Goal: Task Accomplishment & Management: Manage account settings

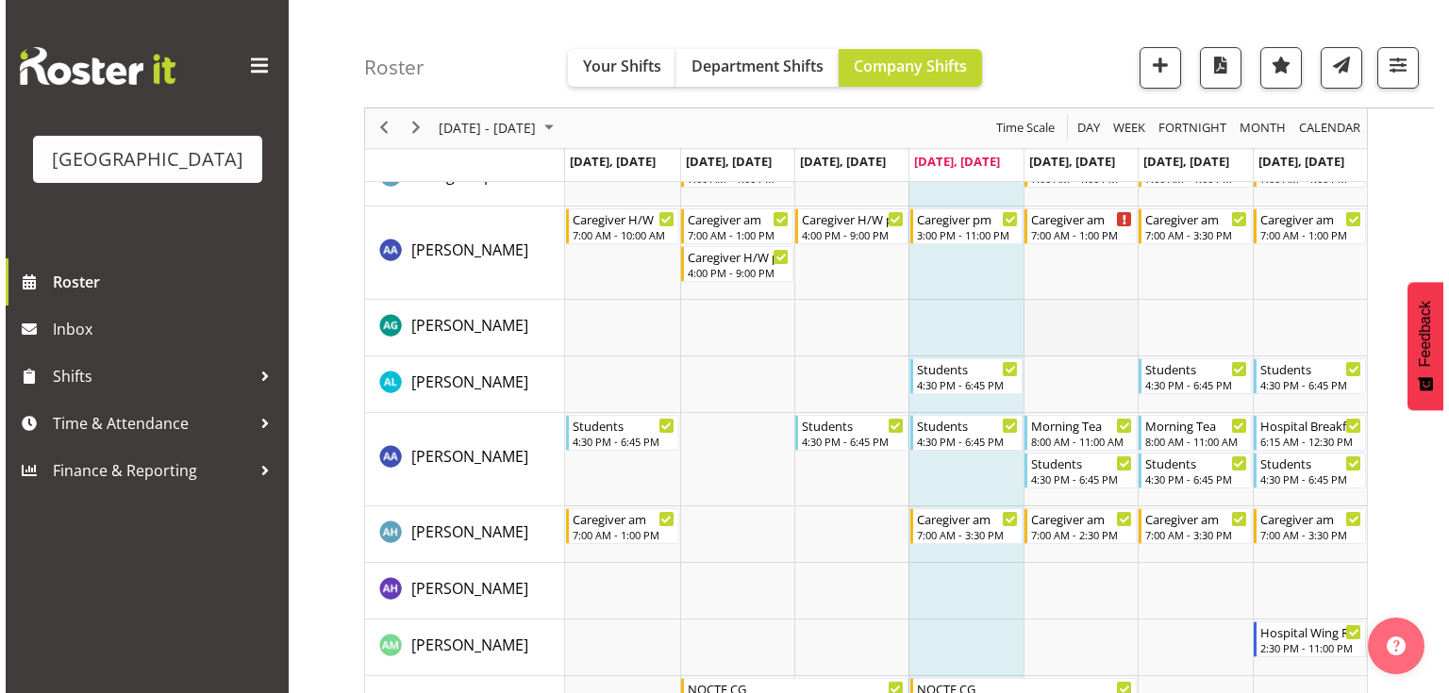
scroll to position [226, 0]
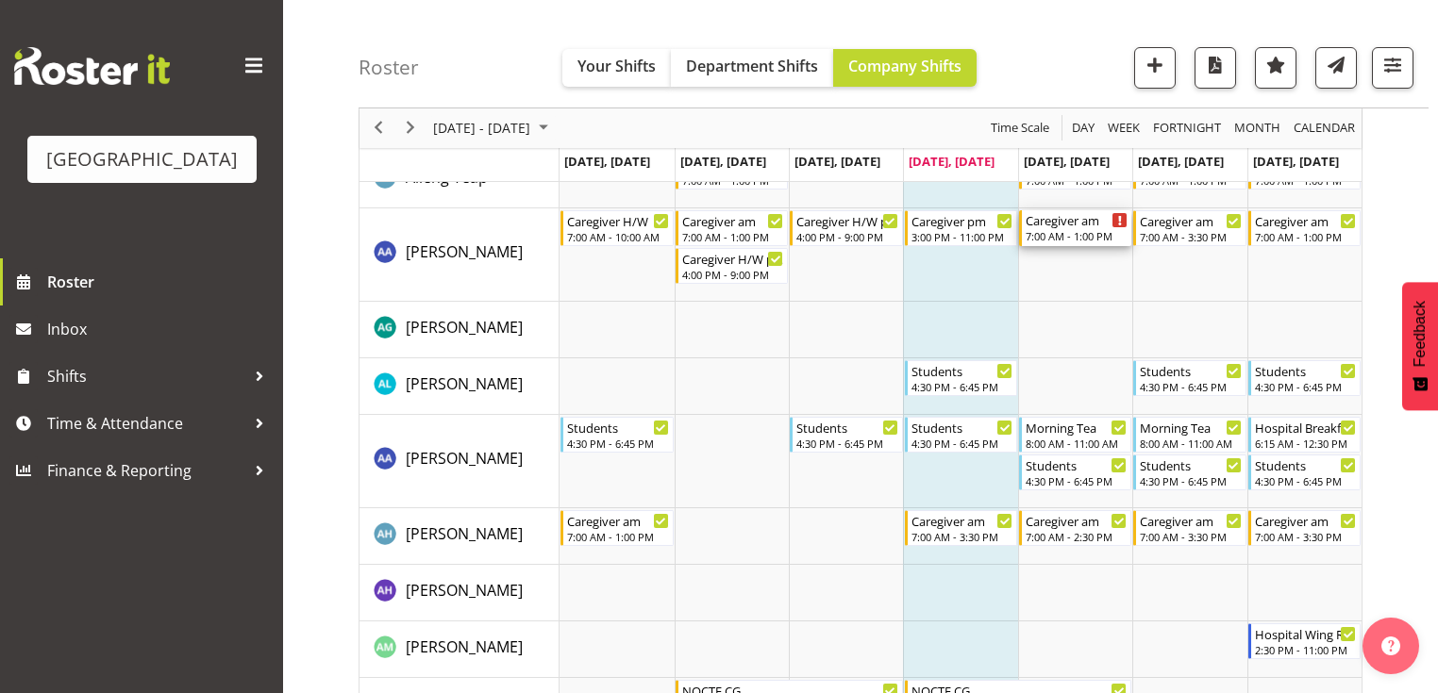
click at [1058, 230] on div "7:00 AM - 1:00 PM" at bounding box center [1076, 235] width 102 height 15
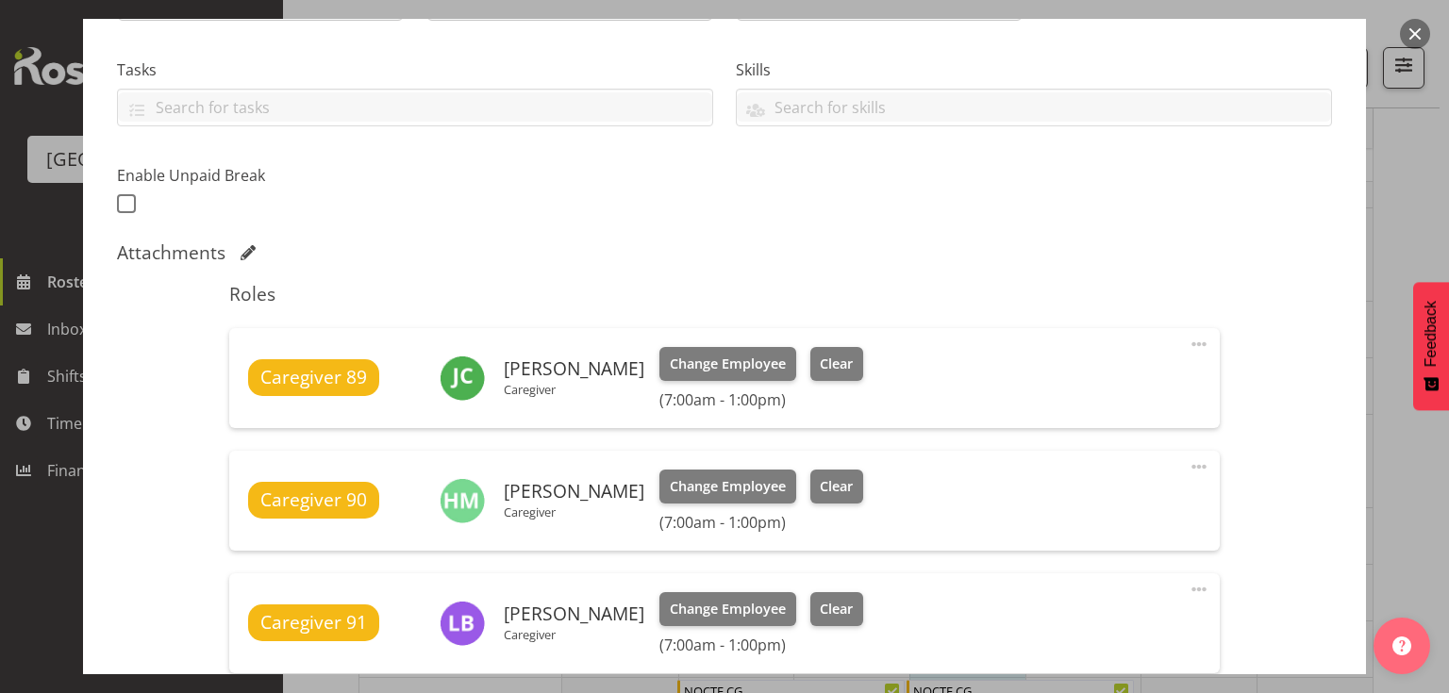
scroll to position [453, 0]
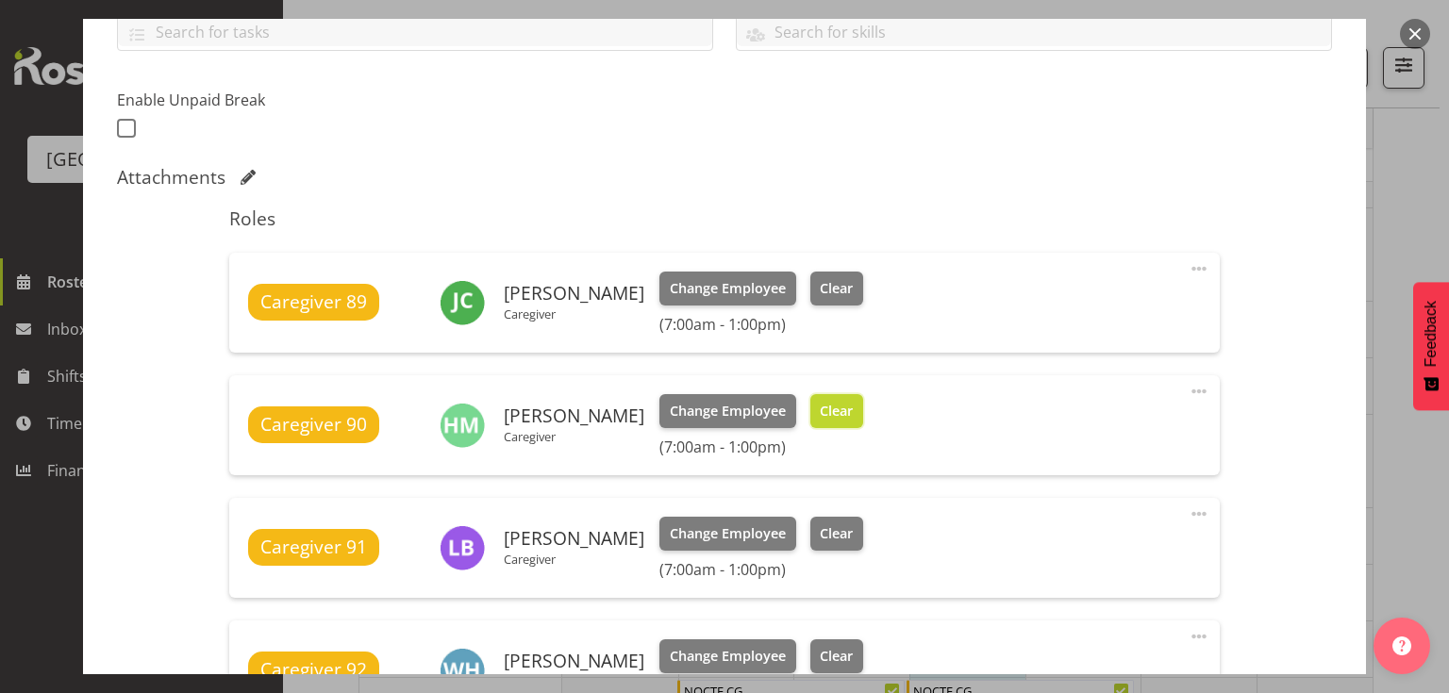
click at [820, 415] on span "Clear" at bounding box center [836, 411] width 33 height 21
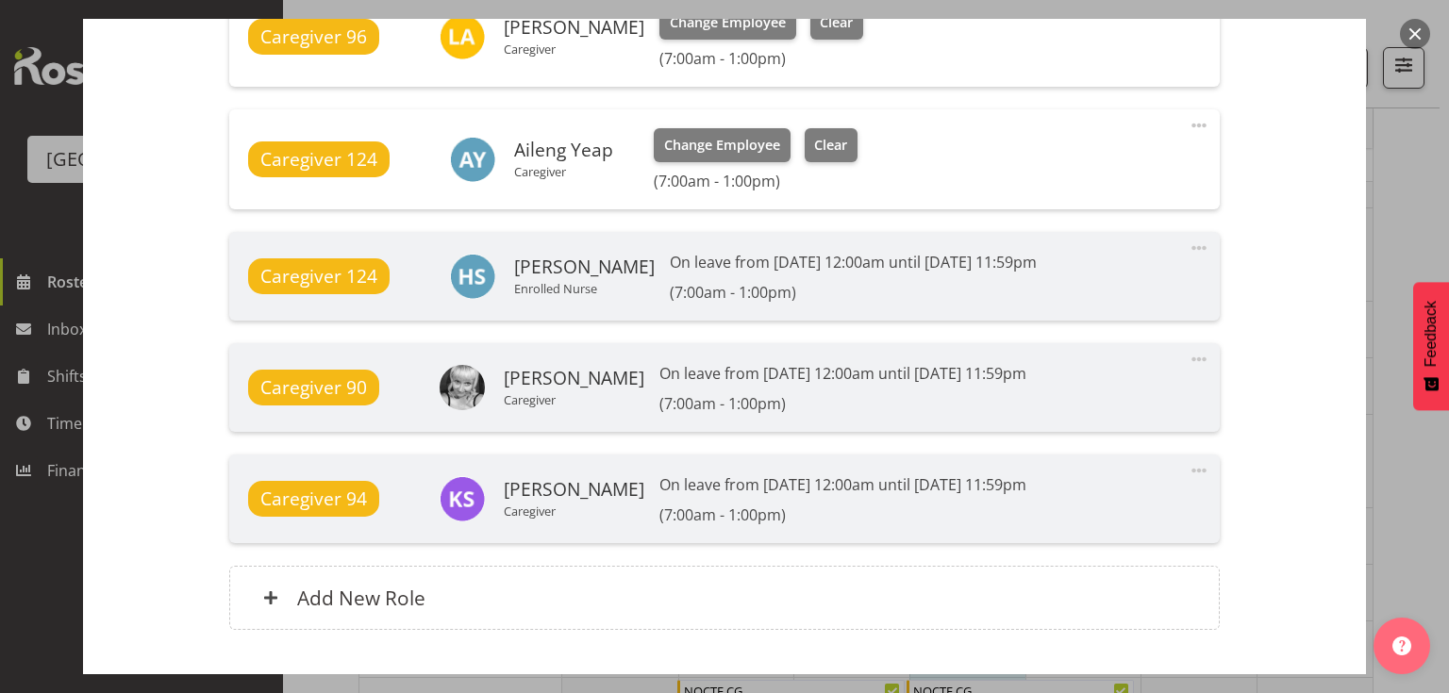
scroll to position [1673, 0]
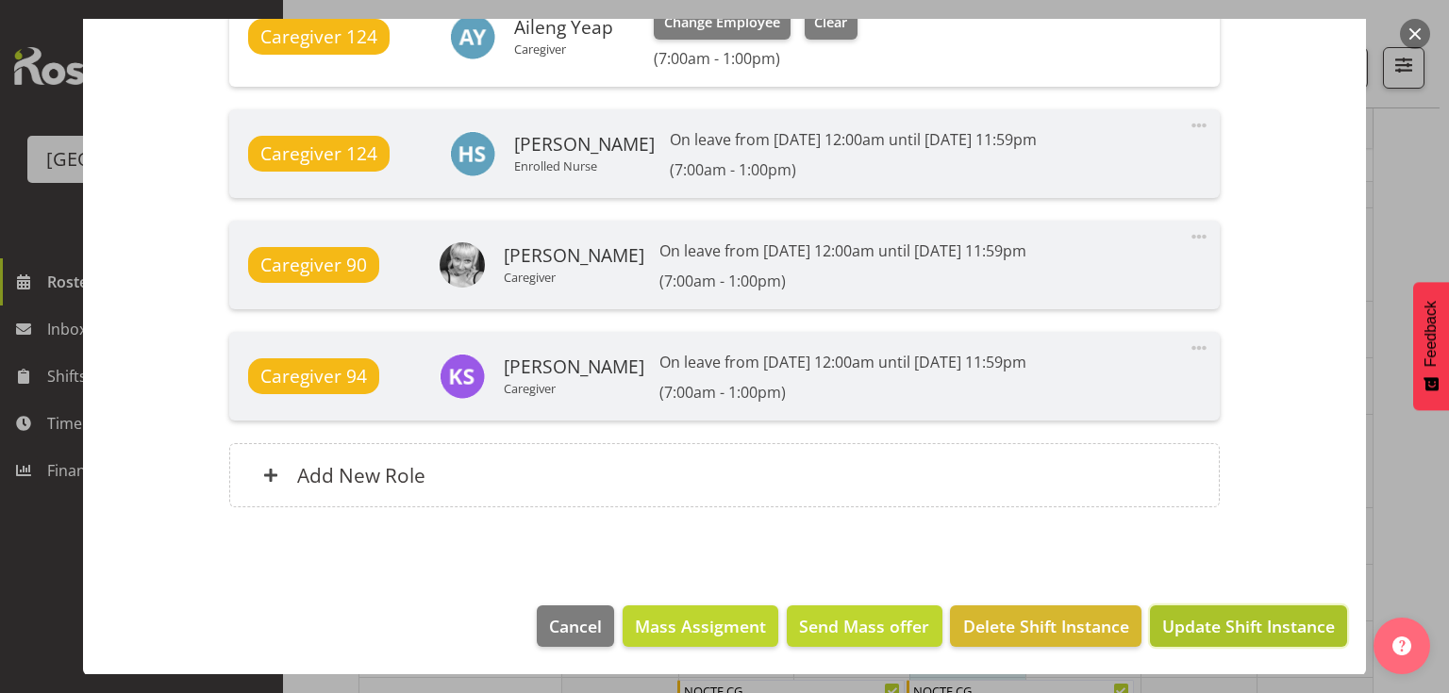
click at [1223, 626] on span "Update Shift Instance" at bounding box center [1248, 626] width 173 height 25
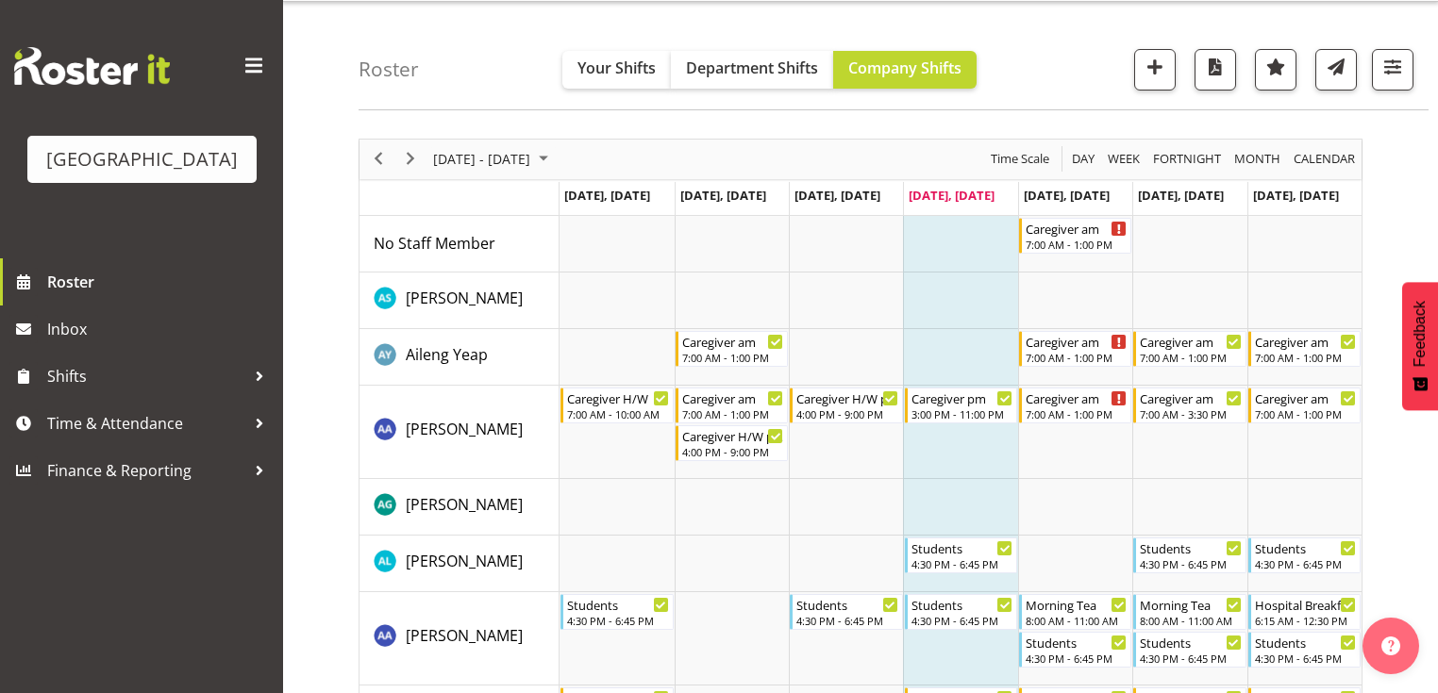
scroll to position [0, 0]
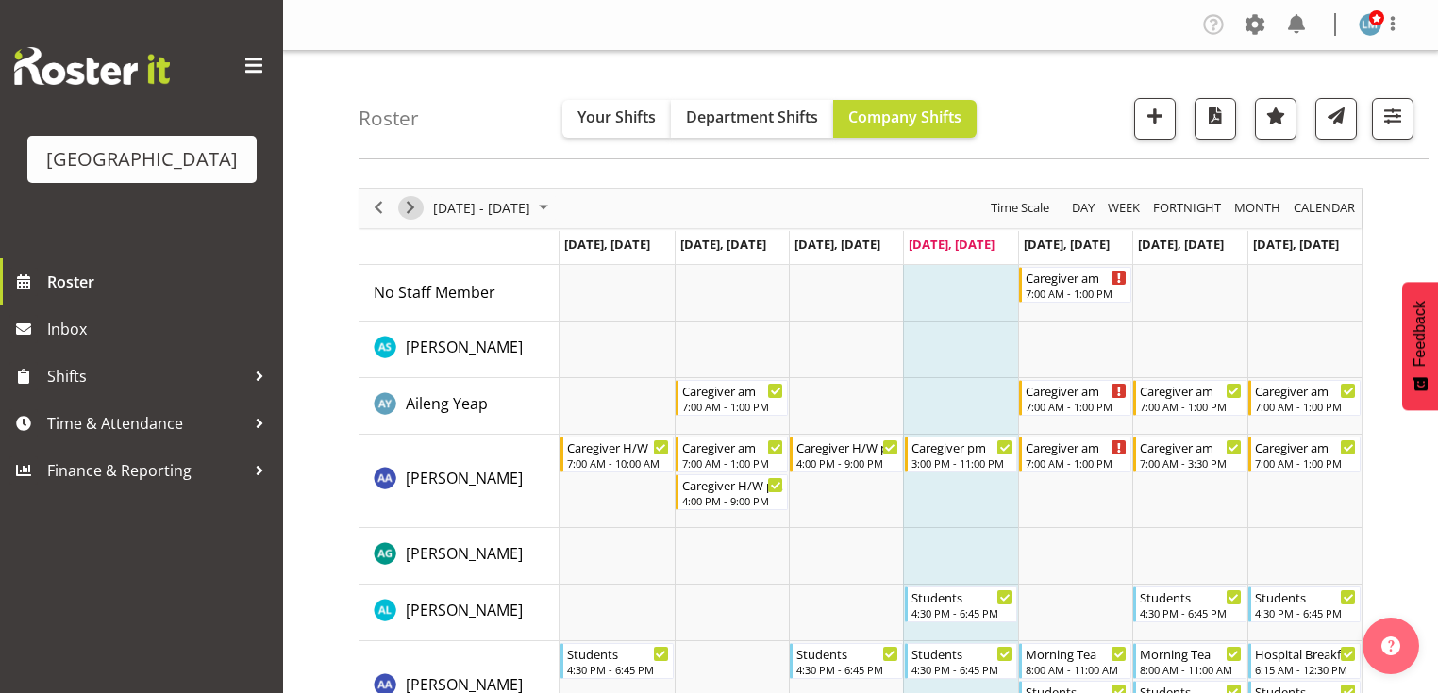
click at [411, 204] on span "Next" at bounding box center [410, 208] width 23 height 24
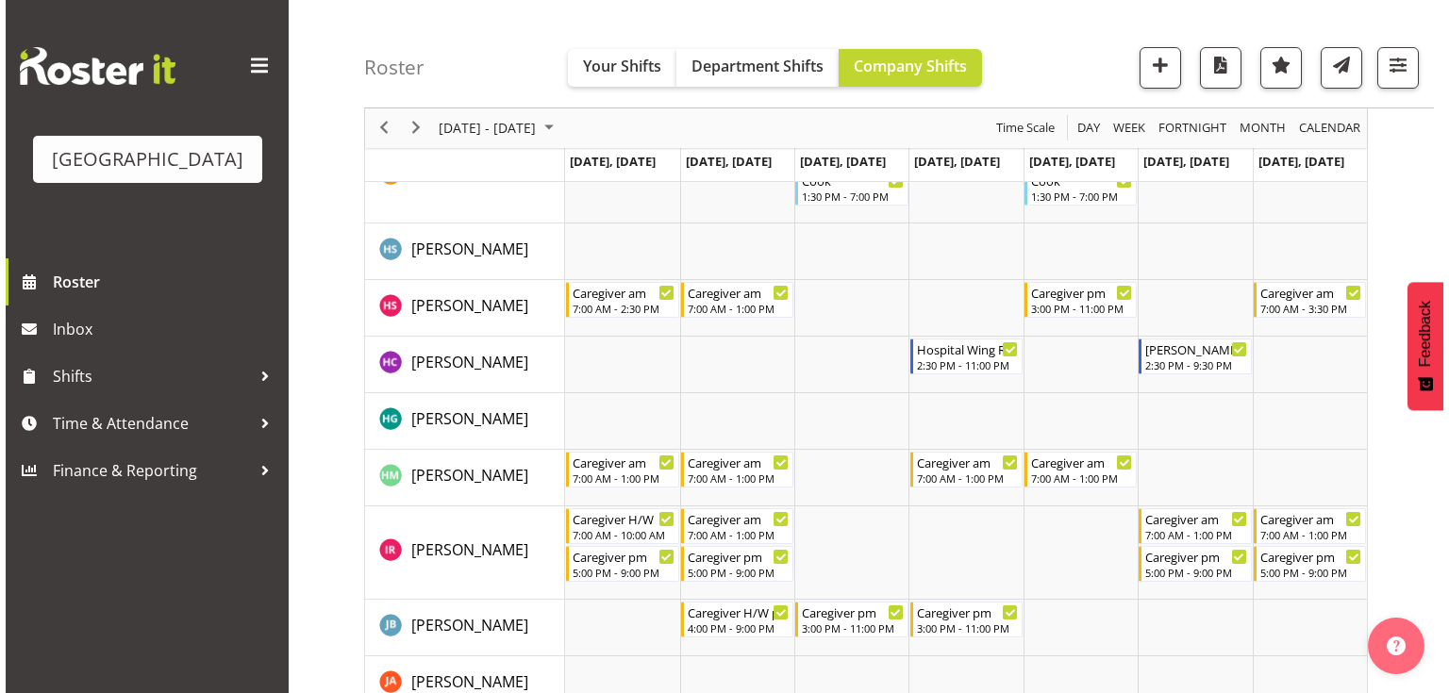
scroll to position [2038, 0]
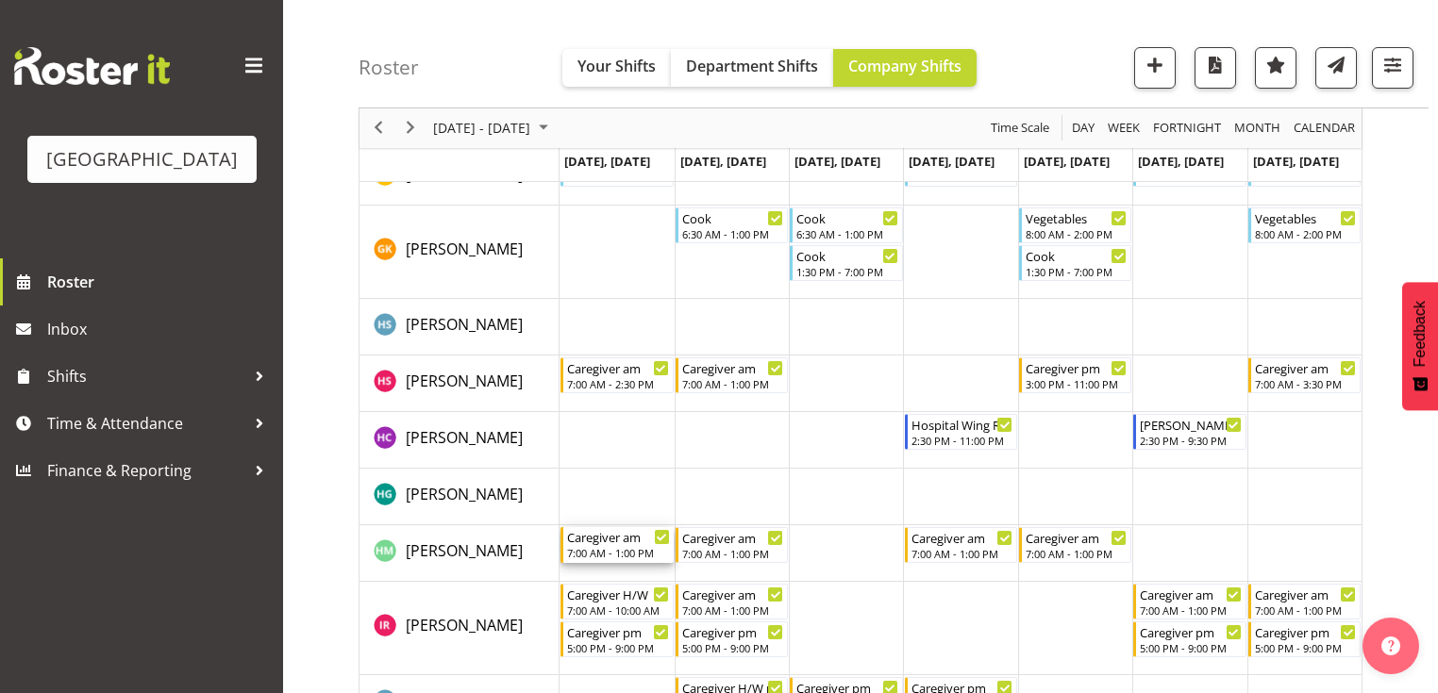
click at [632, 541] on div "Caregiver am" at bounding box center [618, 536] width 102 height 19
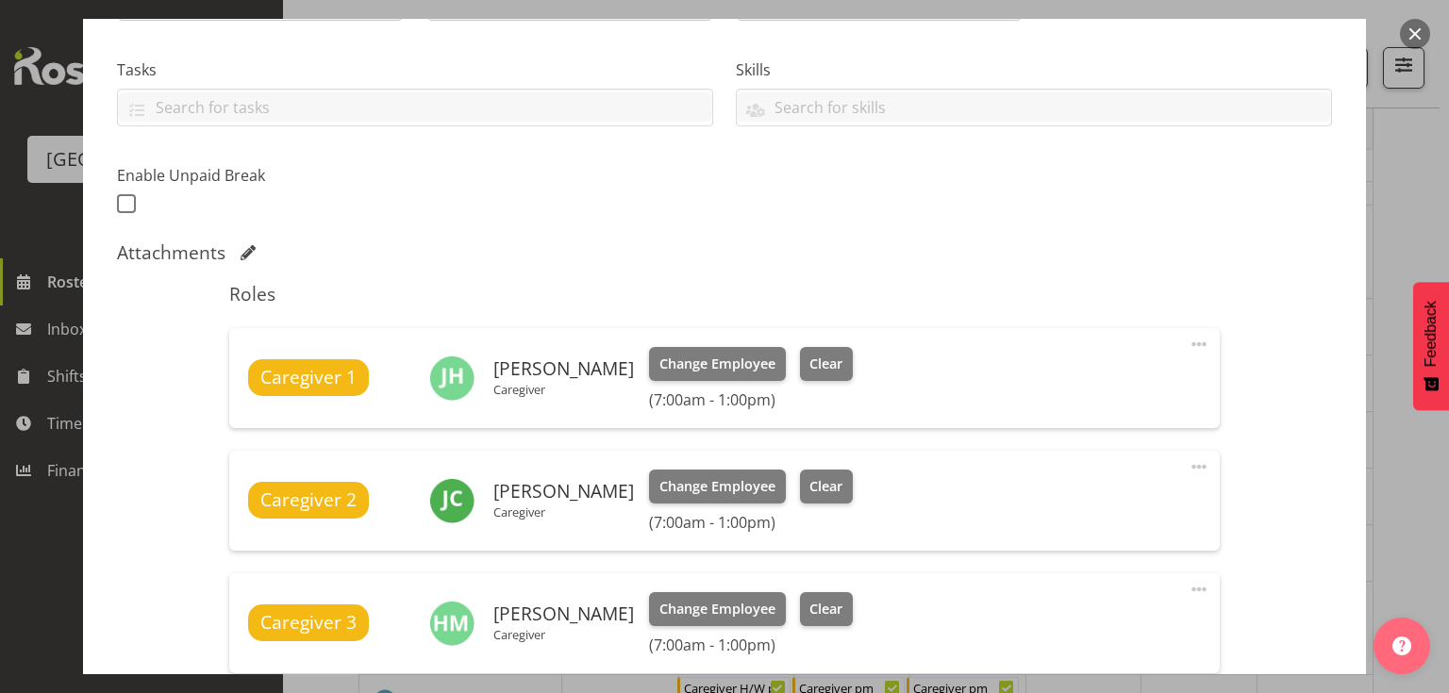
scroll to position [679, 0]
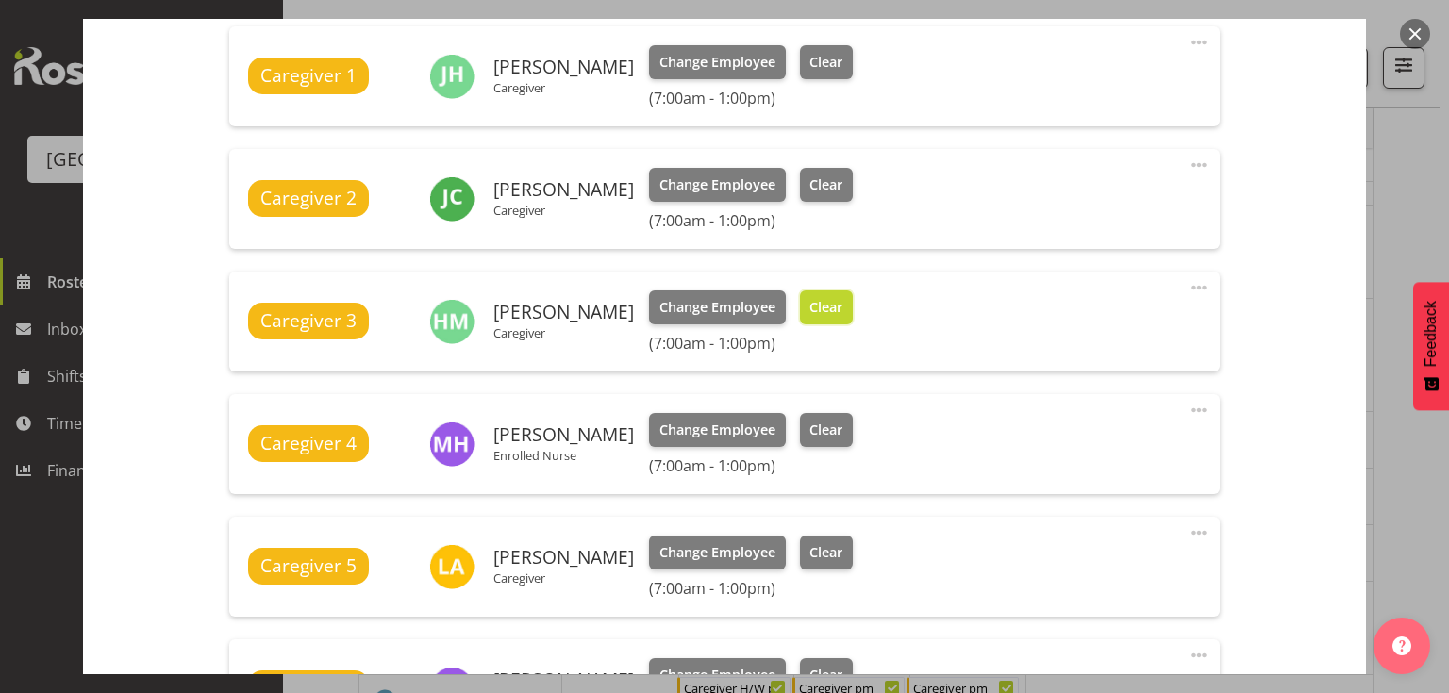
click at [811, 294] on button "Clear" at bounding box center [827, 308] width 54 height 34
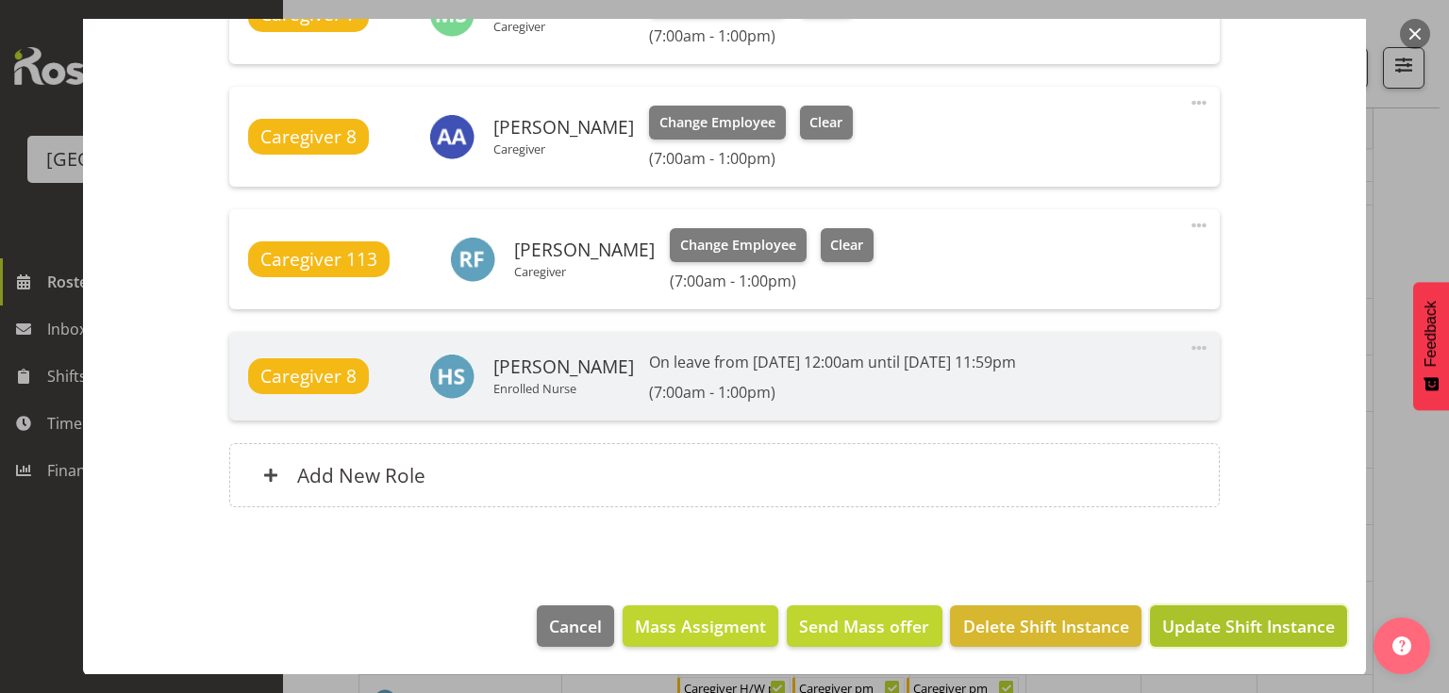
click at [1223, 626] on span "Update Shift Instance" at bounding box center [1248, 626] width 173 height 25
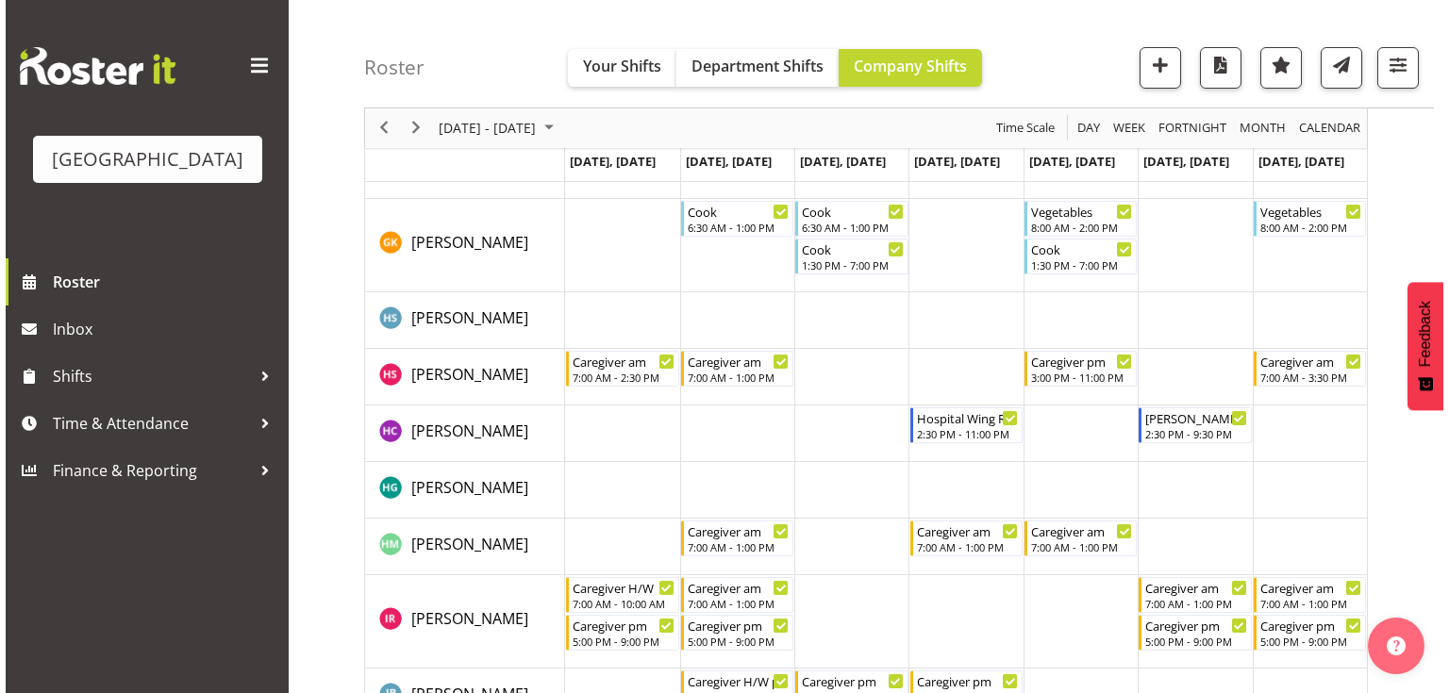
scroll to position [2113, 0]
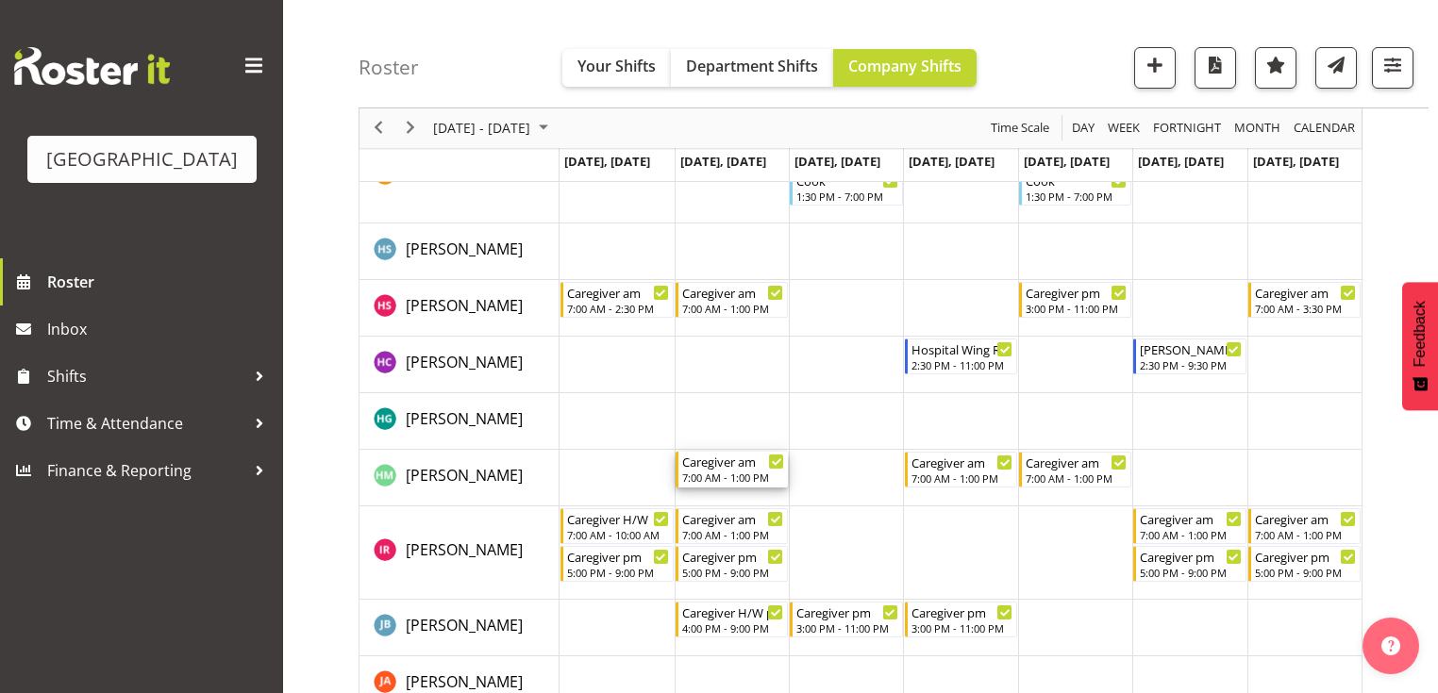
click at [726, 475] on div "7:00 AM - 1:00 PM" at bounding box center [733, 477] width 102 height 15
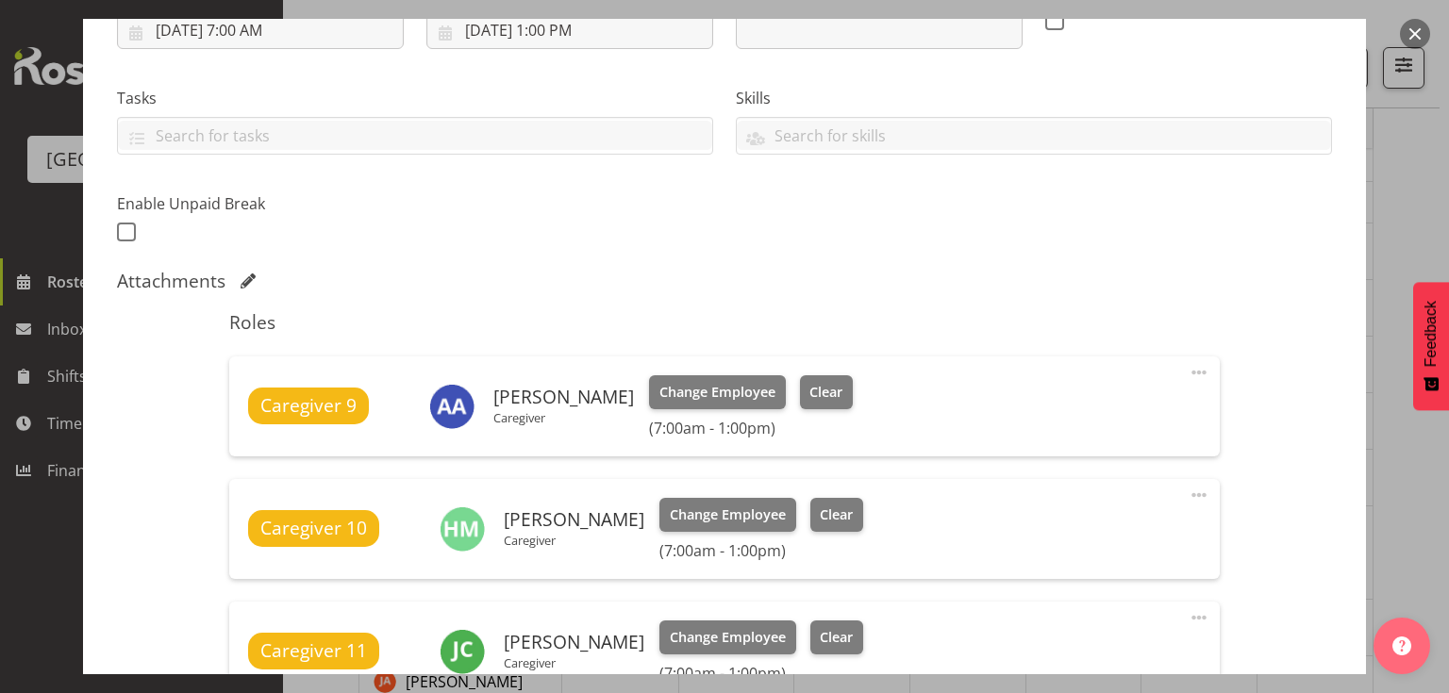
scroll to position [453, 0]
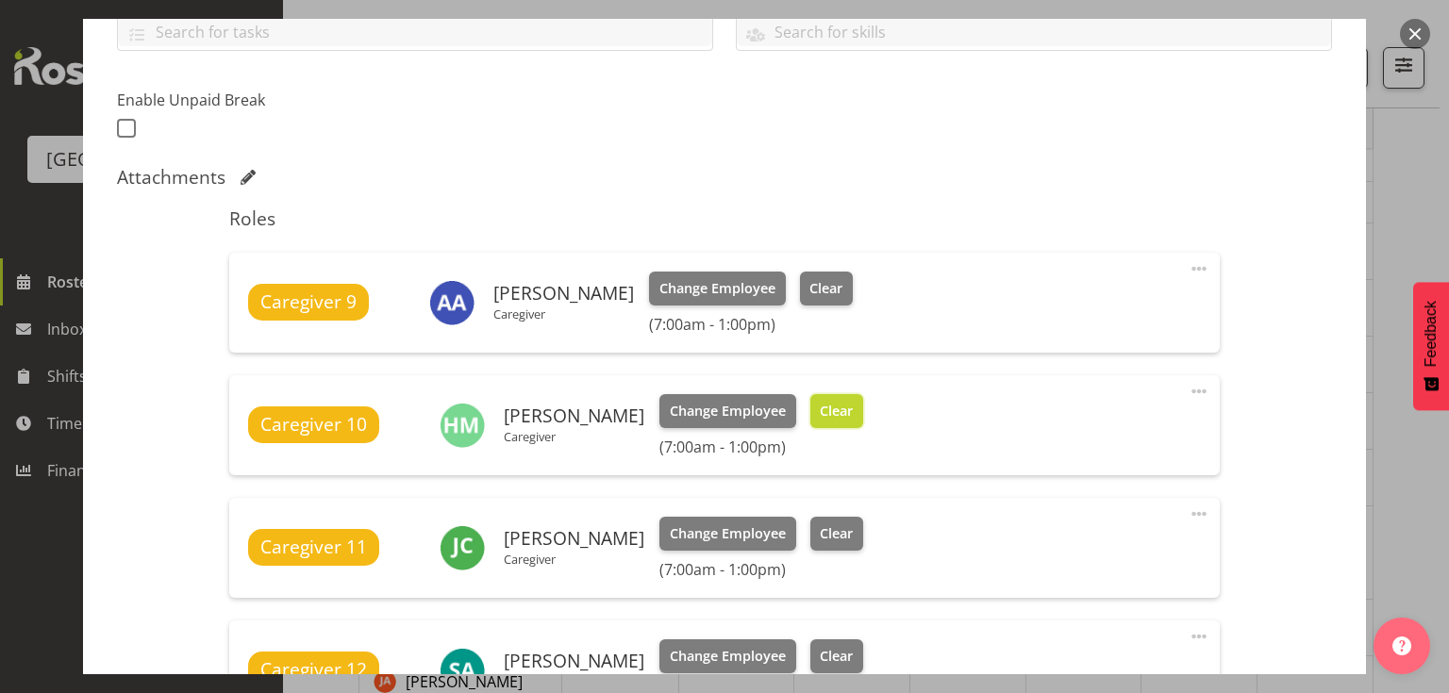
click at [820, 404] on span "Clear" at bounding box center [836, 411] width 33 height 21
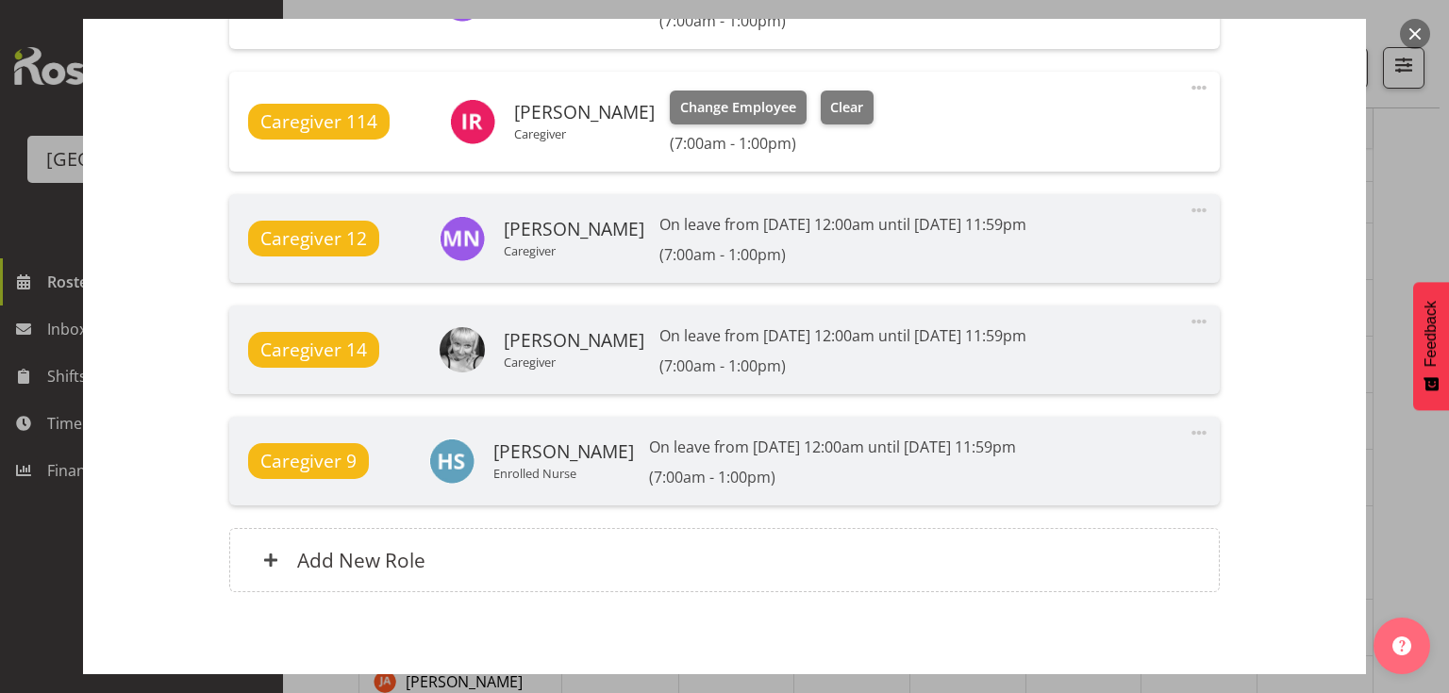
scroll to position [1673, 0]
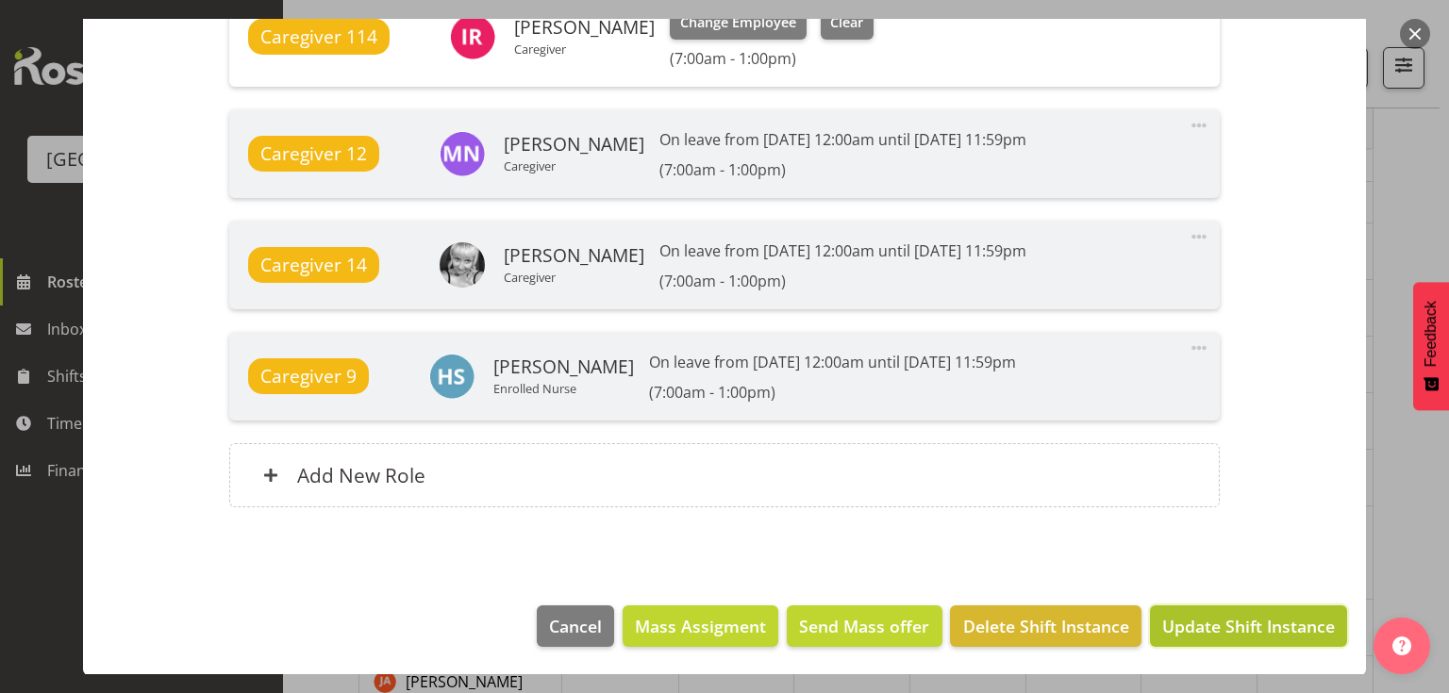
click at [1250, 620] on span "Update Shift Instance" at bounding box center [1248, 626] width 173 height 25
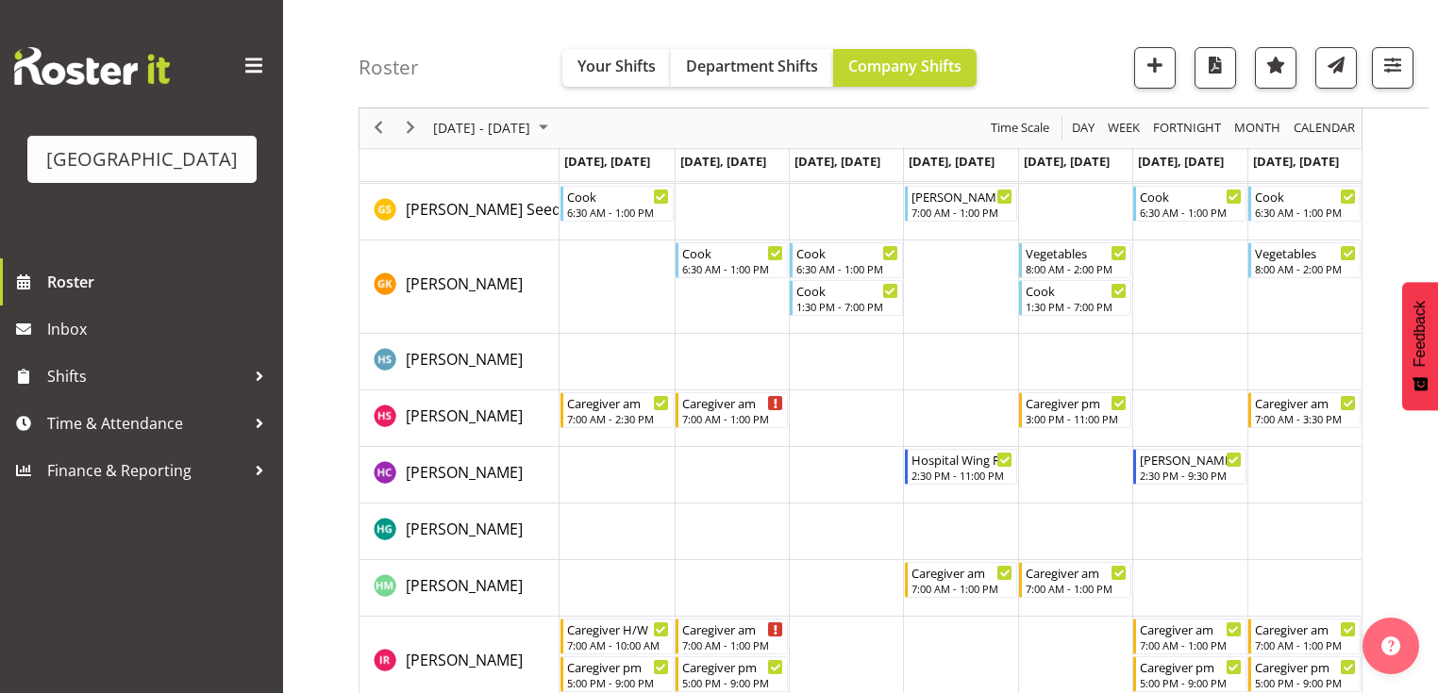
scroll to position [2113, 0]
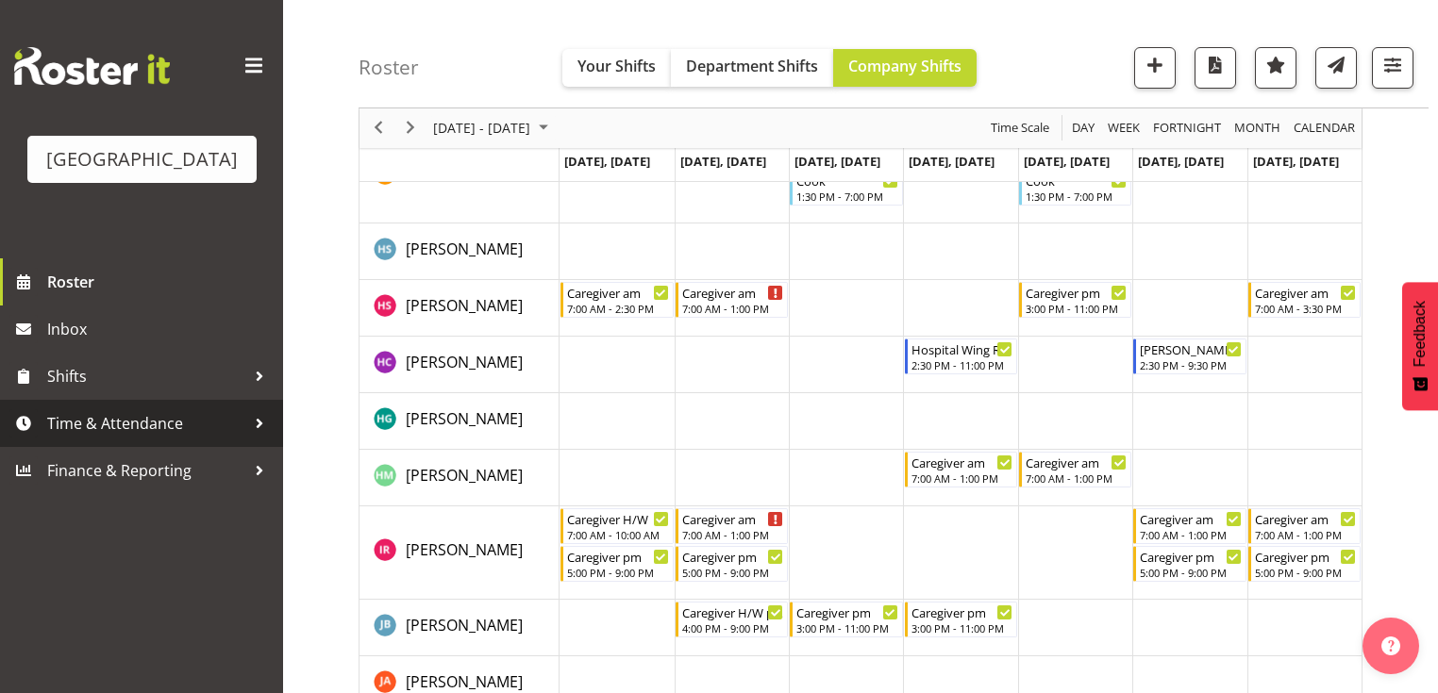
click at [257, 438] on div at bounding box center [259, 423] width 28 height 28
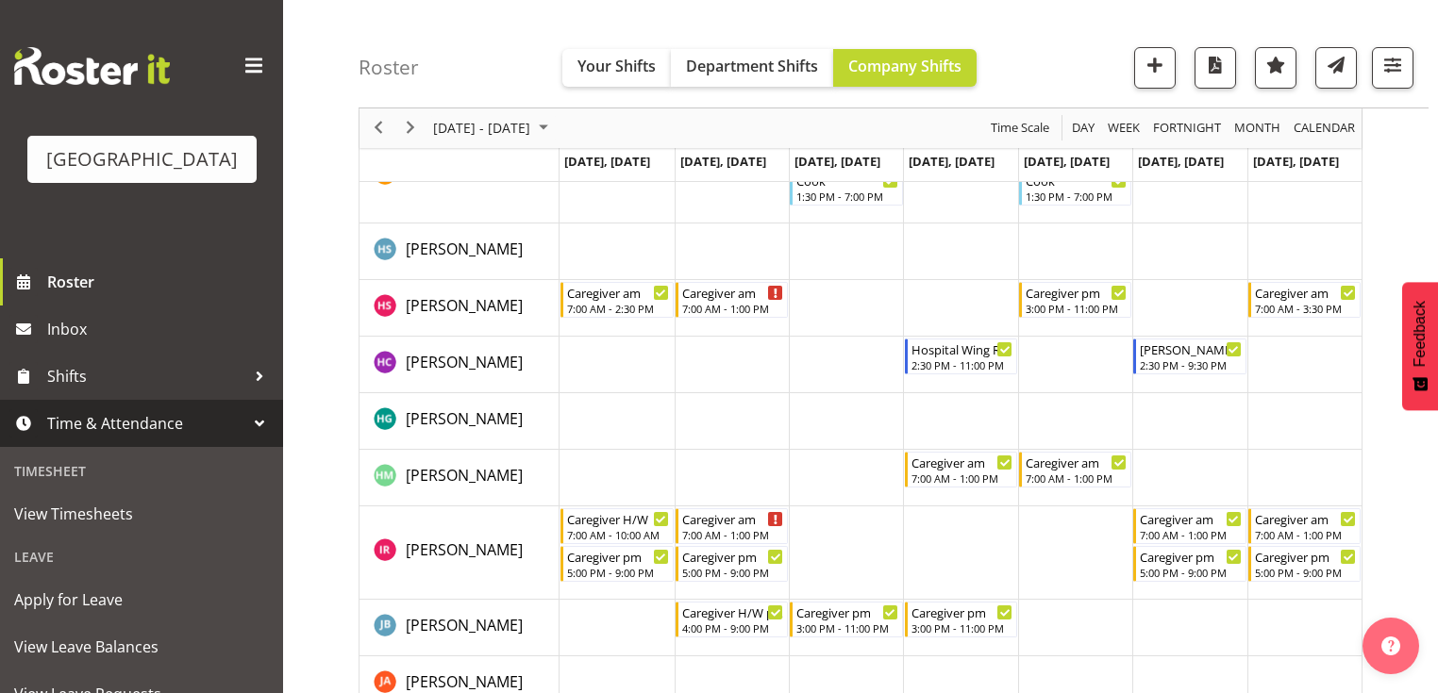
scroll to position [151, 0]
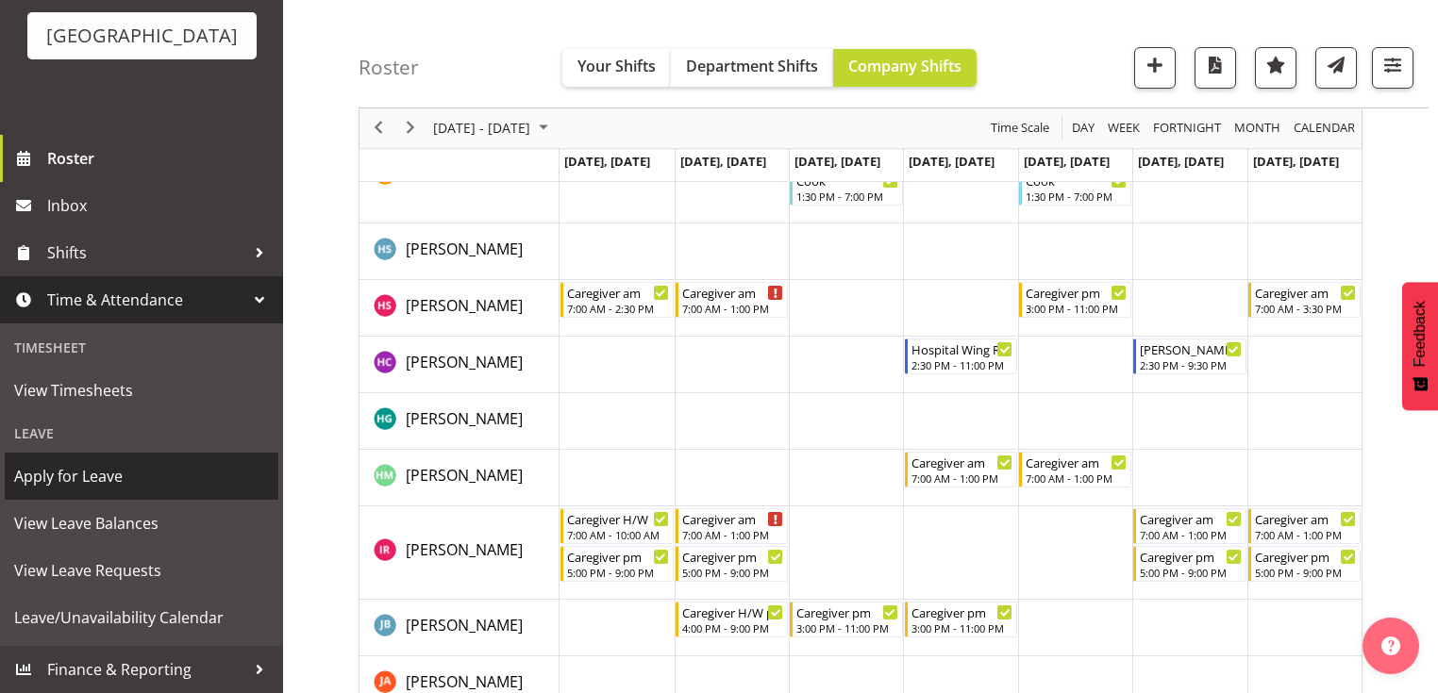
click at [92, 470] on span "Apply for Leave" at bounding box center [141, 476] width 255 height 28
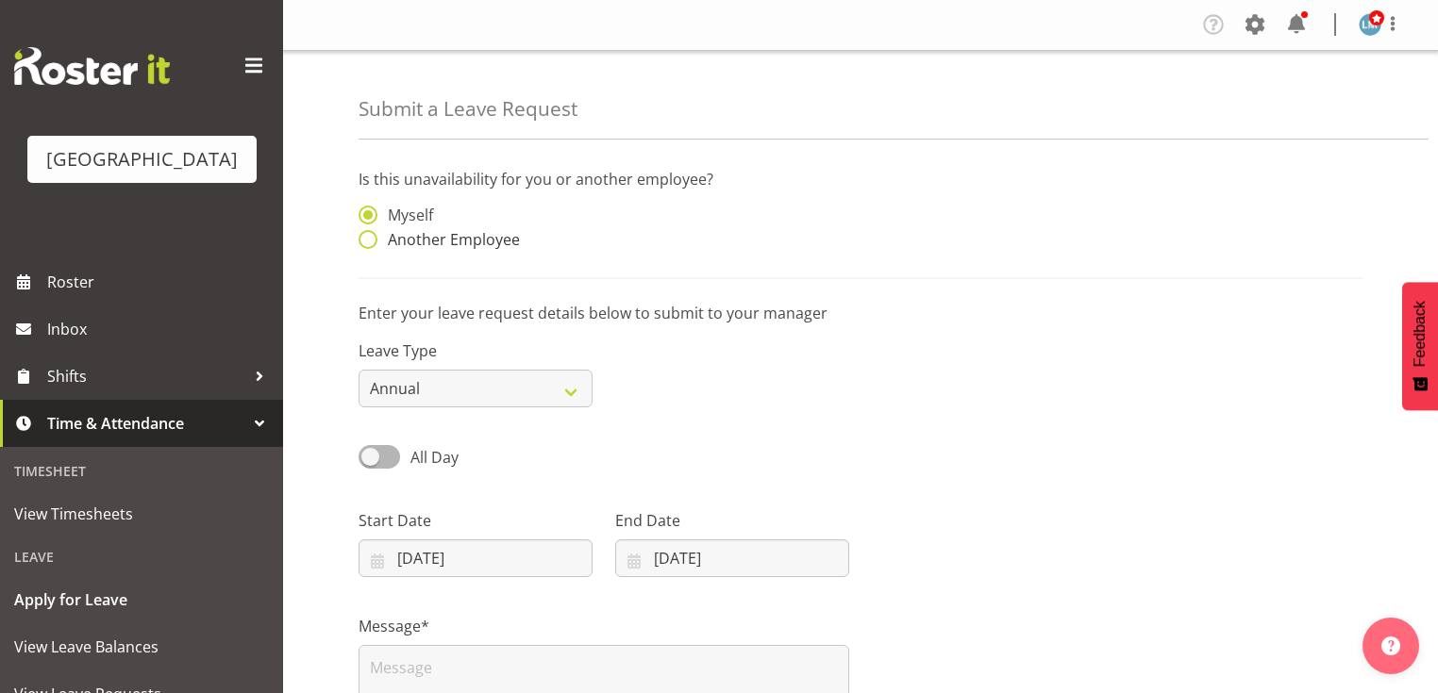
click at [376, 241] on span at bounding box center [367, 239] width 19 height 19
click at [371, 241] on input "Another Employee" at bounding box center [364, 240] width 12 height 12
radio input "true"
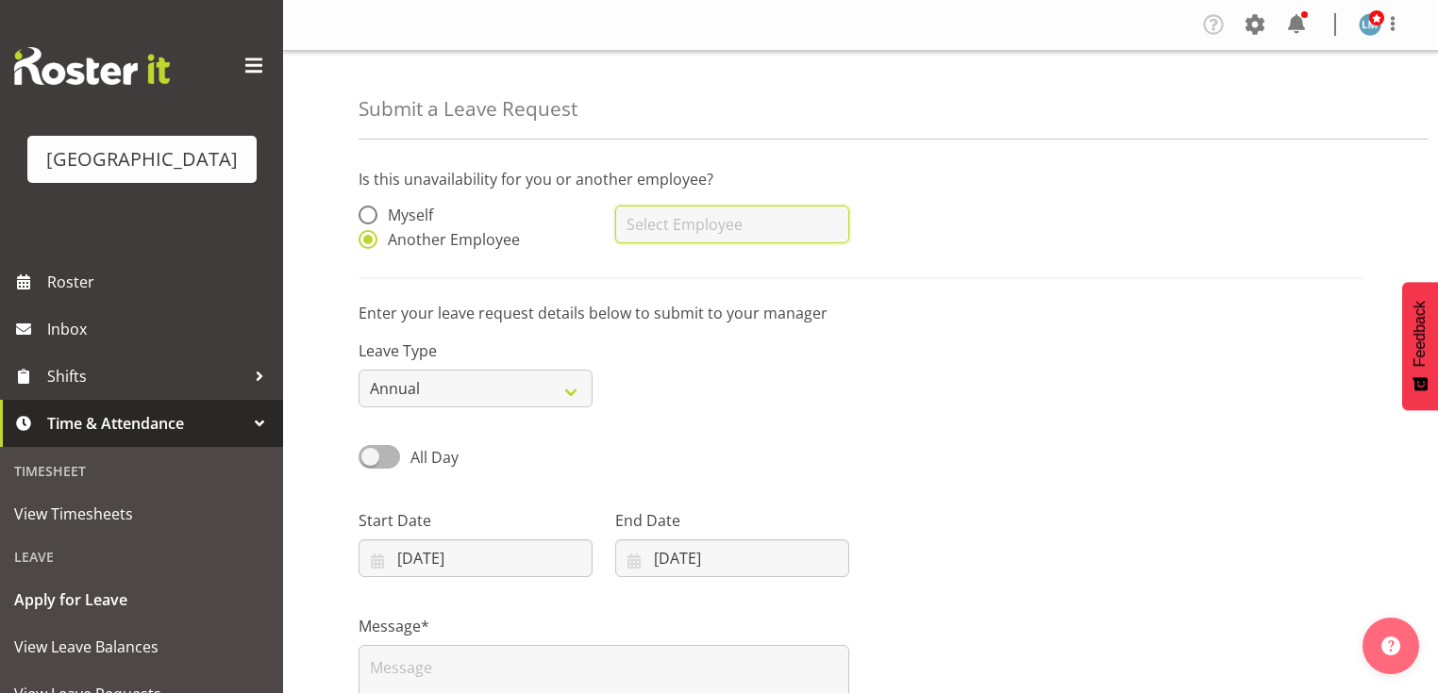
click at [691, 227] on input "text" at bounding box center [732, 225] width 234 height 38
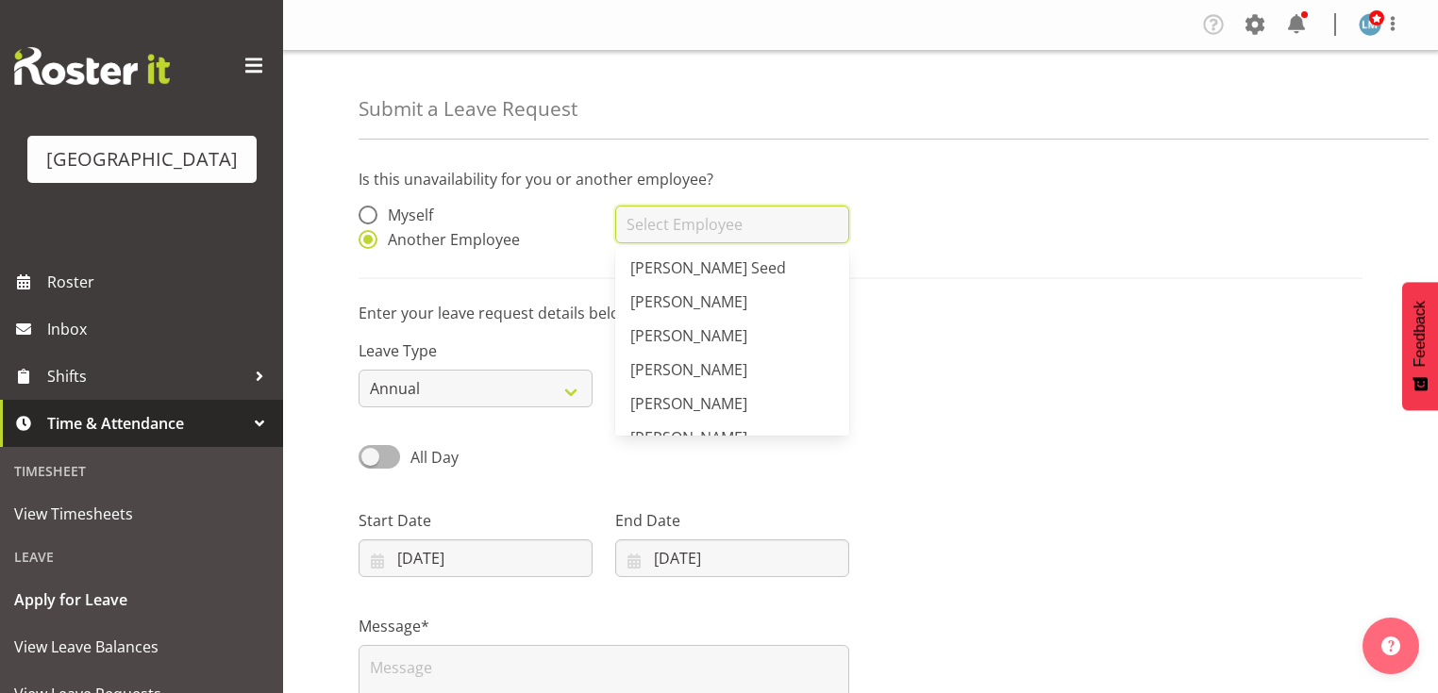
scroll to position [1132, 0]
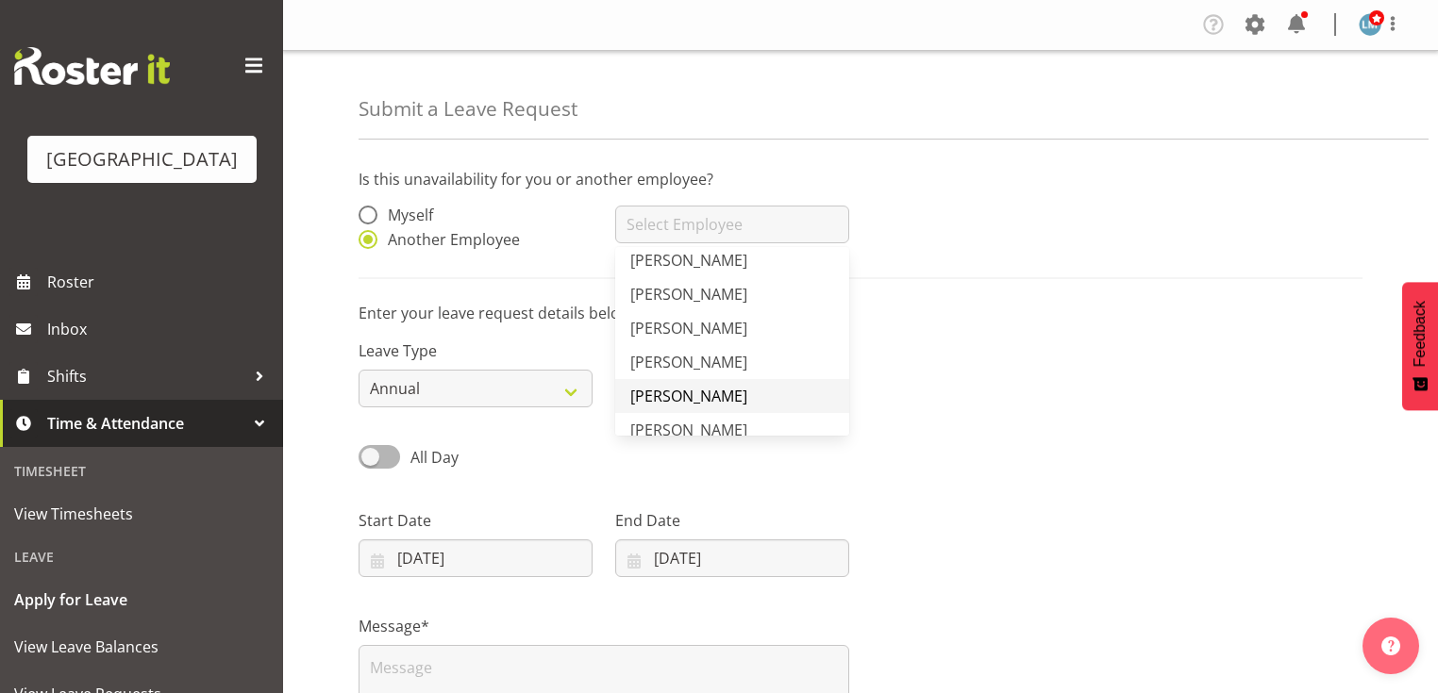
click at [674, 393] on span "[PERSON_NAME]" at bounding box center [688, 396] width 117 height 21
type input "[PERSON_NAME]"
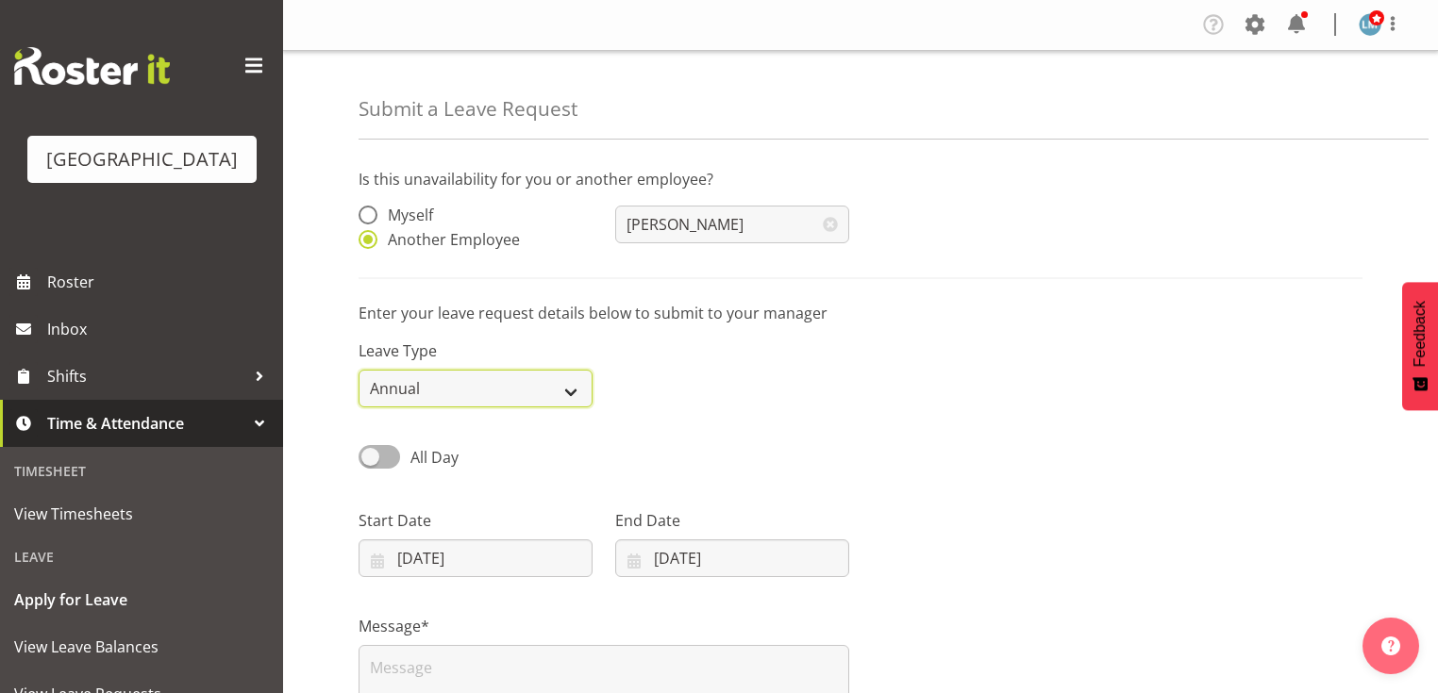
click at [577, 390] on select "Annual Sick Leave Without Pay Bereavement Domestic Violence Parental Jury Servi…" at bounding box center [475, 389] width 234 height 38
select select "Sick"
click at [358, 370] on select "Annual Sick Leave Without Pay Bereavement Domestic Violence Parental Jury Servi…" at bounding box center [475, 389] width 234 height 38
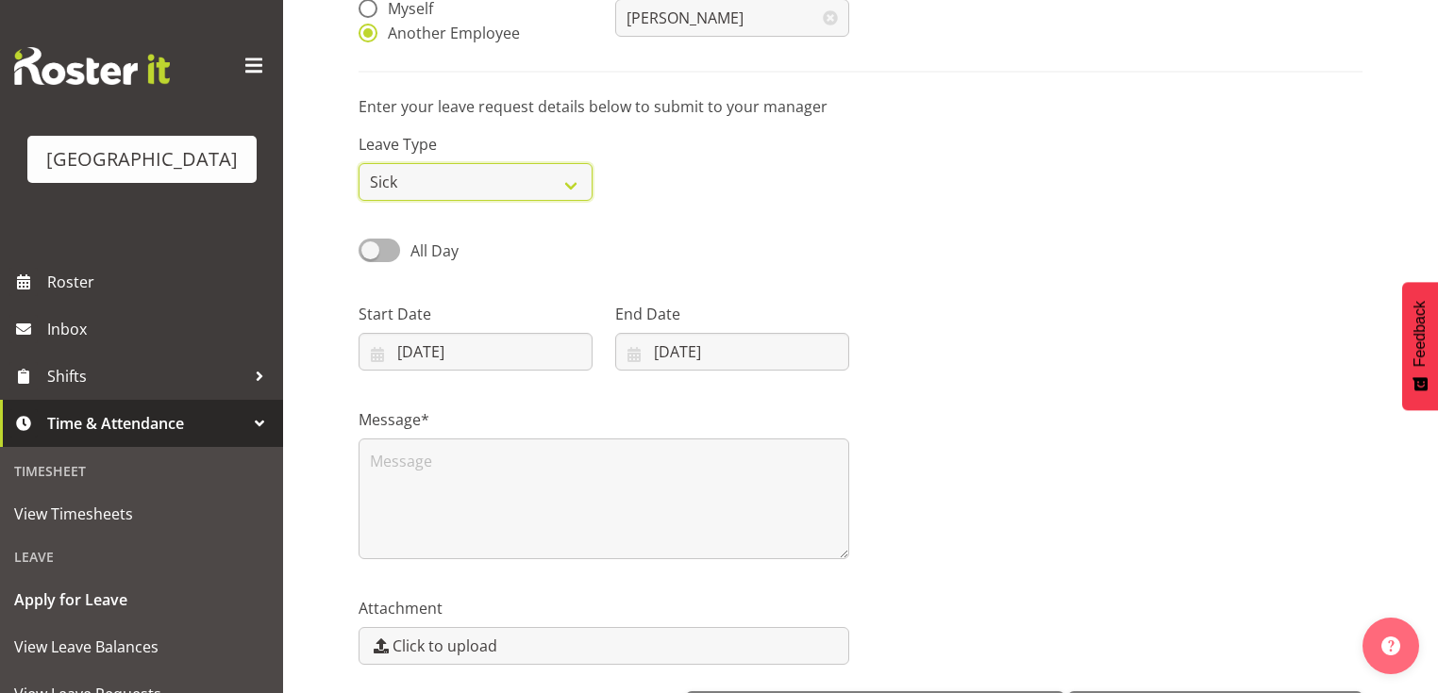
scroll to position [226, 0]
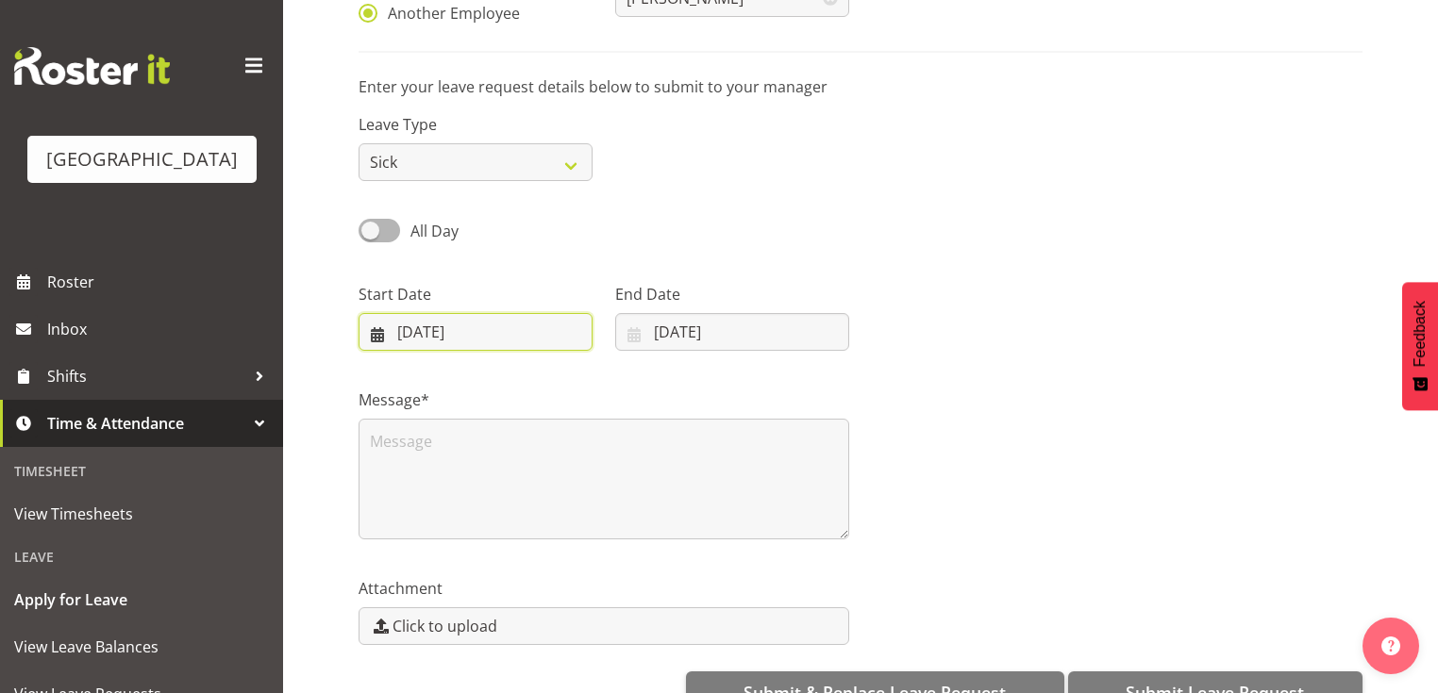
click at [377, 333] on input "14/08/2025" at bounding box center [475, 332] width 234 height 38
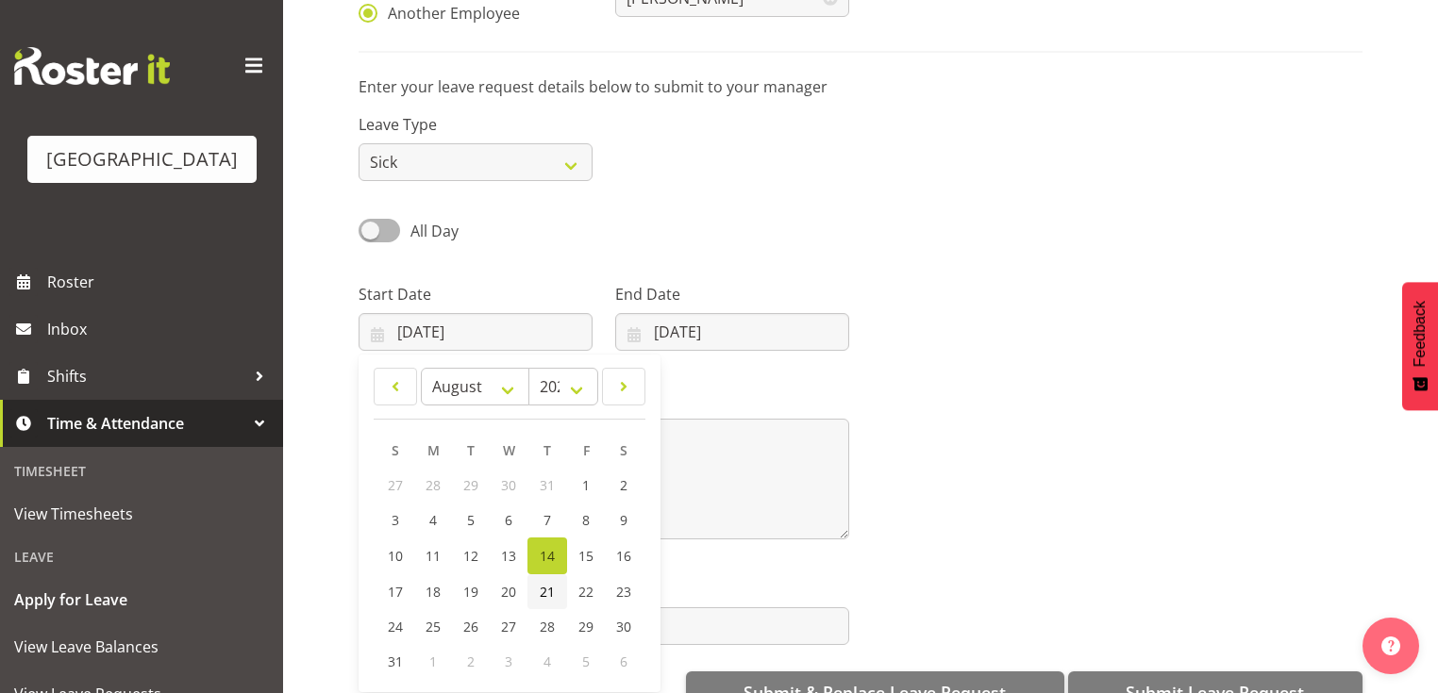
click at [541, 591] on span "21" at bounding box center [547, 592] width 15 height 18
type input "21/08/2025"
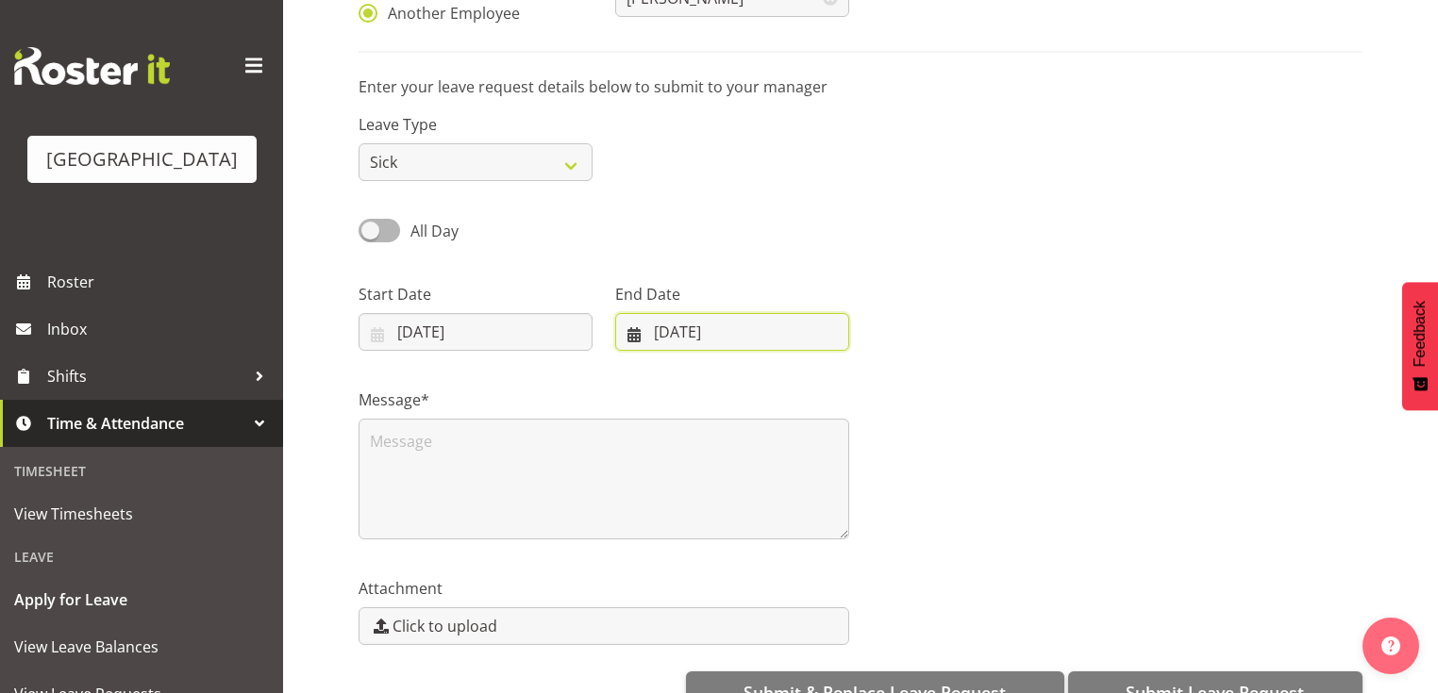
click at [624, 332] on input "14/08/2025" at bounding box center [732, 332] width 234 height 38
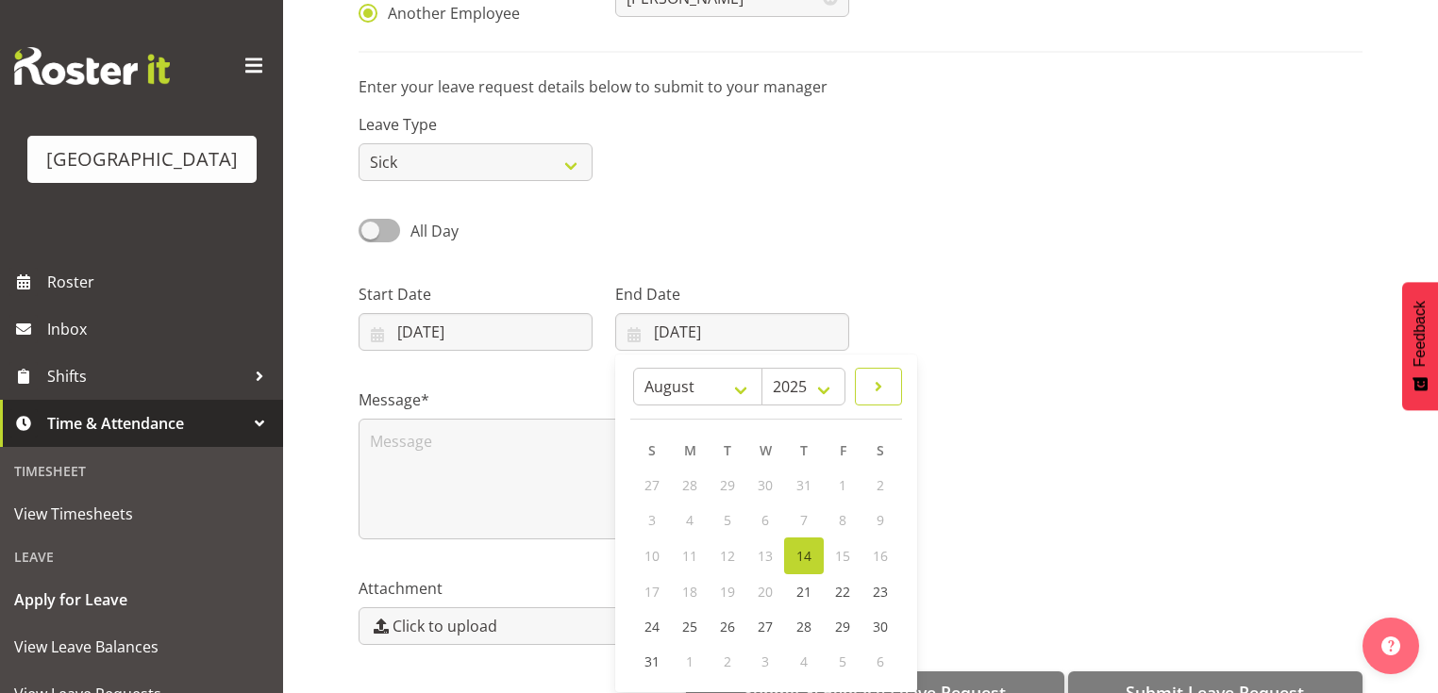
click at [872, 389] on span at bounding box center [878, 386] width 23 height 23
select select "8"
click at [802, 484] on span "4" at bounding box center [804, 485] width 8 height 18
type input "04/09/2025"
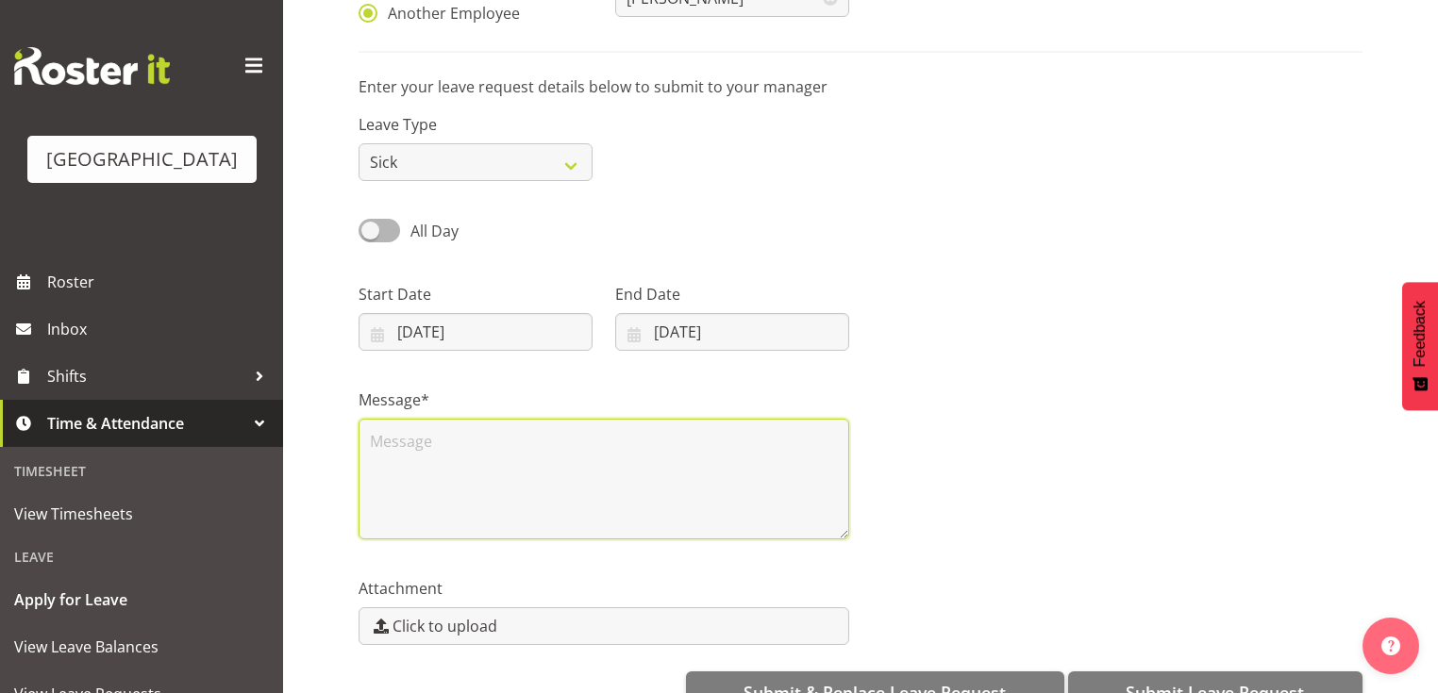
click at [447, 466] on textarea at bounding box center [603, 479] width 491 height 121
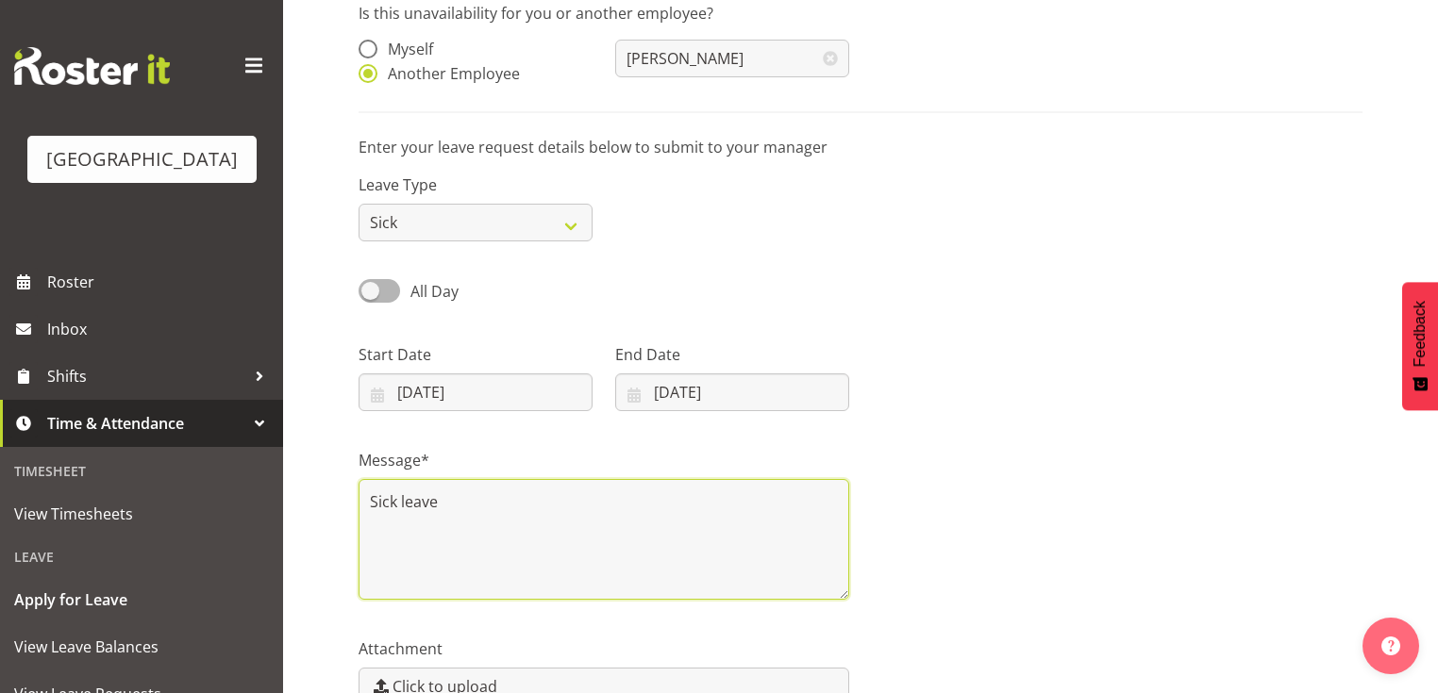
scroll to position [272, 0]
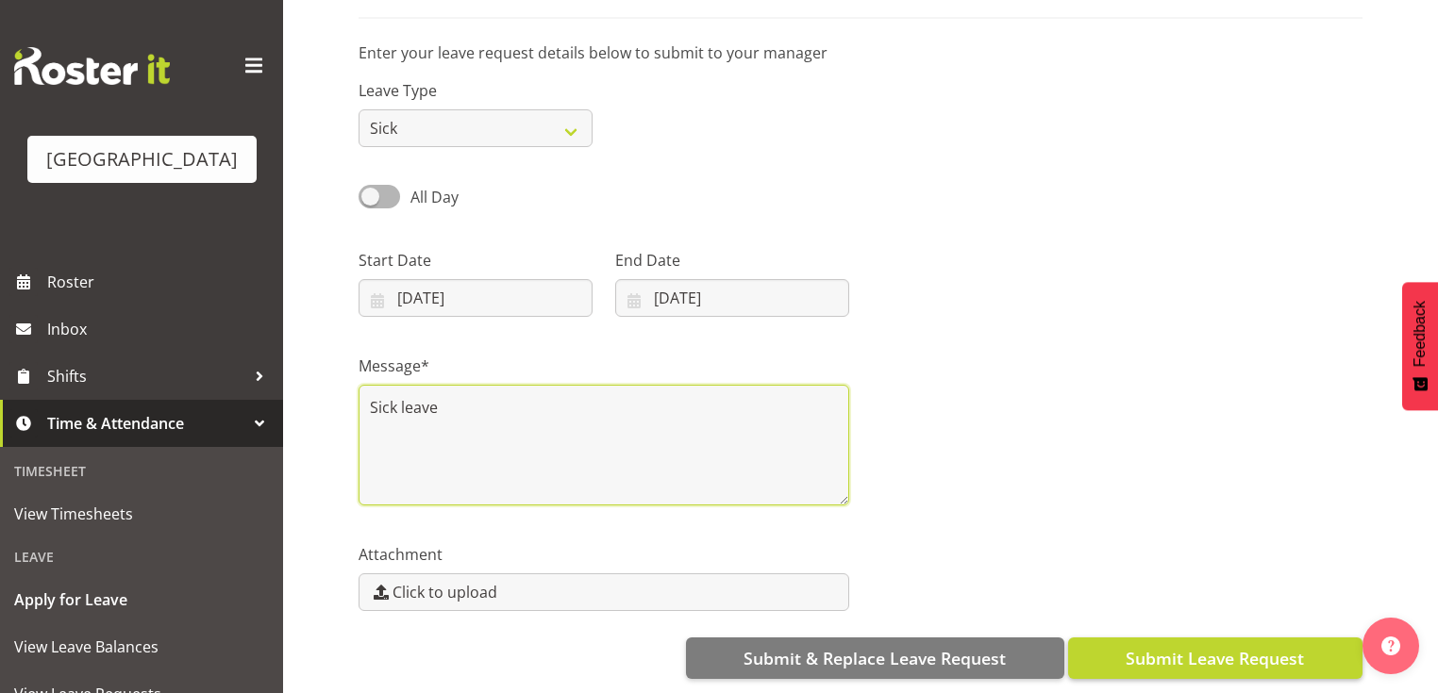
type textarea "Sick leave"
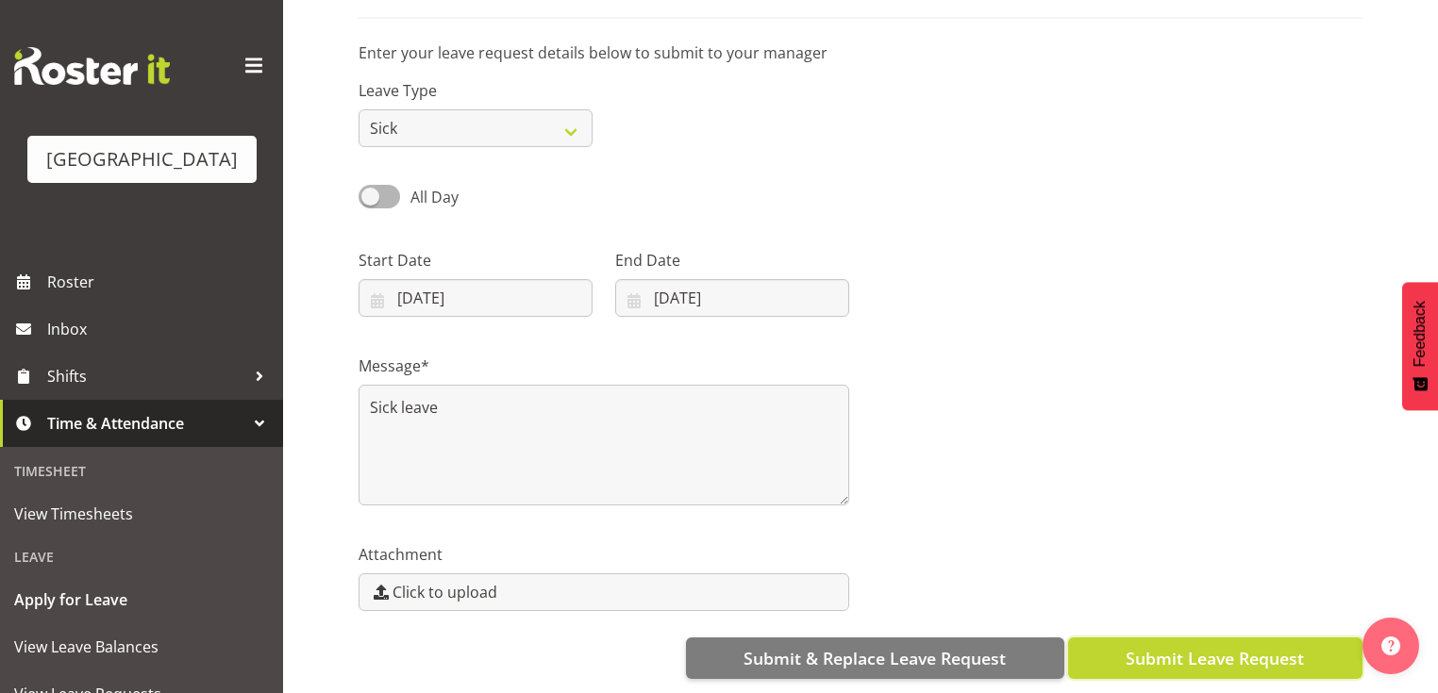
click at [1192, 646] on span "Submit Leave Request" at bounding box center [1214, 658] width 178 height 25
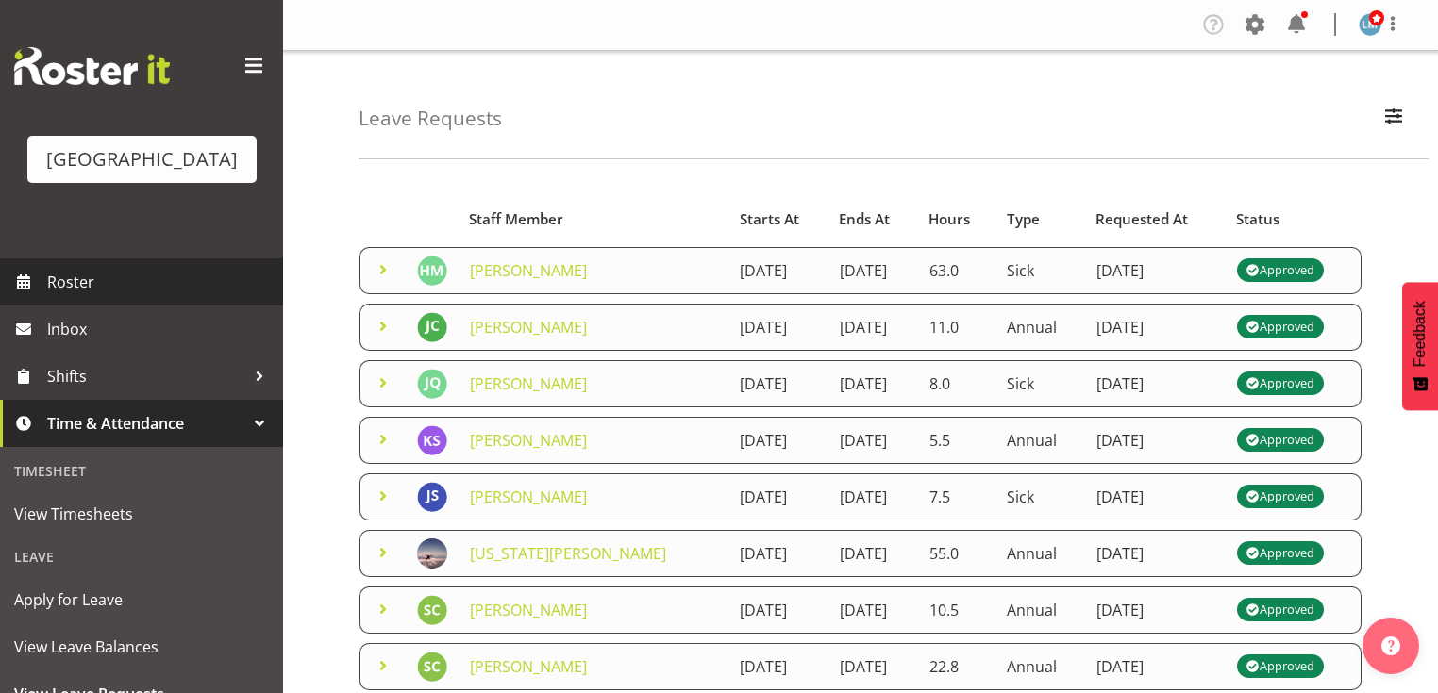
click at [94, 296] on span "Roster" at bounding box center [160, 282] width 226 height 28
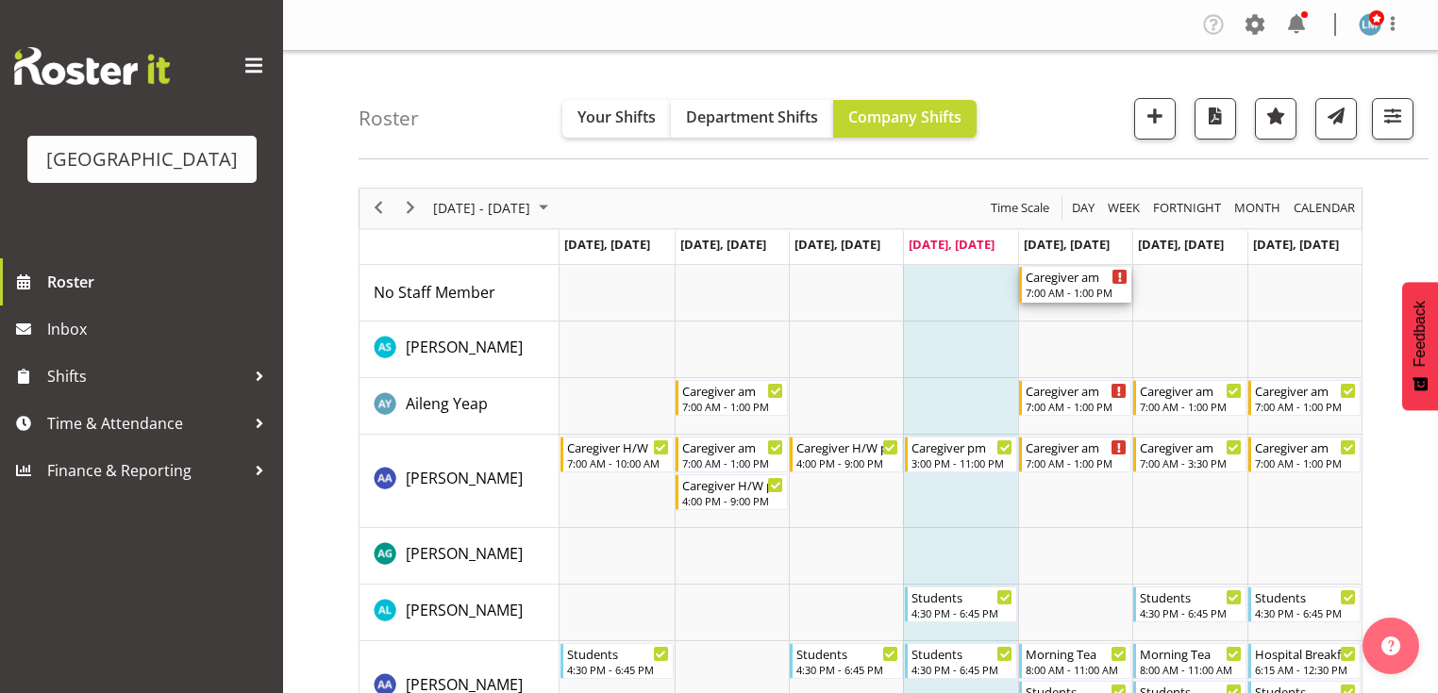
click at [1068, 289] on div "7:00 AM - 1:00 PM" at bounding box center [1076, 292] width 102 height 15
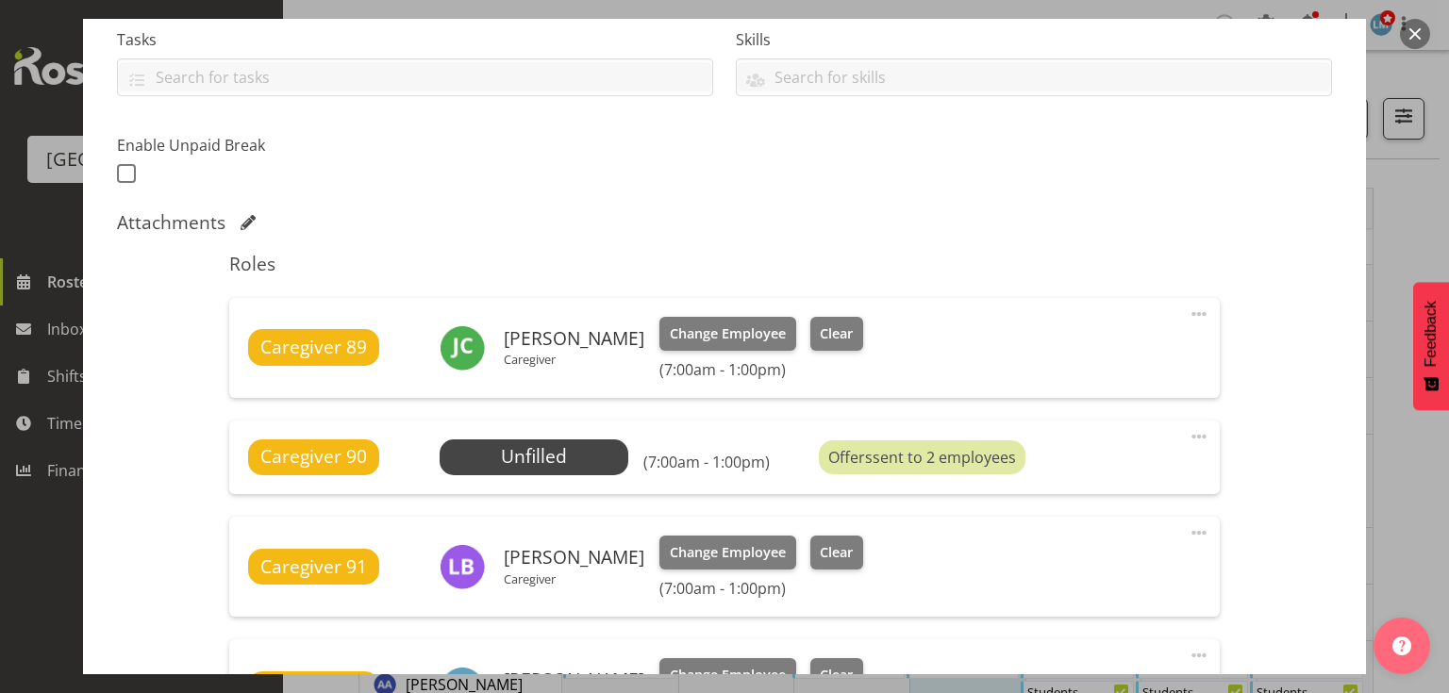
scroll to position [528, 0]
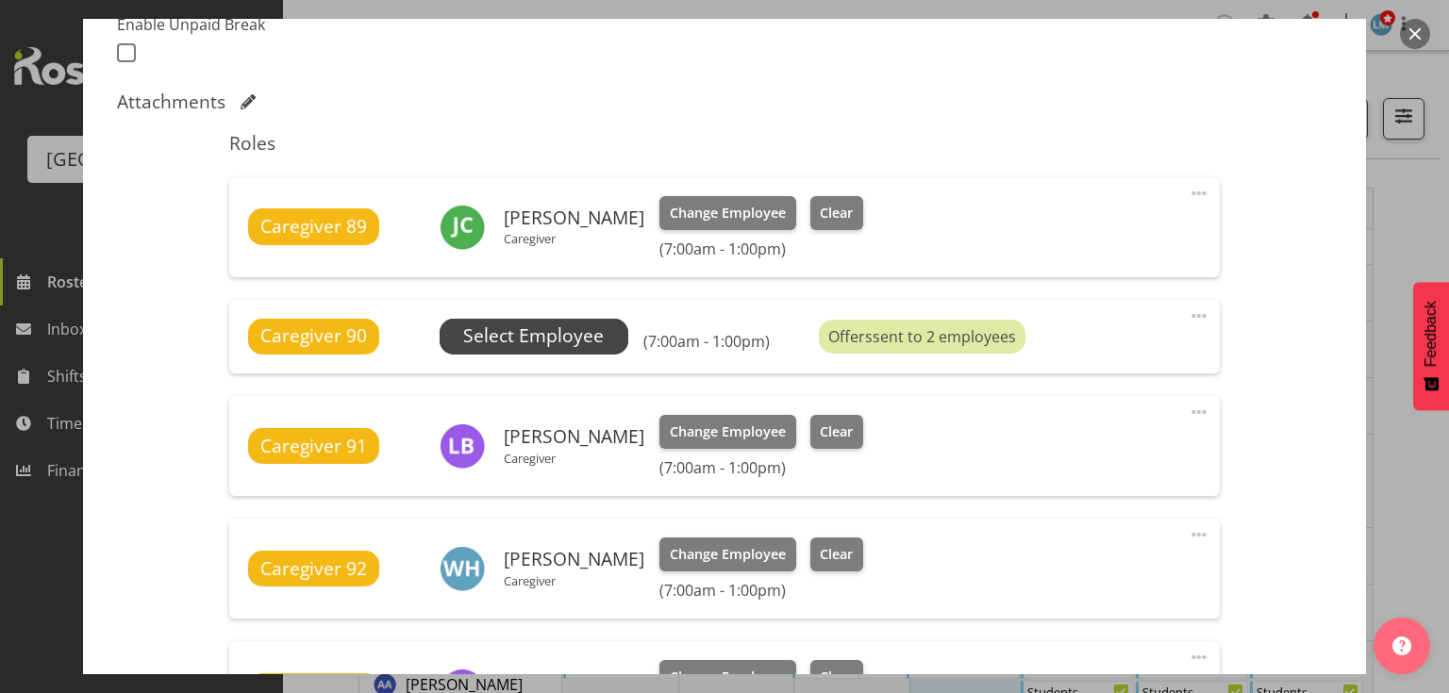
click at [565, 331] on span "Select Employee" at bounding box center [533, 336] width 141 height 27
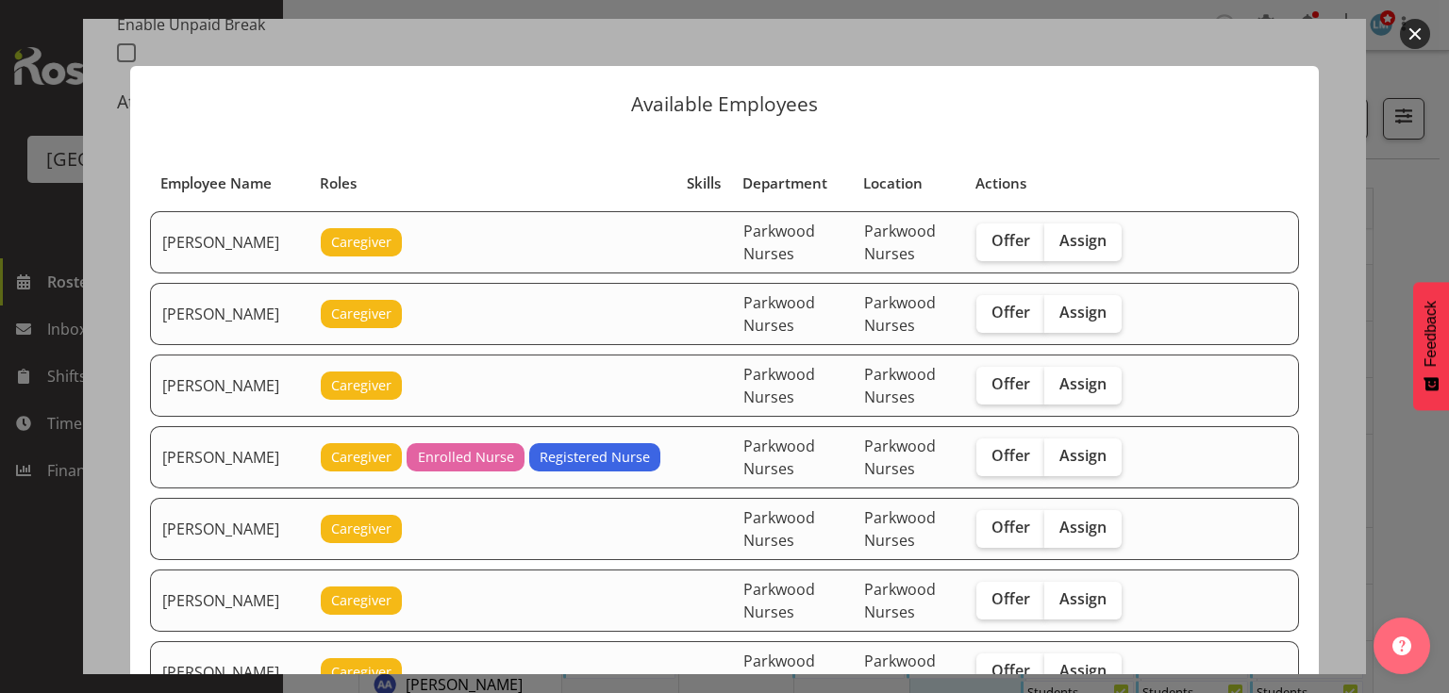
scroll to position [0, 0]
click at [1006, 238] on span "Offer" at bounding box center [1010, 240] width 39 height 19
click at [989, 238] on input "Offer" at bounding box center [982, 241] width 12 height 12
checkbox input "true"
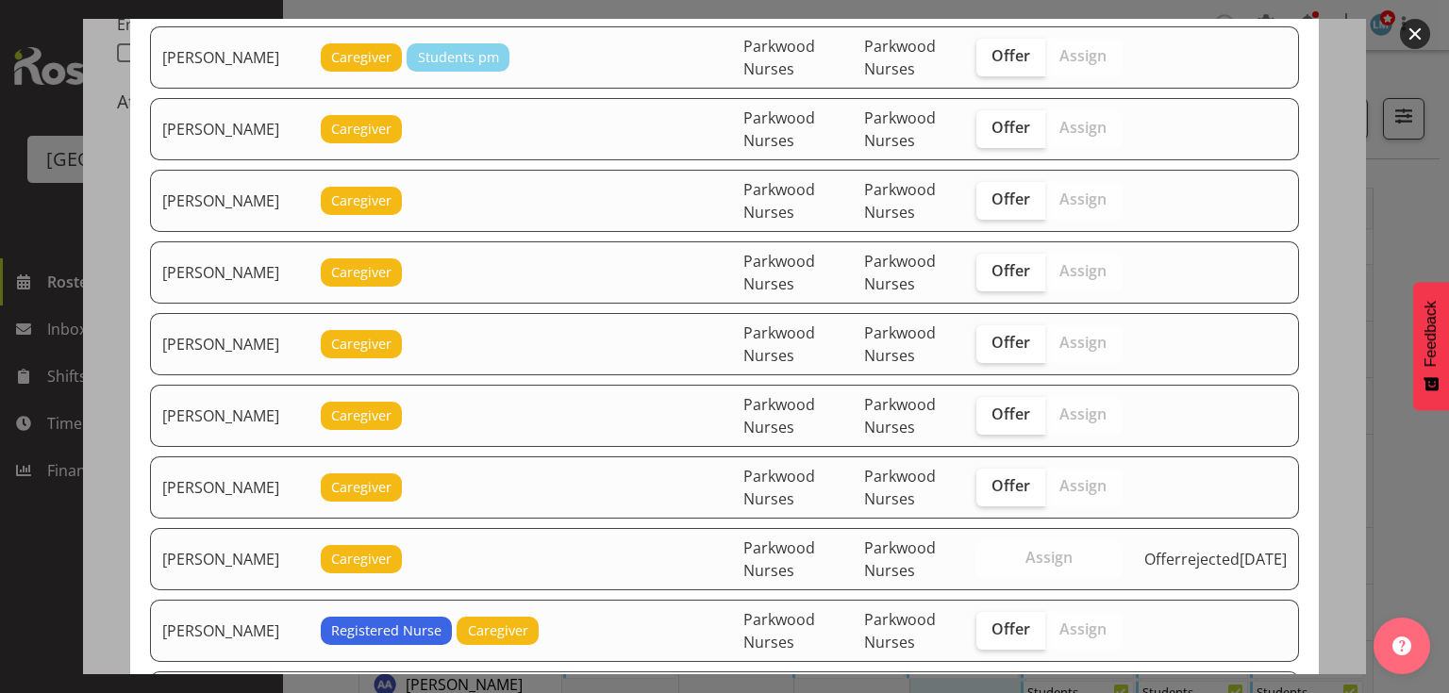
scroll to position [906, 0]
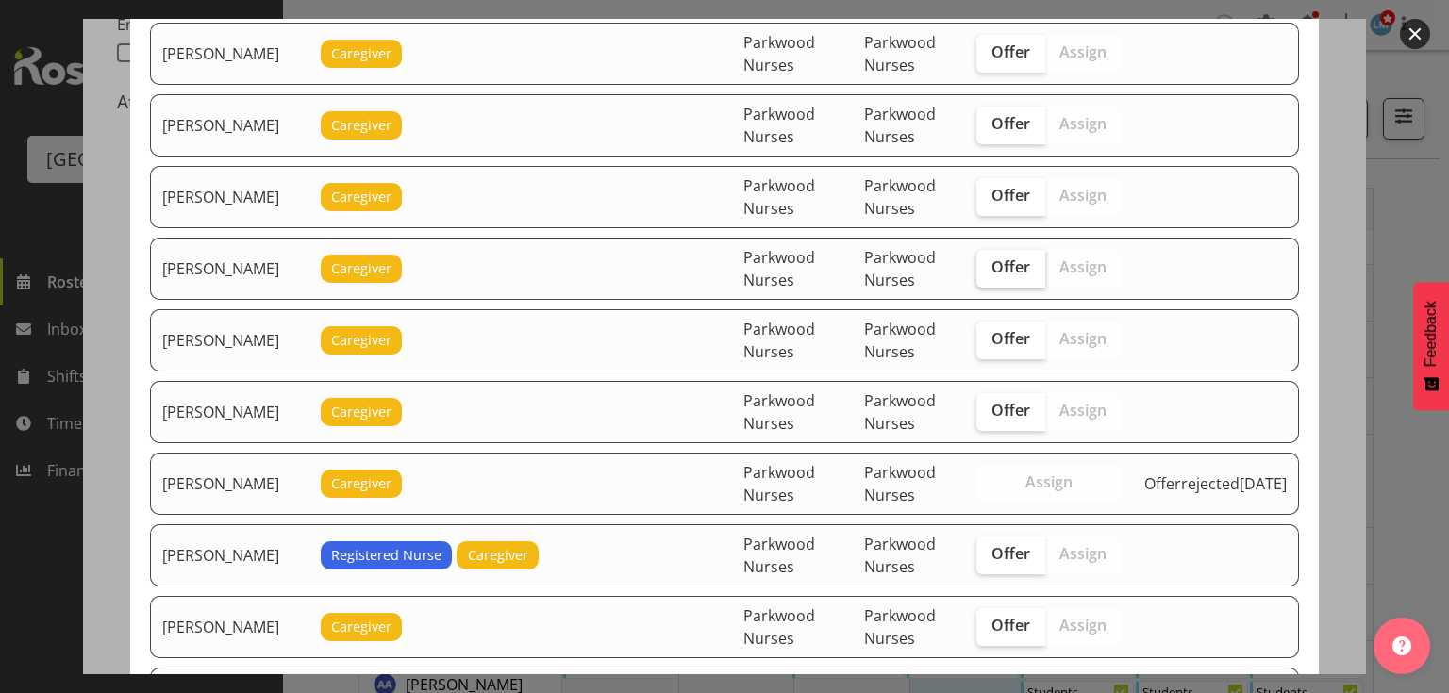
click at [1013, 258] on span "Offer" at bounding box center [1010, 267] width 39 height 19
click at [989, 261] on input "Offer" at bounding box center [982, 267] width 12 height 12
checkbox input "true"
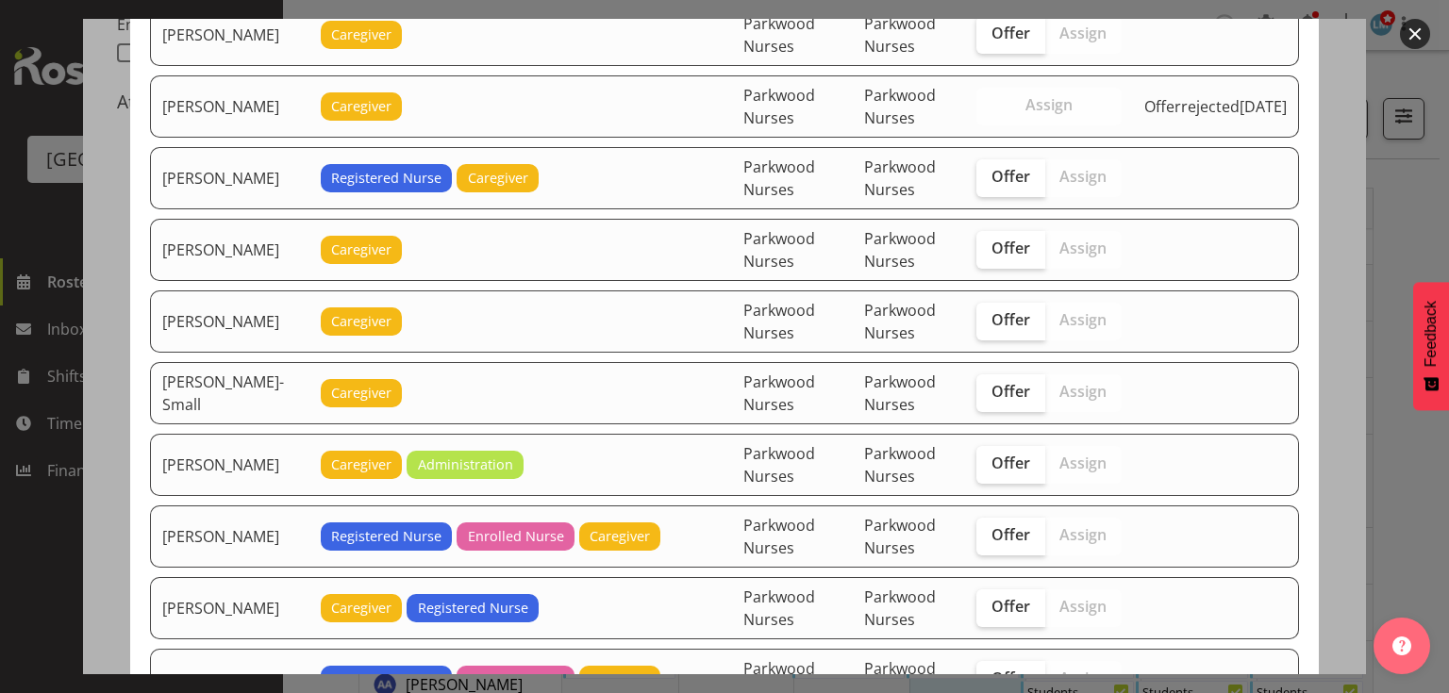
scroll to position [1358, 0]
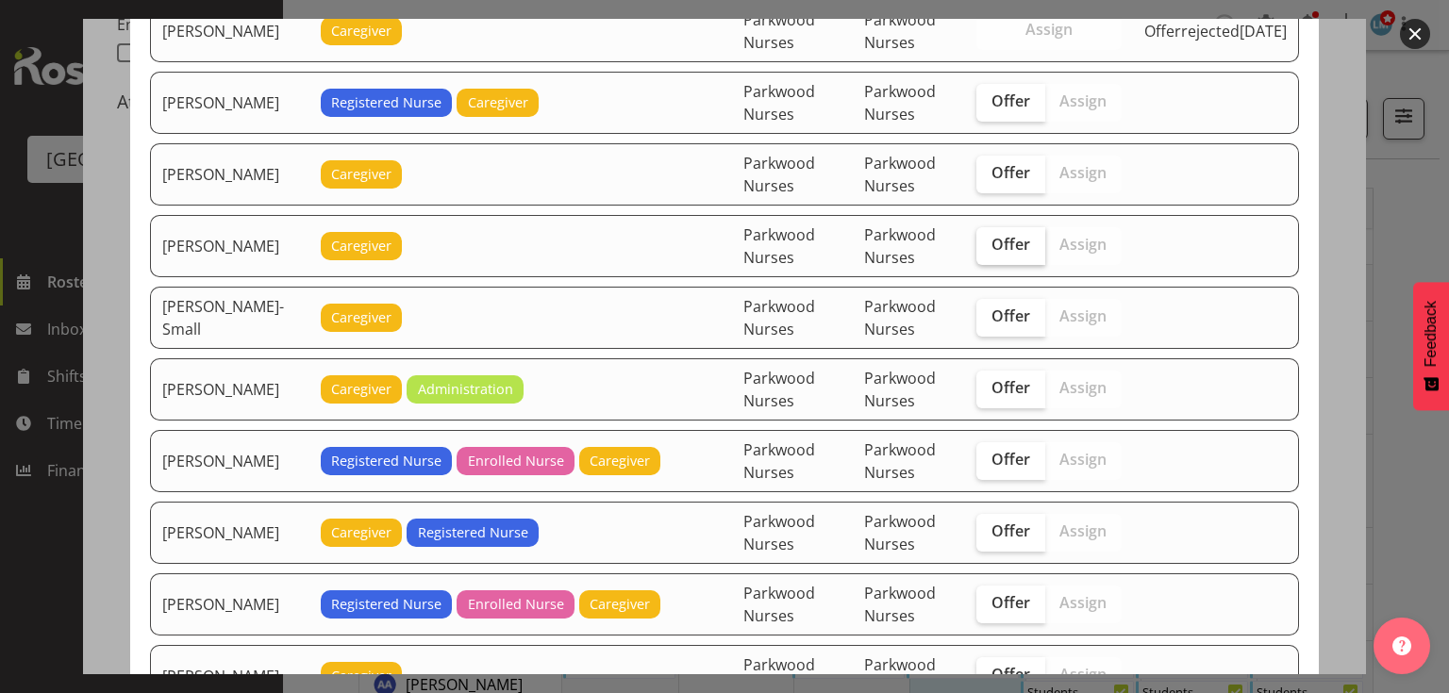
click at [1019, 235] on span "Offer" at bounding box center [1010, 244] width 39 height 19
click at [989, 239] on input "Offer" at bounding box center [982, 245] width 12 height 12
checkbox input "true"
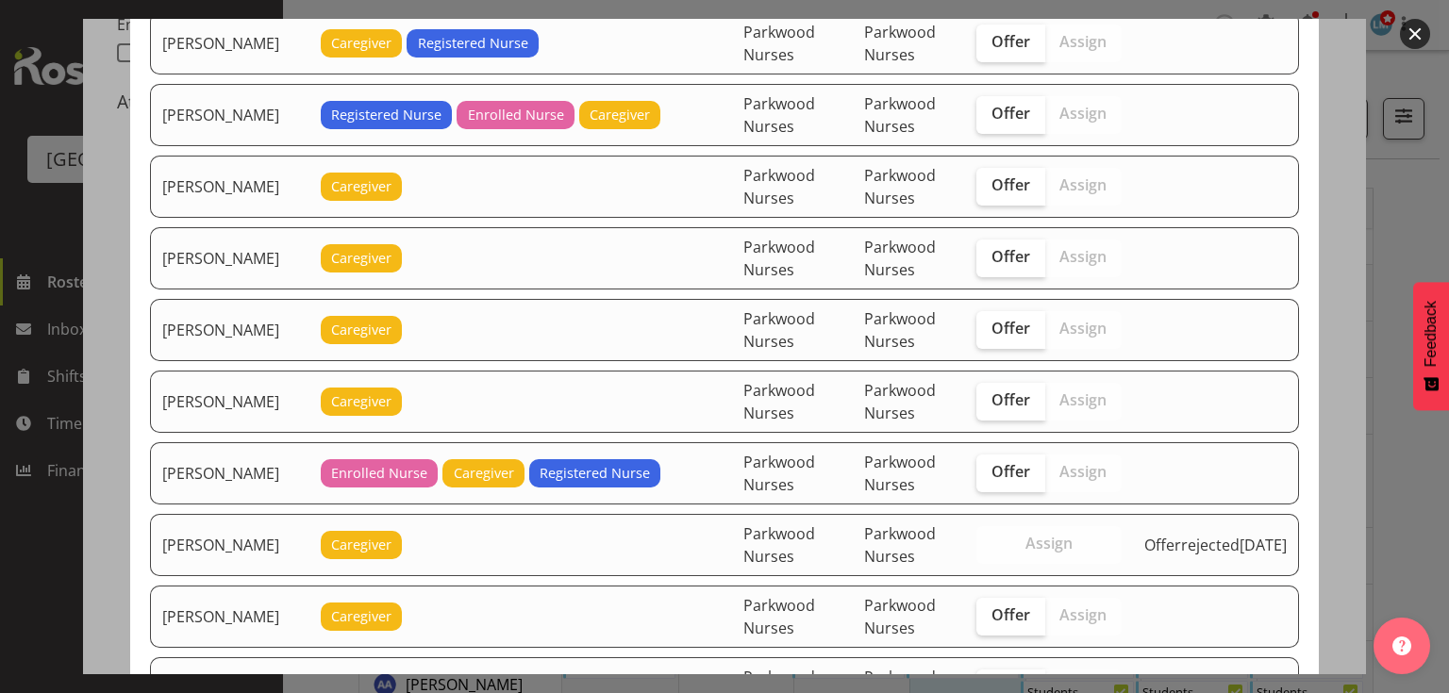
scroll to position [1962, 0]
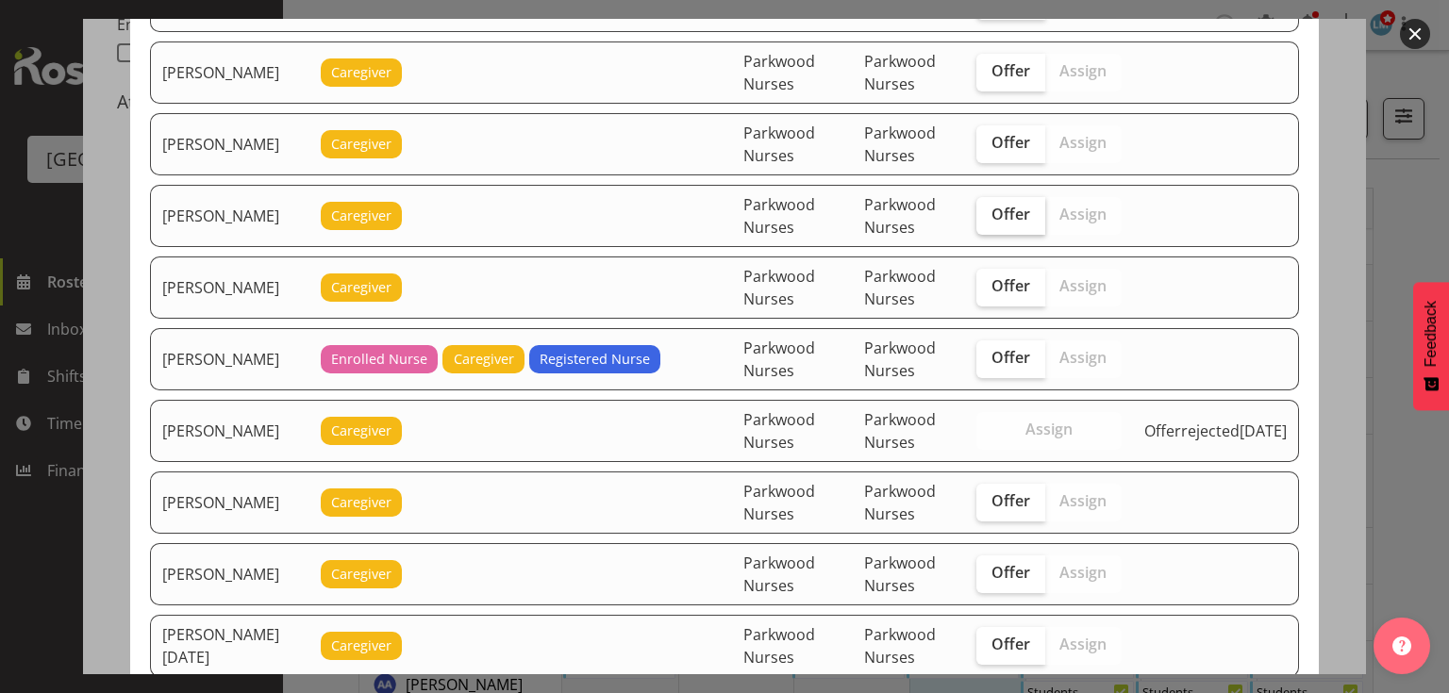
click at [1009, 205] on span "Offer" at bounding box center [1010, 214] width 39 height 19
click at [989, 208] on input "Offer" at bounding box center [982, 214] width 12 height 12
checkbox input "true"
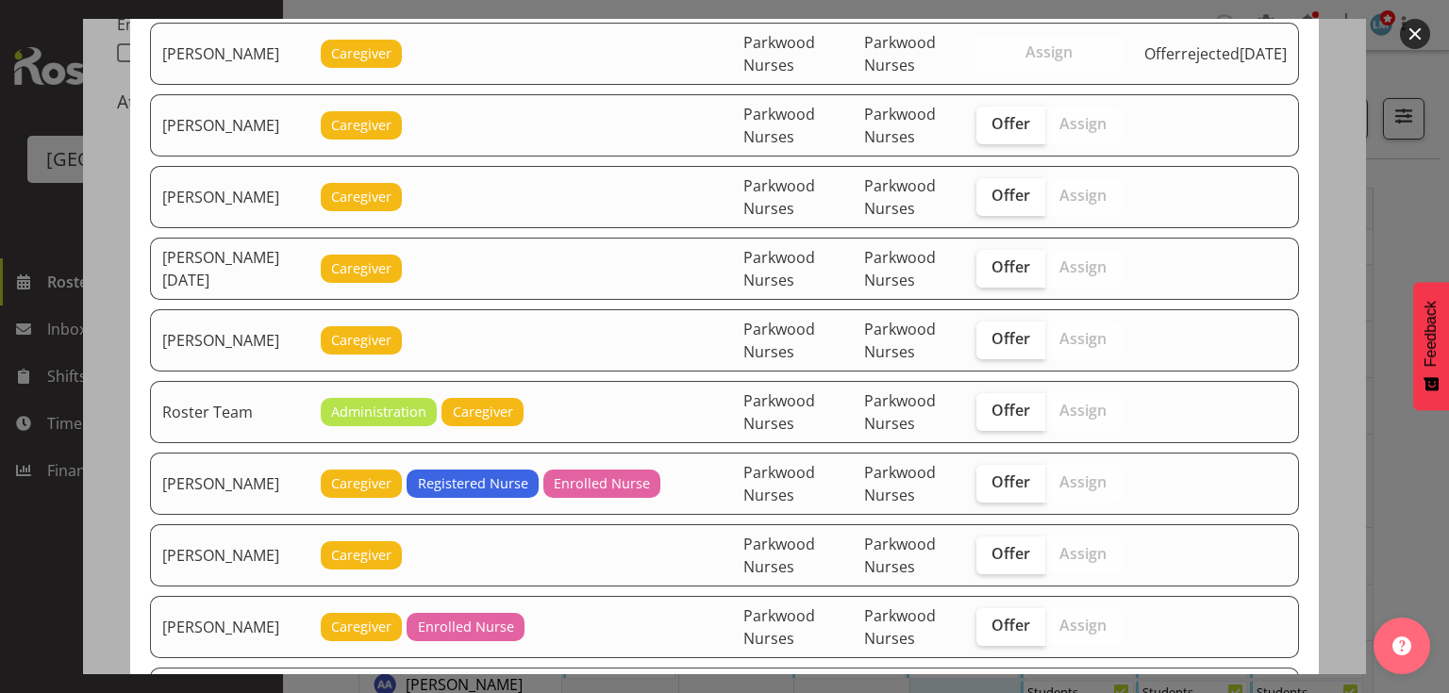
scroll to position [2490, 0]
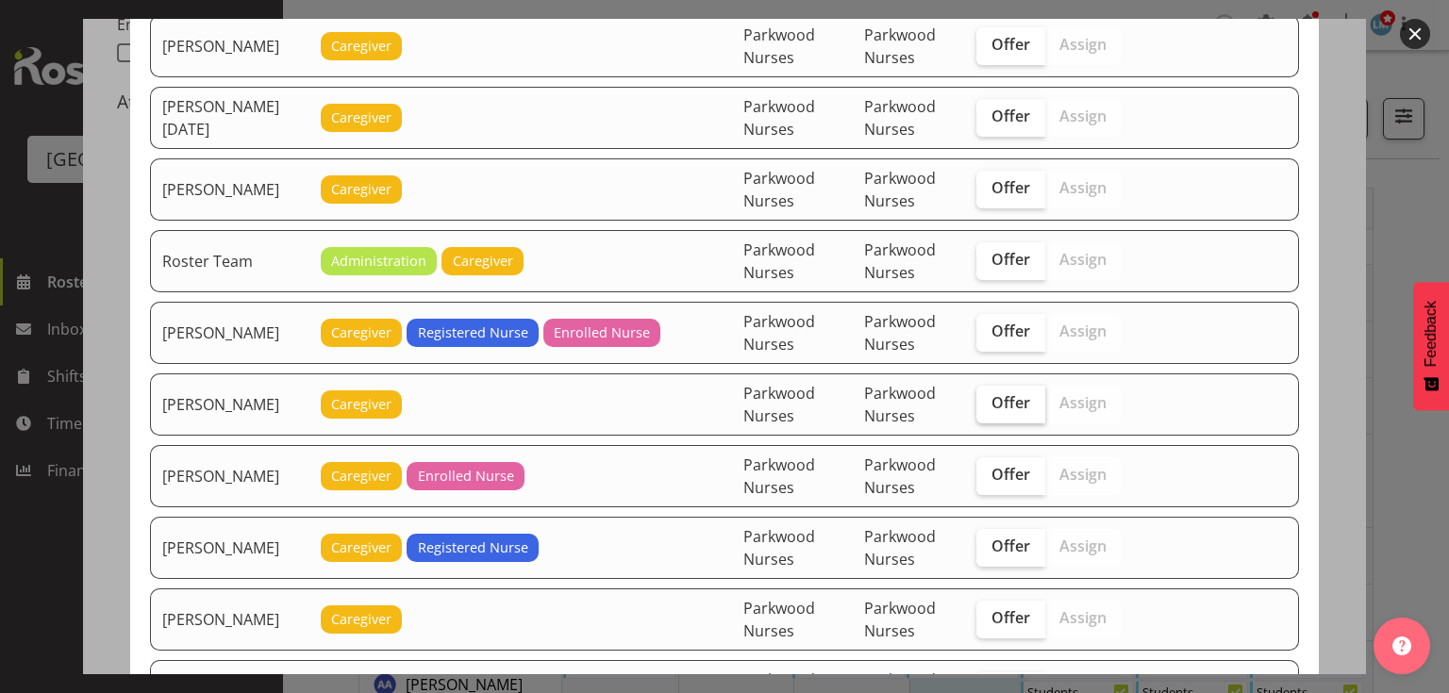
click at [1011, 393] on span "Offer" at bounding box center [1010, 402] width 39 height 19
click at [989, 397] on input "Offer" at bounding box center [982, 403] width 12 height 12
checkbox input "true"
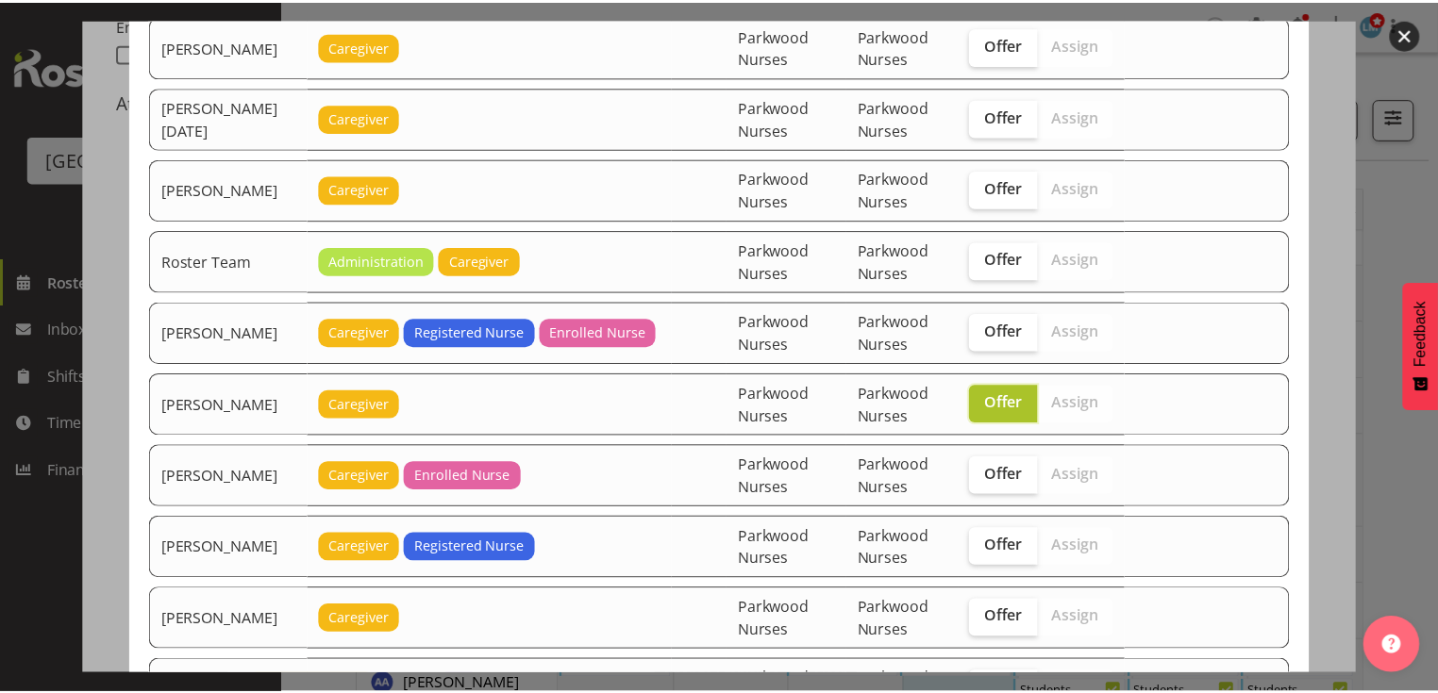
scroll to position [2622, 0]
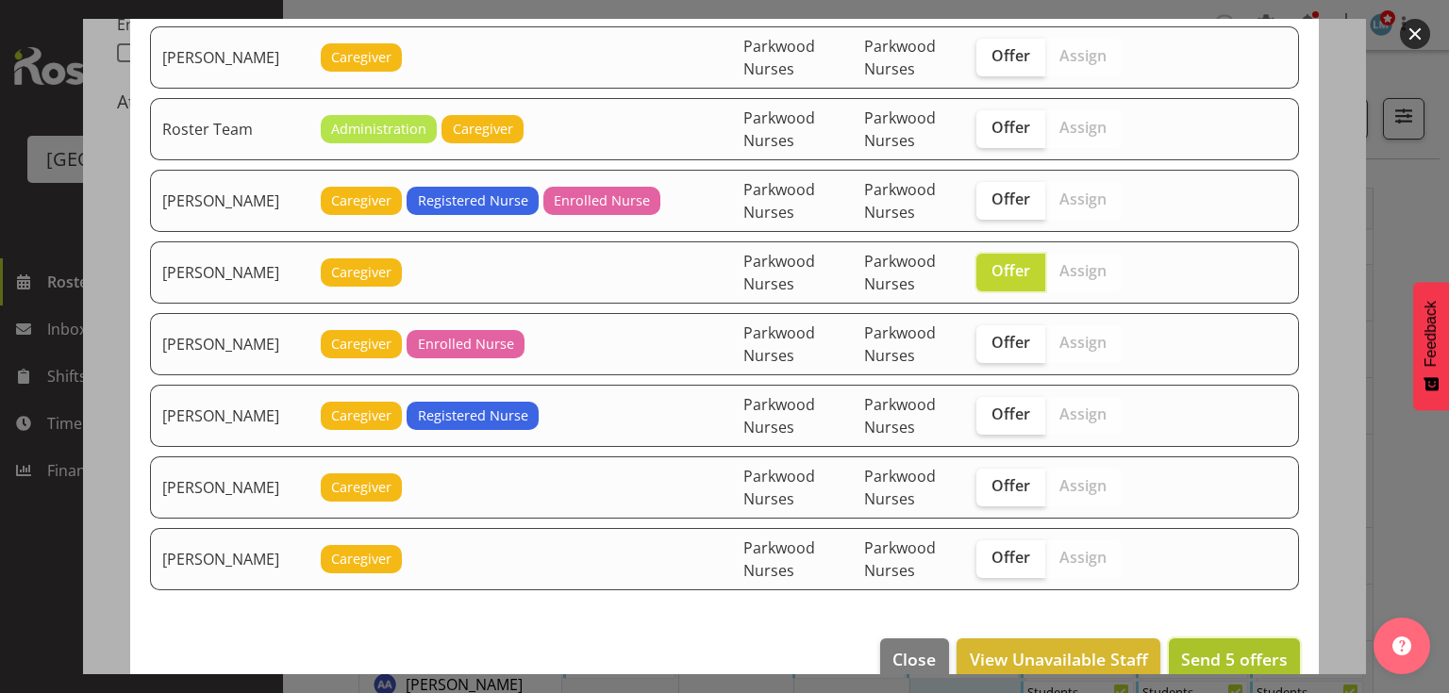
click at [1222, 639] on button "Send 5 offers" at bounding box center [1234, 660] width 131 height 42
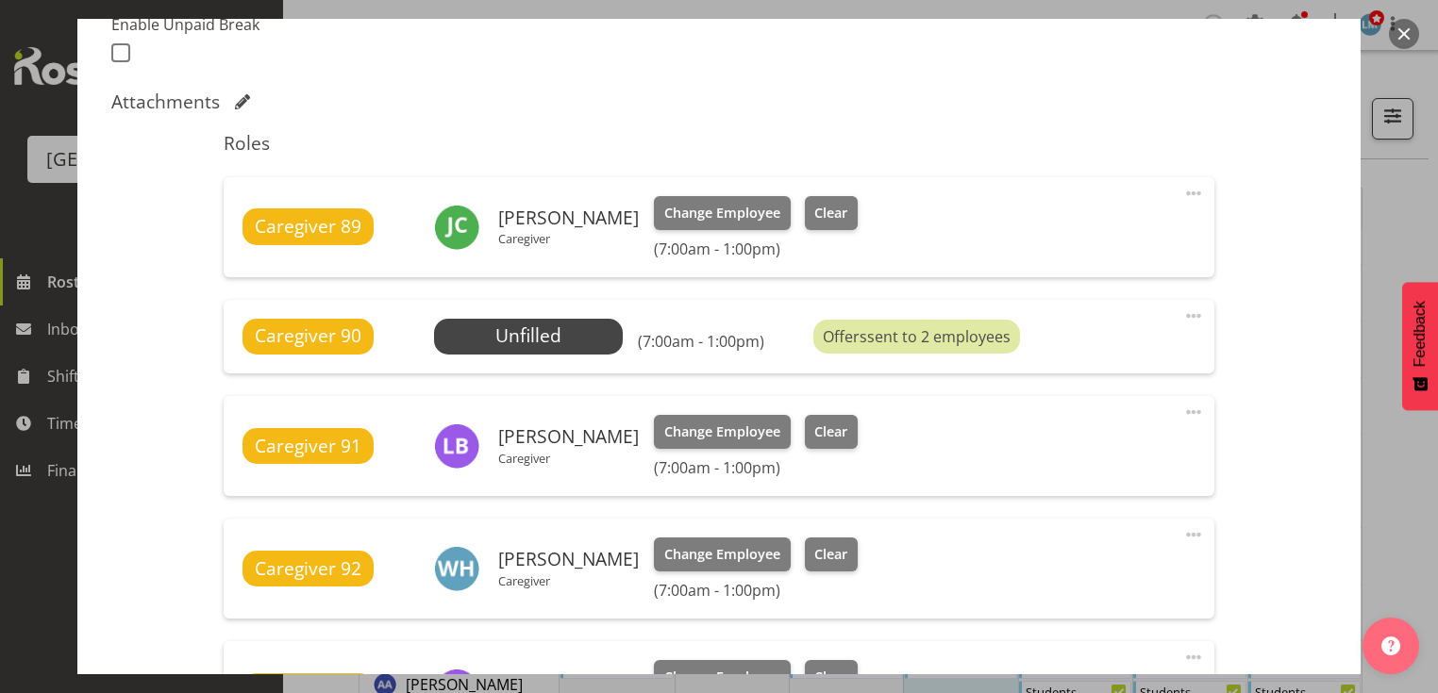
click at [1222, 653] on button "Send 5 offers" at bounding box center [1254, 674] width 138 height 43
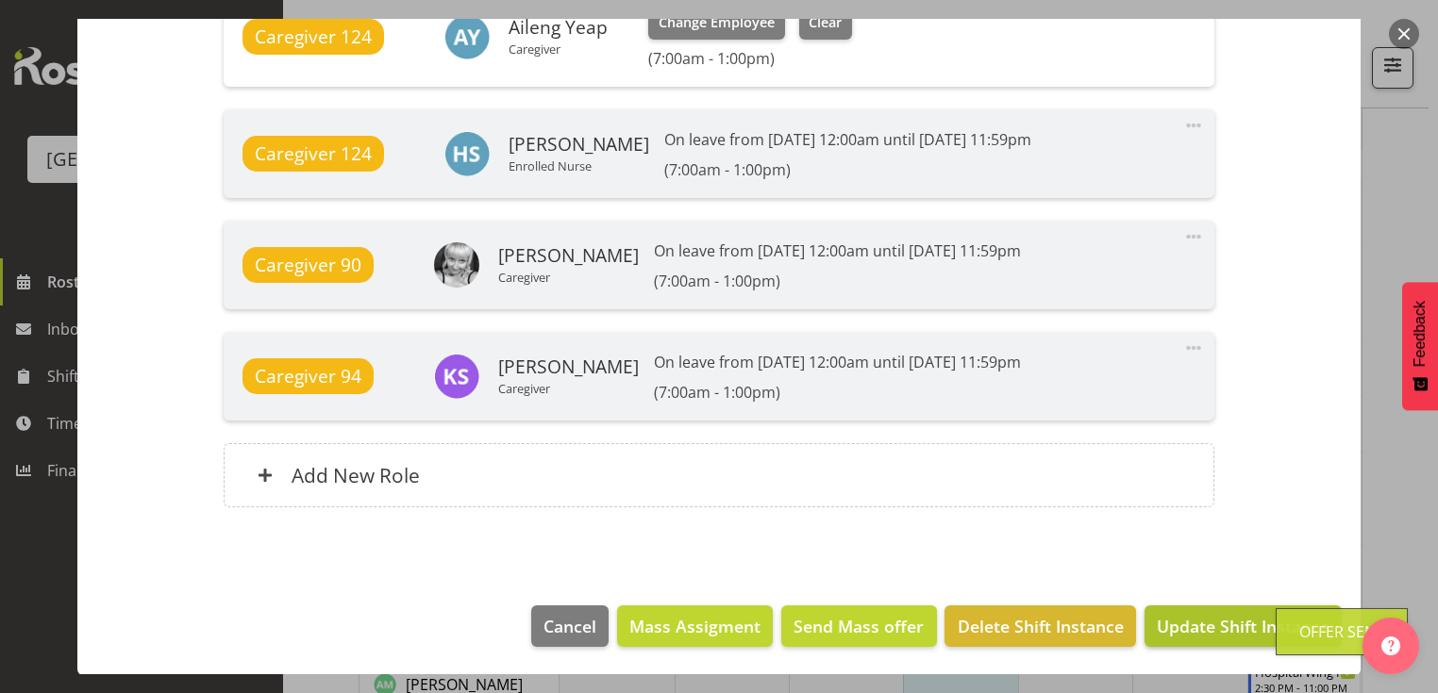
scroll to position [302, 0]
click at [1223, 629] on span "Update Shift Instance" at bounding box center [1243, 626] width 173 height 25
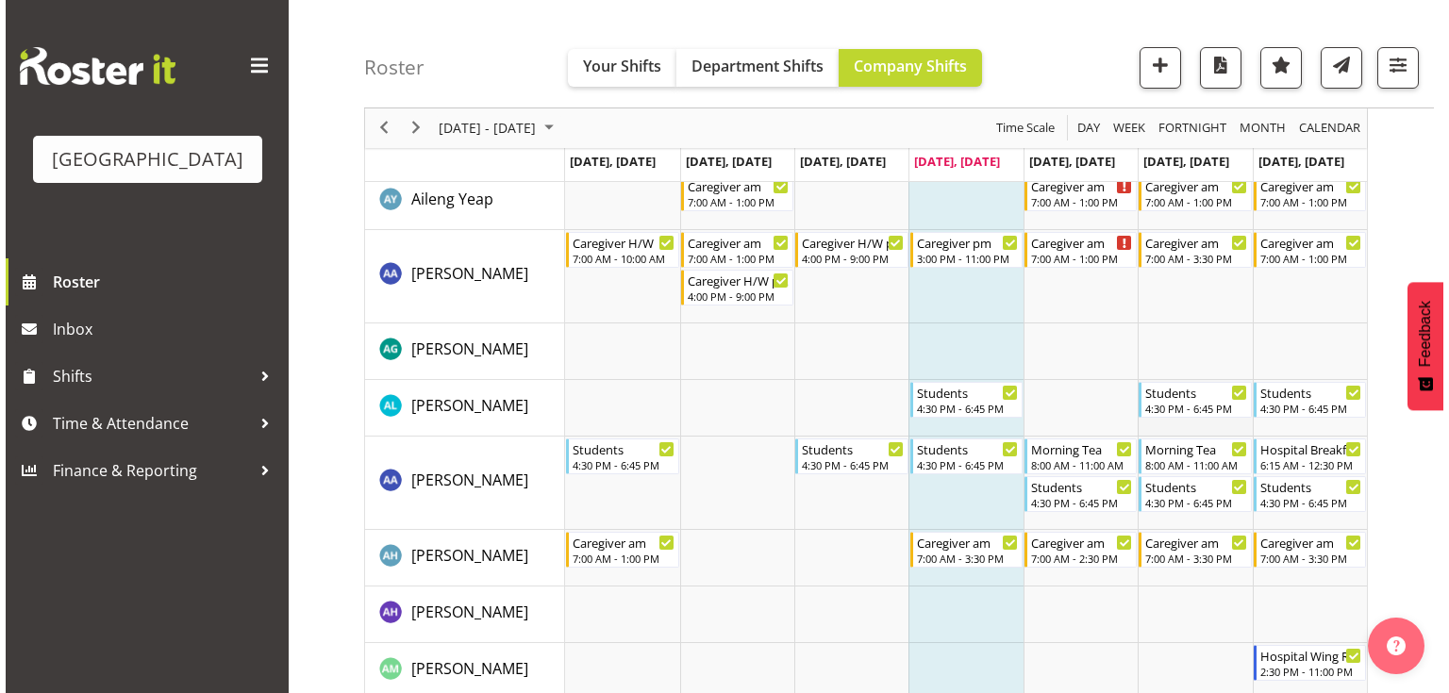
scroll to position [75, 0]
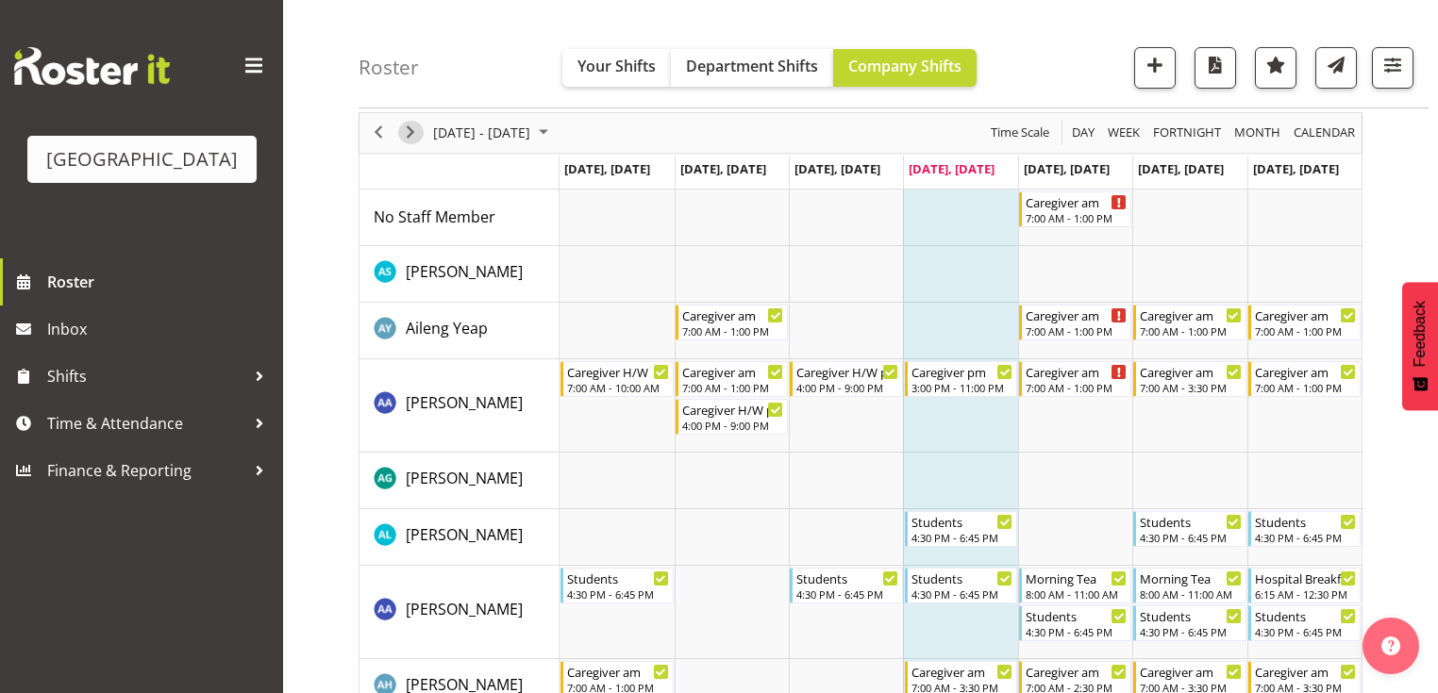
click at [411, 131] on span "Next" at bounding box center [410, 133] width 23 height 24
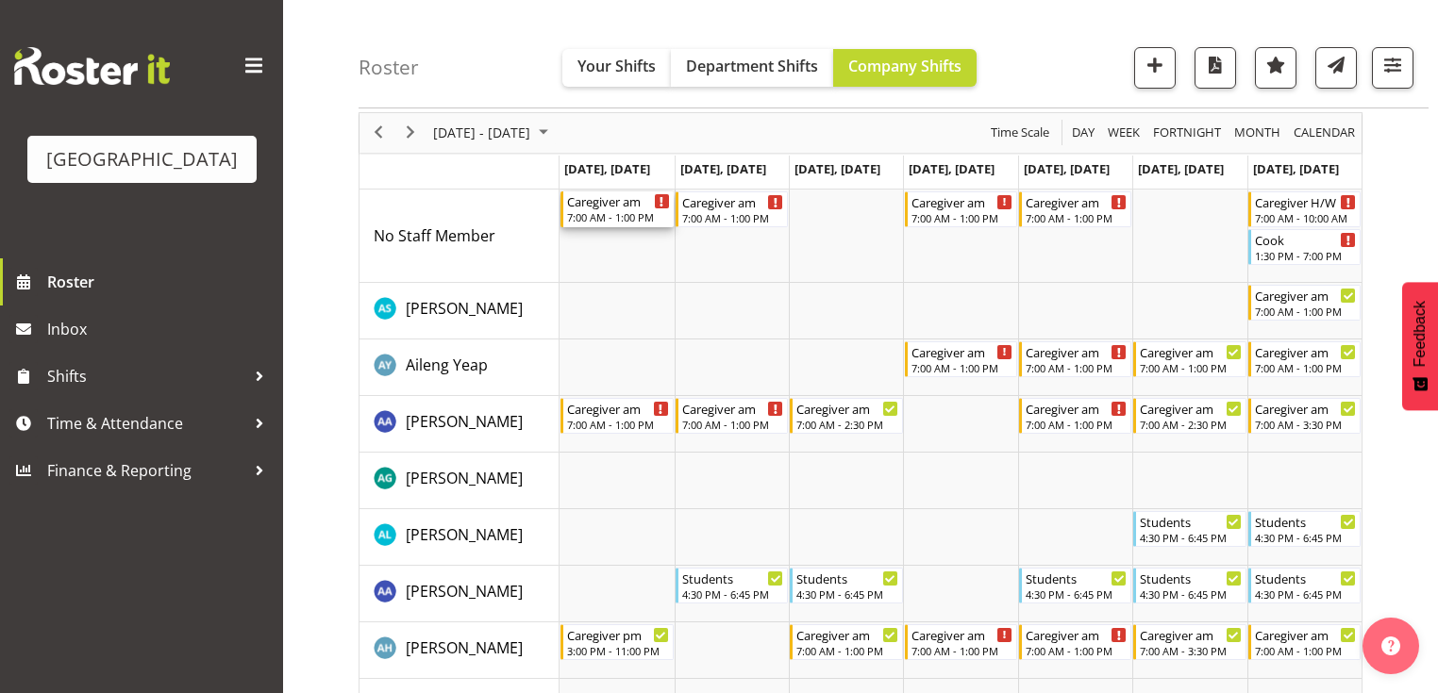
click at [590, 204] on div "Caregiver am" at bounding box center [618, 200] width 102 height 19
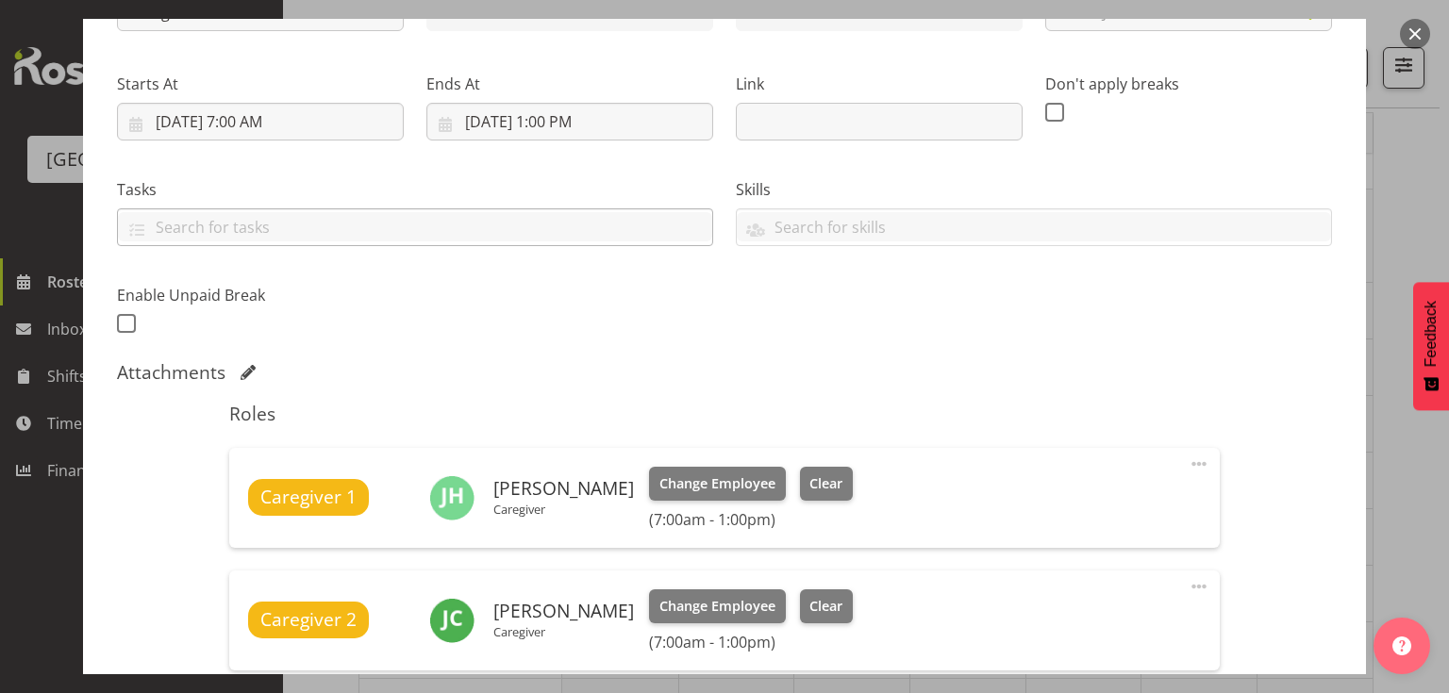
scroll to position [377, 0]
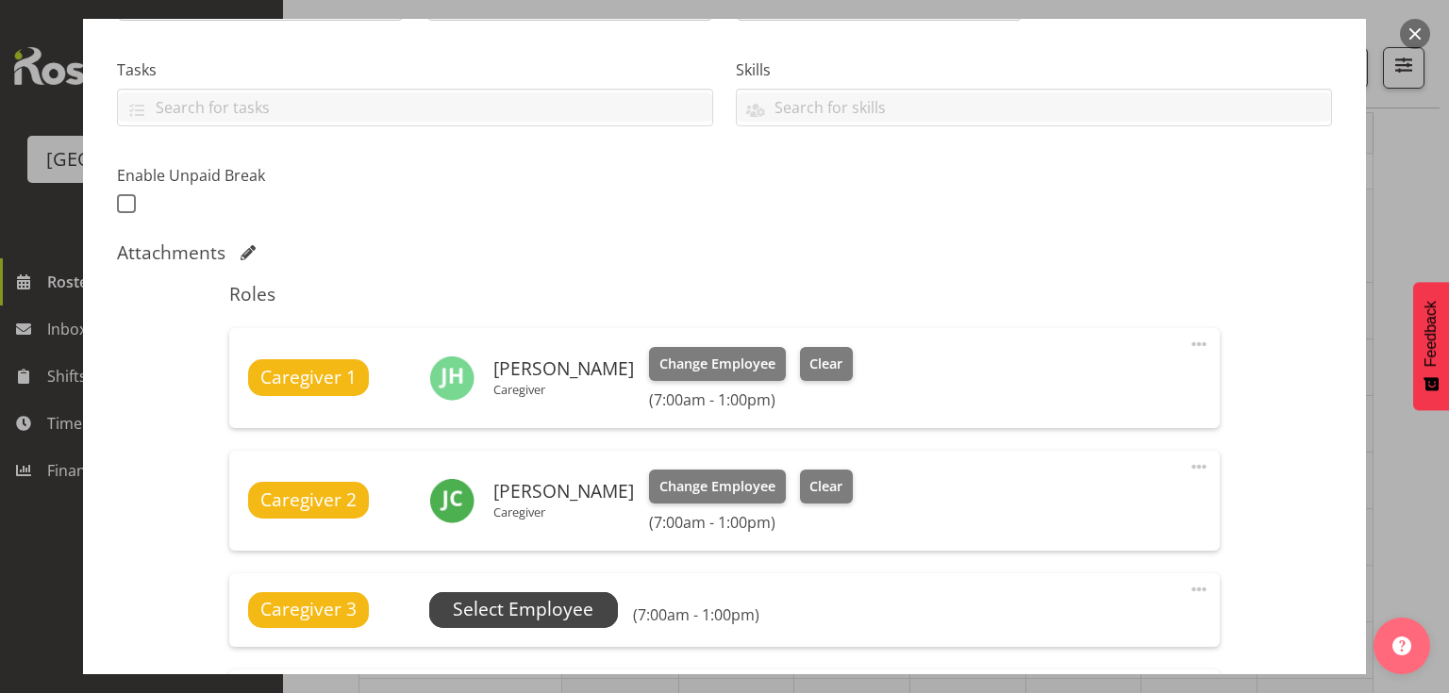
click at [509, 604] on span "Select Employee" at bounding box center [523, 609] width 141 height 27
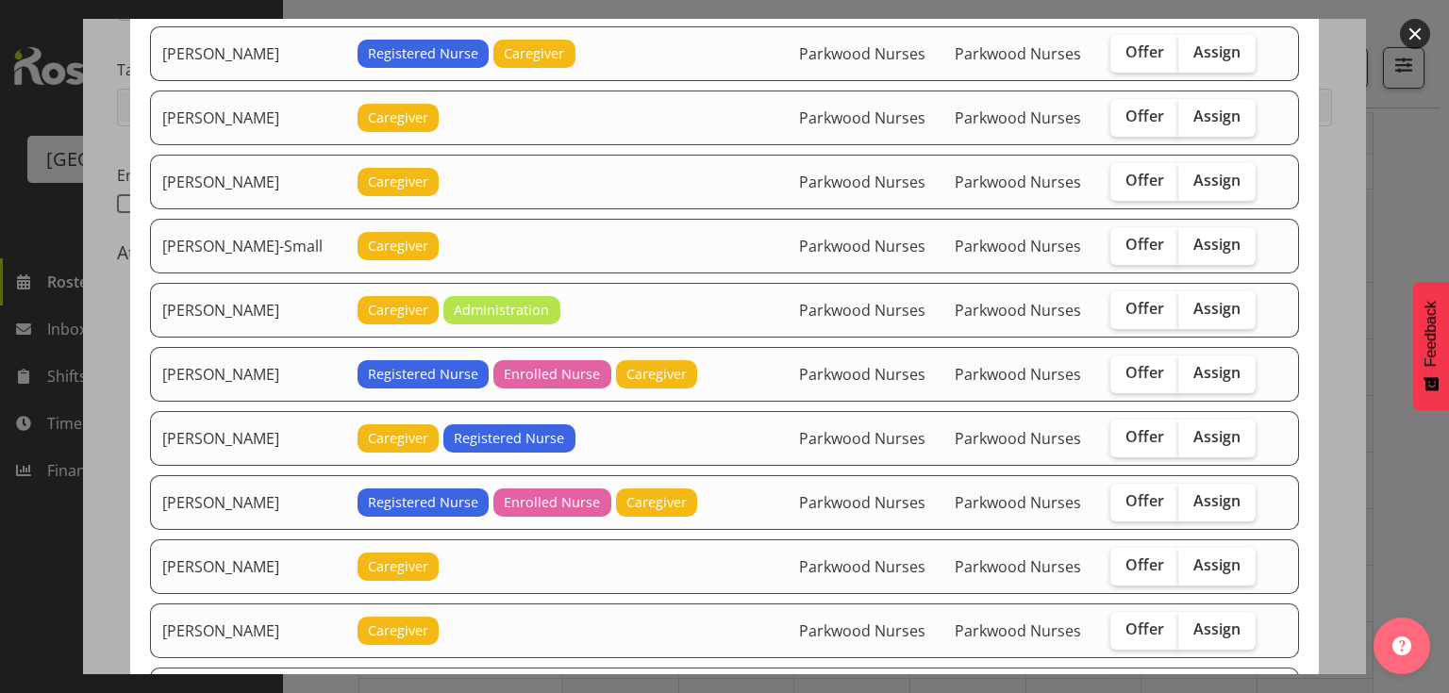
scroll to position [1962, 0]
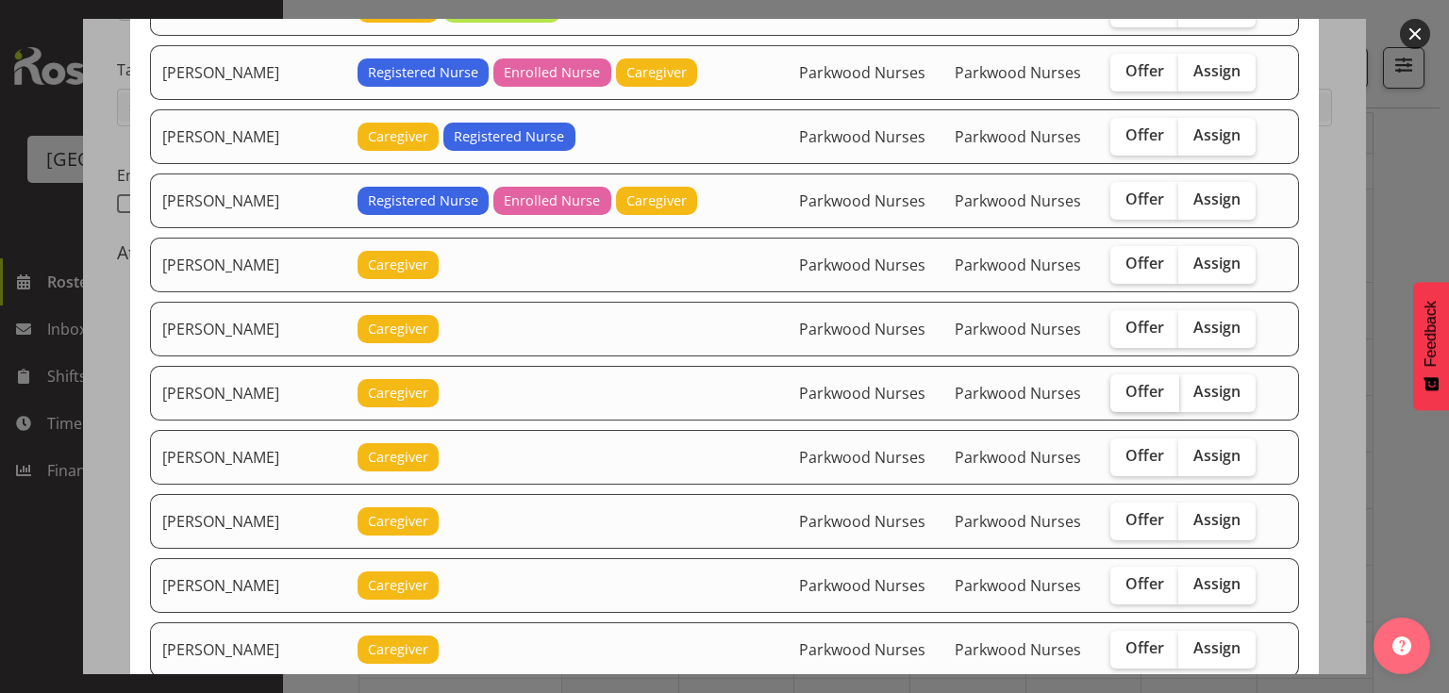
click at [1130, 382] on span "Offer" at bounding box center [1144, 391] width 39 height 19
click at [1123, 386] on input "Offer" at bounding box center [1116, 392] width 12 height 12
checkbox input "true"
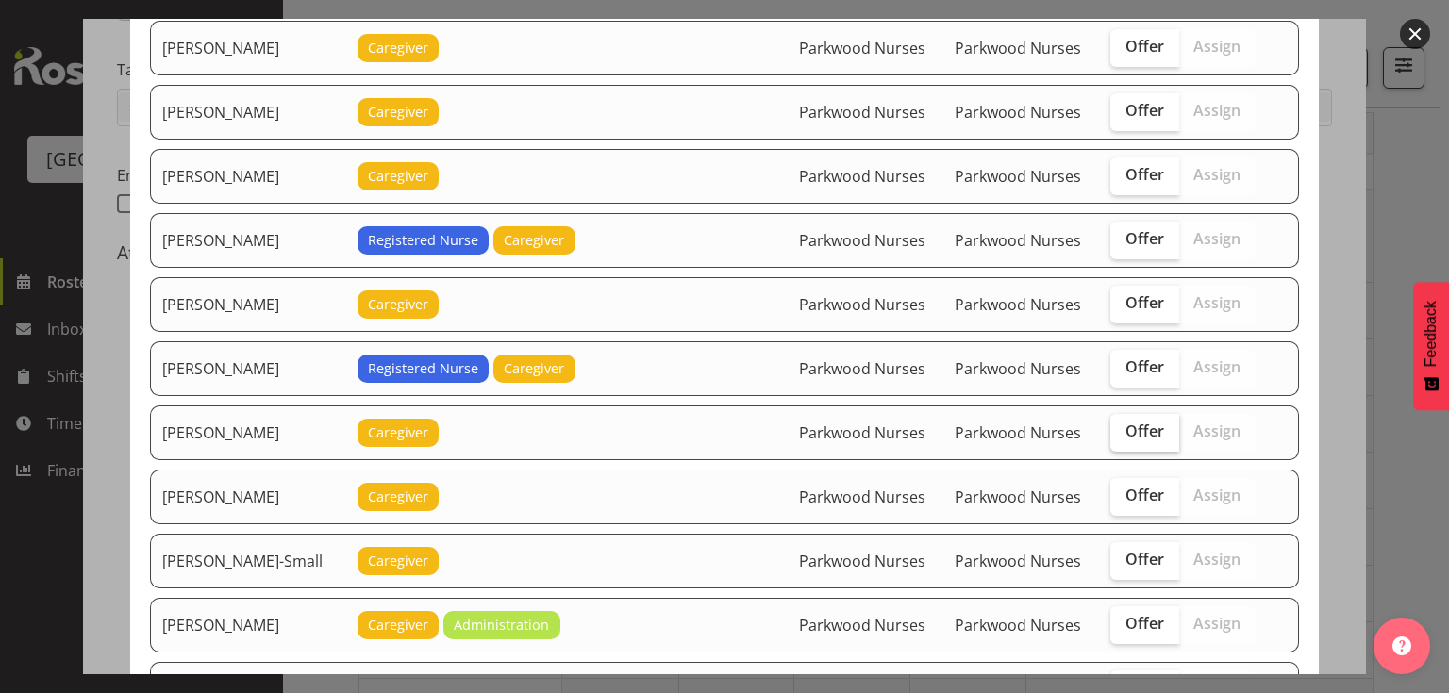
scroll to position [1283, 0]
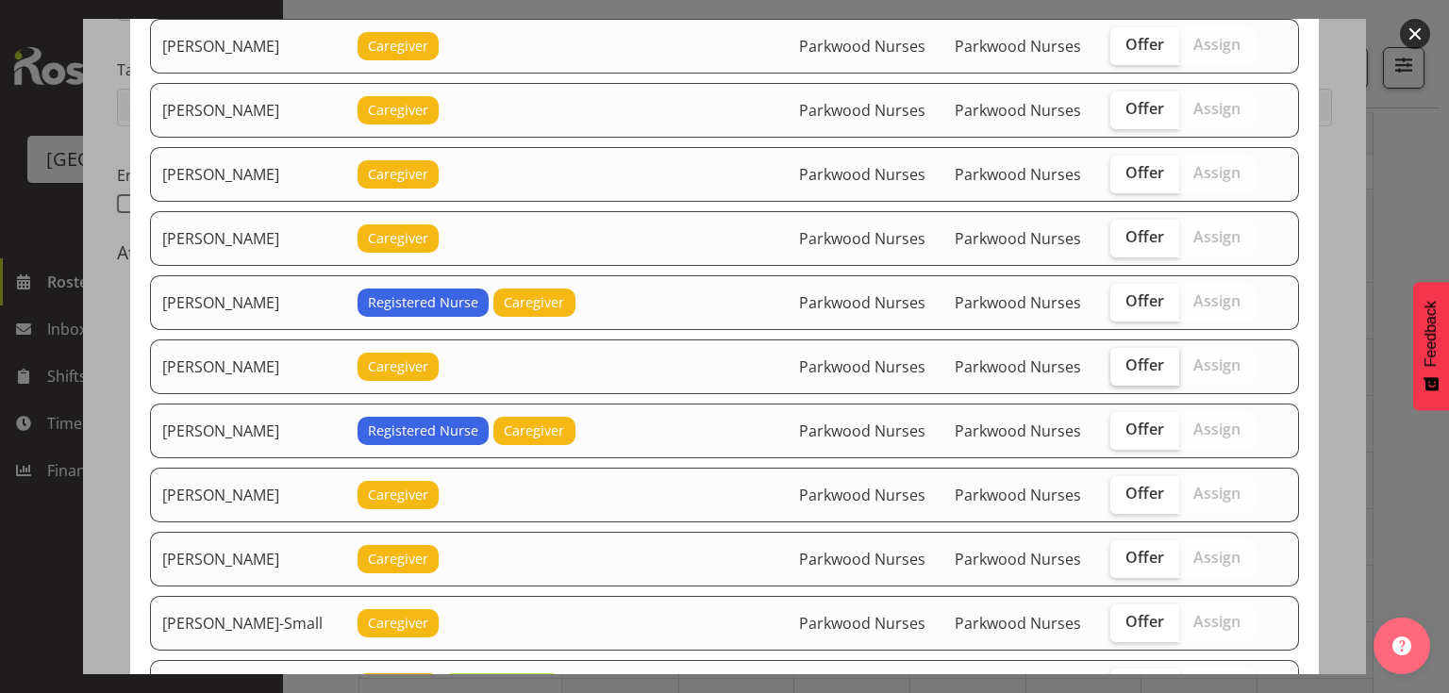
click at [1132, 356] on span "Offer" at bounding box center [1144, 365] width 39 height 19
click at [1123, 359] on input "Offer" at bounding box center [1116, 365] width 12 height 12
checkbox input "true"
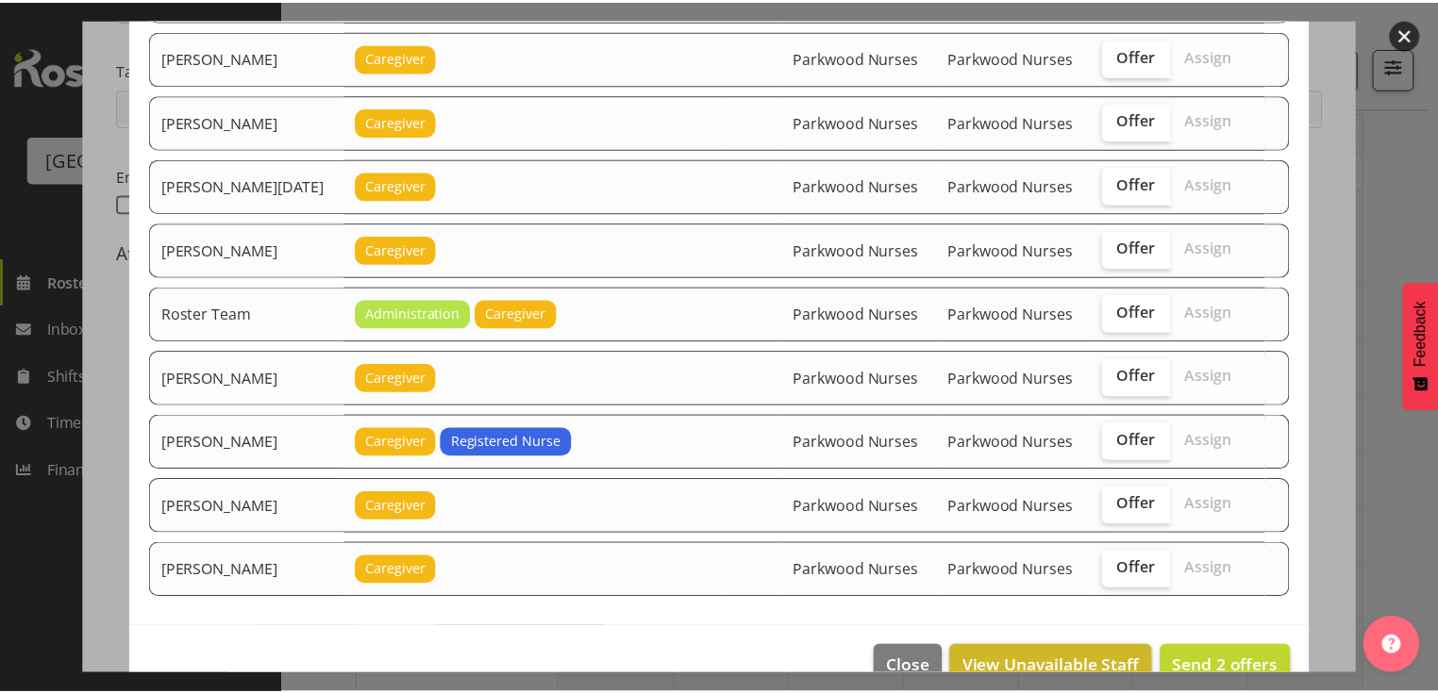
scroll to position [2496, 0]
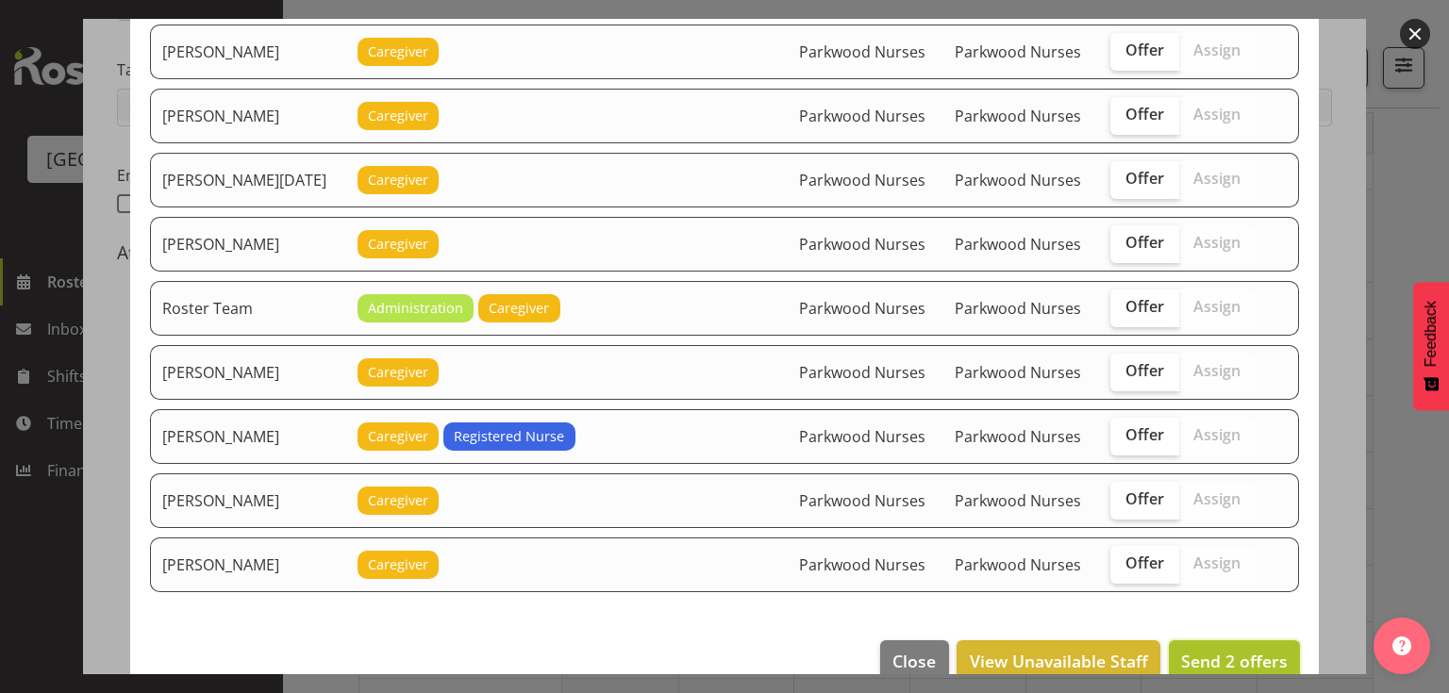
click at [1227, 650] on span "Send 2 offers" at bounding box center [1234, 661] width 107 height 23
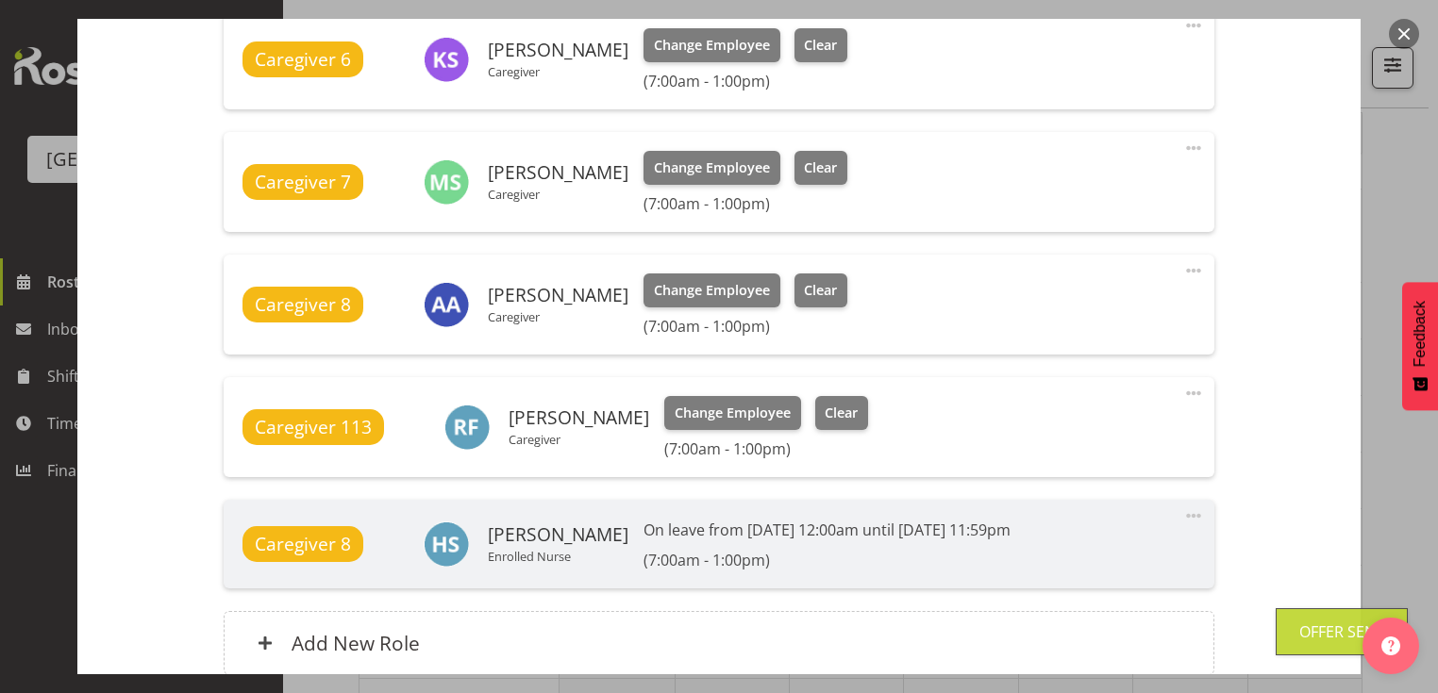
scroll to position [1451, 0]
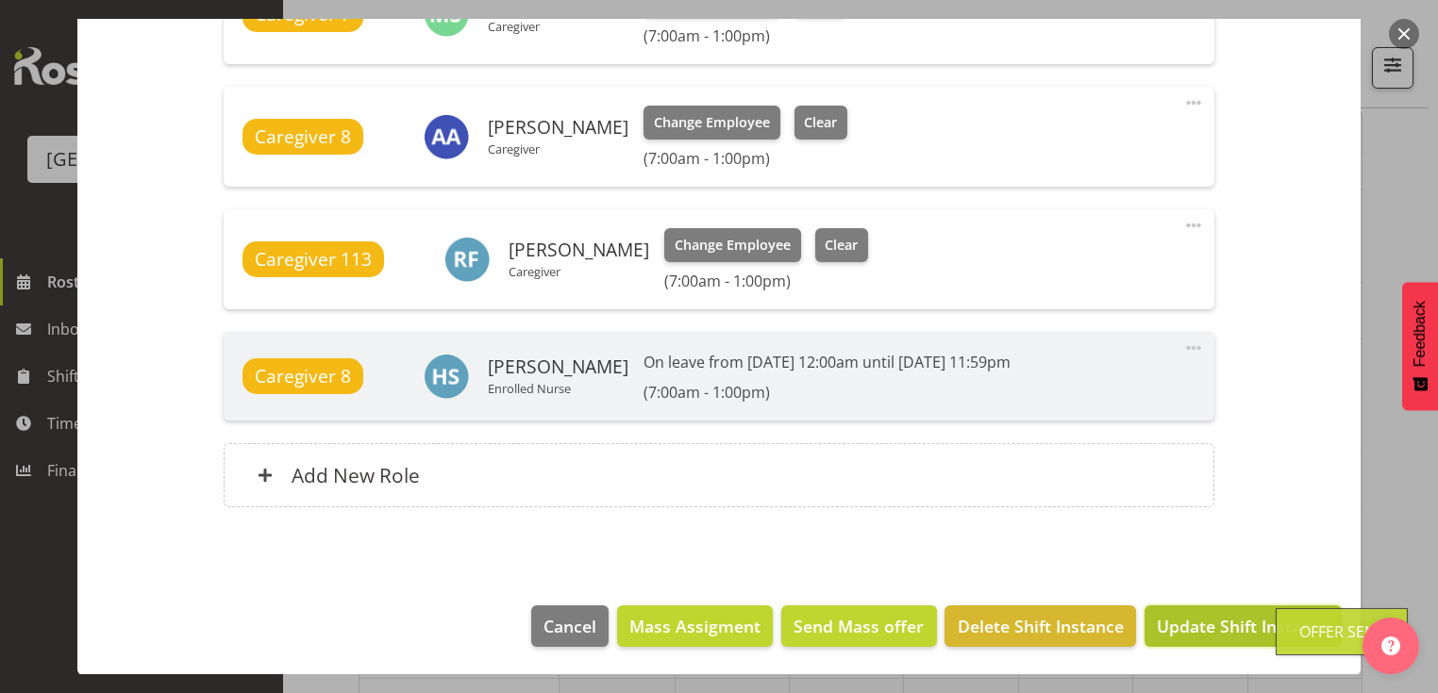
click at [1220, 623] on span "Update Shift Instance" at bounding box center [1243, 626] width 173 height 25
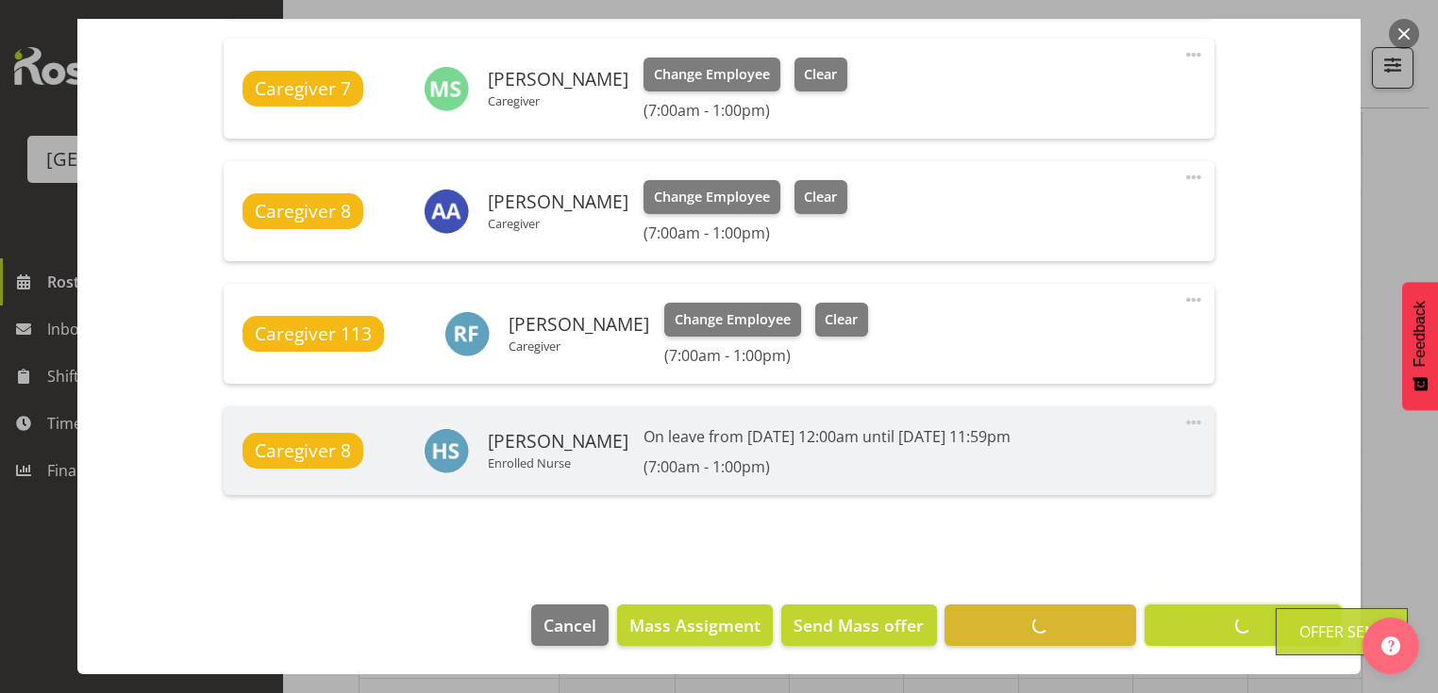
scroll to position [1375, 0]
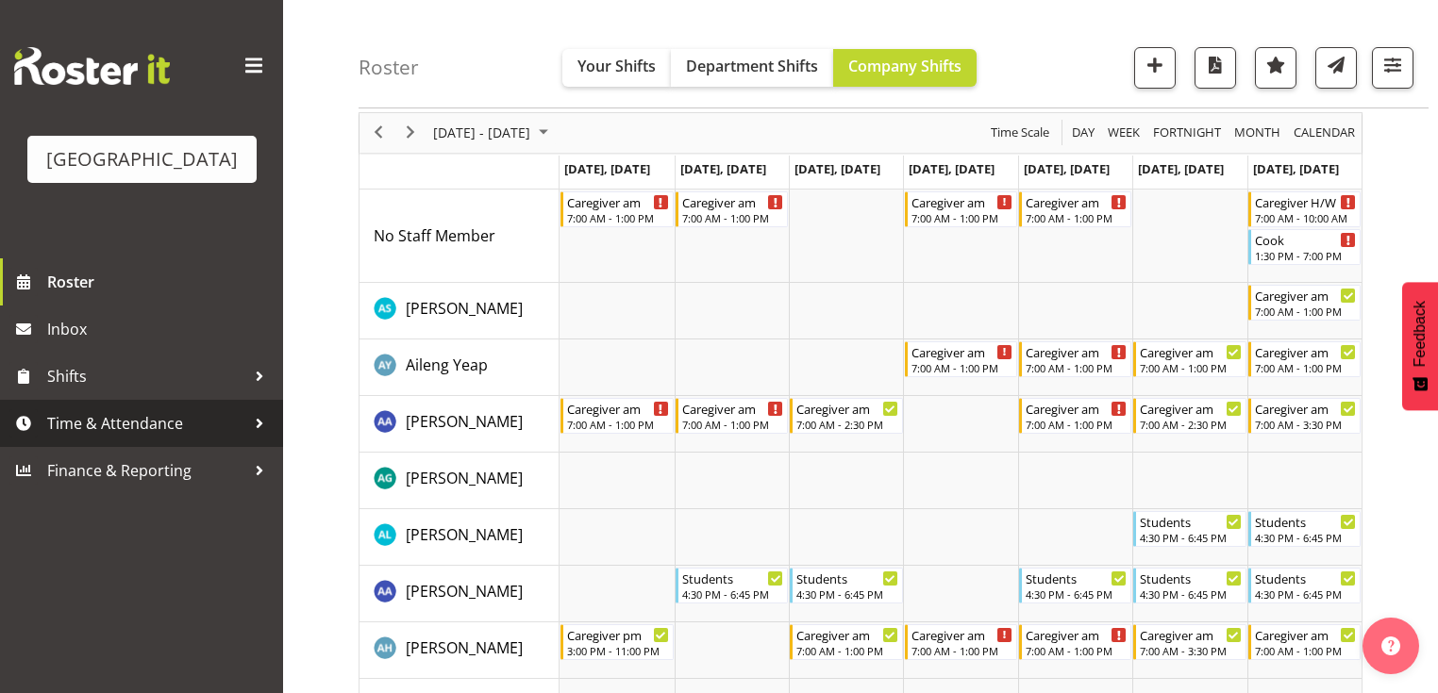
click at [258, 438] on div at bounding box center [259, 423] width 28 height 28
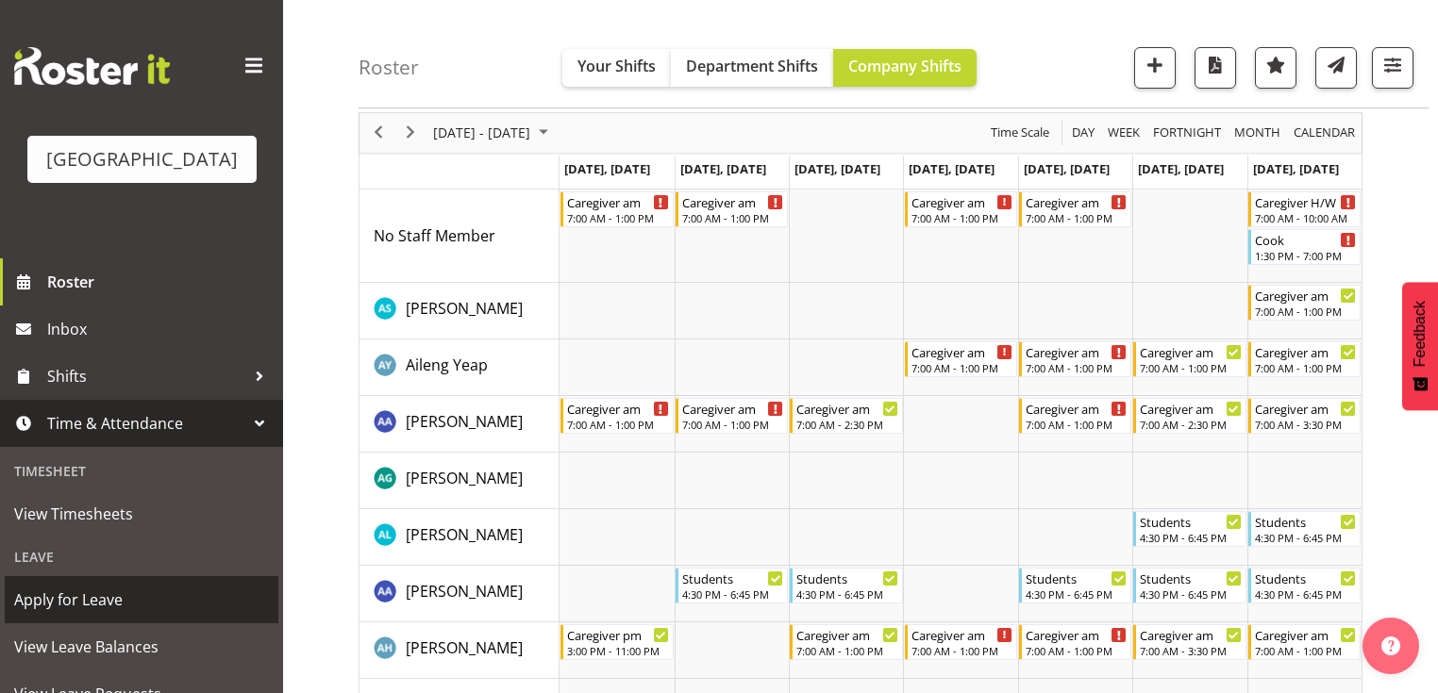
click at [165, 614] on span "Apply for Leave" at bounding box center [141, 600] width 255 height 28
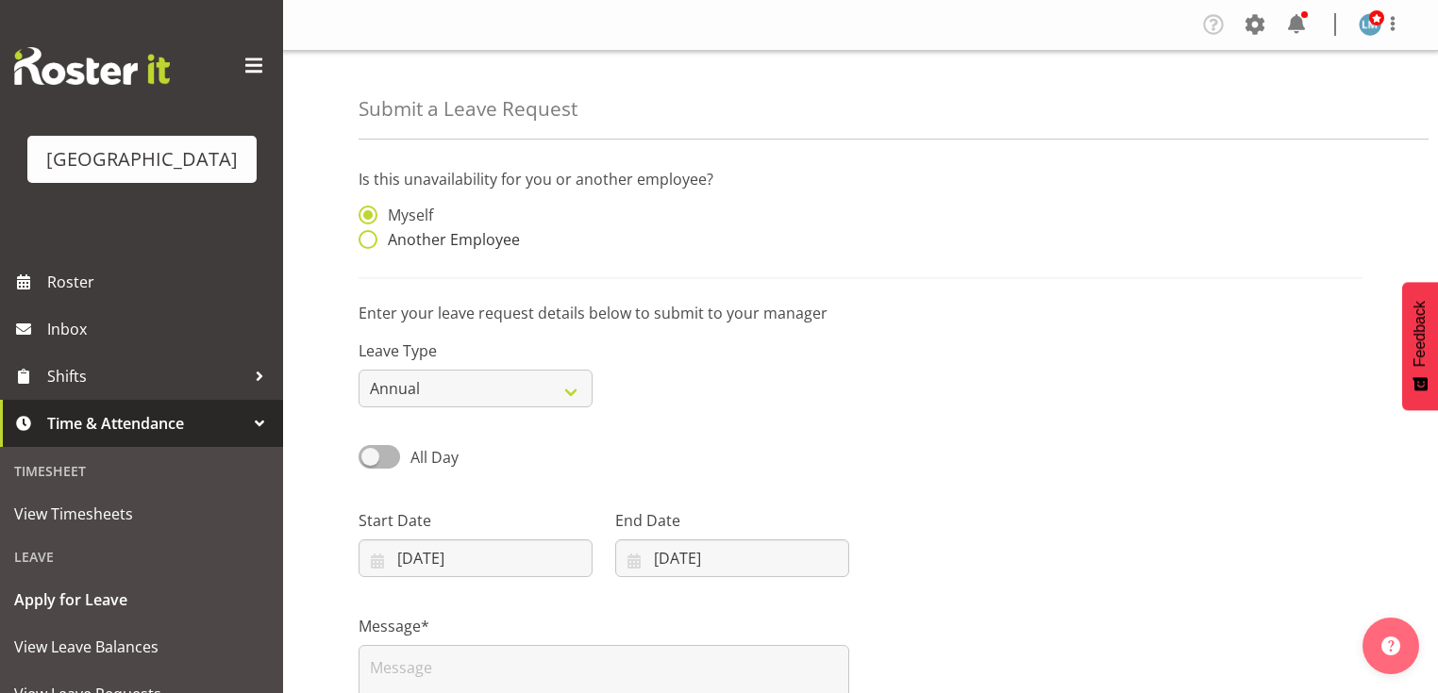
click at [369, 242] on span at bounding box center [367, 239] width 19 height 19
click at [369, 242] on input "Another Employee" at bounding box center [364, 240] width 12 height 12
radio input "true"
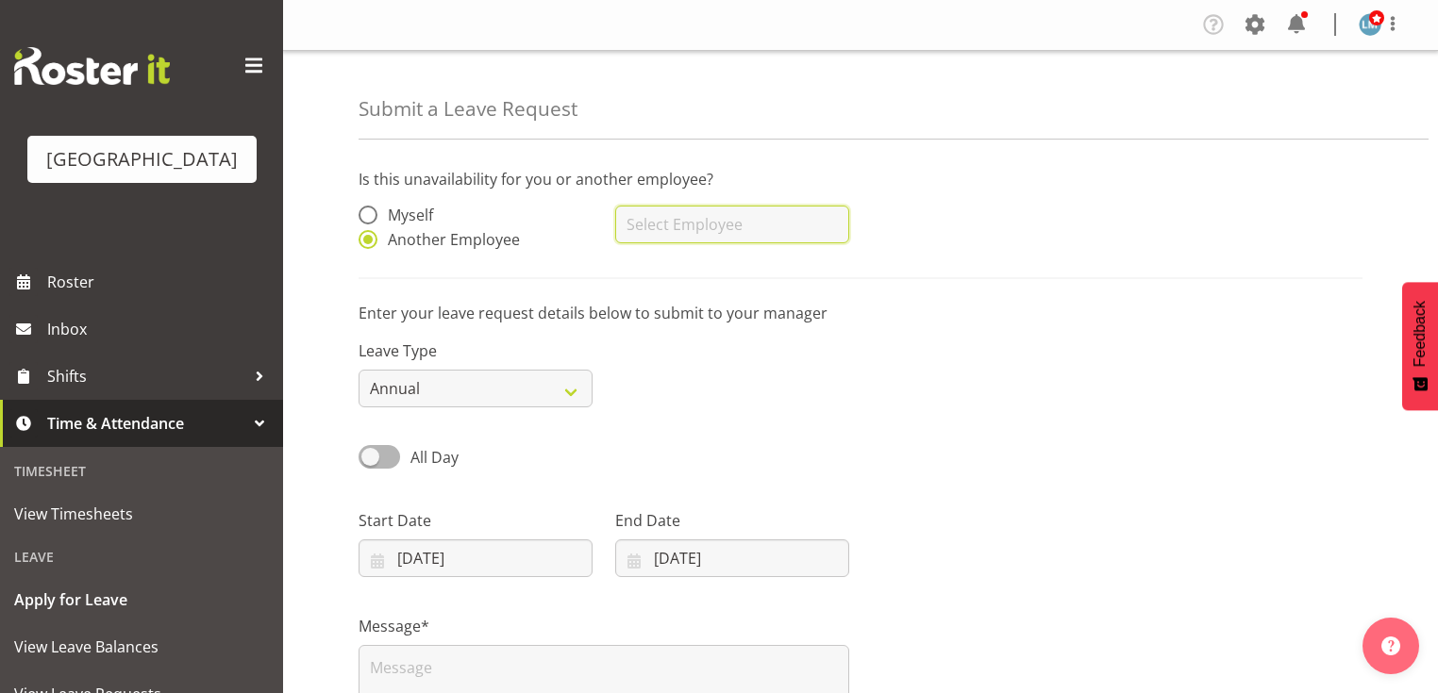
click at [674, 223] on input "text" at bounding box center [732, 225] width 234 height 38
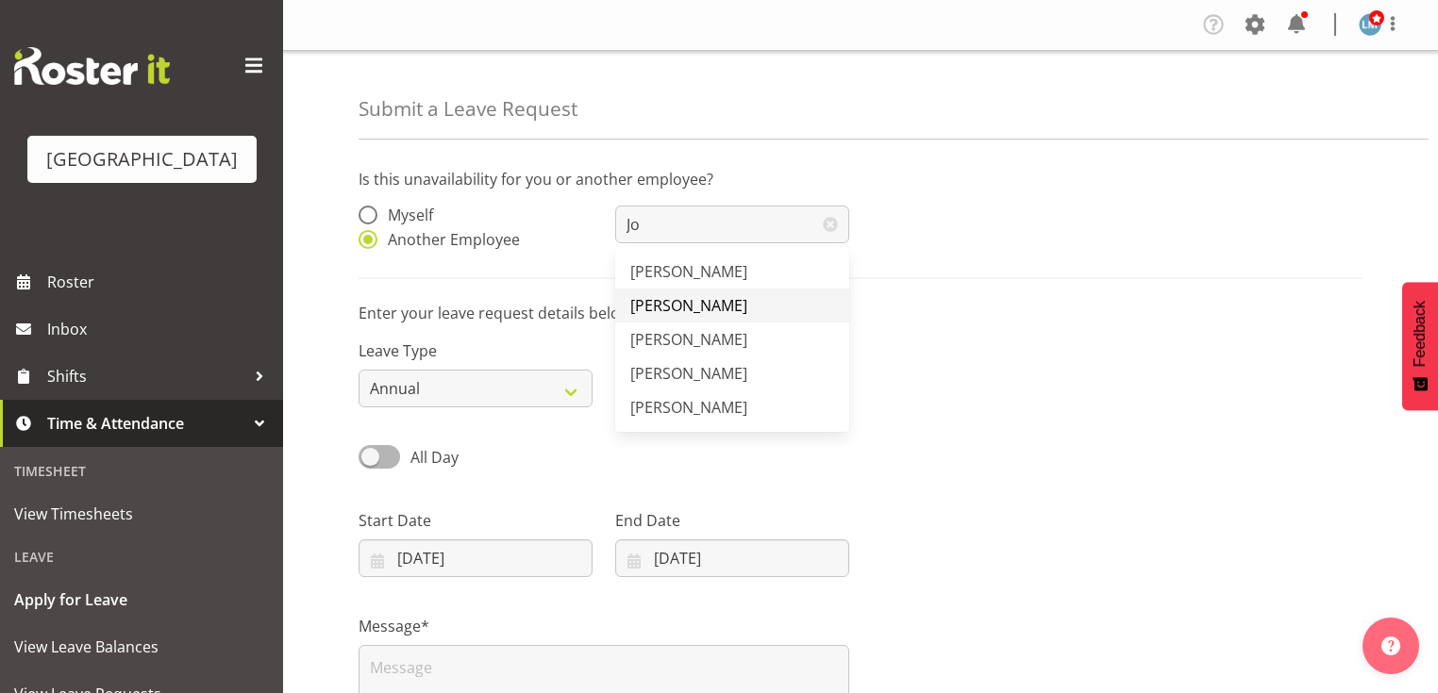
click at [675, 308] on span "[PERSON_NAME]" at bounding box center [688, 305] width 117 height 21
type input "[PERSON_NAME]"
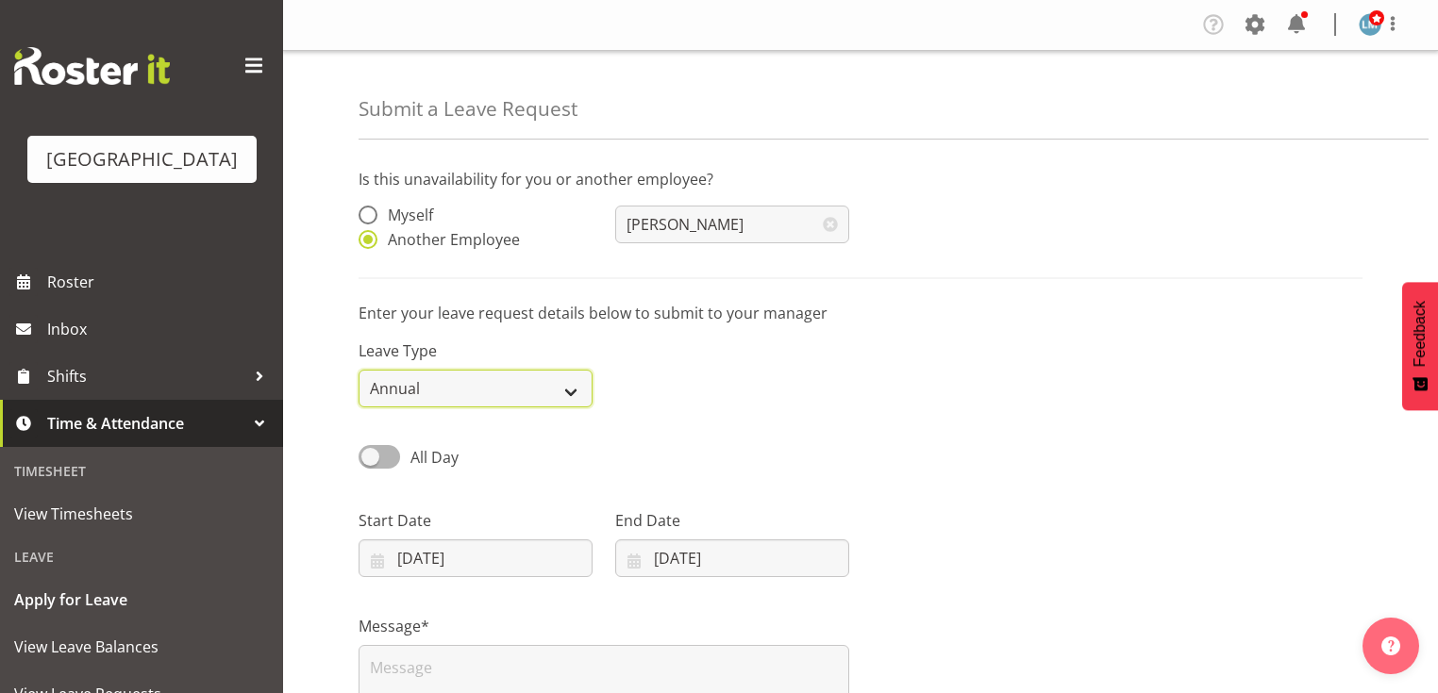
click at [570, 385] on select "Annual Sick Leave Without Pay Bereavement Domestic Violence Parental Jury Servi…" at bounding box center [475, 389] width 234 height 38
select select "Sick"
click at [358, 370] on select "Annual Sick Leave Without Pay Bereavement Domestic Violence Parental Jury Servi…" at bounding box center [475, 389] width 234 height 38
click at [380, 558] on input "14/08/2025" at bounding box center [475, 559] width 234 height 38
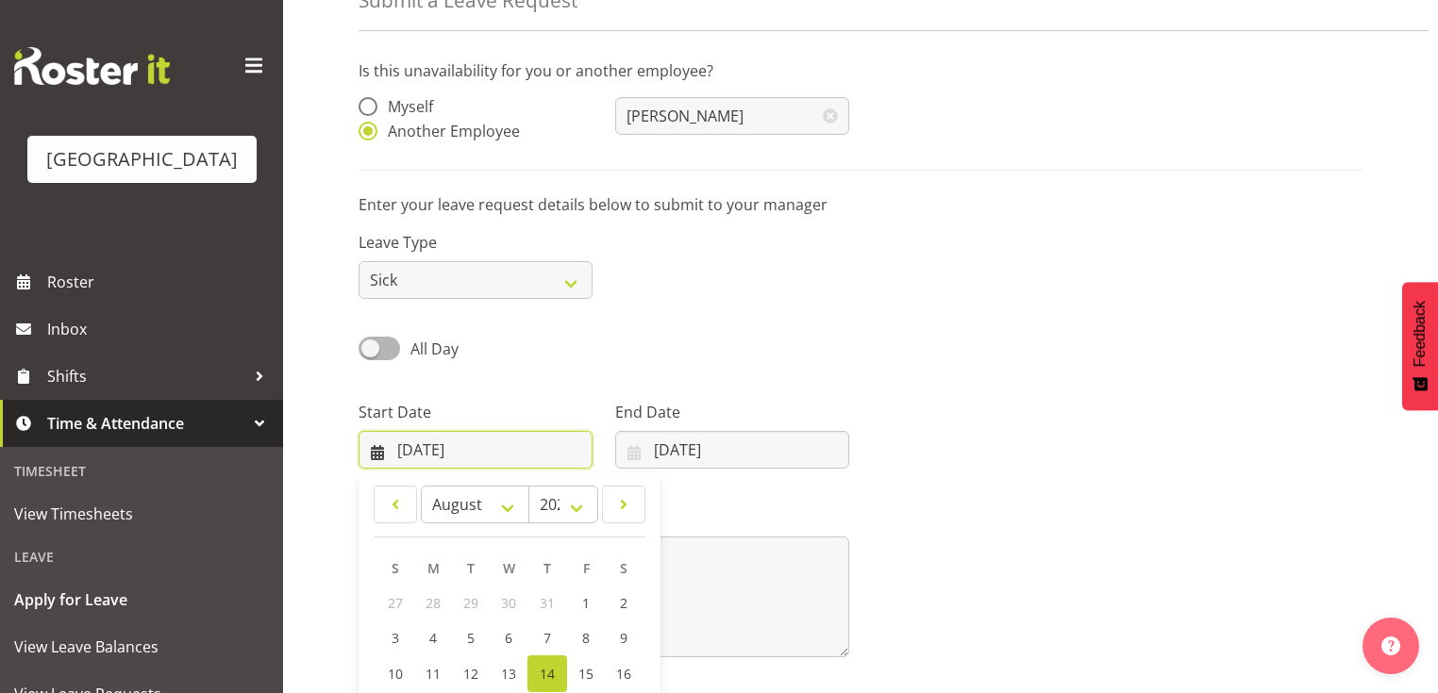
scroll to position [272, 0]
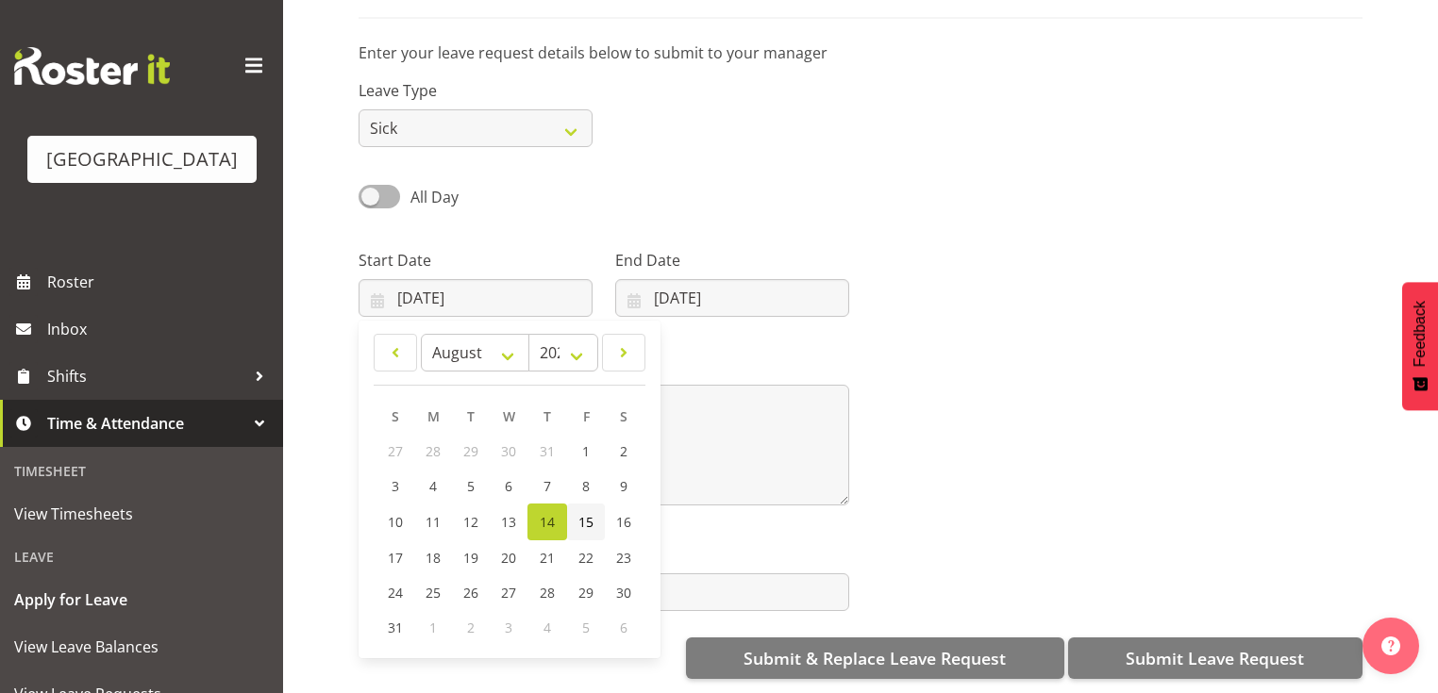
click at [598, 508] on link "15" at bounding box center [586, 522] width 38 height 37
type input "15/08/2025"
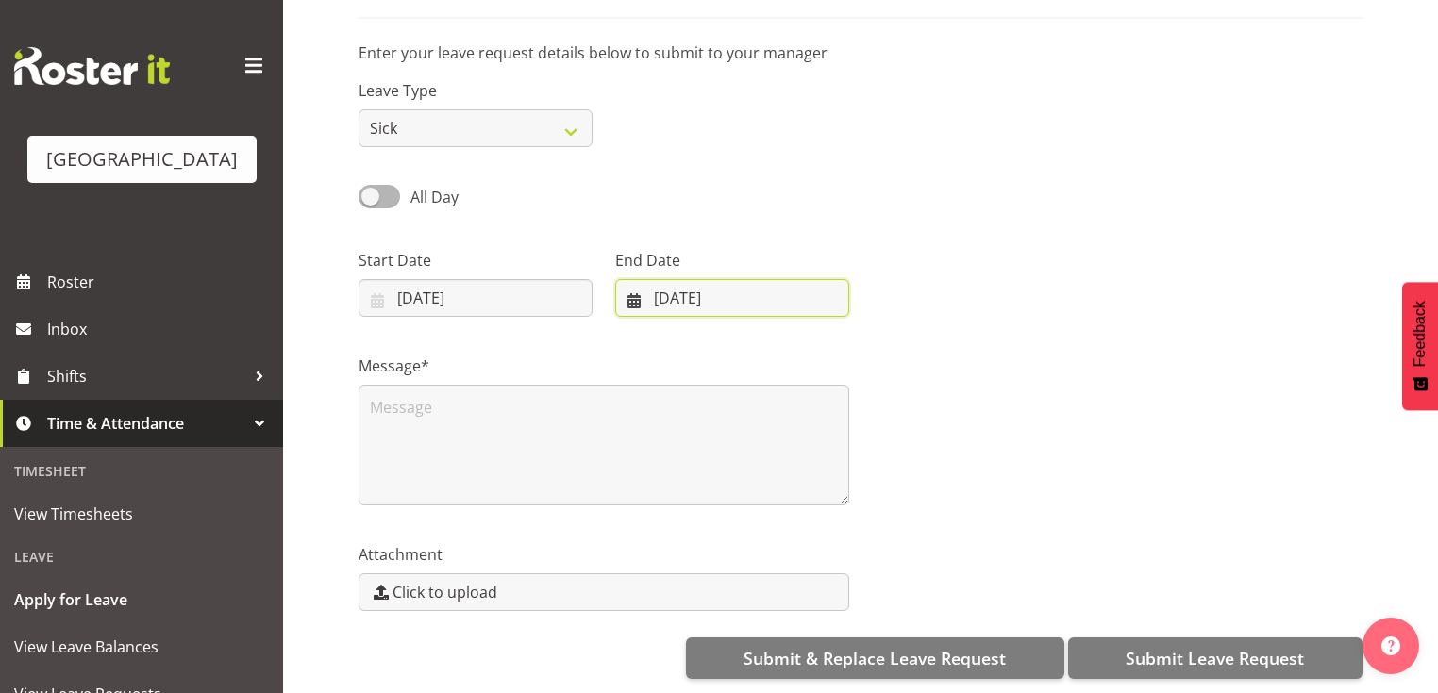
click at [632, 283] on input "14/08/2025" at bounding box center [732, 298] width 234 height 38
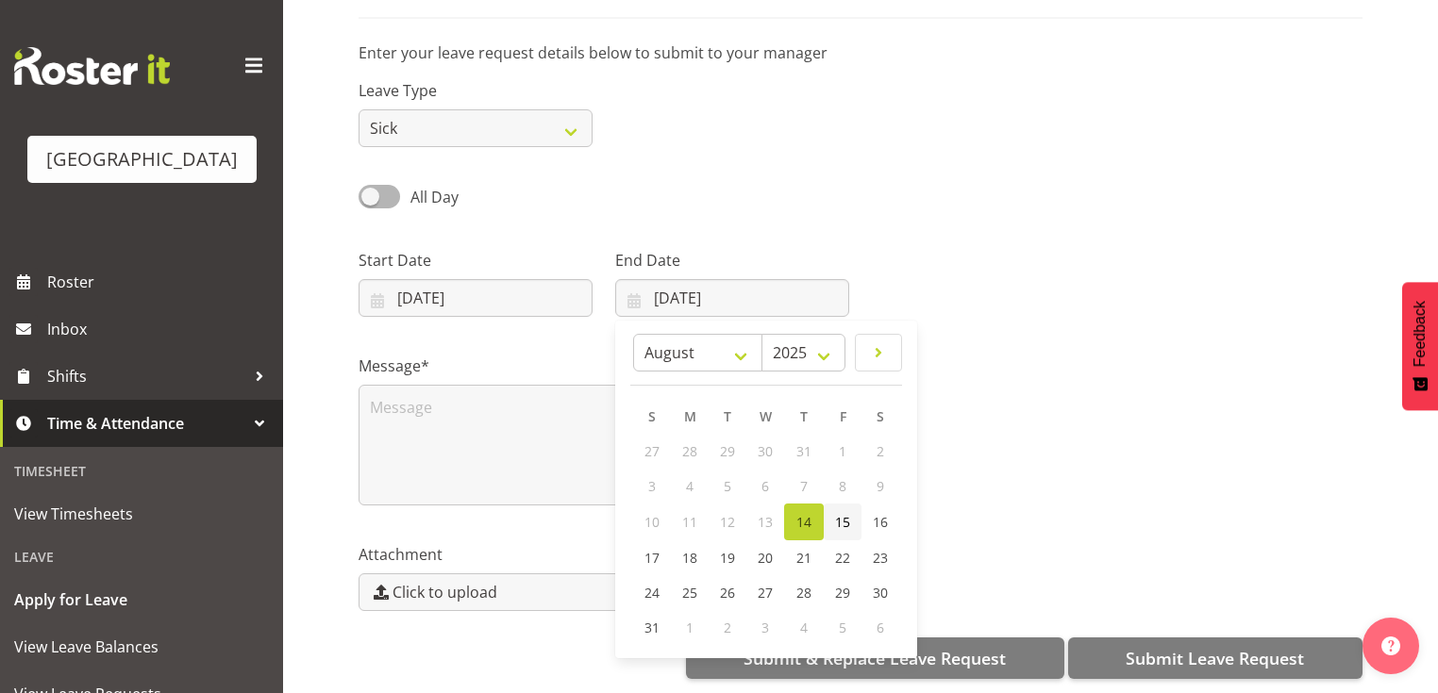
click at [840, 513] on span "15" at bounding box center [842, 522] width 15 height 18
type input "15/08/2025"
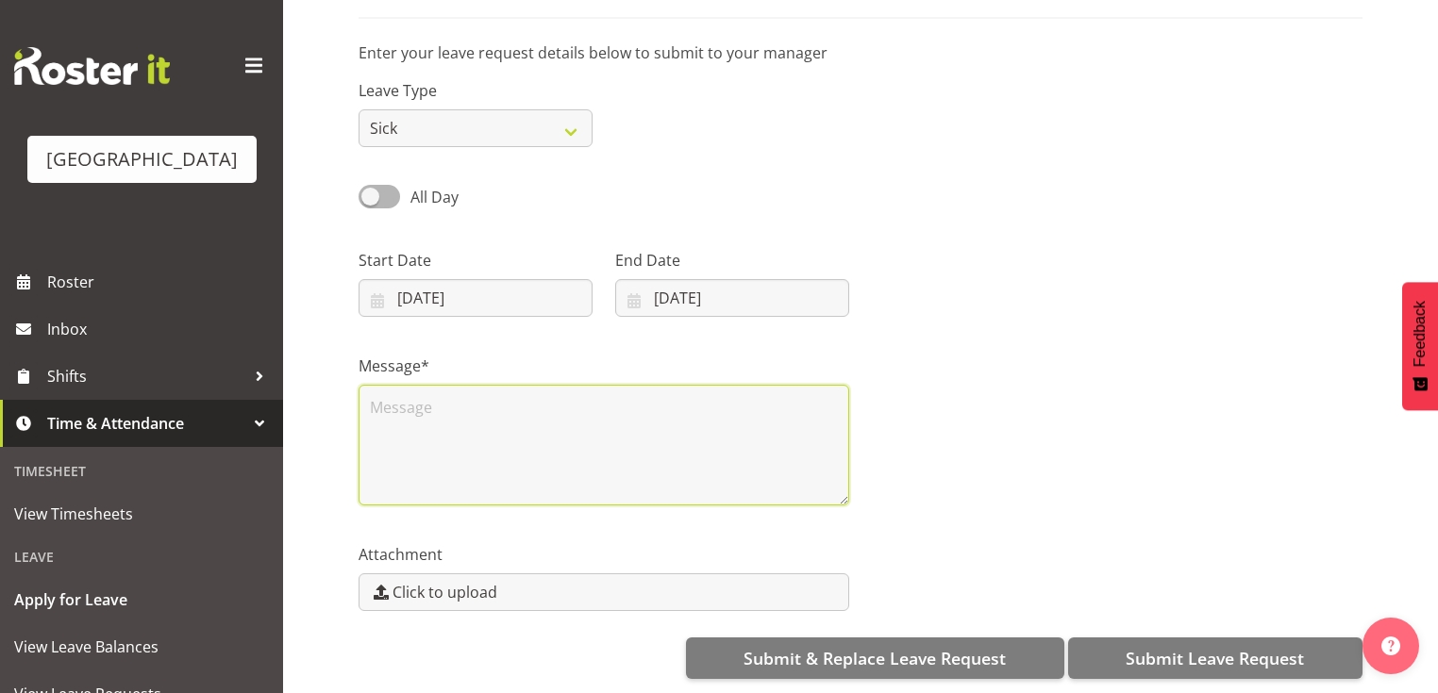
click at [553, 451] on textarea at bounding box center [603, 445] width 491 height 121
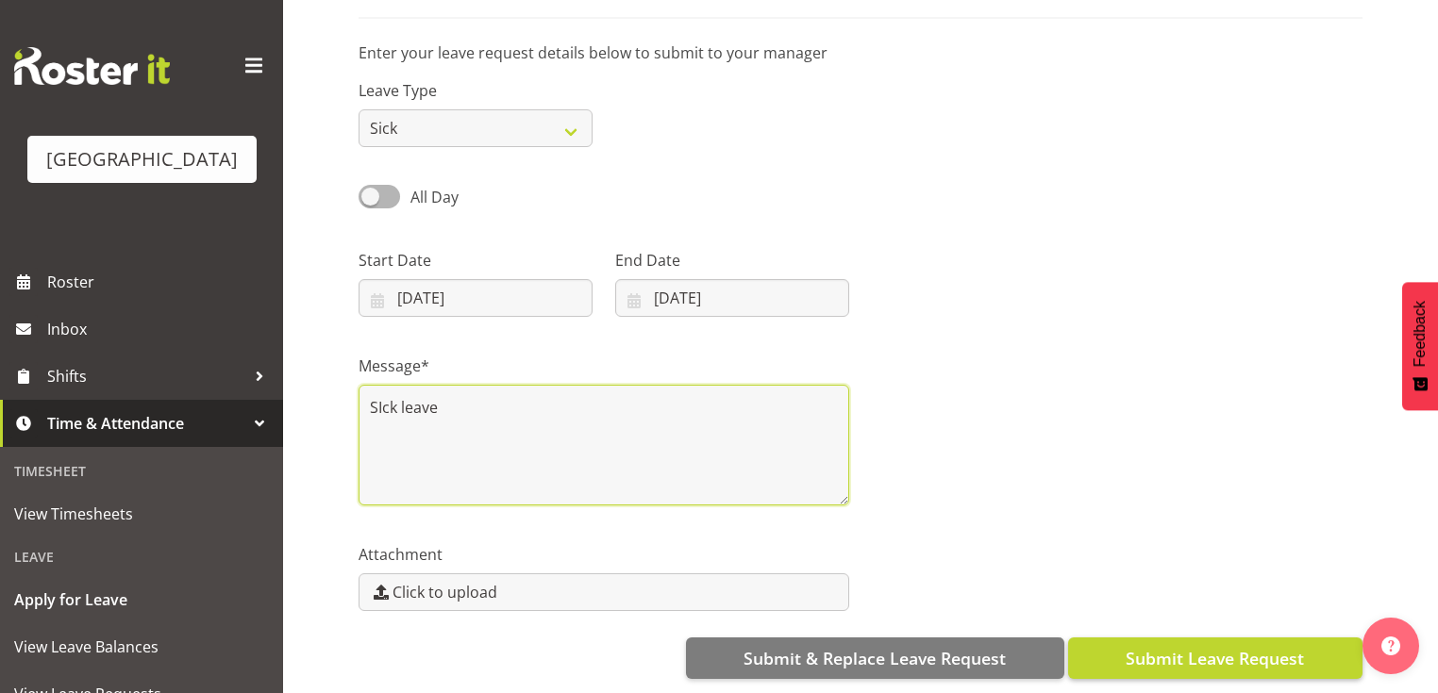
type textarea "SIck leave"
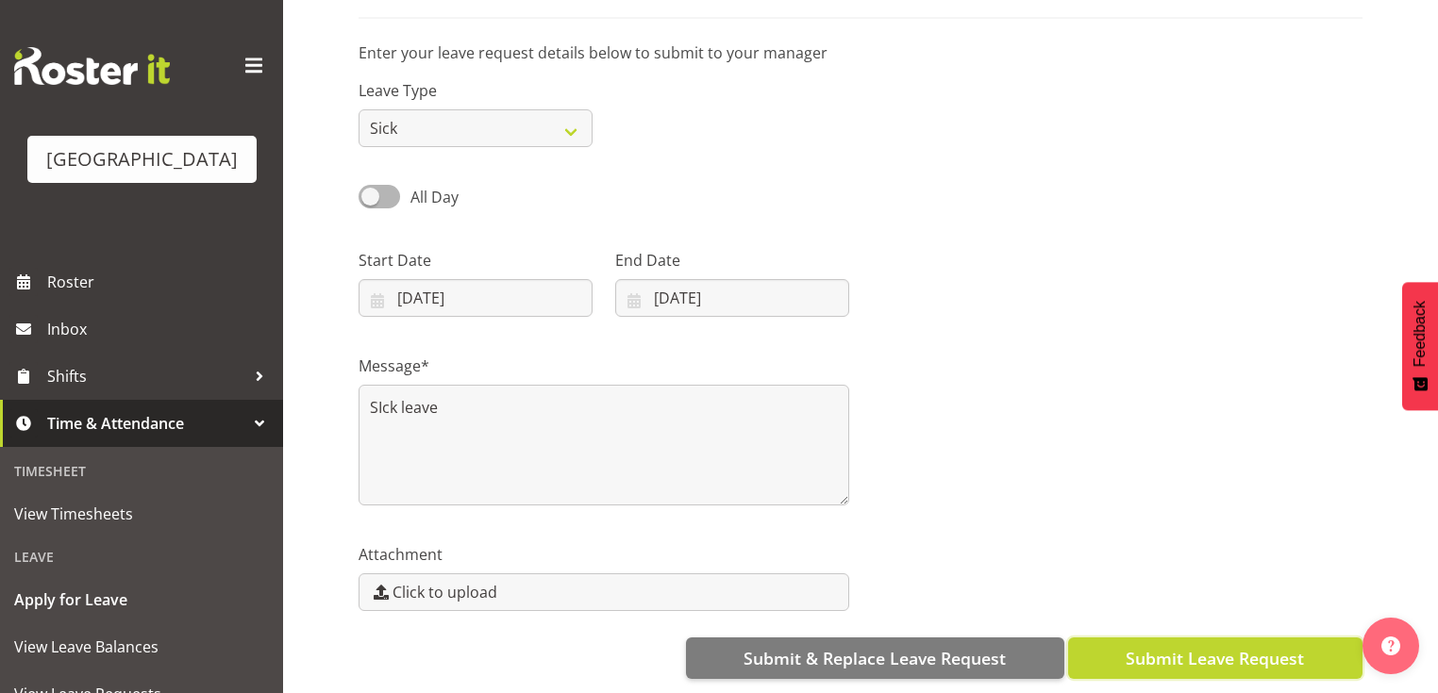
click at [1196, 646] on span "Submit Leave Request" at bounding box center [1214, 658] width 178 height 25
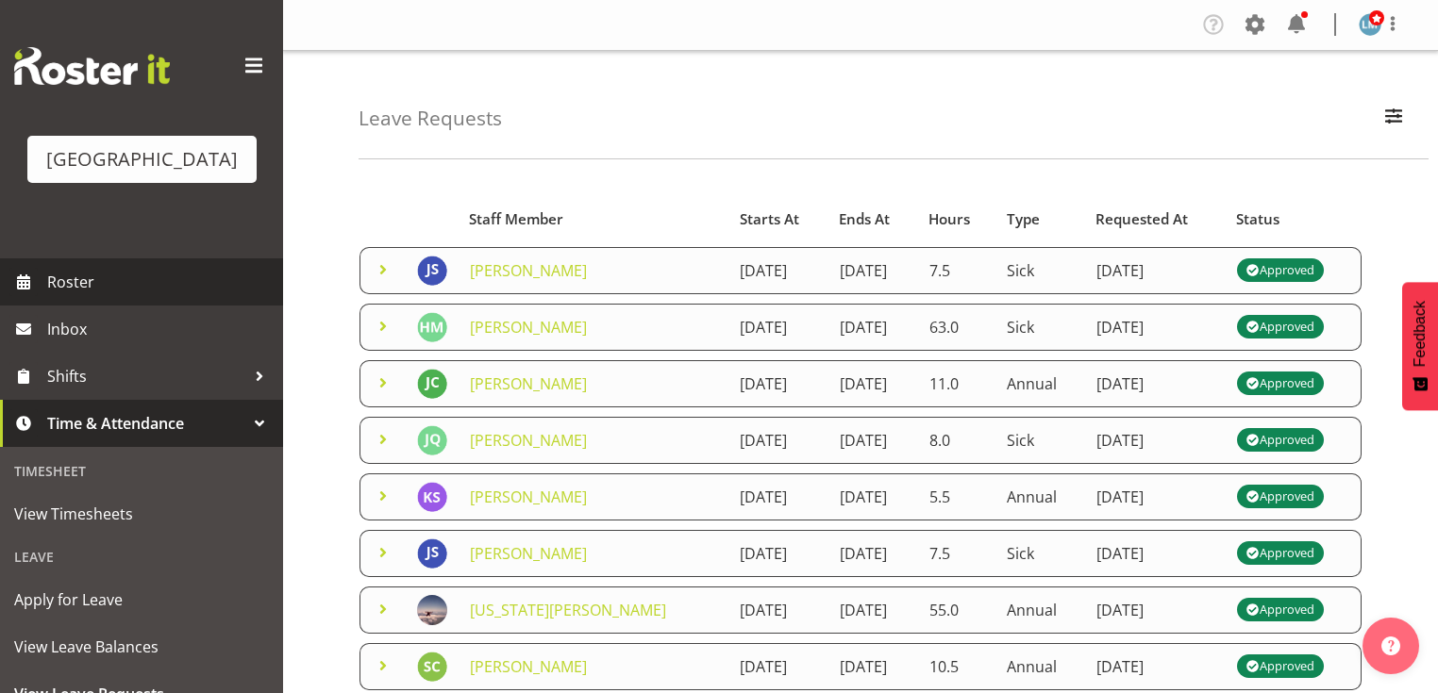
click at [78, 296] on span "Roster" at bounding box center [160, 282] width 226 height 28
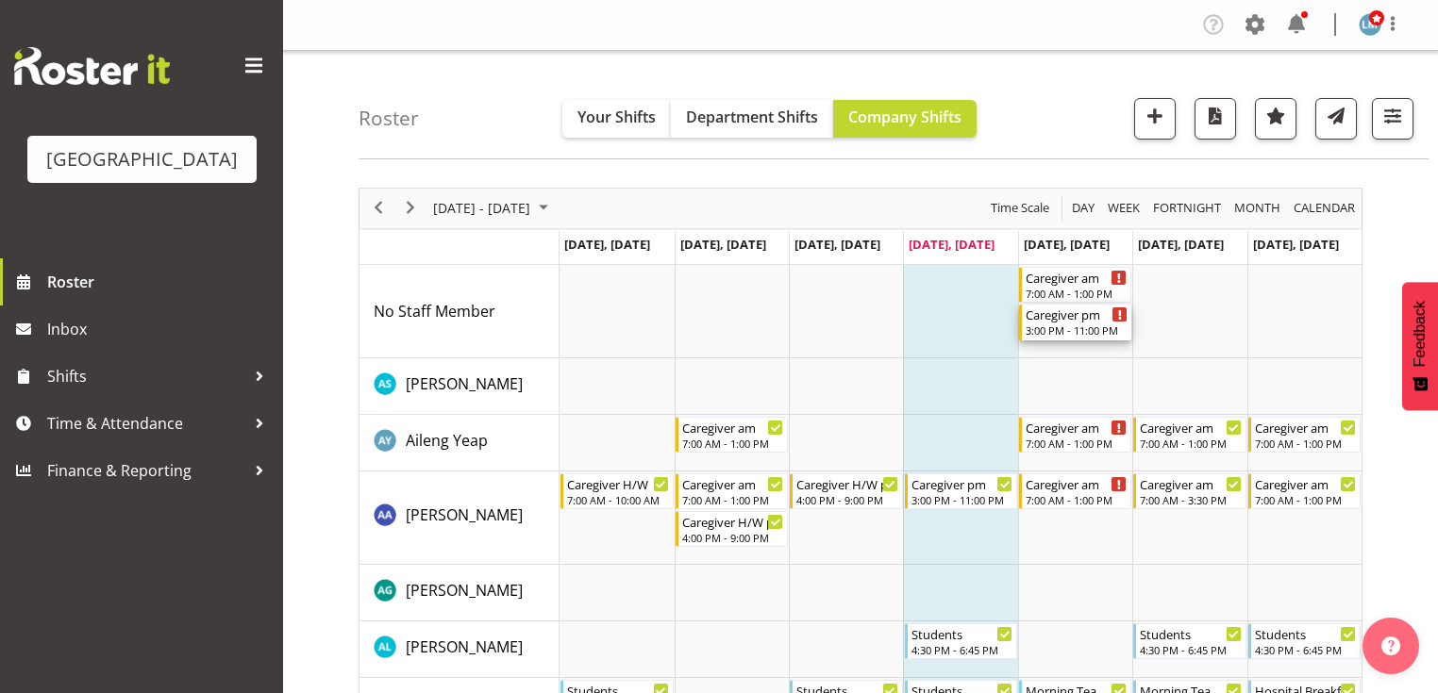
click at [1063, 321] on div "Caregiver pm" at bounding box center [1076, 314] width 102 height 19
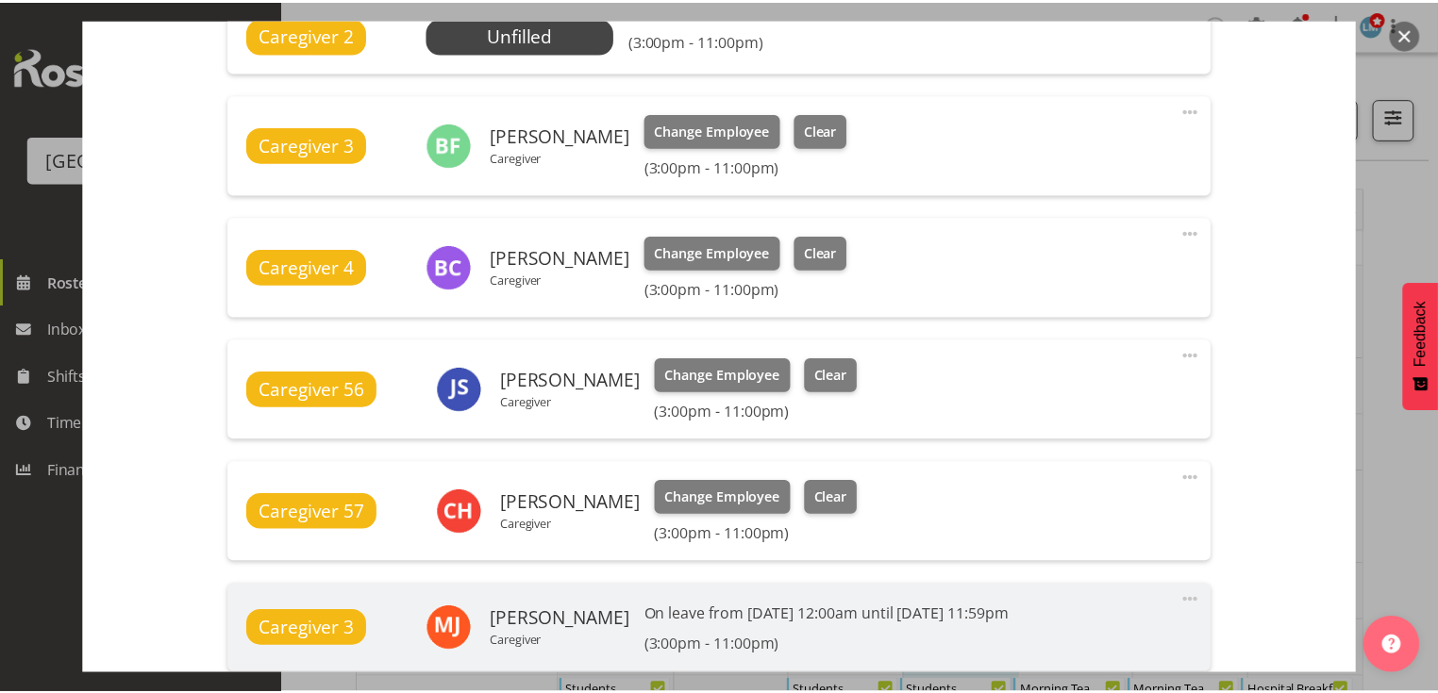
scroll to position [604, 0]
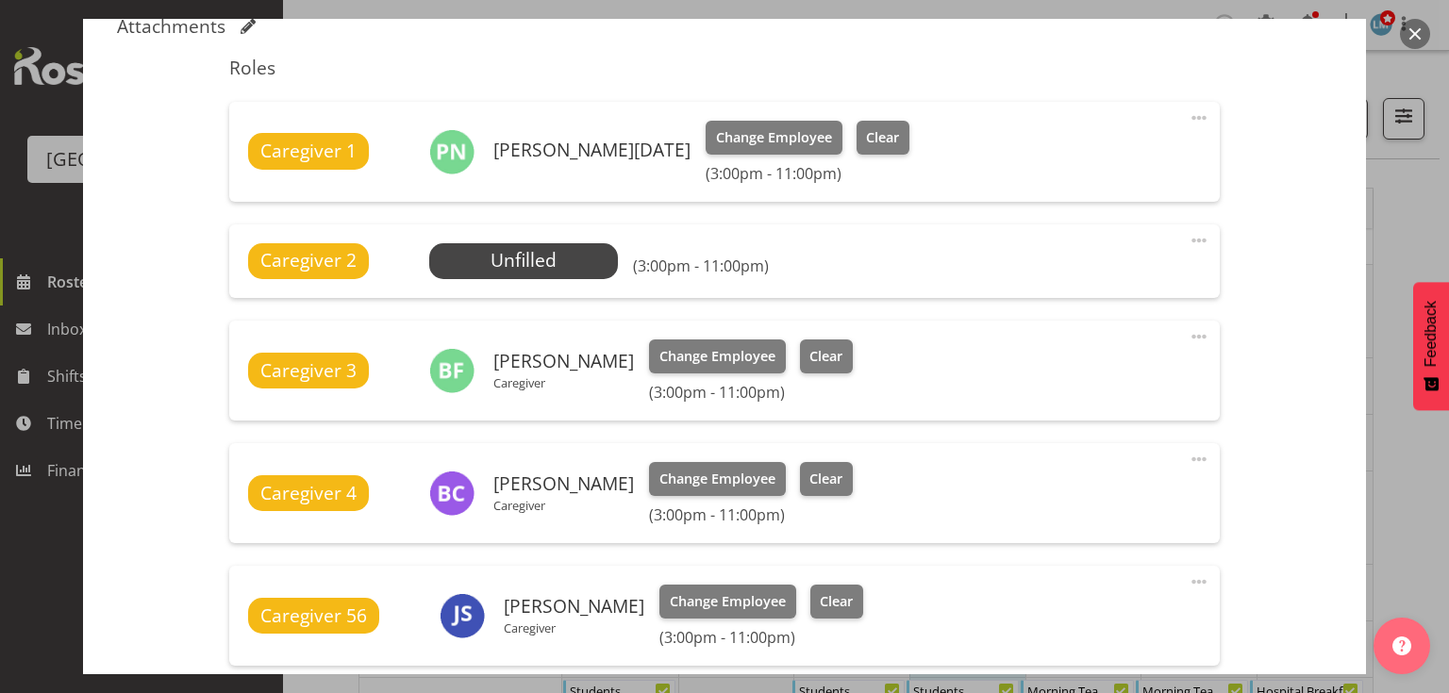
click at [1414, 31] on button "button" at bounding box center [1415, 34] width 30 height 30
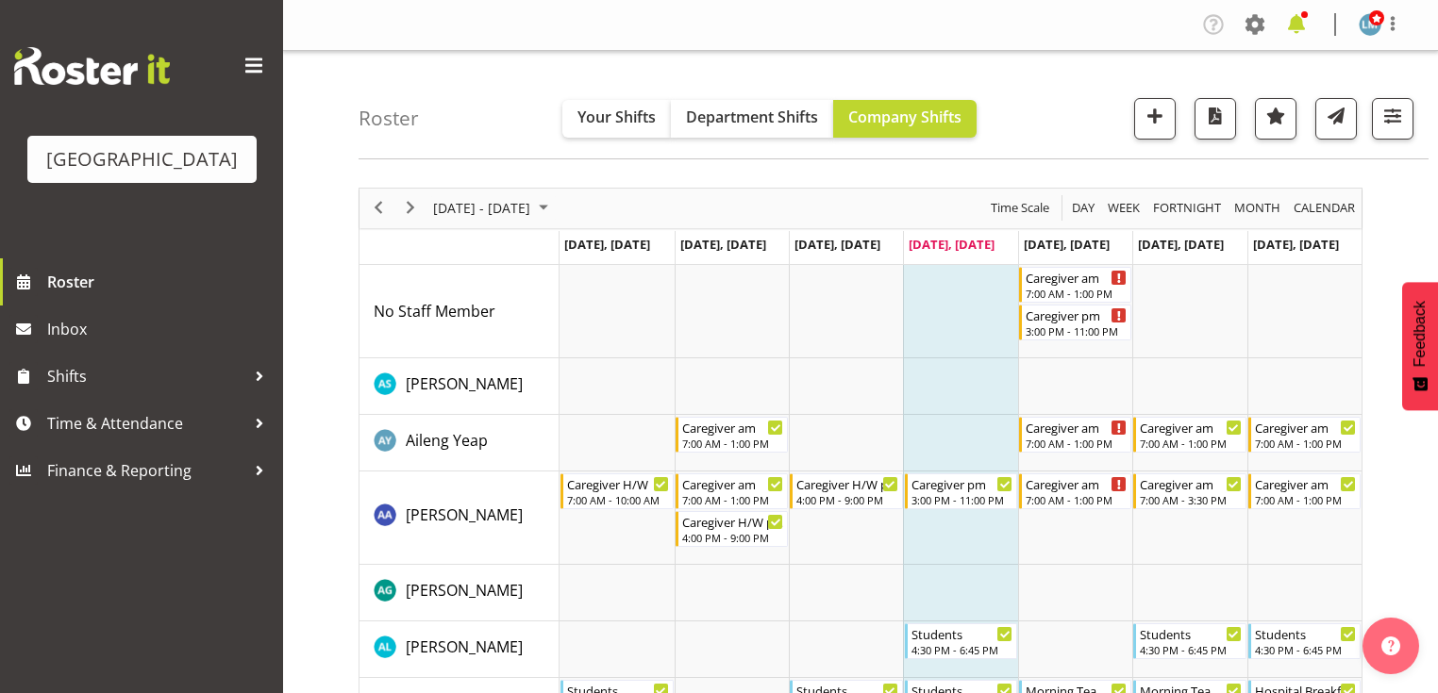
click at [1296, 21] on span at bounding box center [1296, 24] width 30 height 30
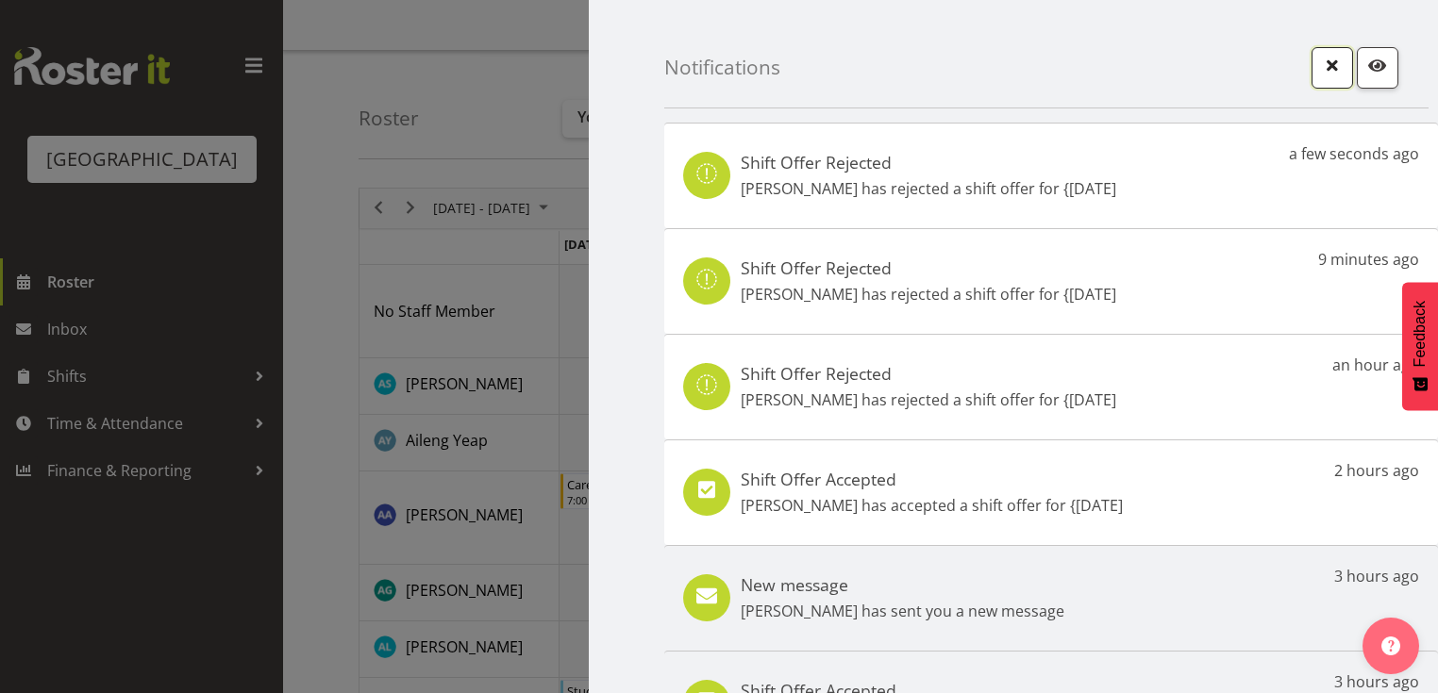
click at [1311, 68] on button "button" at bounding box center [1332, 68] width 42 height 42
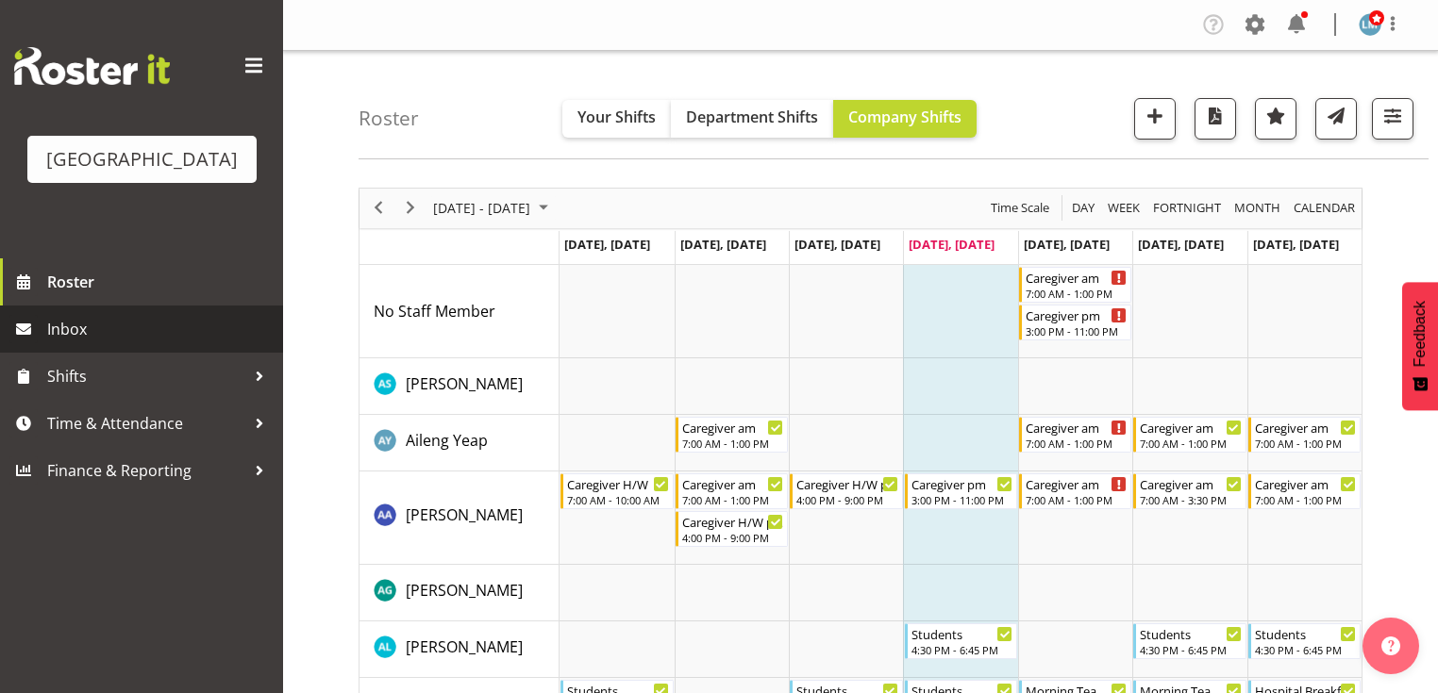
click at [64, 343] on span "Inbox" at bounding box center [160, 329] width 226 height 28
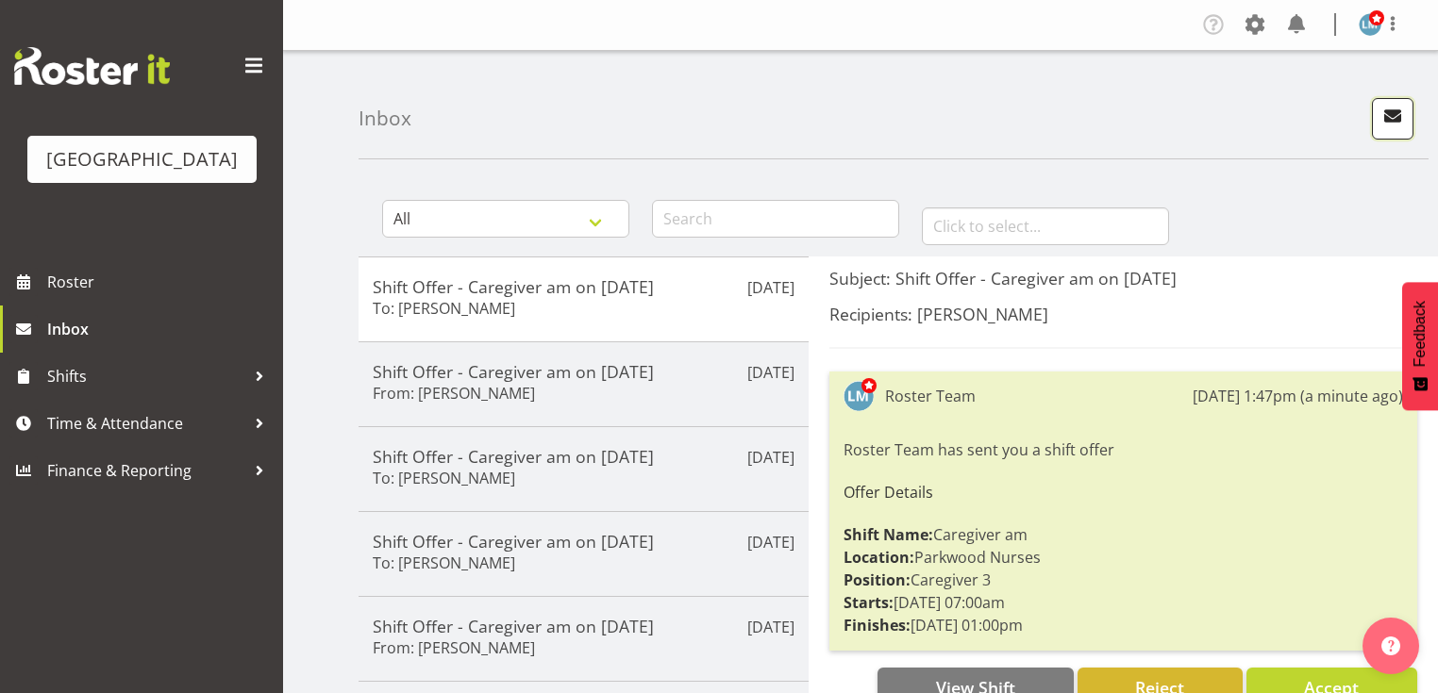
click at [1386, 111] on span "button" at bounding box center [1392, 116] width 25 height 25
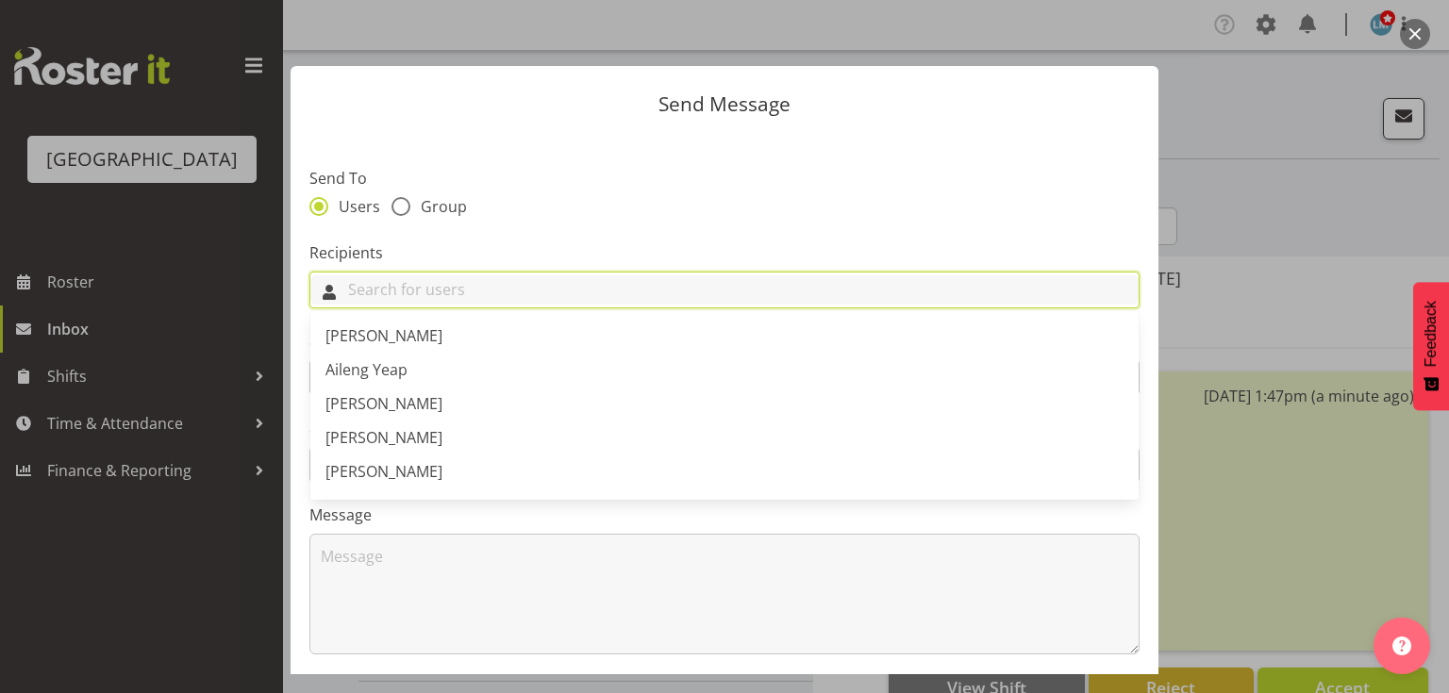
click at [644, 287] on input "text" at bounding box center [724, 289] width 828 height 29
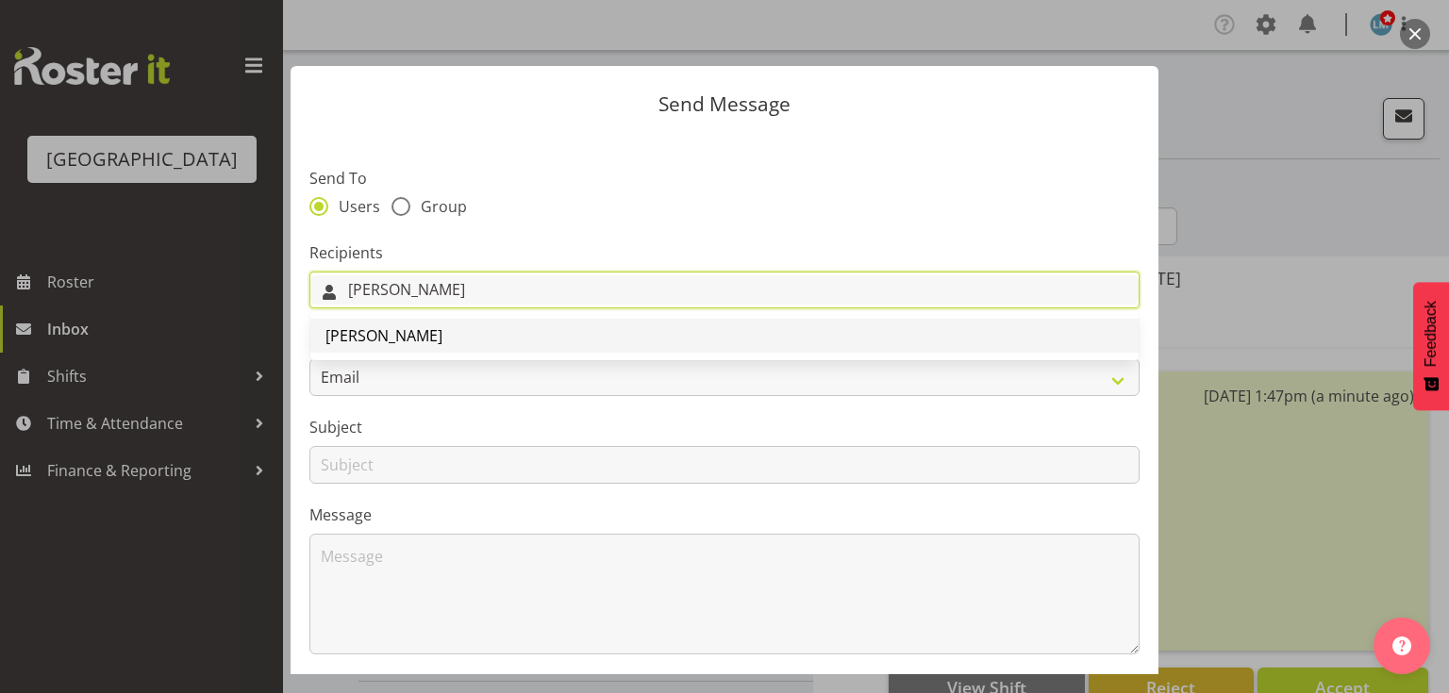
type input "Heid"
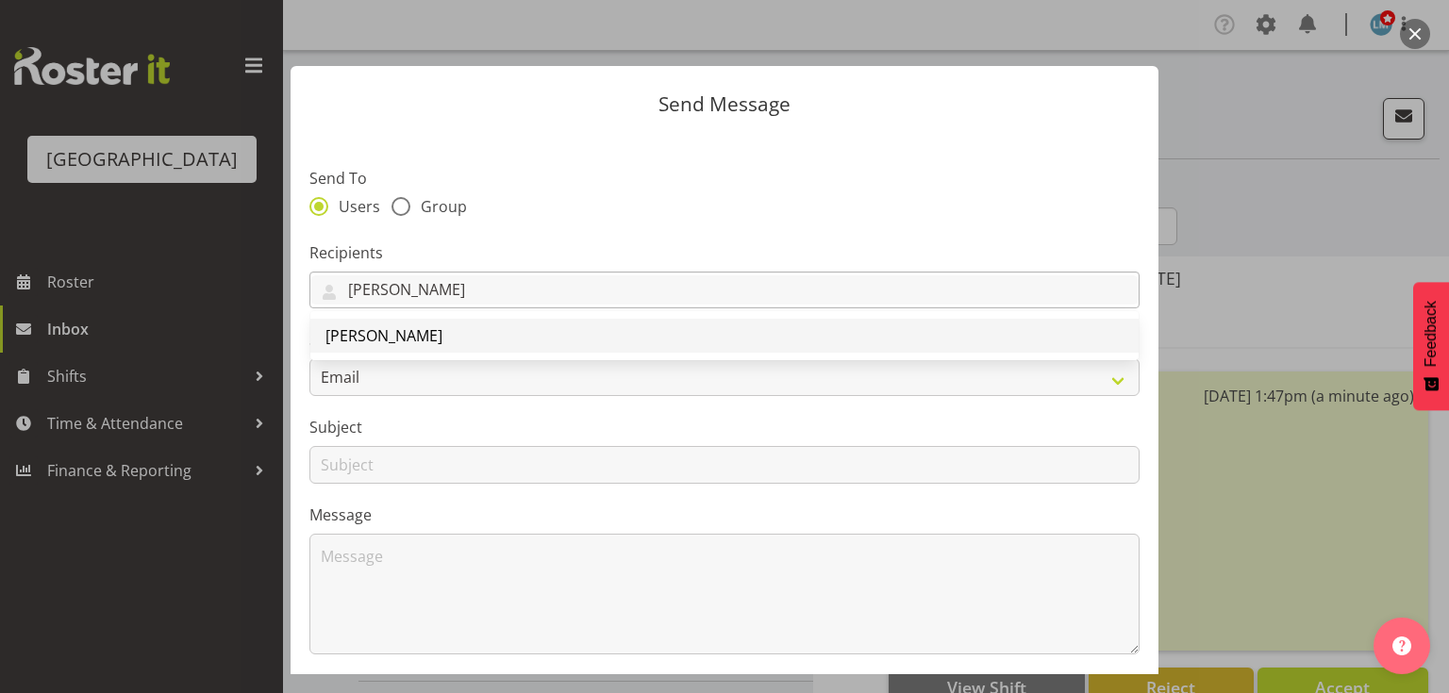
click at [397, 338] on span "[PERSON_NAME]" at bounding box center [383, 335] width 117 height 21
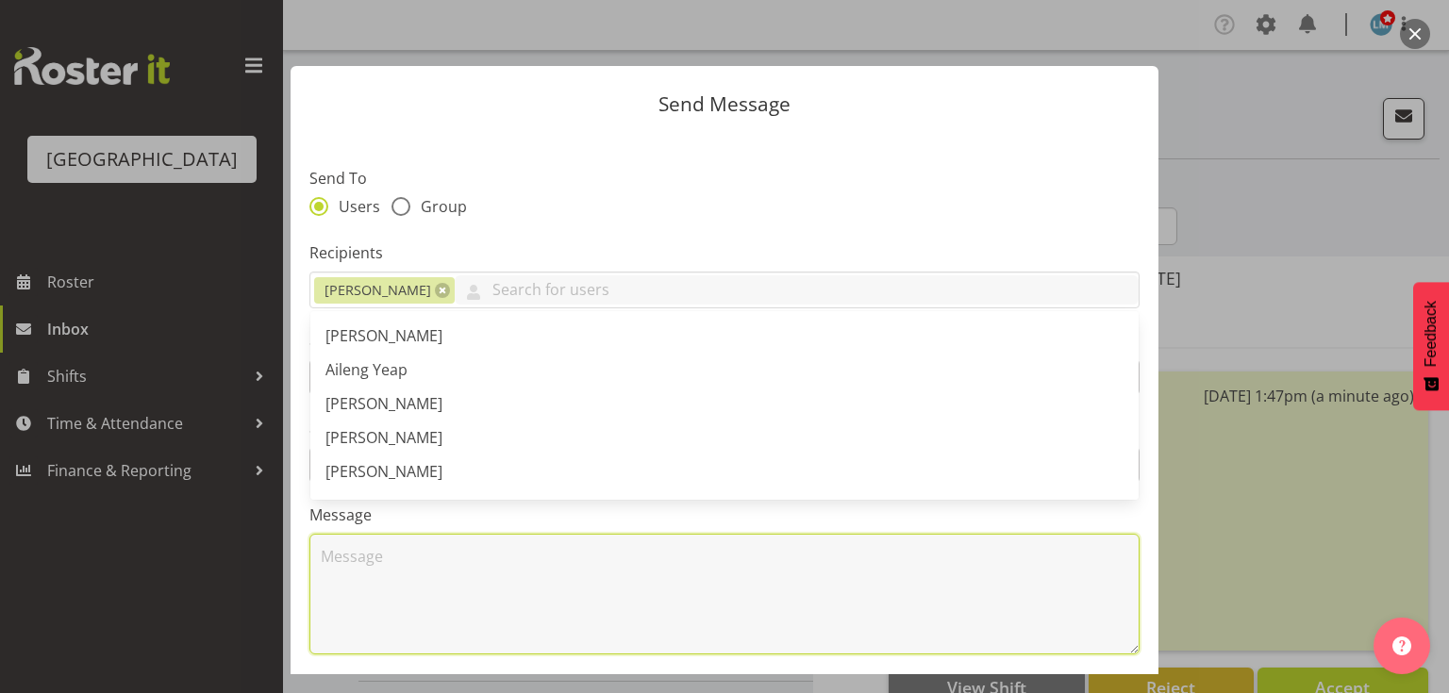
click at [441, 618] on textarea at bounding box center [724, 594] width 830 height 121
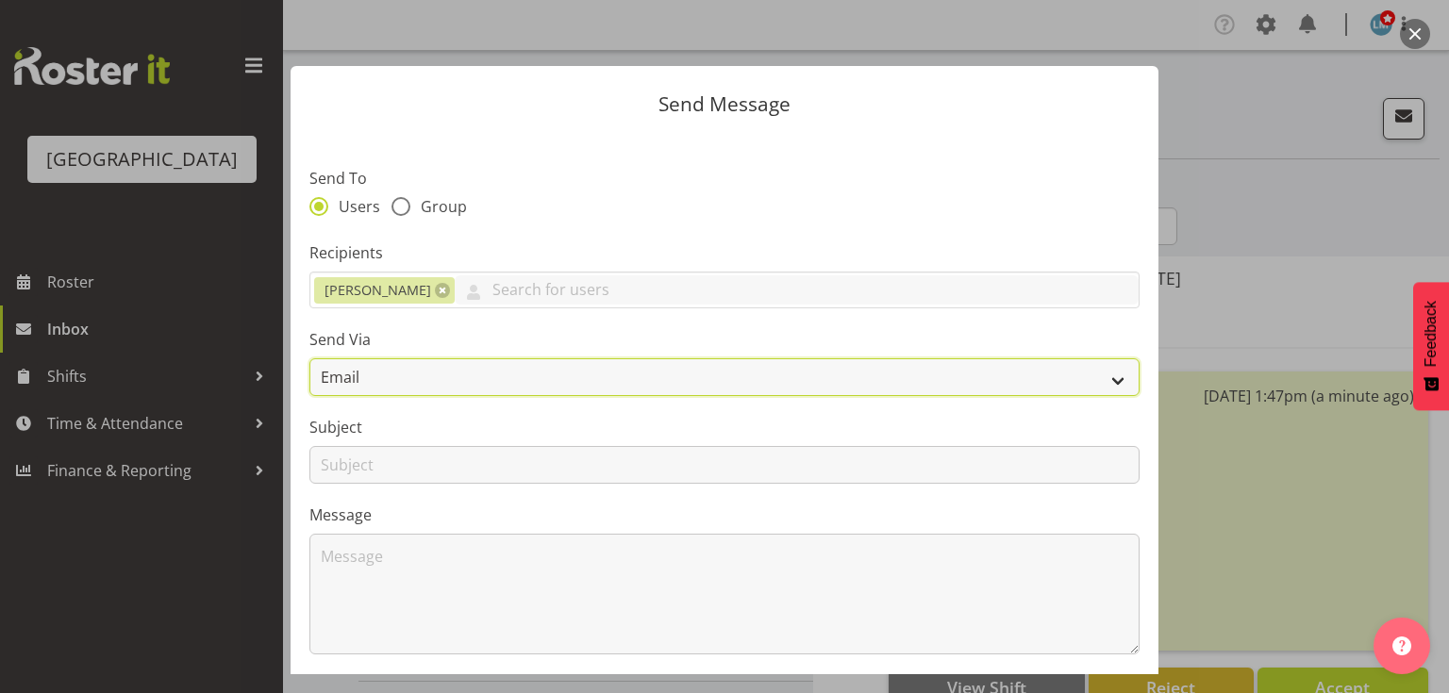
click at [1106, 377] on select "Email SMS" at bounding box center [724, 377] width 830 height 38
select select "sms"
click at [309, 358] on select "Email SMS" at bounding box center [724, 377] width 830 height 38
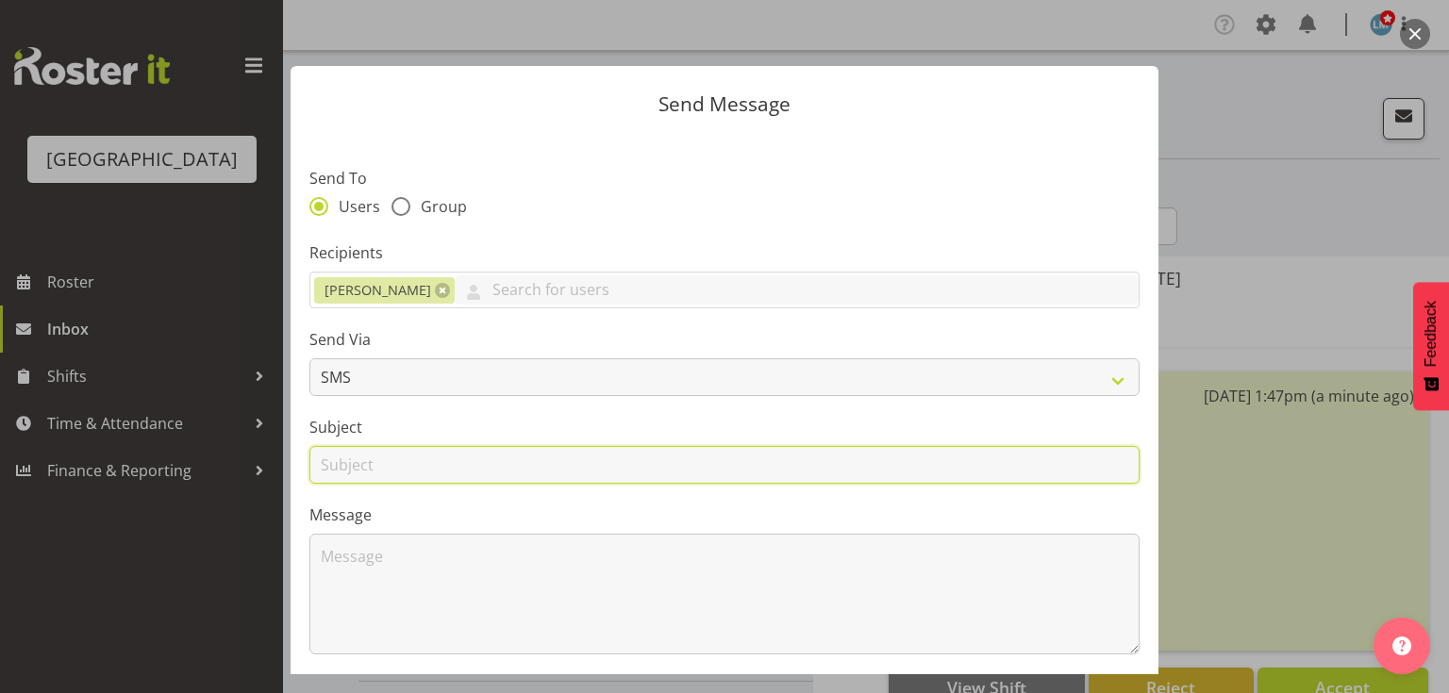
click at [338, 472] on input "text" at bounding box center [724, 465] width 830 height 38
type input "Shifts"
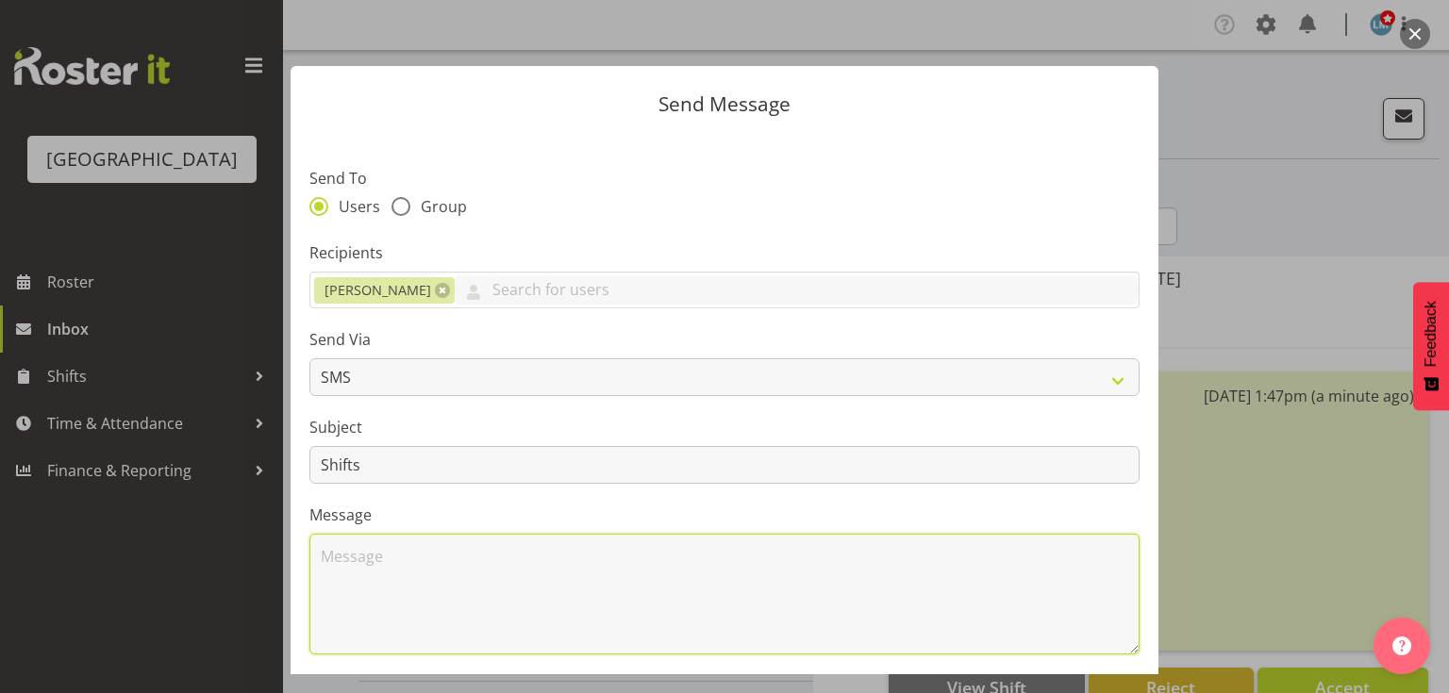
click at [415, 571] on textarea at bounding box center [724, 594] width 830 height 121
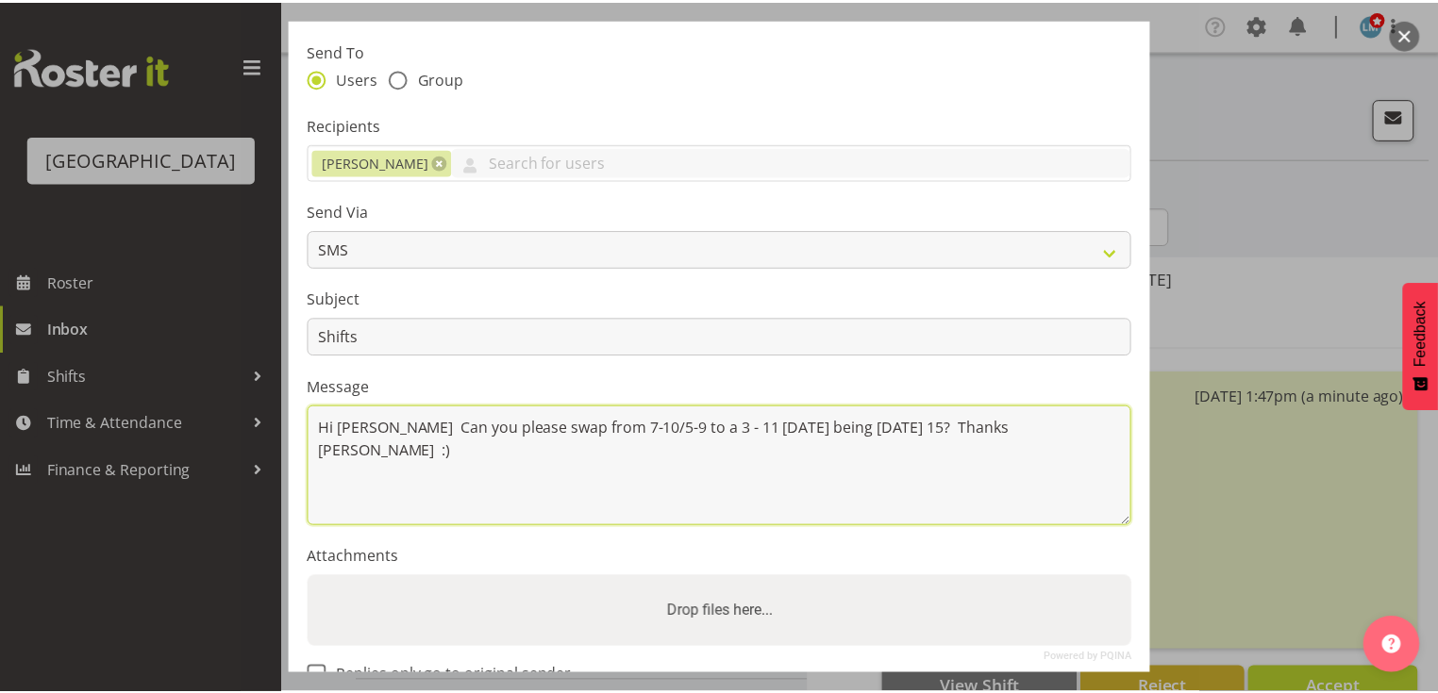
scroll to position [253, 0]
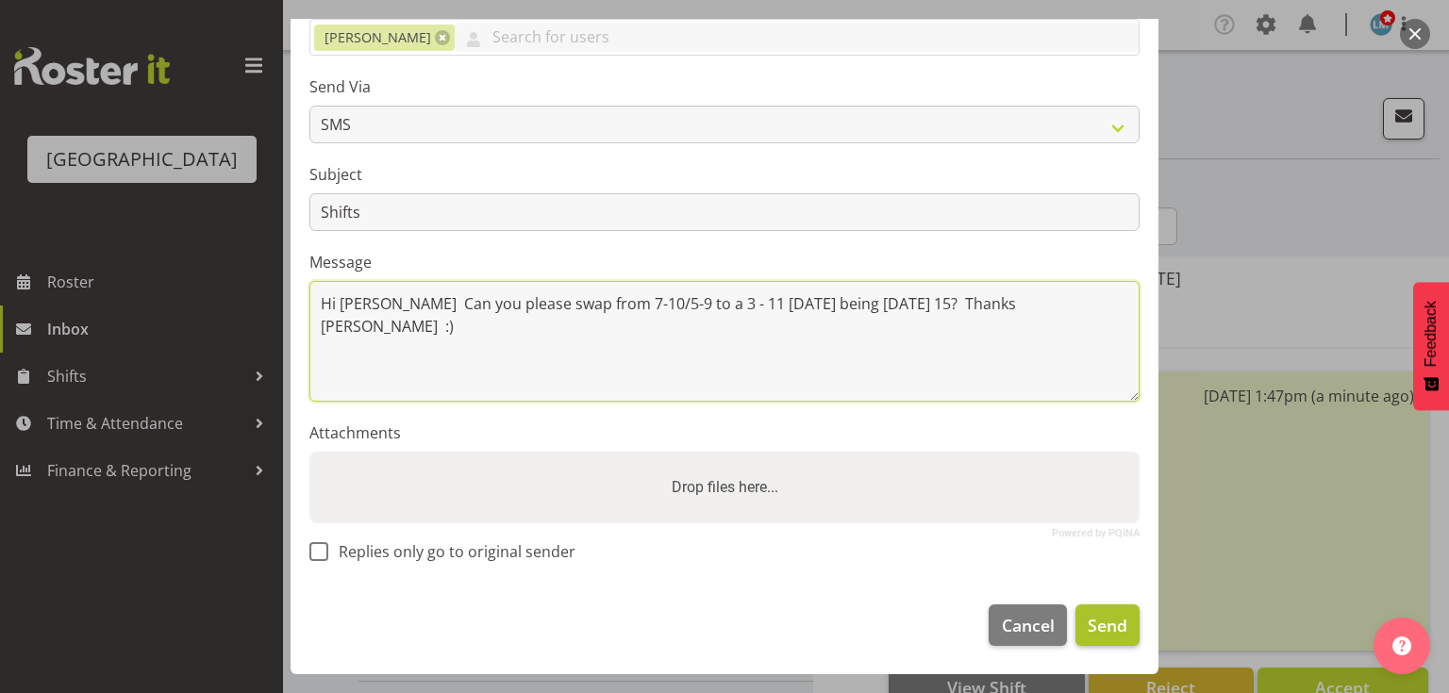
type textarea "Hi Heidi Can you please swap from 7-10/5-9 to a 3 - 11 tomorrow being Friday 15…"
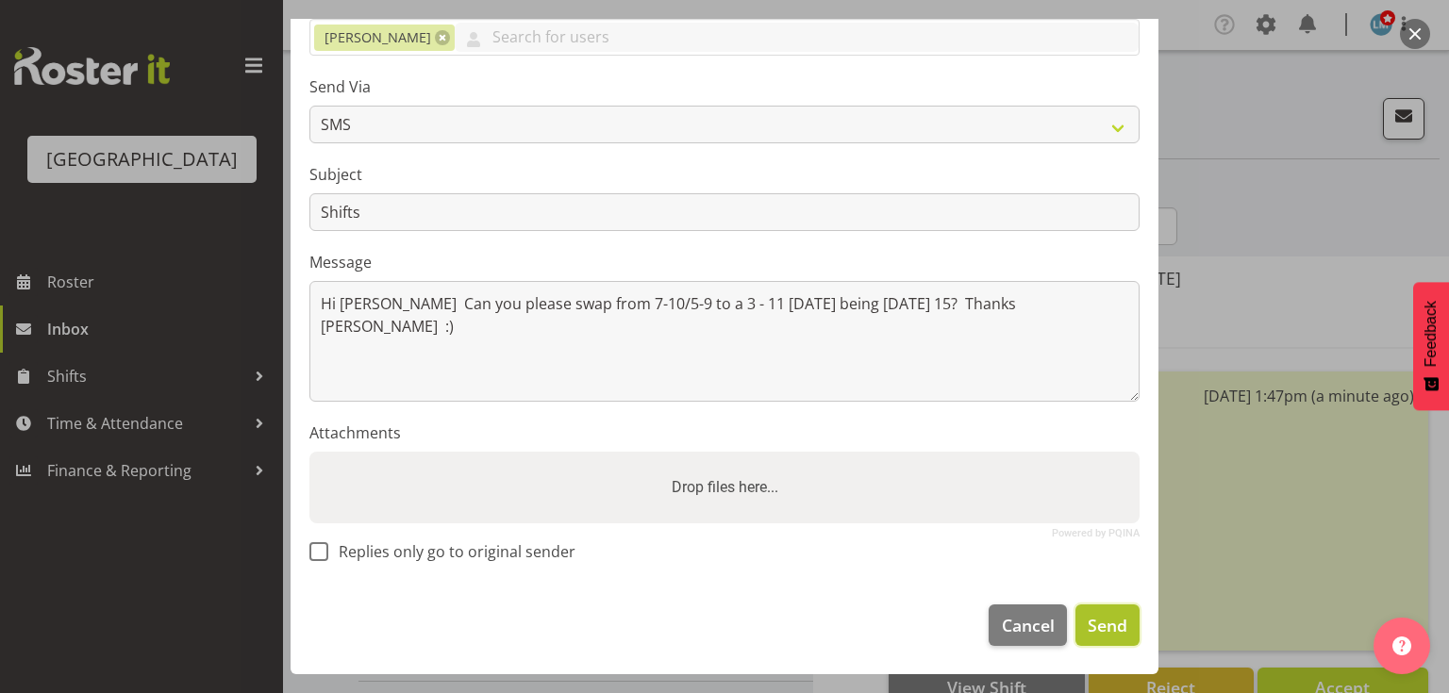
click at [1090, 625] on span "Send" at bounding box center [1108, 625] width 40 height 25
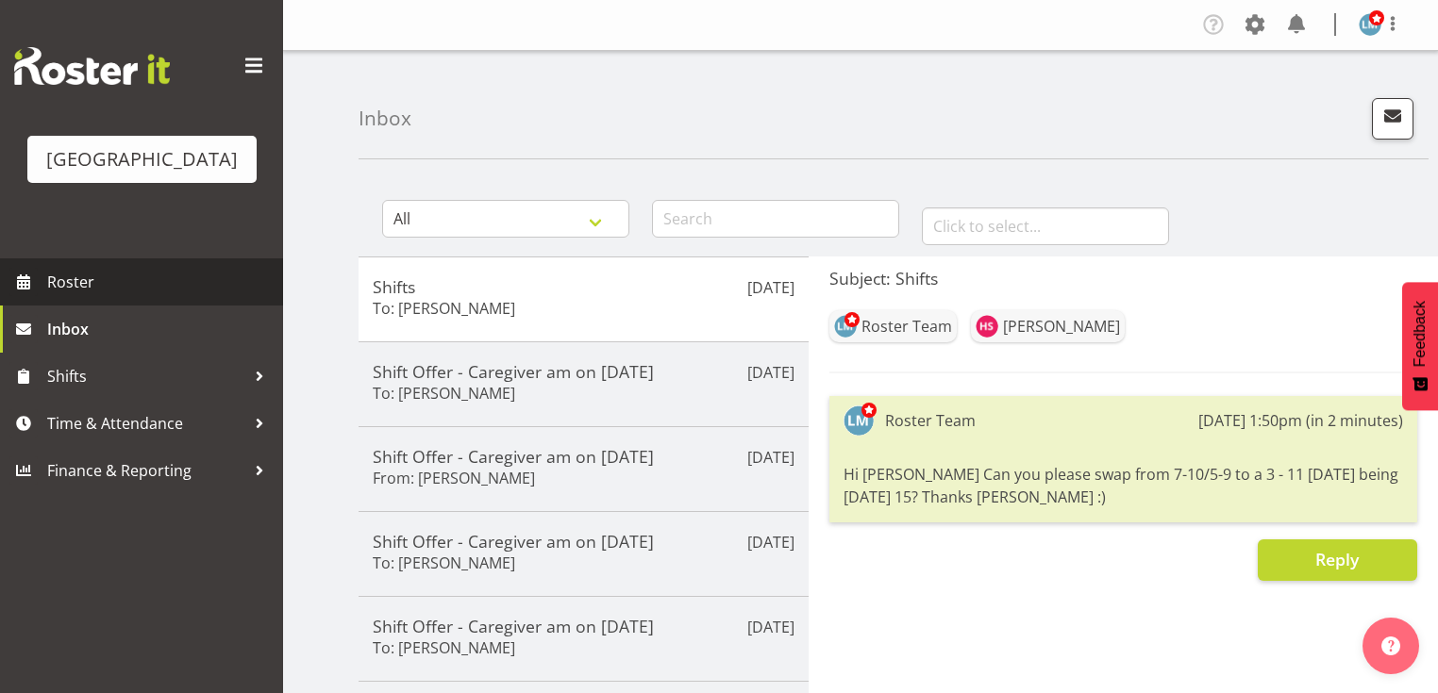
click at [107, 296] on span "Roster" at bounding box center [160, 282] width 226 height 28
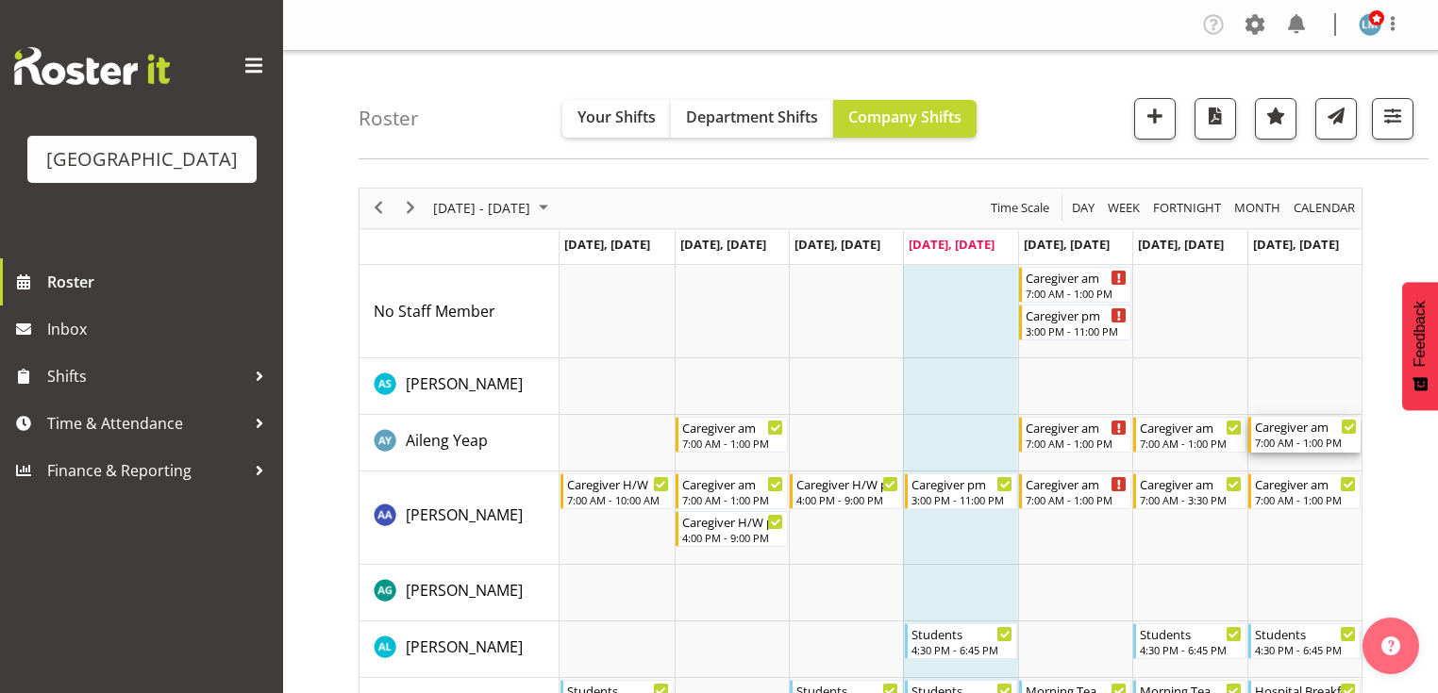
click at [1291, 436] on div "7:00 AM - 1:00 PM" at bounding box center [1306, 442] width 102 height 15
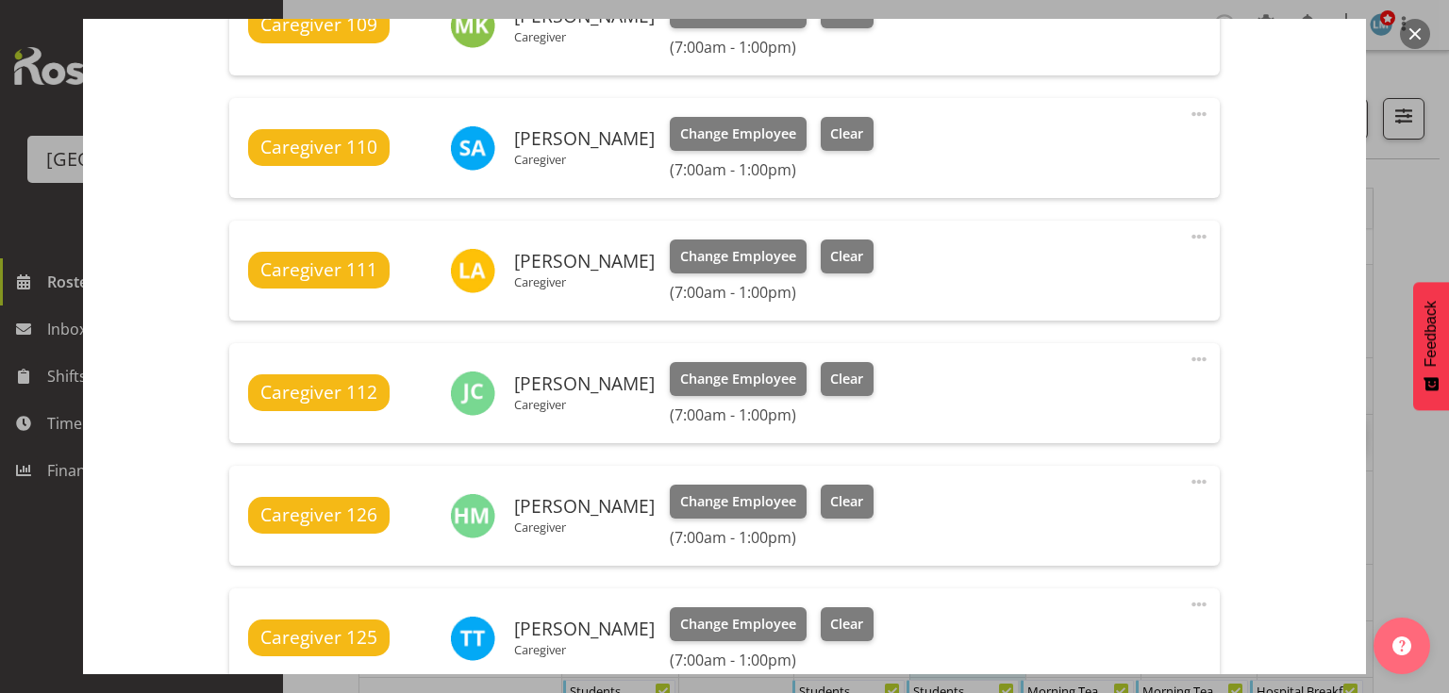
scroll to position [1207, 0]
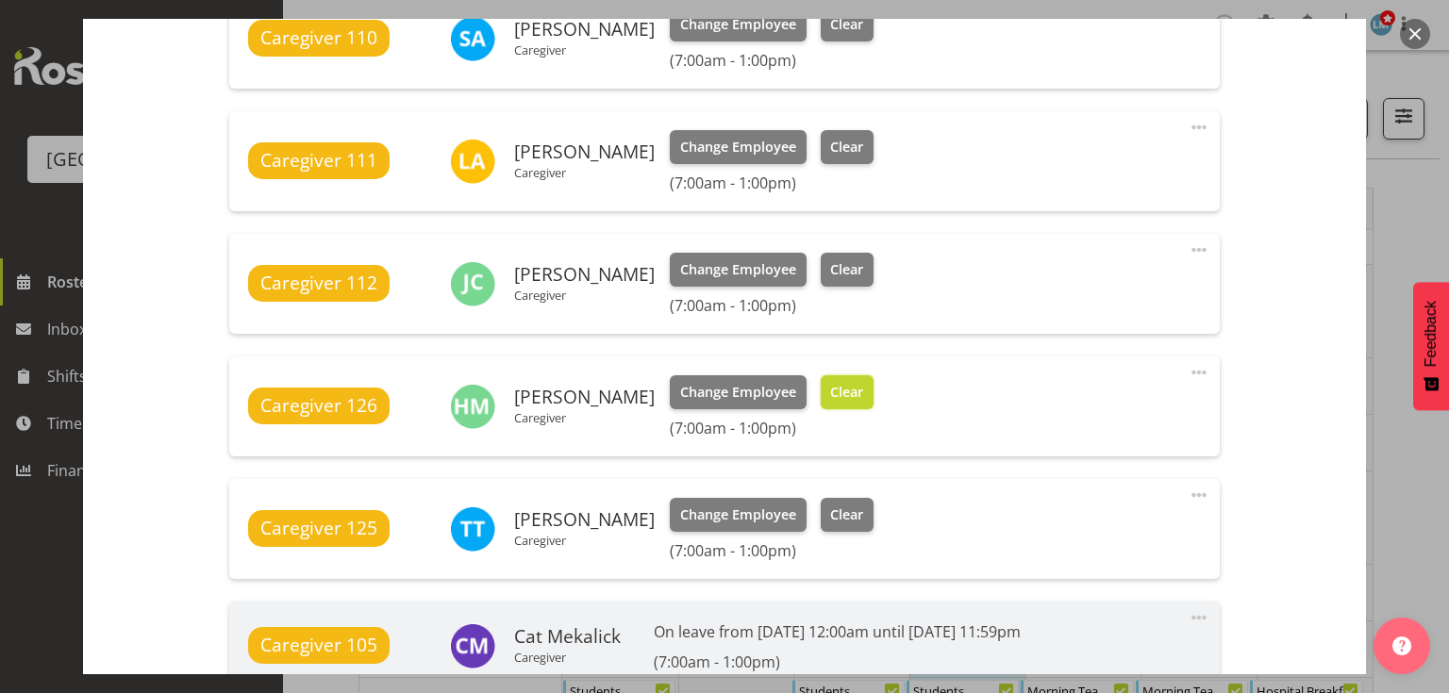
click at [830, 391] on span "Clear" at bounding box center [846, 392] width 33 height 21
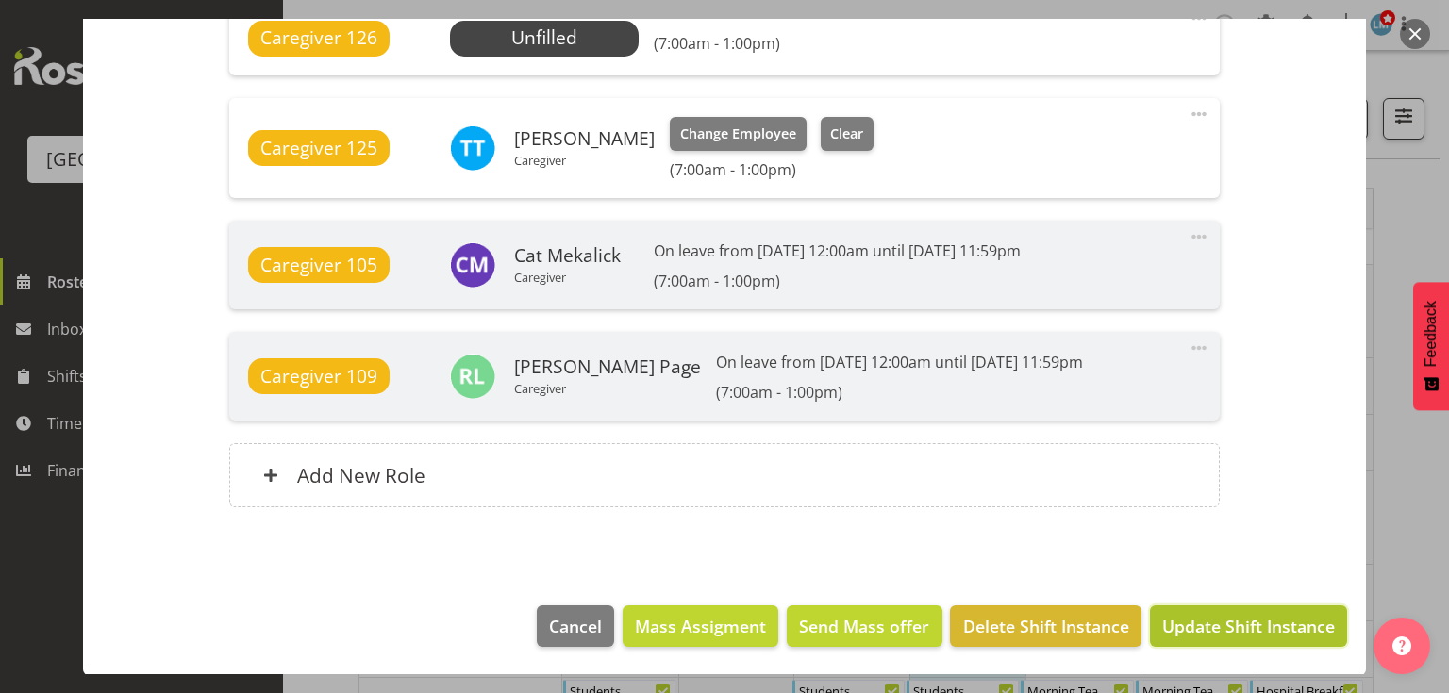
click at [1196, 615] on span "Update Shift Instance" at bounding box center [1248, 626] width 173 height 25
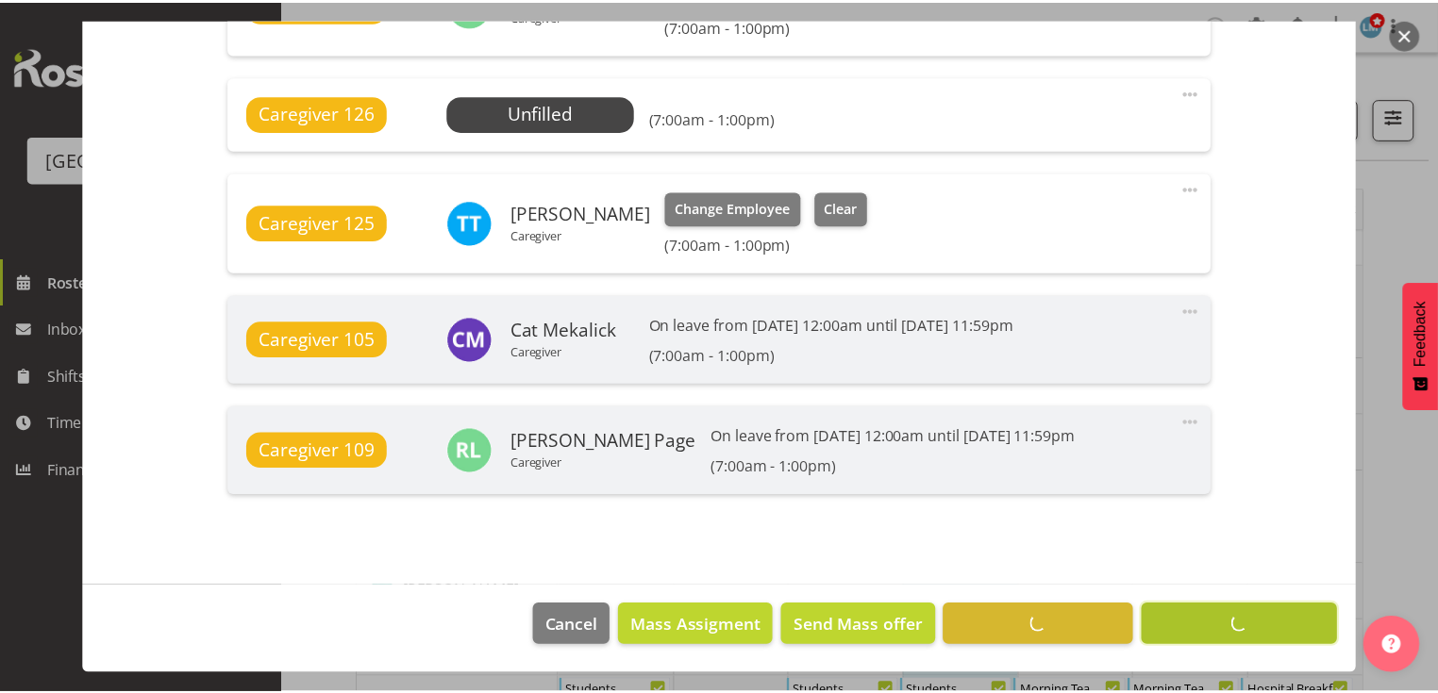
scroll to position [1487, 0]
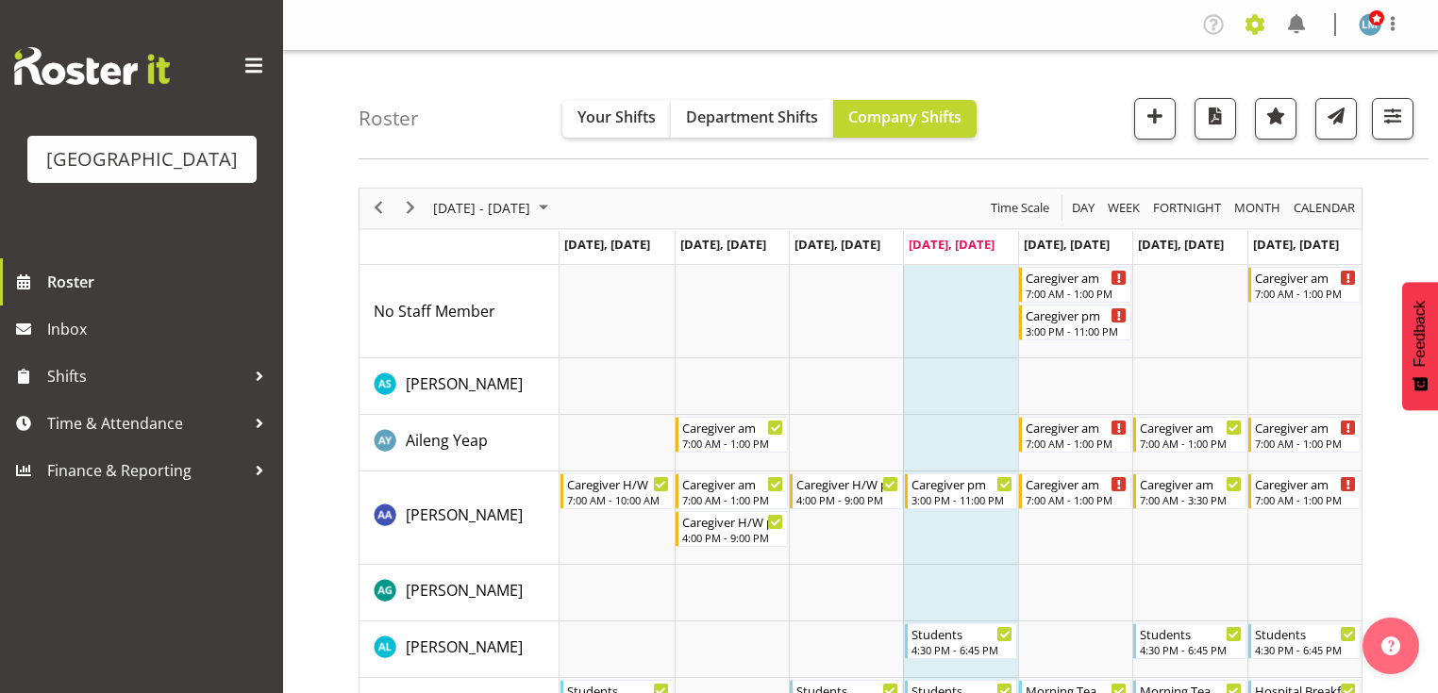
click at [1253, 23] on span at bounding box center [1255, 24] width 30 height 30
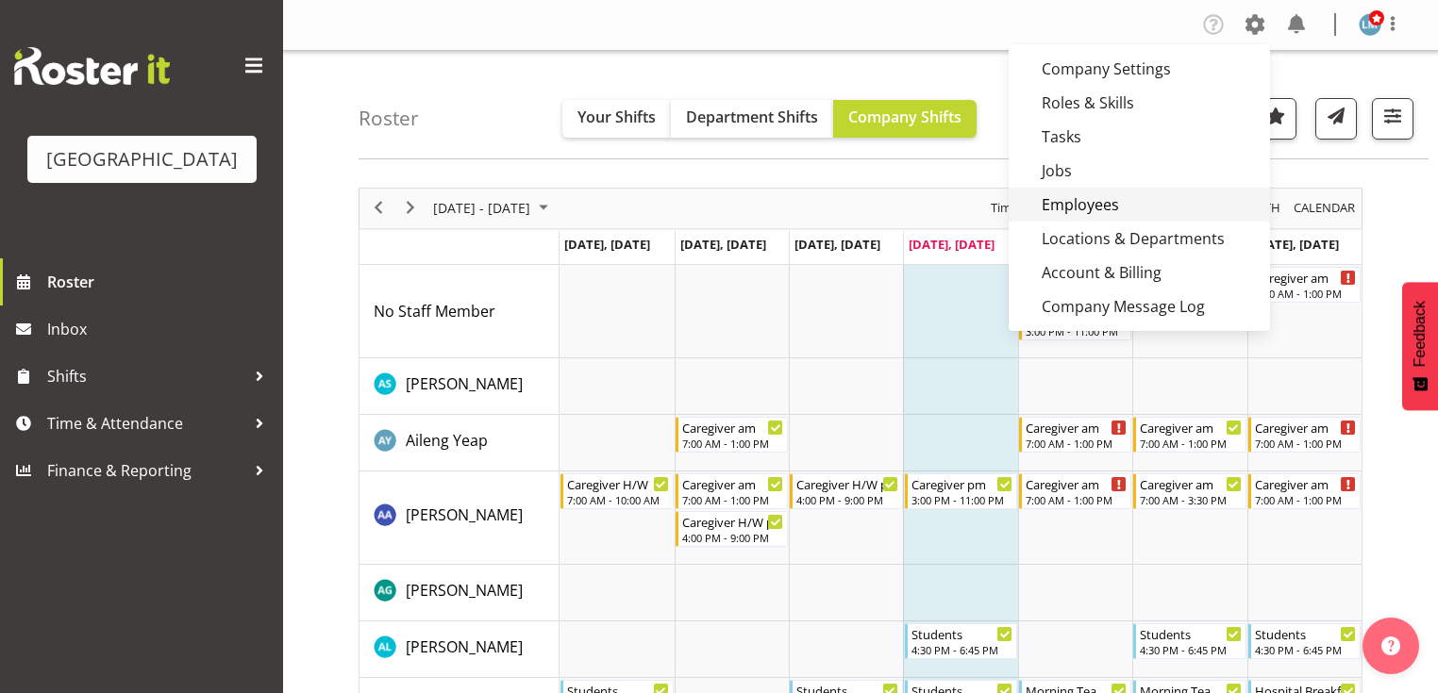
click at [1099, 195] on link "Employees" at bounding box center [1138, 205] width 261 height 34
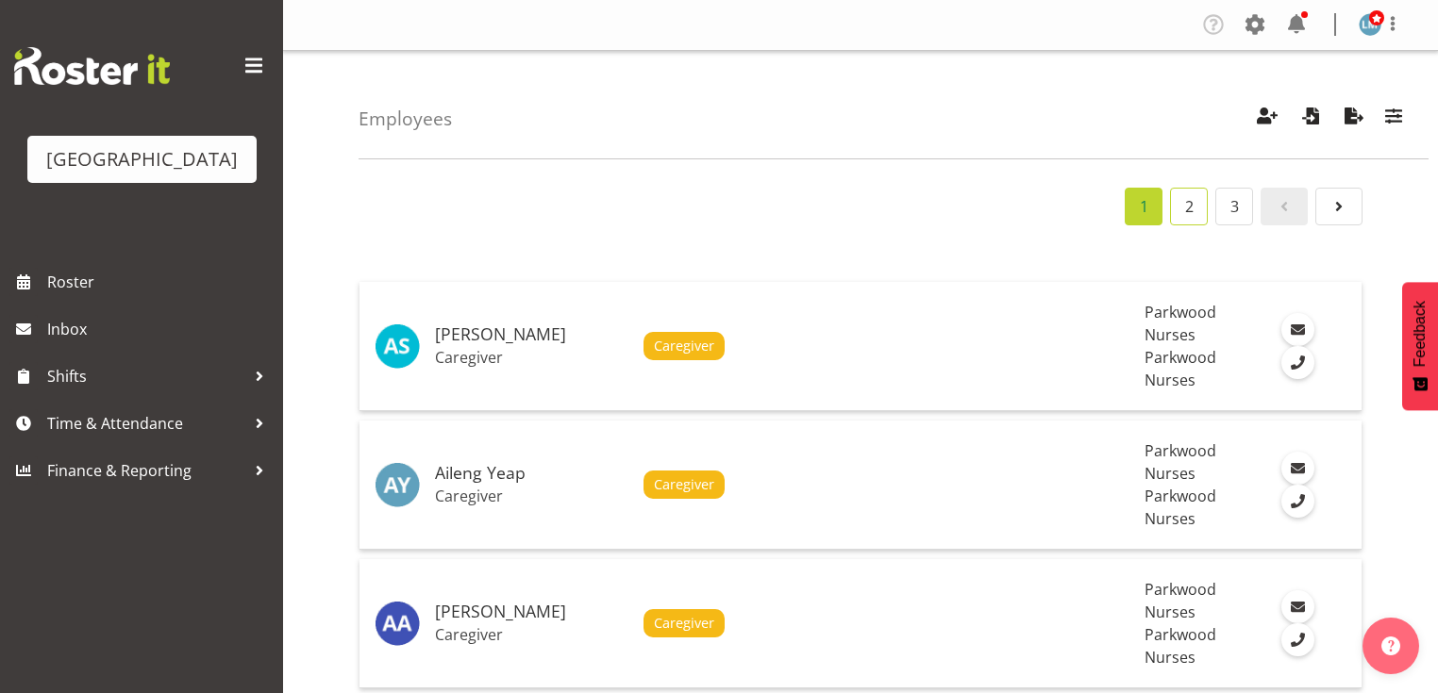
click at [1186, 198] on link "2" at bounding box center [1189, 207] width 38 height 38
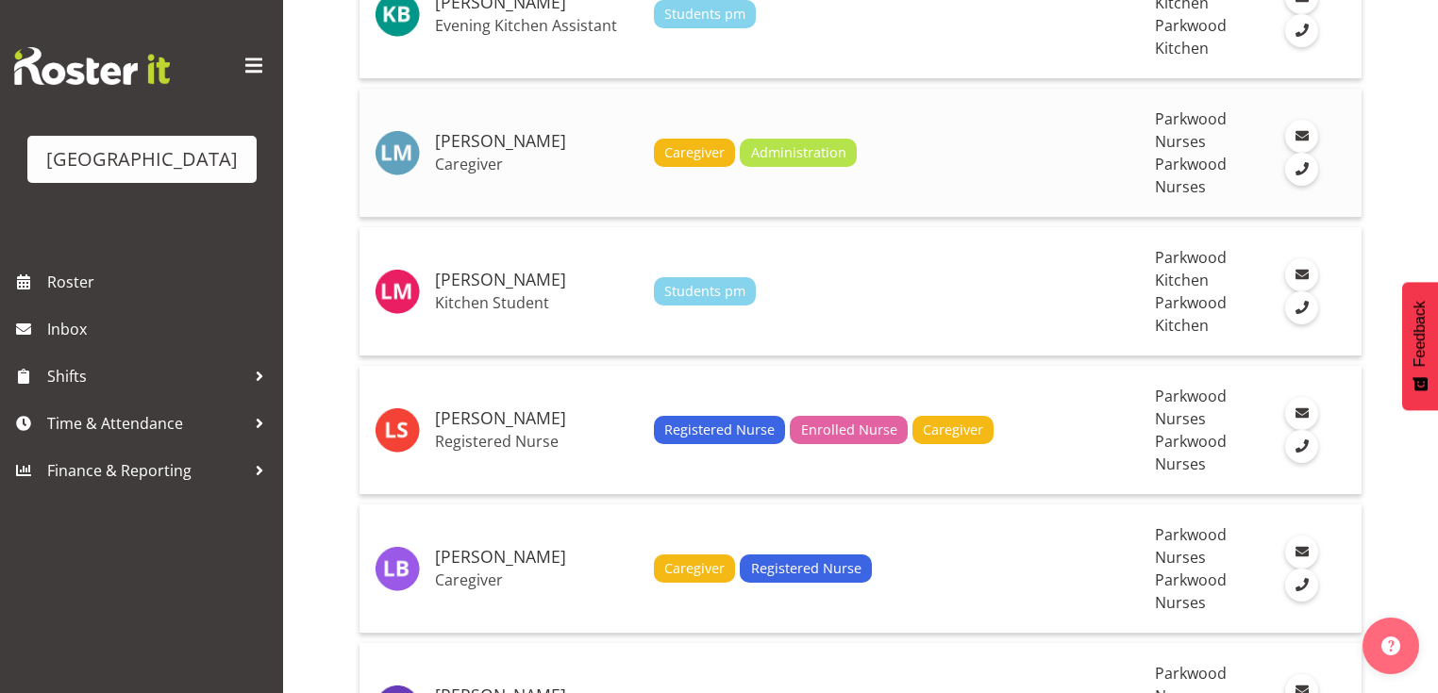
scroll to position [1585, 0]
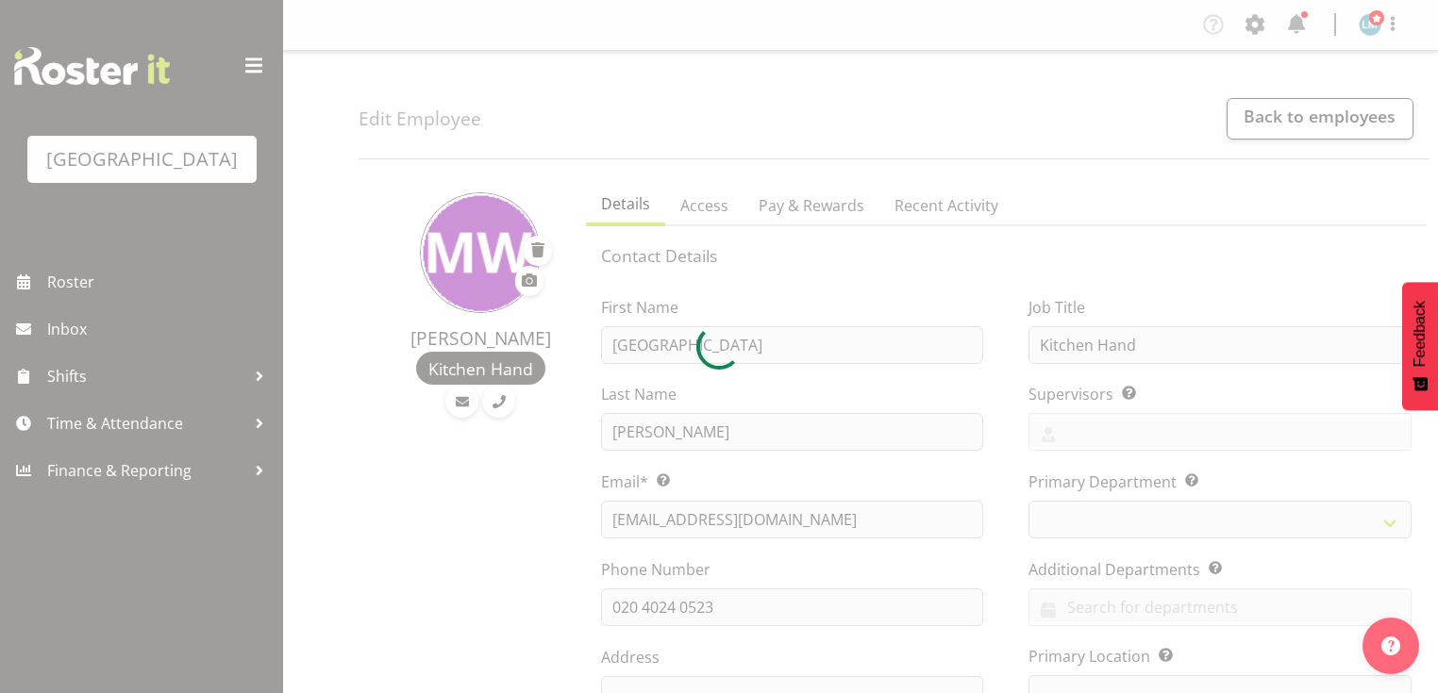
select select
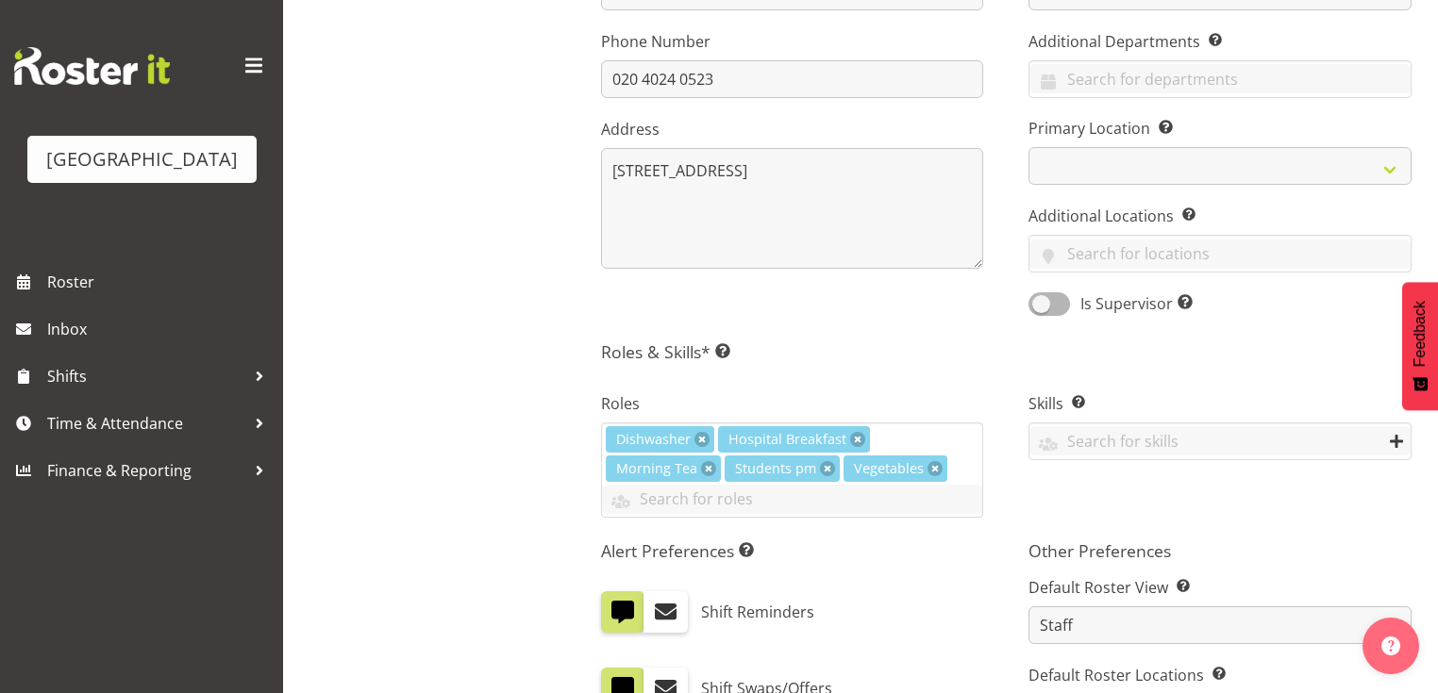
scroll to position [830, 0]
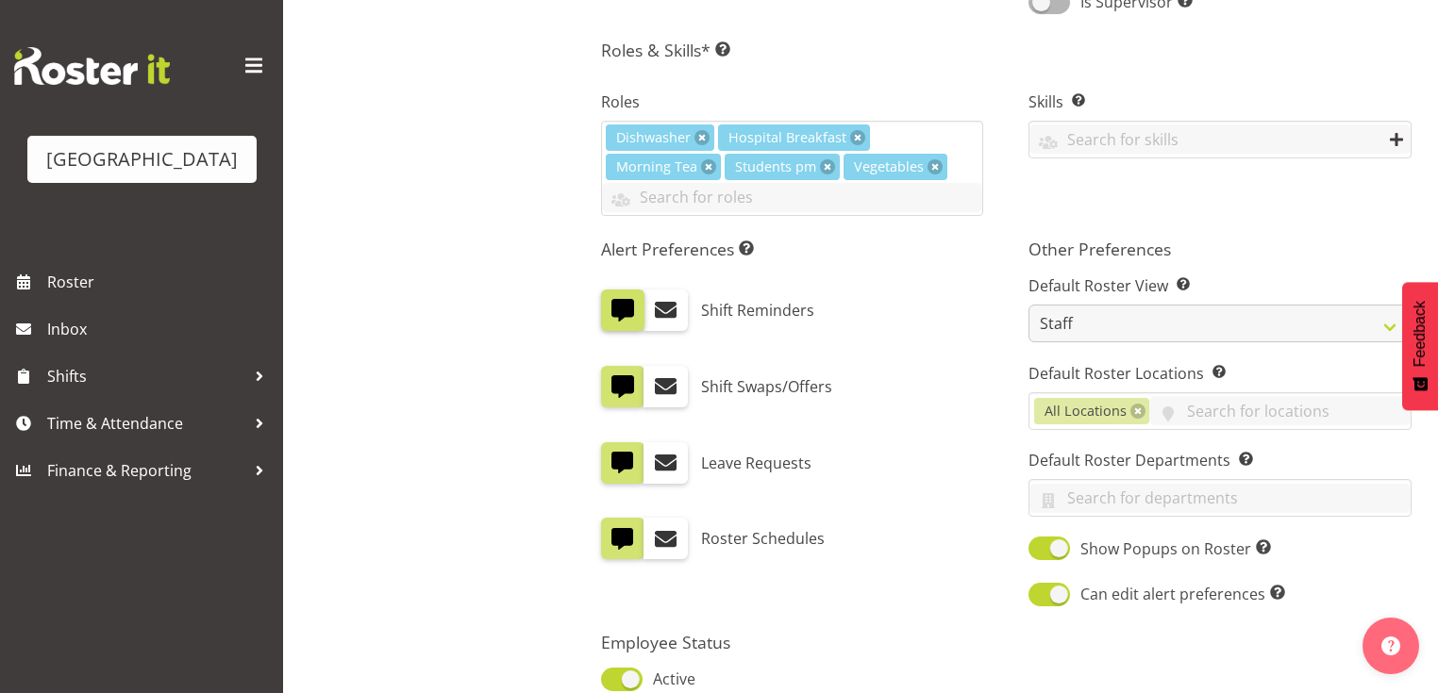
click at [626, 312] on span at bounding box center [622, 310] width 25 height 25
click at [613, 312] on input "checkbox" at bounding box center [607, 311] width 12 height 12
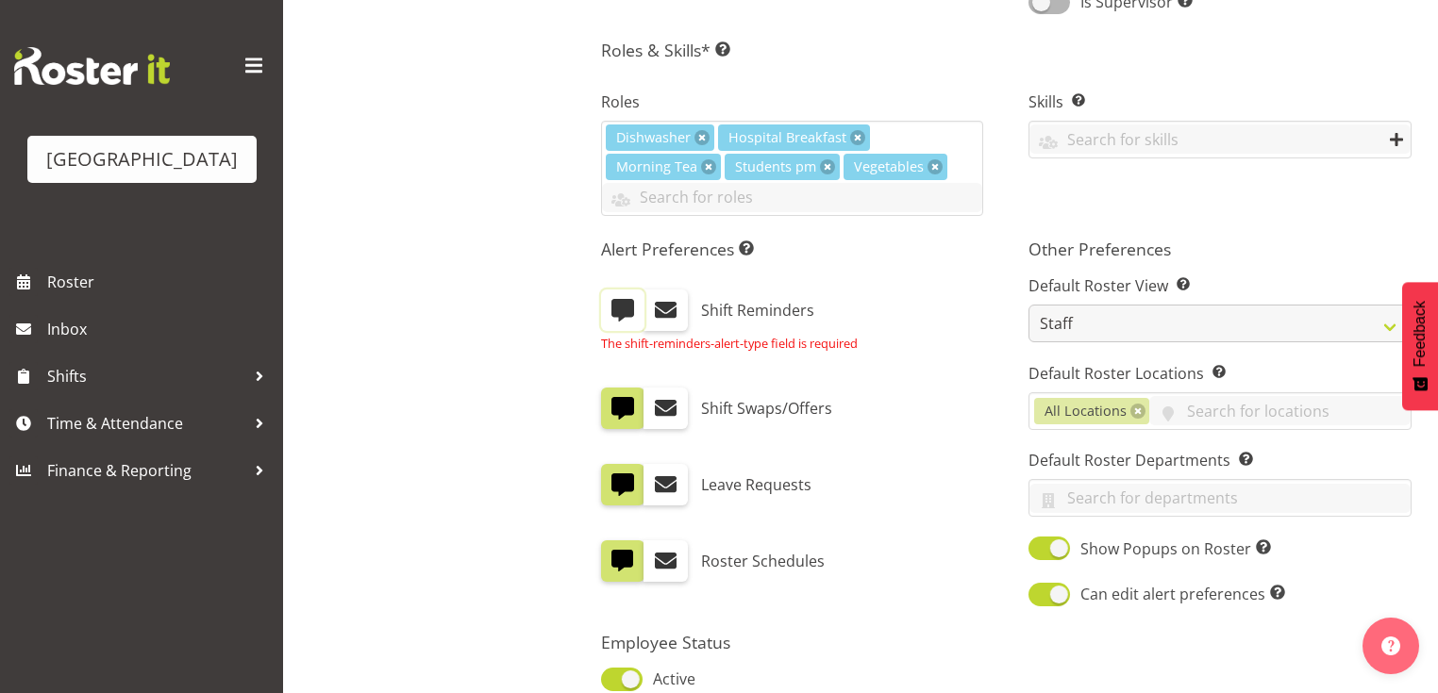
click at [629, 316] on span at bounding box center [622, 310] width 25 height 25
click at [613, 316] on input "checkbox" at bounding box center [607, 311] width 12 height 12
checkbox input "true"
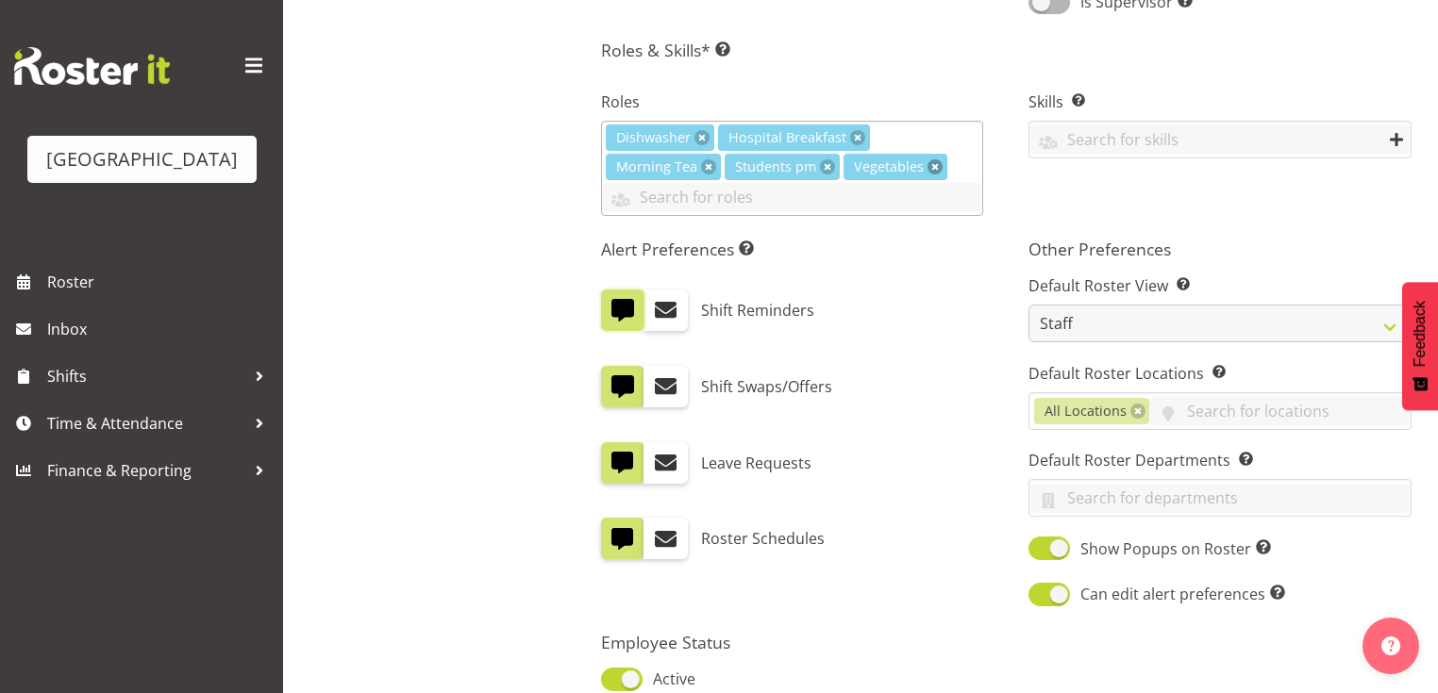
click at [932, 163] on link at bounding box center [934, 166] width 15 height 15
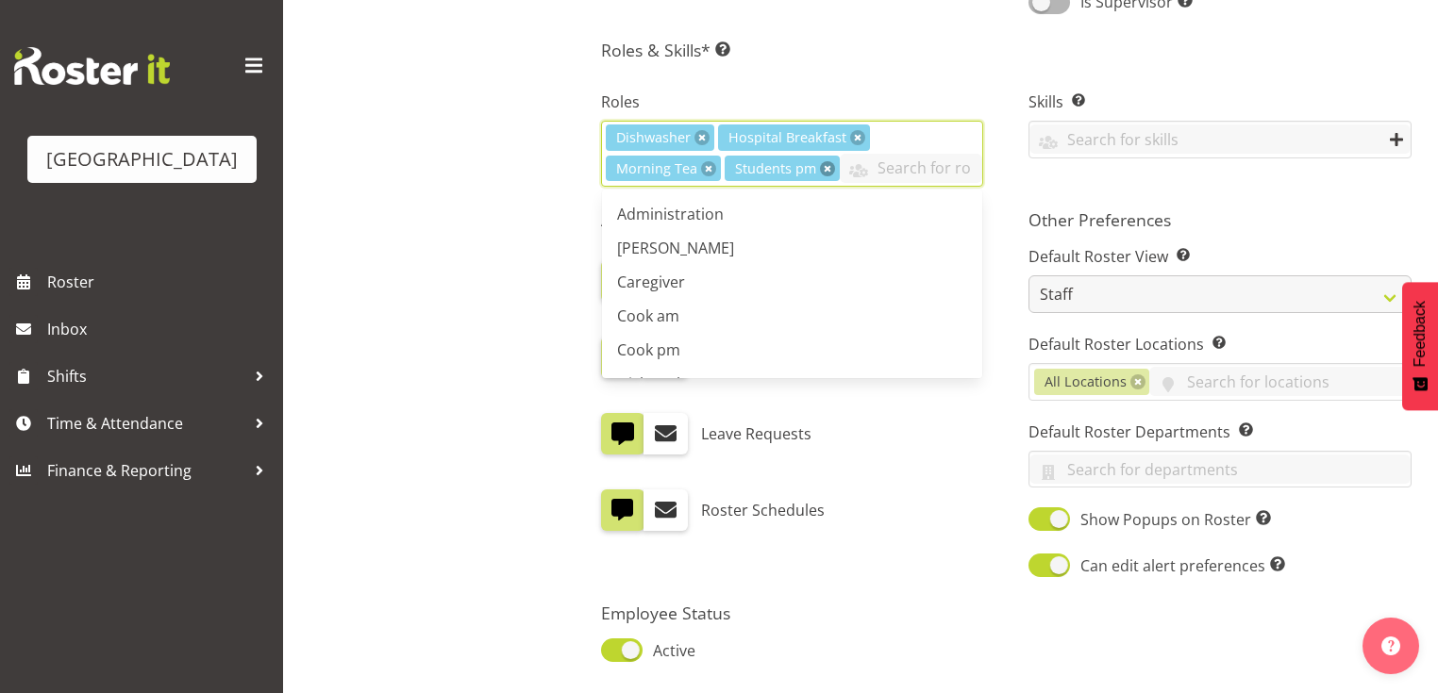
click at [821, 170] on link at bounding box center [827, 168] width 15 height 15
click at [706, 170] on link at bounding box center [708, 168] width 15 height 15
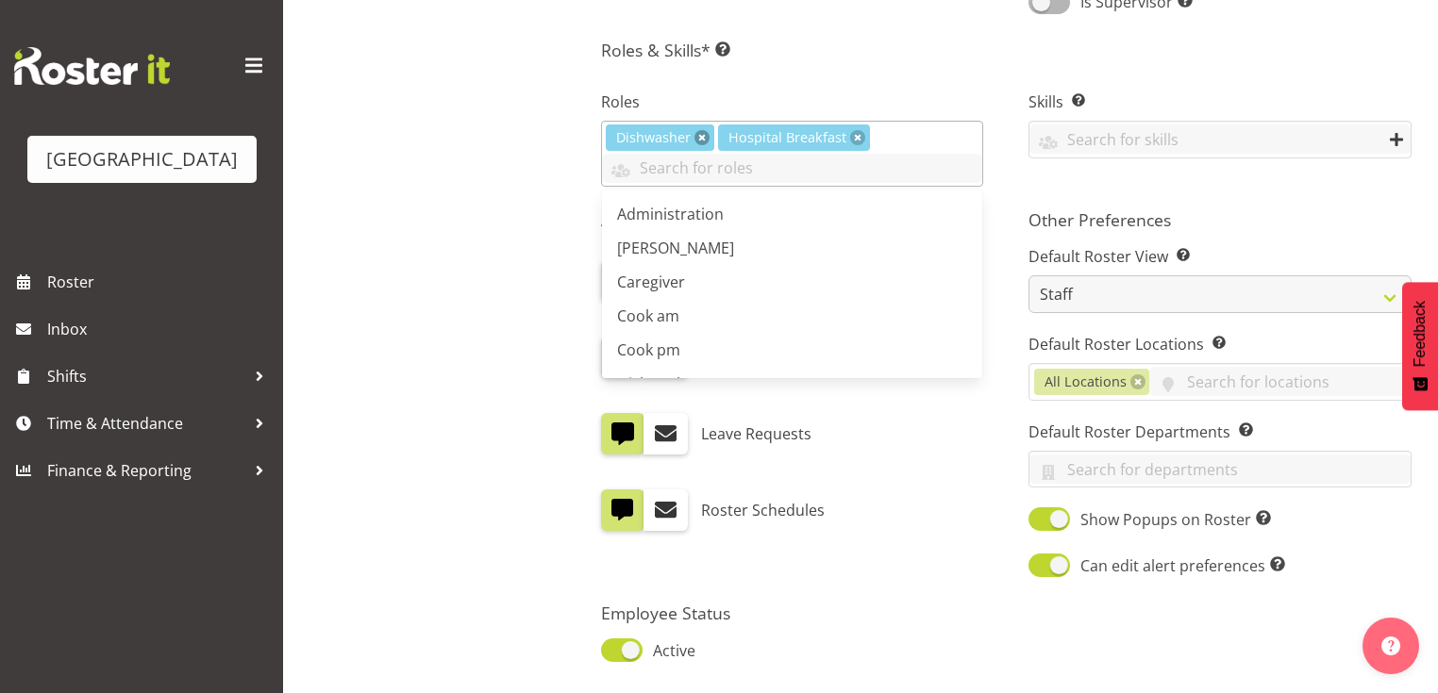
click at [696, 132] on link at bounding box center [701, 137] width 15 height 15
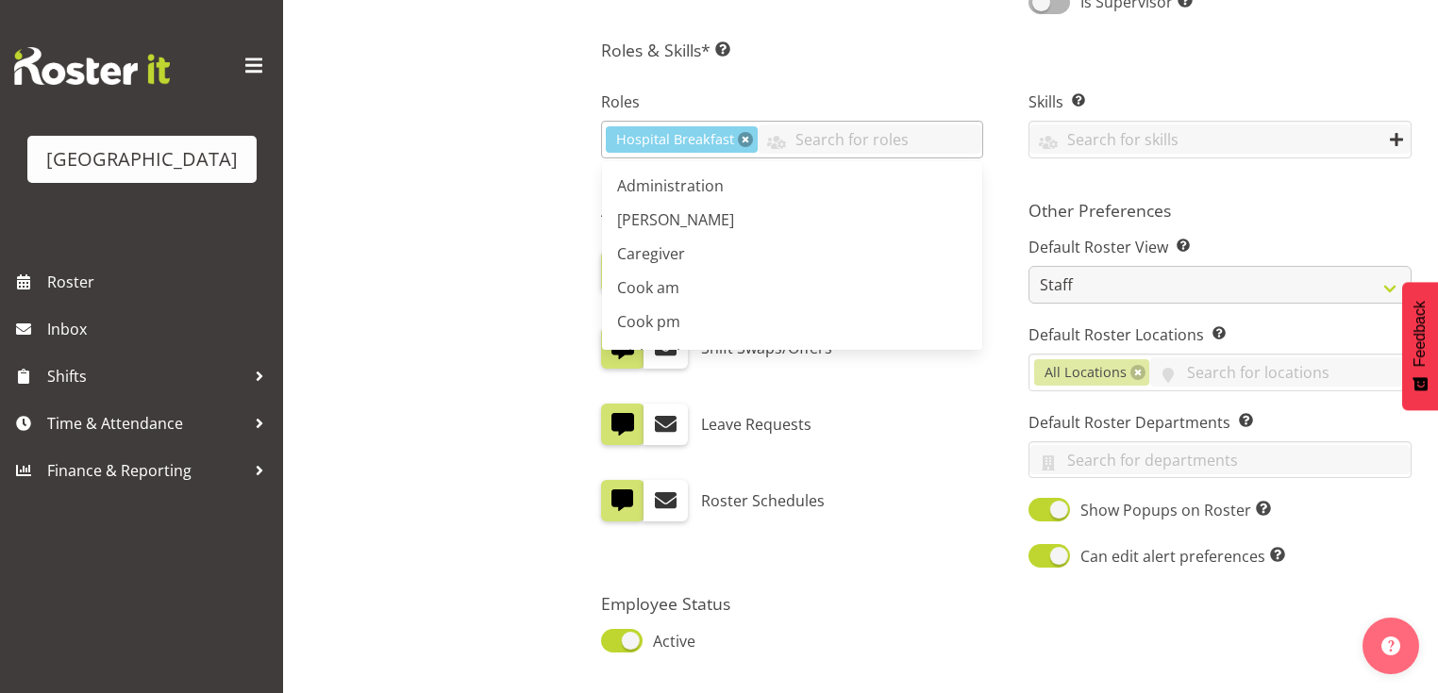
click at [748, 136] on link at bounding box center [745, 139] width 15 height 15
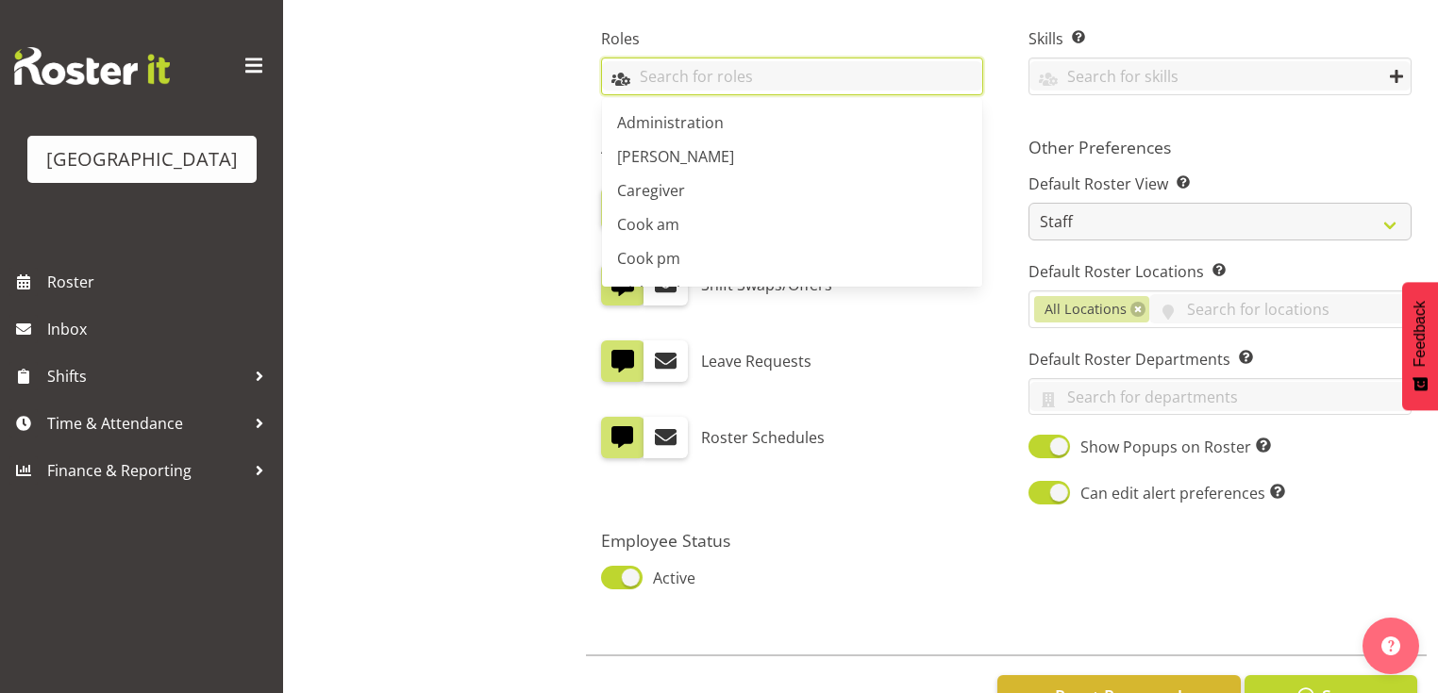
scroll to position [956, 0]
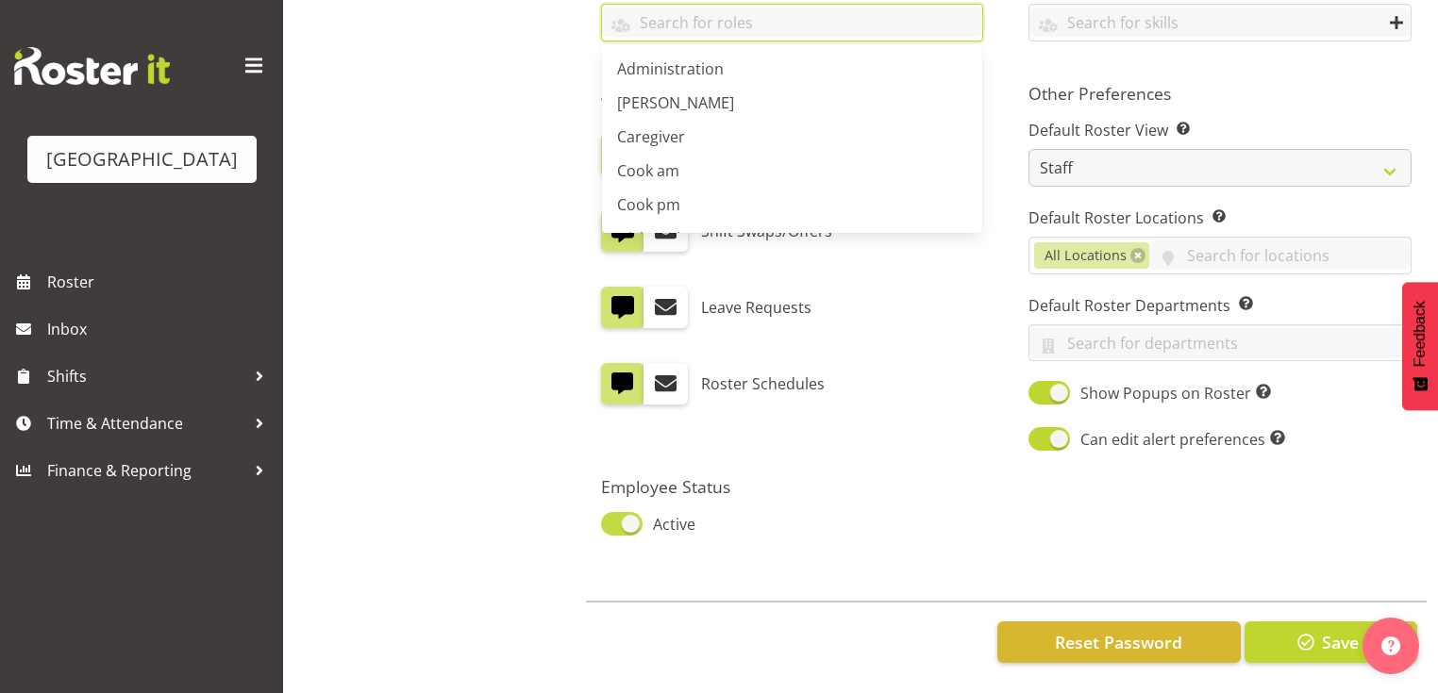
click at [630, 512] on span at bounding box center [622, 524] width 42 height 24
click at [613, 518] on input "Active" at bounding box center [607, 524] width 12 height 12
checkbox input "false"
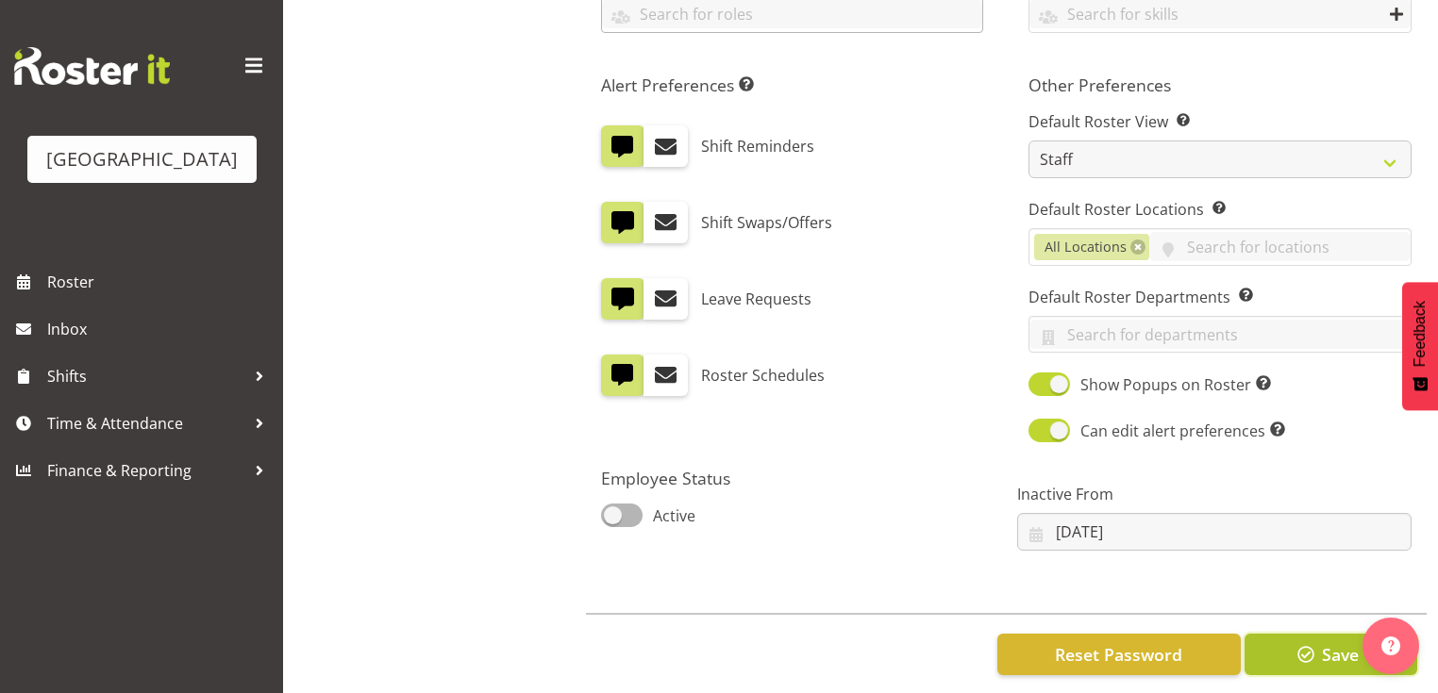
click at [1332, 646] on span "Save" at bounding box center [1340, 654] width 37 height 25
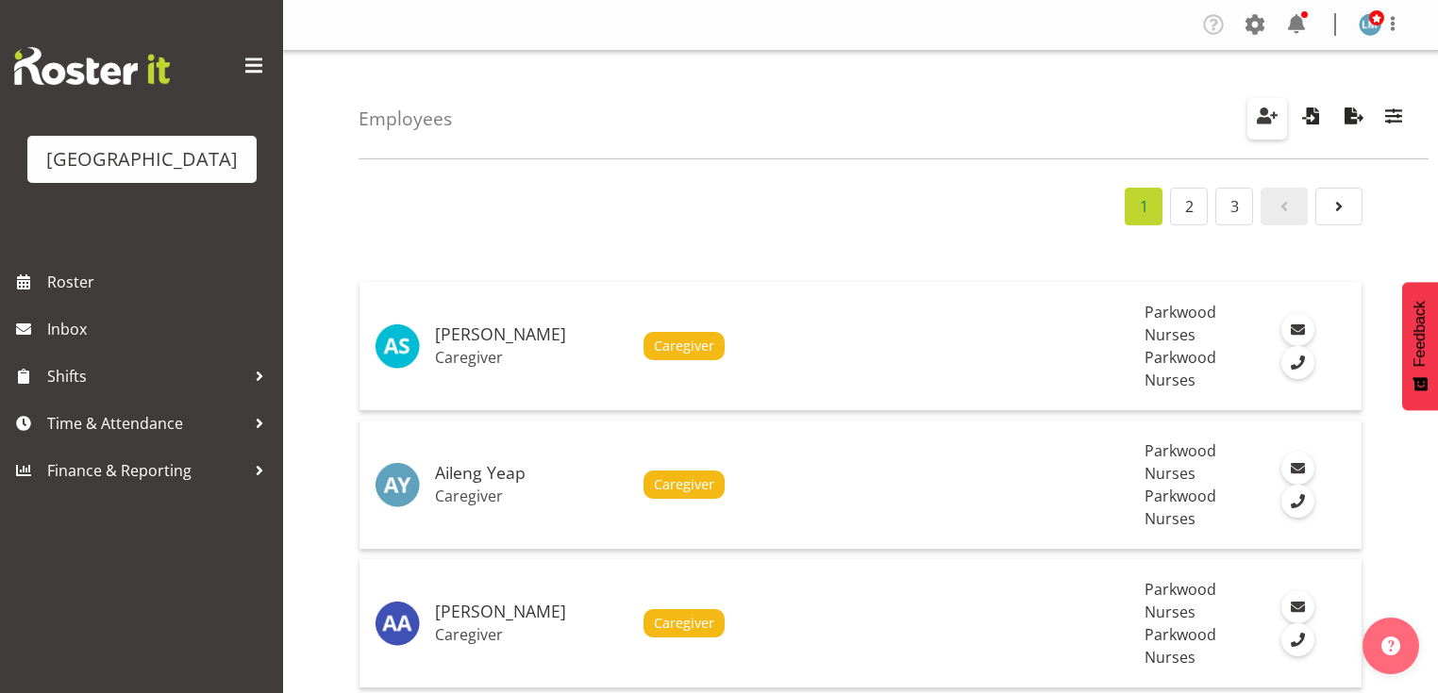
click at [1272, 114] on span "button" at bounding box center [1267, 116] width 25 height 25
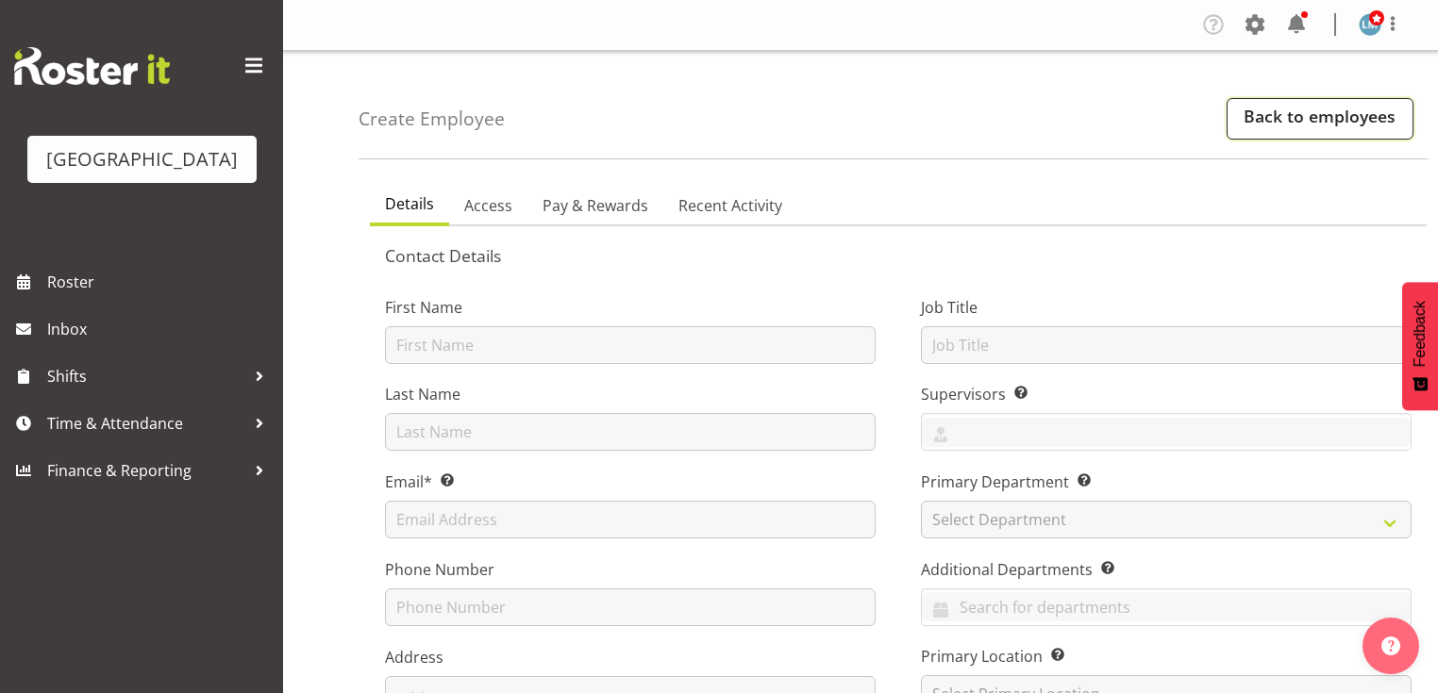
click at [1325, 120] on link "Back to employees" at bounding box center [1319, 119] width 187 height 42
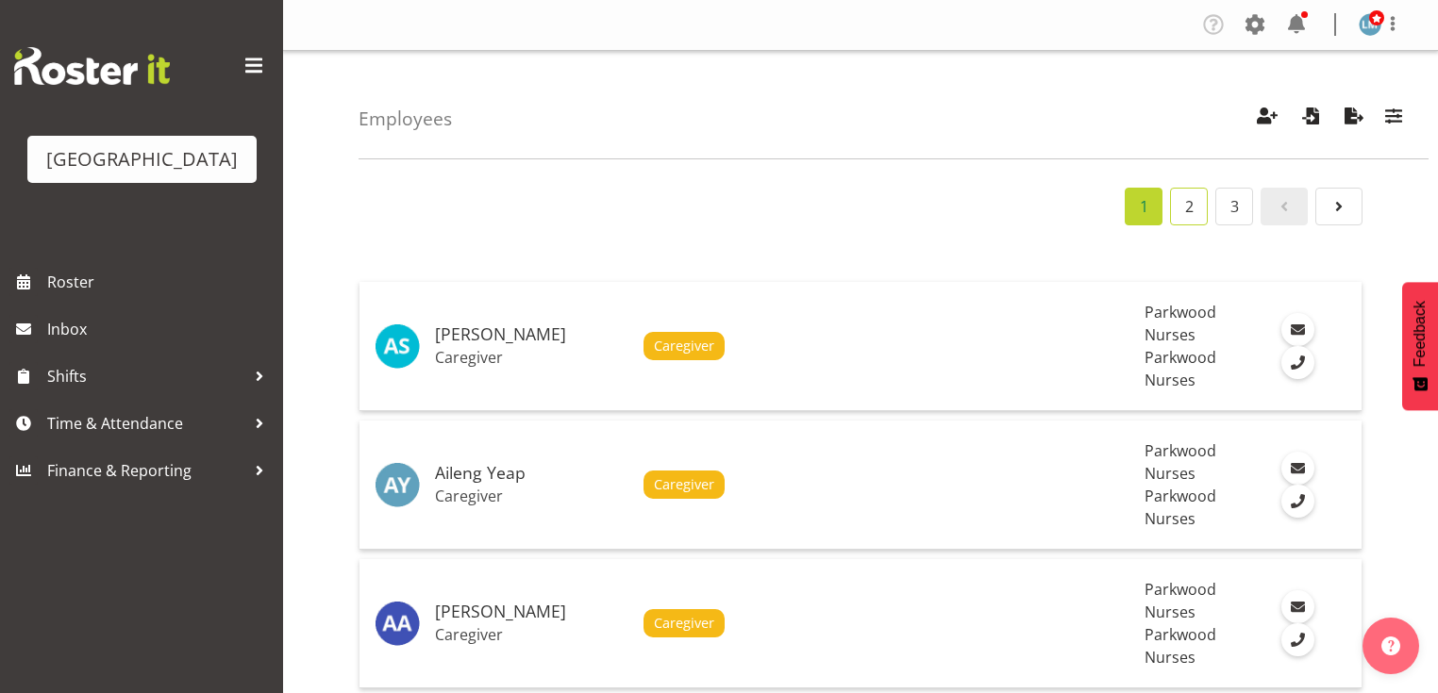
click at [1181, 200] on link "2" at bounding box center [1189, 207] width 38 height 38
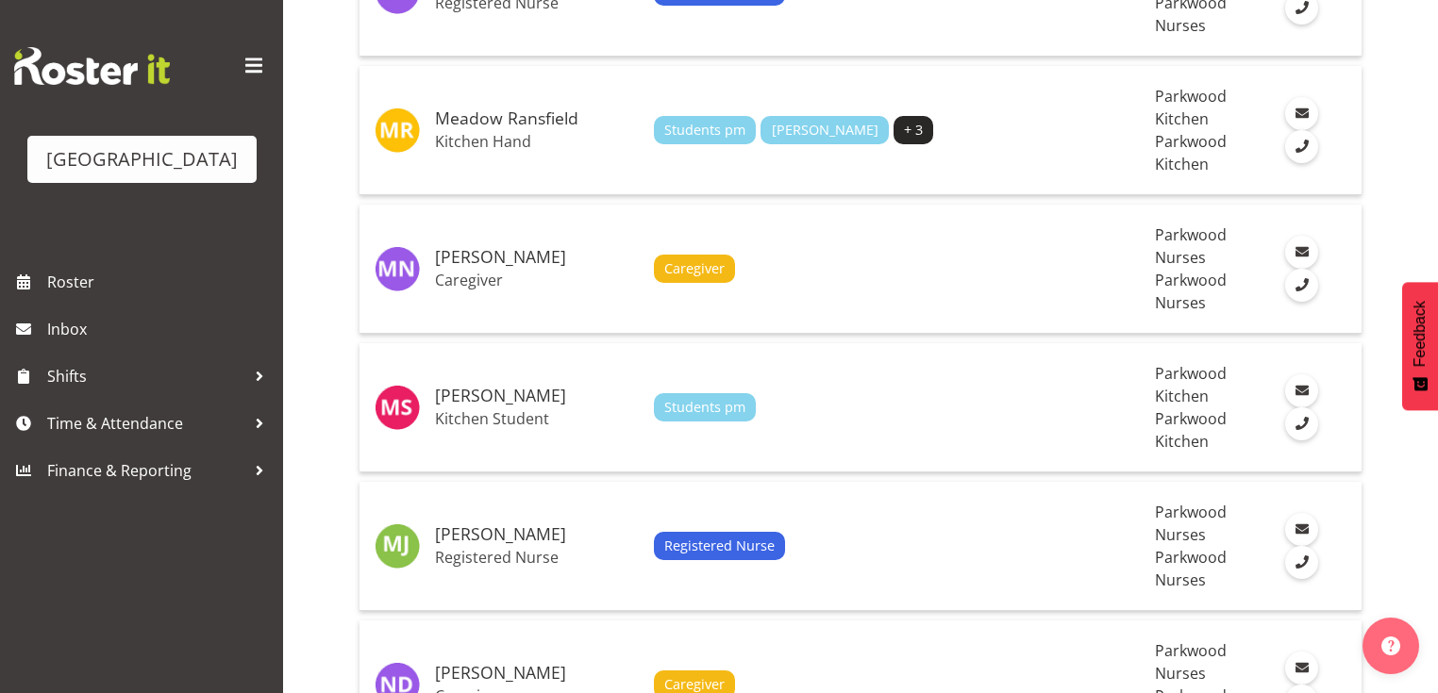
scroll to position [4314, 0]
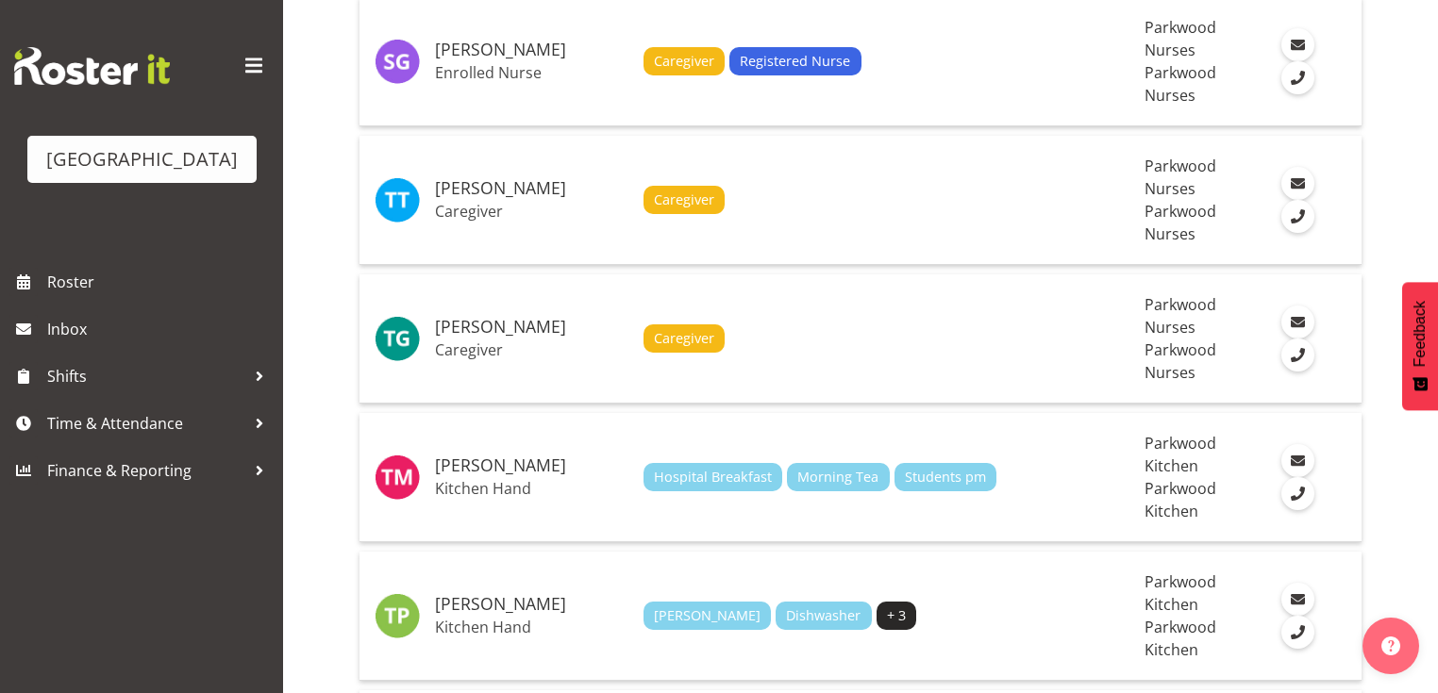
scroll to position [461, 0]
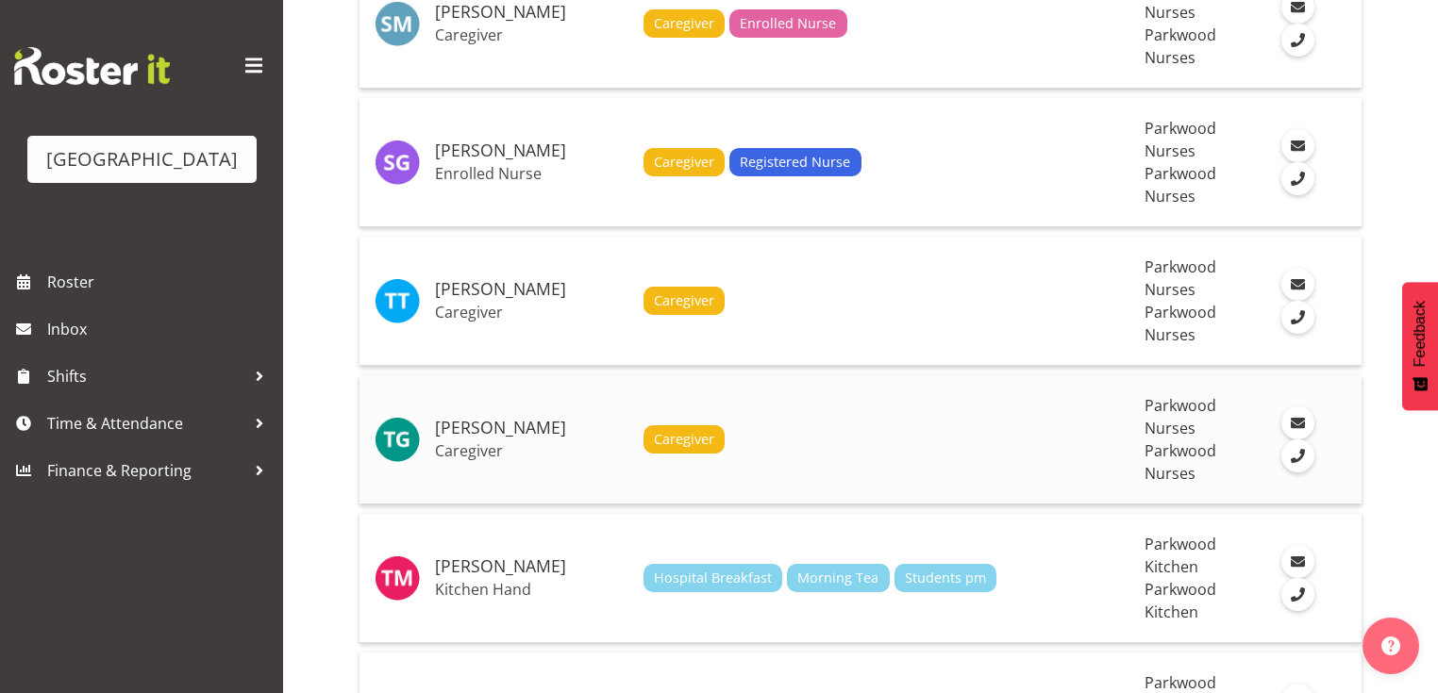
click at [575, 419] on h5 "[PERSON_NAME]" at bounding box center [531, 428] width 193 height 19
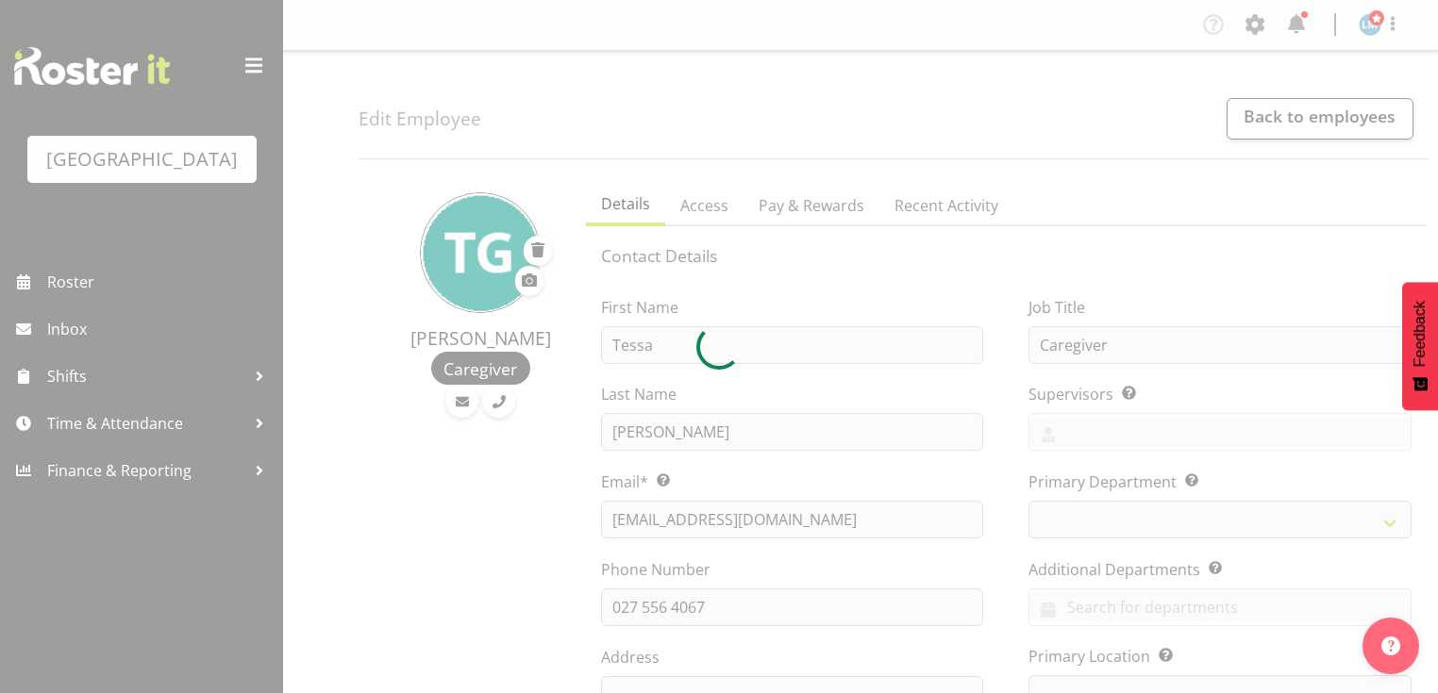
select select
select select "102"
select select "104"
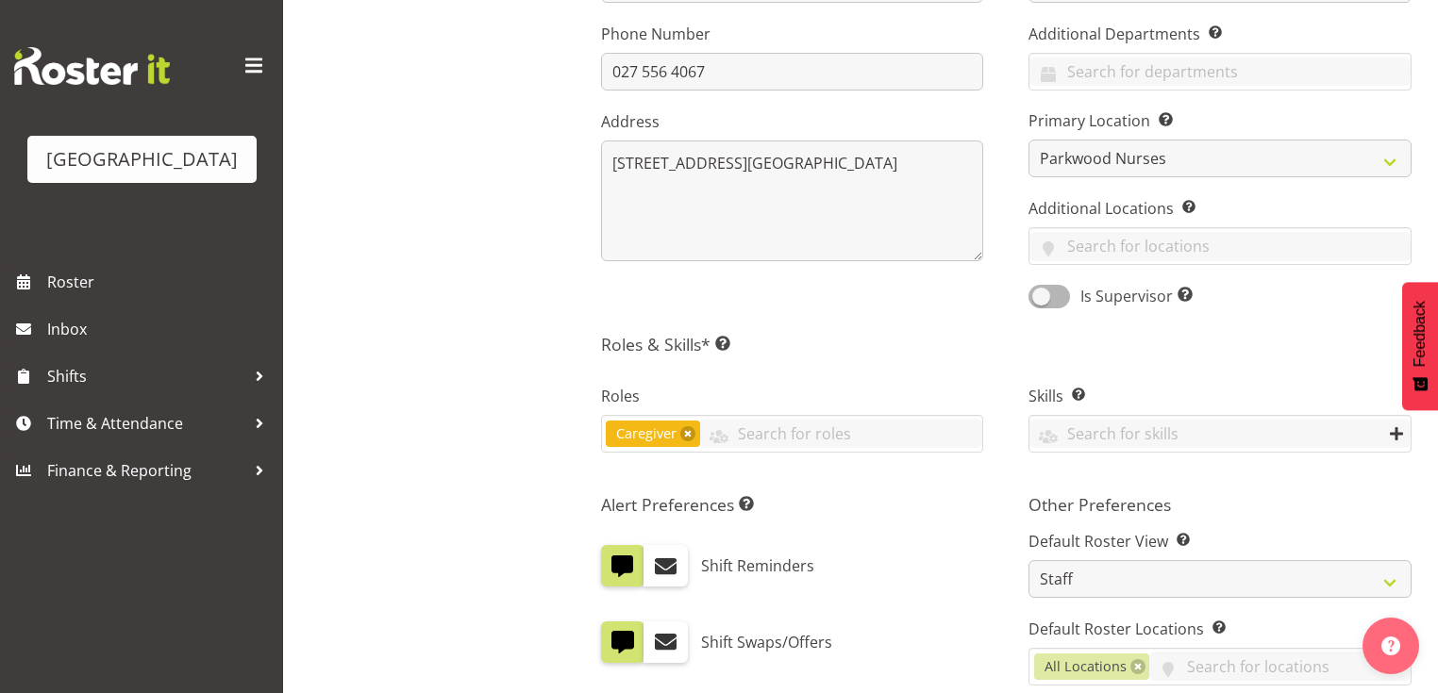
scroll to position [679, 0]
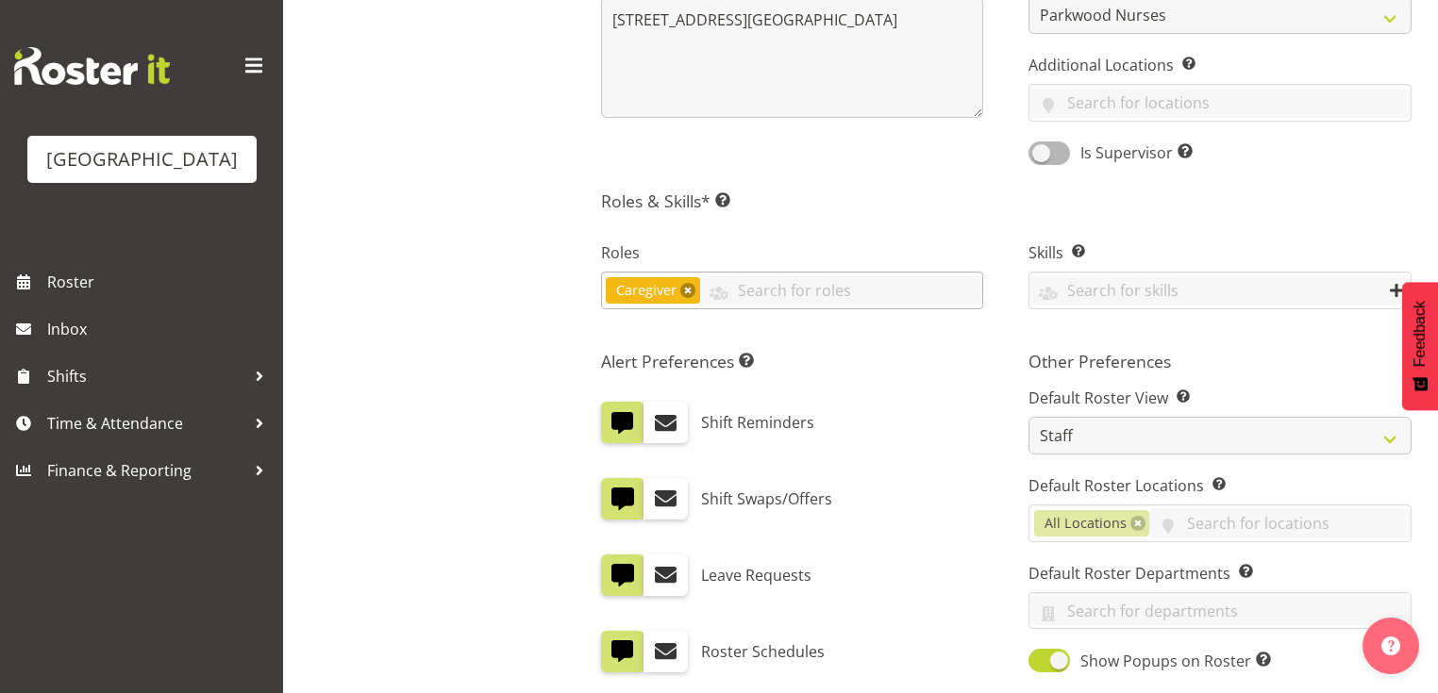
click at [685, 287] on link at bounding box center [687, 290] width 15 height 15
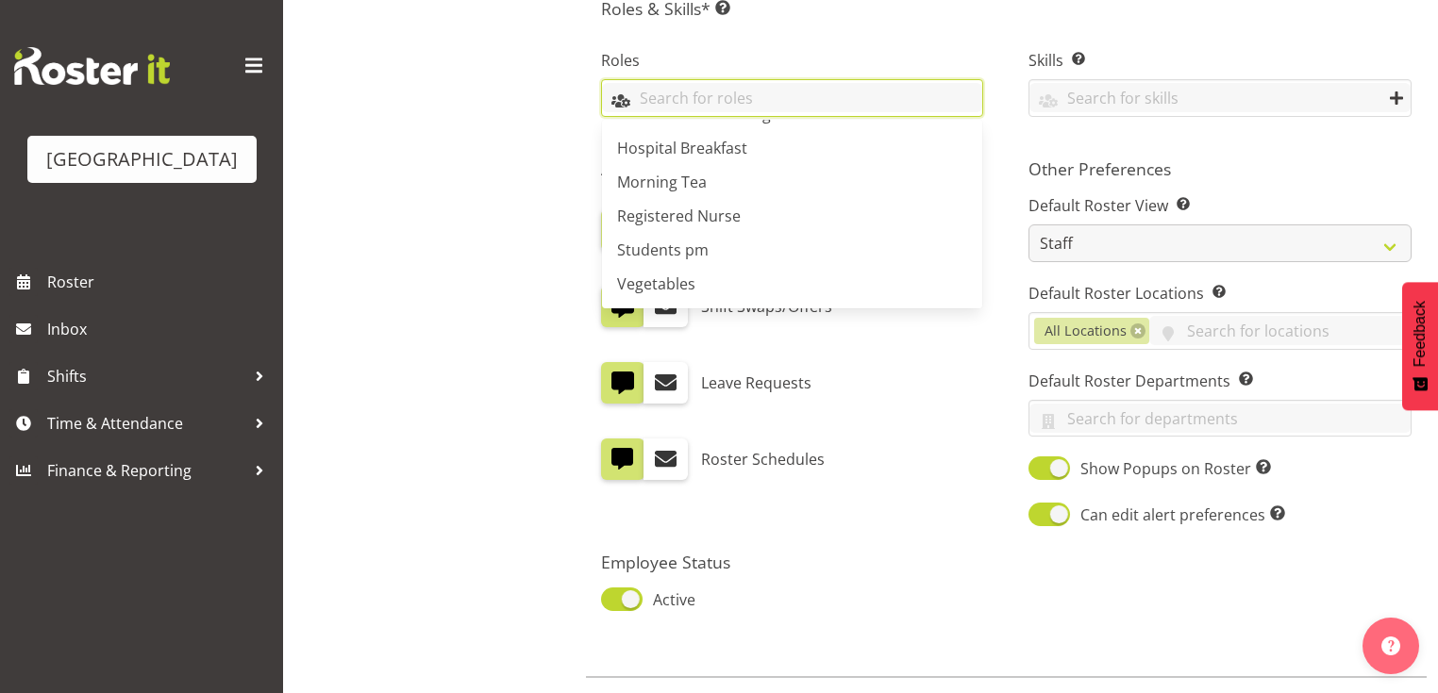
scroll to position [956, 0]
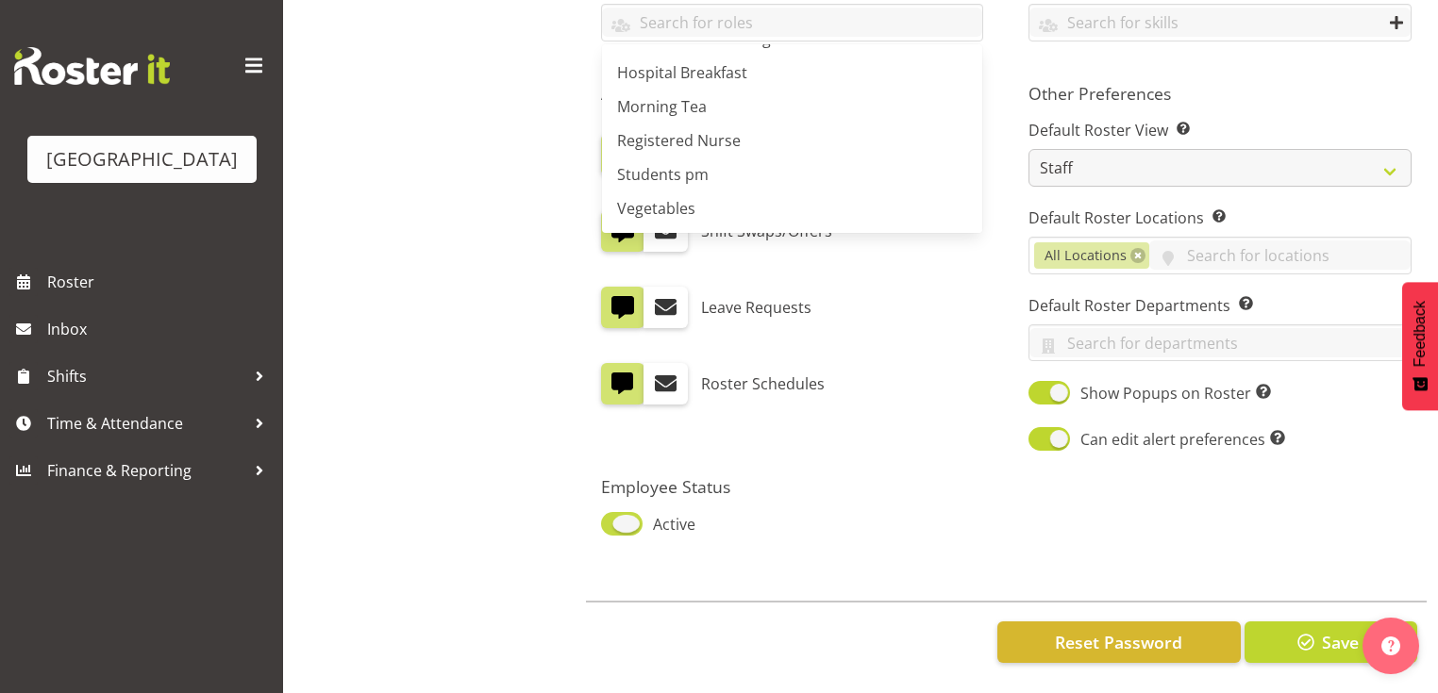
click at [632, 513] on span at bounding box center [622, 524] width 42 height 24
click at [613, 518] on input "Active" at bounding box center [607, 524] width 12 height 12
checkbox input "false"
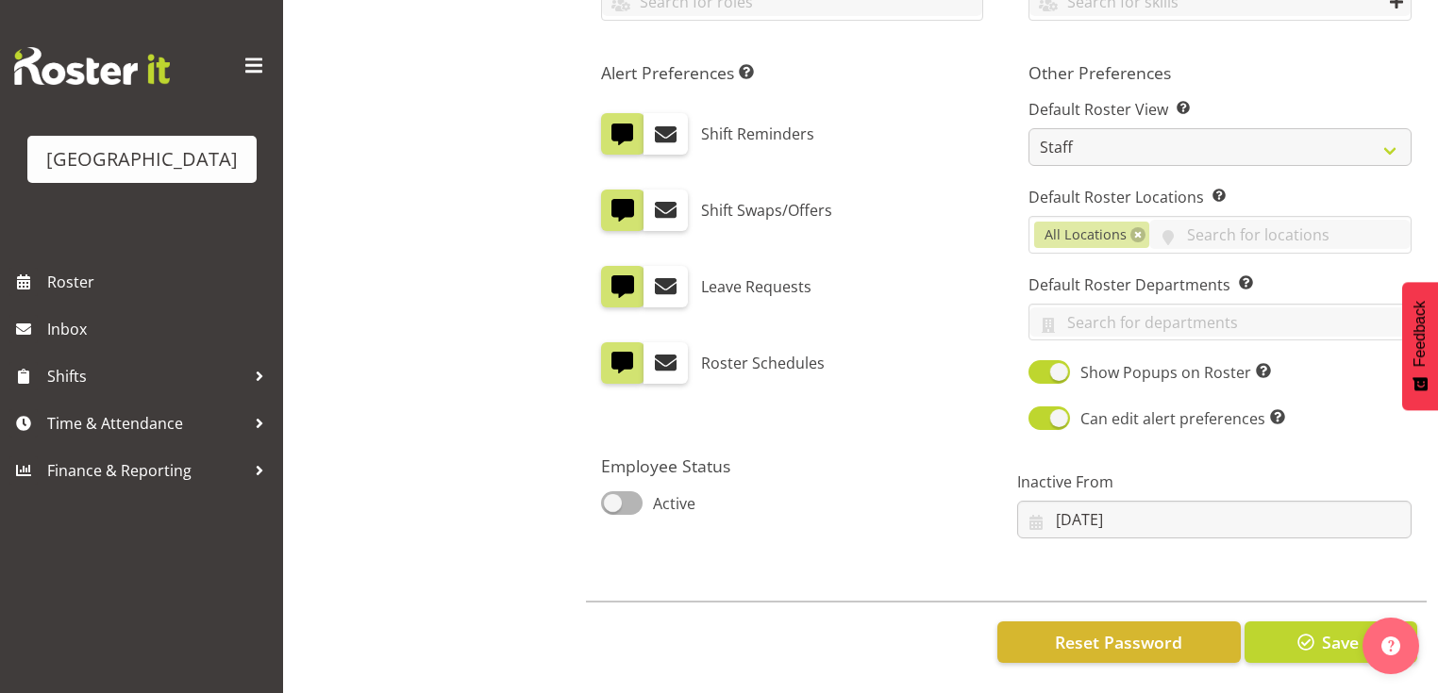
scroll to position [976, 0]
click at [1332, 630] on span "Save" at bounding box center [1340, 642] width 37 height 25
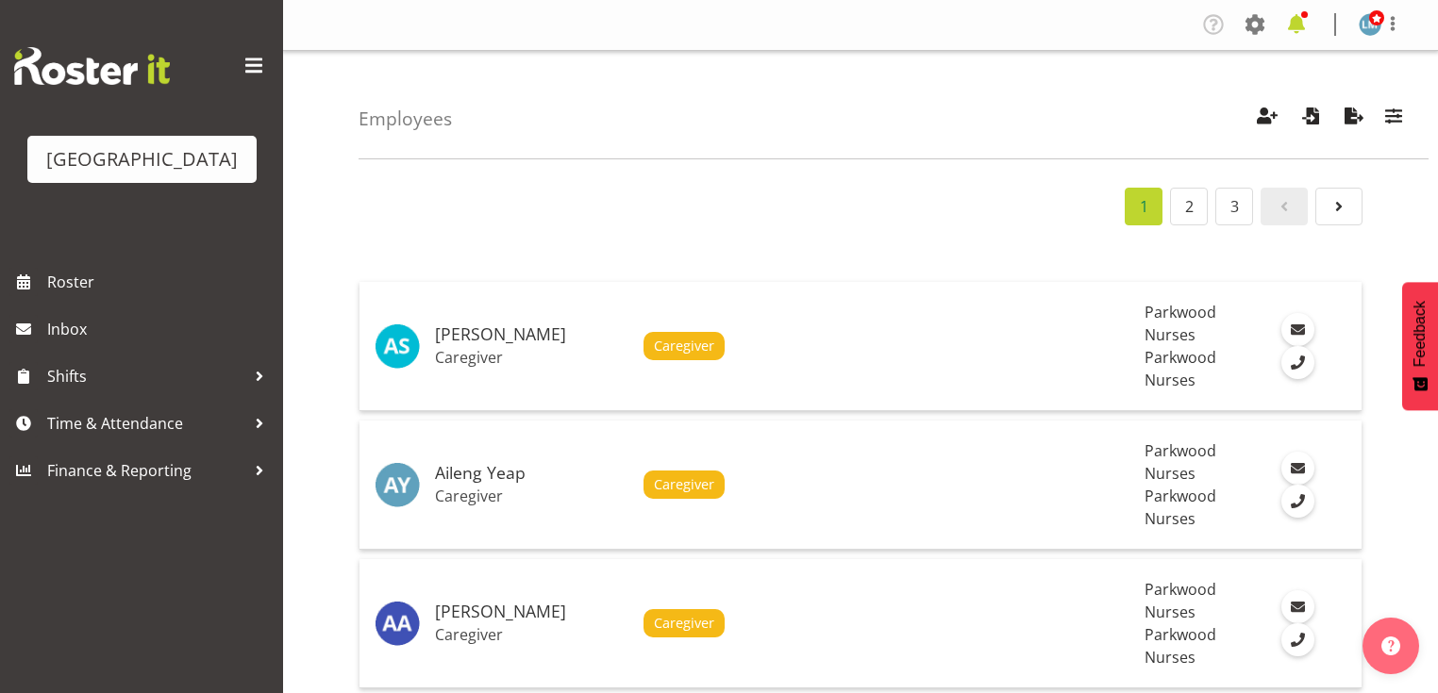
click at [1297, 23] on span at bounding box center [1296, 24] width 30 height 30
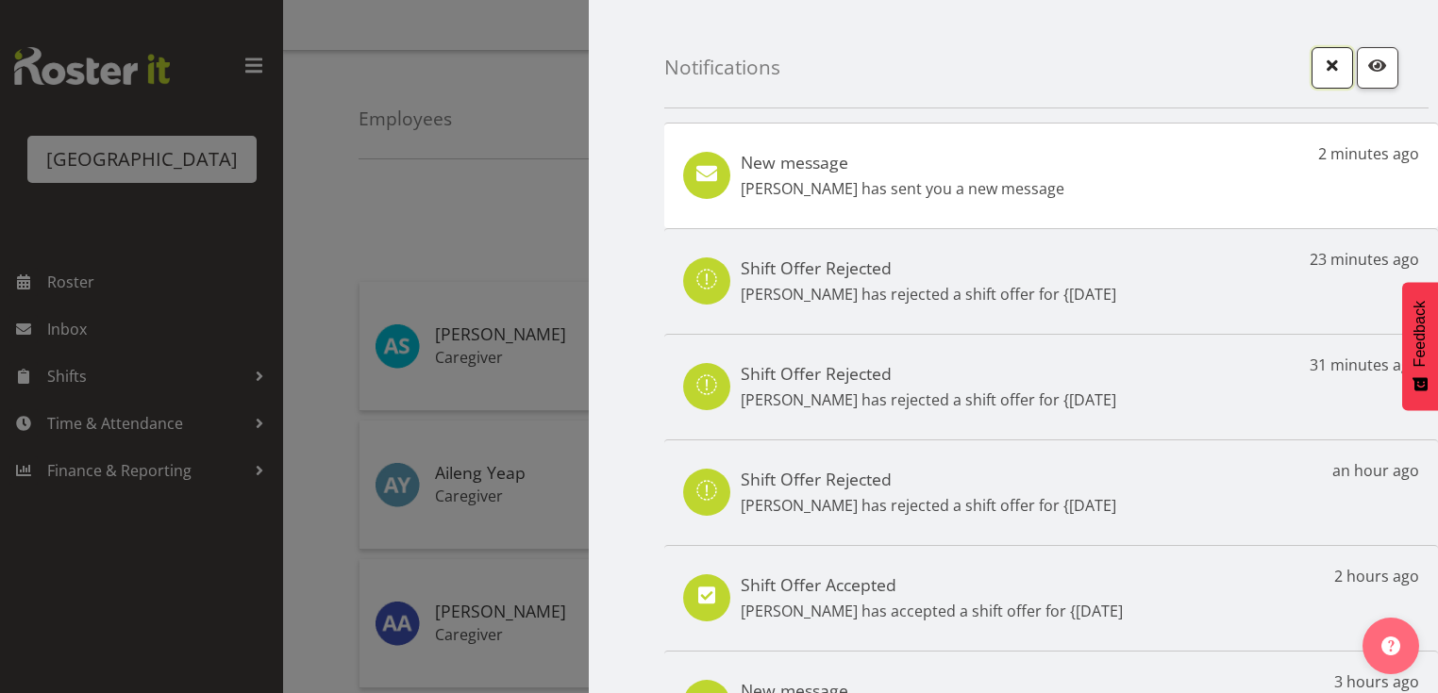
click at [1321, 73] on span "button" at bounding box center [1332, 65] width 25 height 25
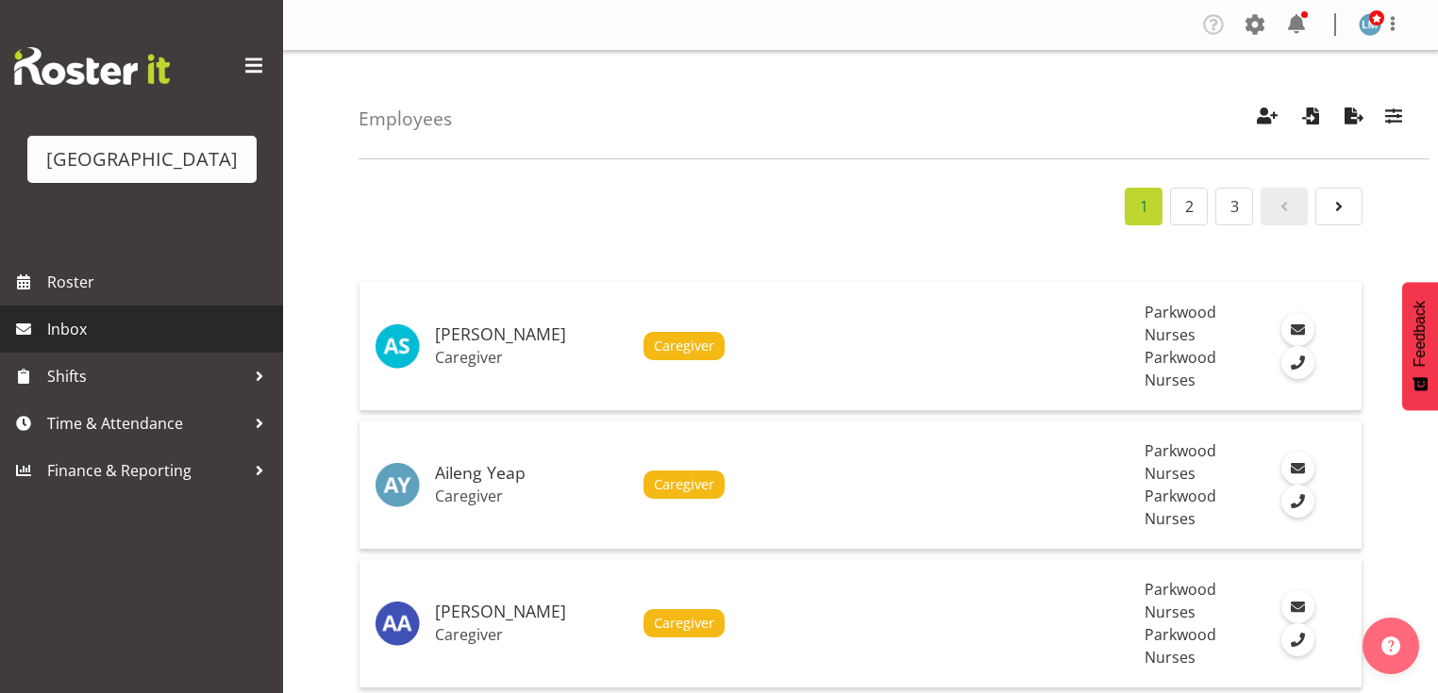
click at [94, 343] on span "Inbox" at bounding box center [160, 329] width 226 height 28
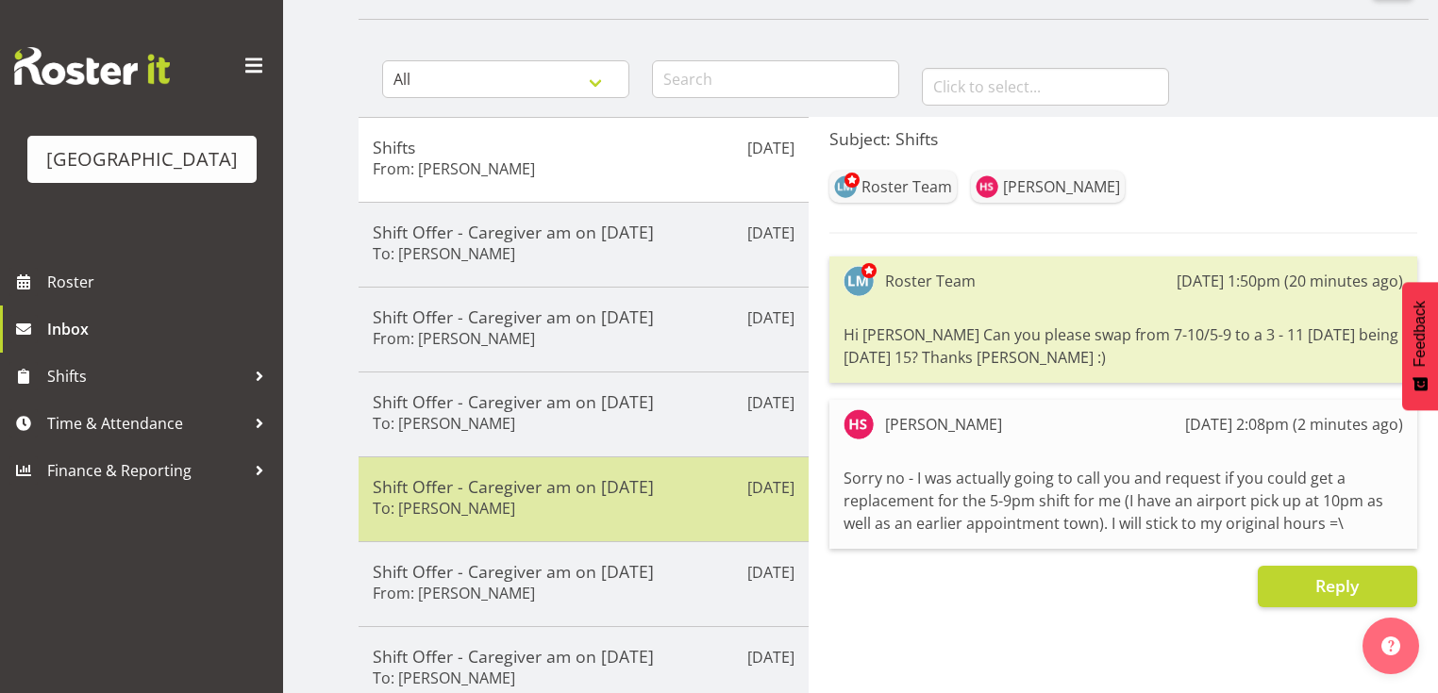
scroll to position [151, 0]
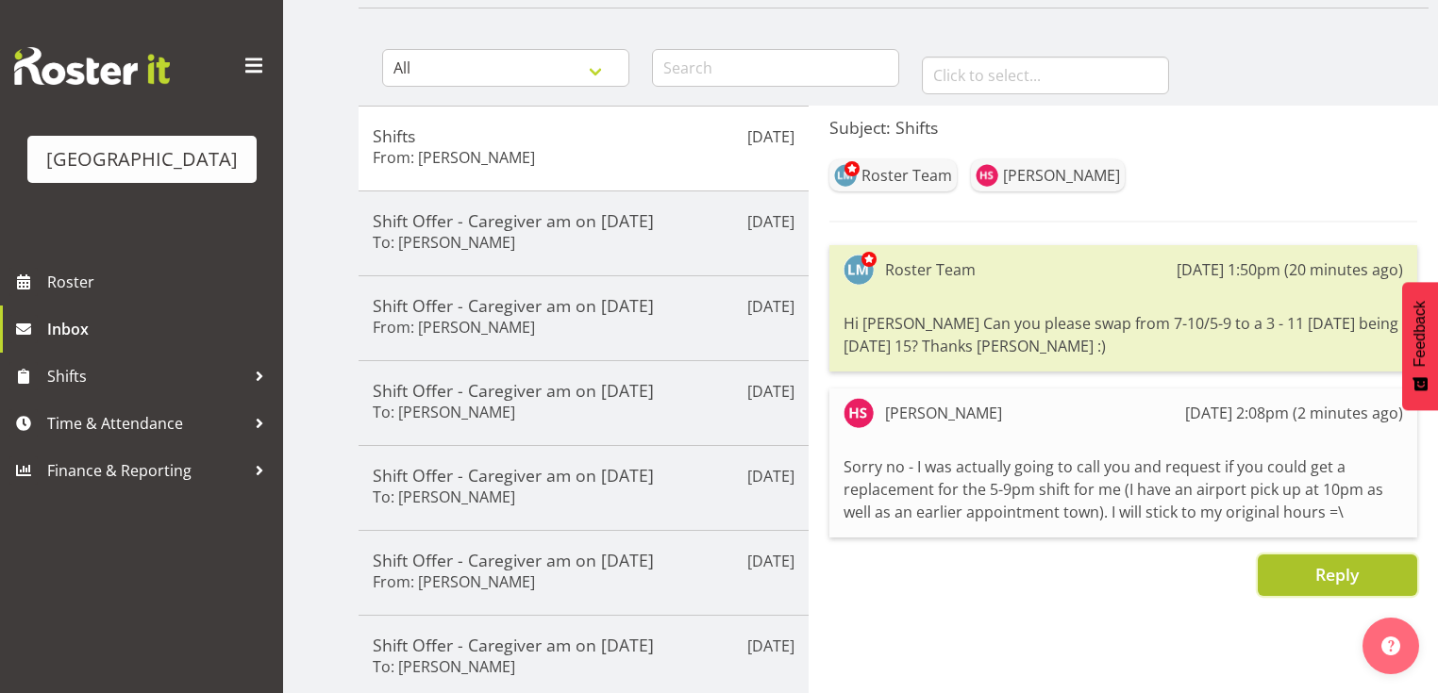
click at [1331, 581] on span "Reply" at bounding box center [1336, 574] width 43 height 23
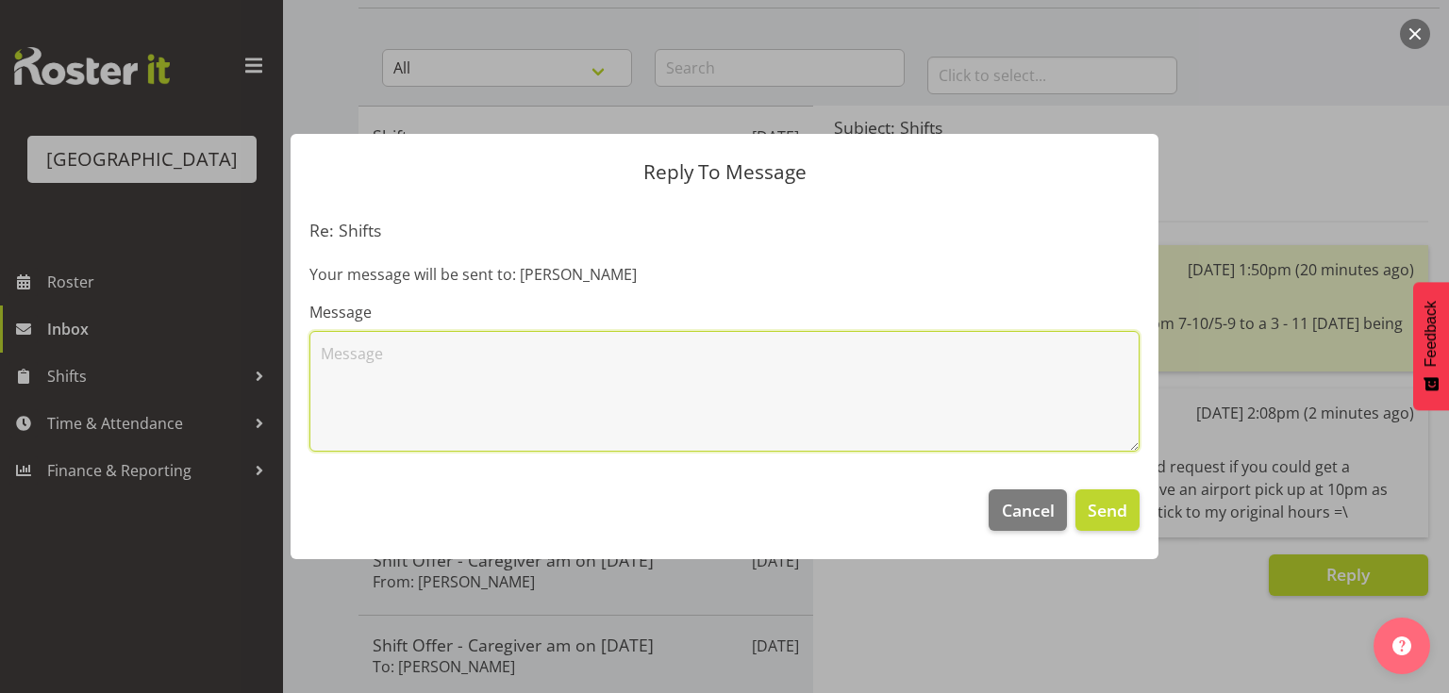
click at [638, 366] on textarea at bounding box center [724, 391] width 830 height 121
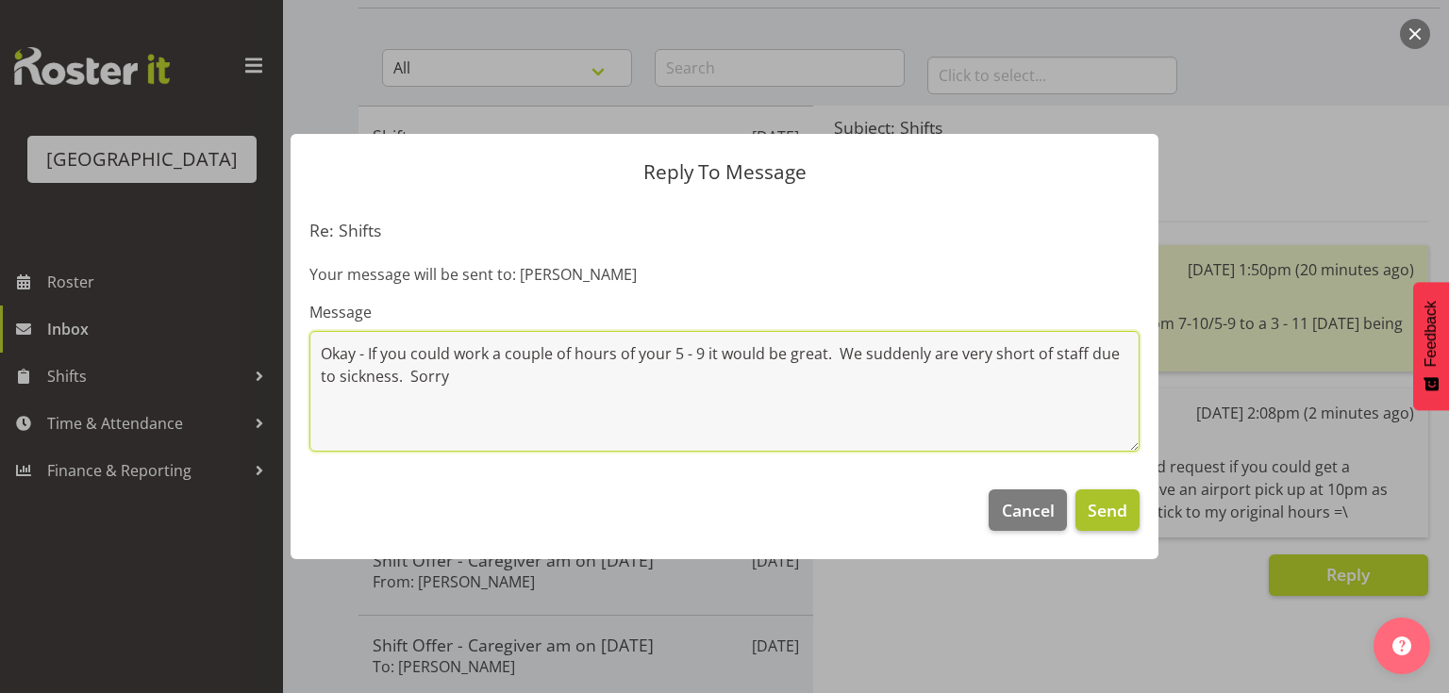
type textarea "Okay - If you could work a couple of hours of your 5 - 9 it would be great. We …"
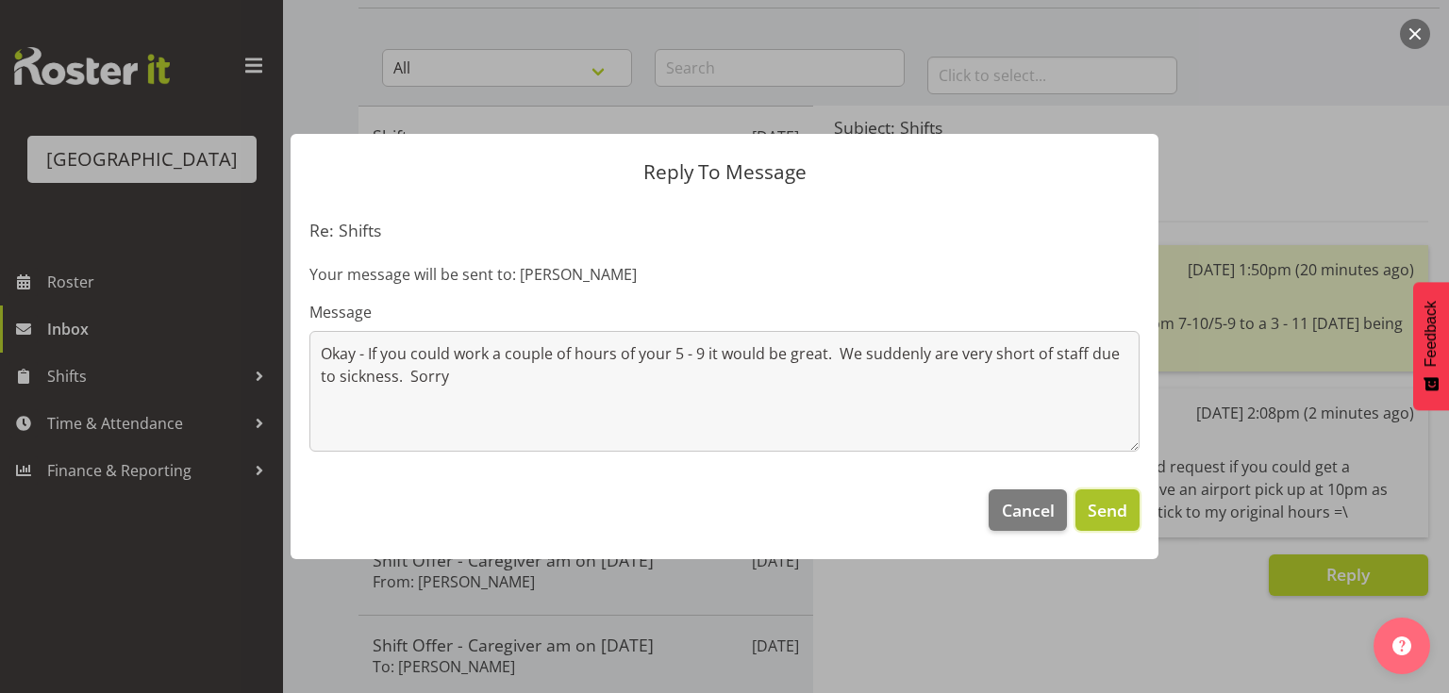
click at [1102, 508] on span "Send" at bounding box center [1108, 510] width 40 height 25
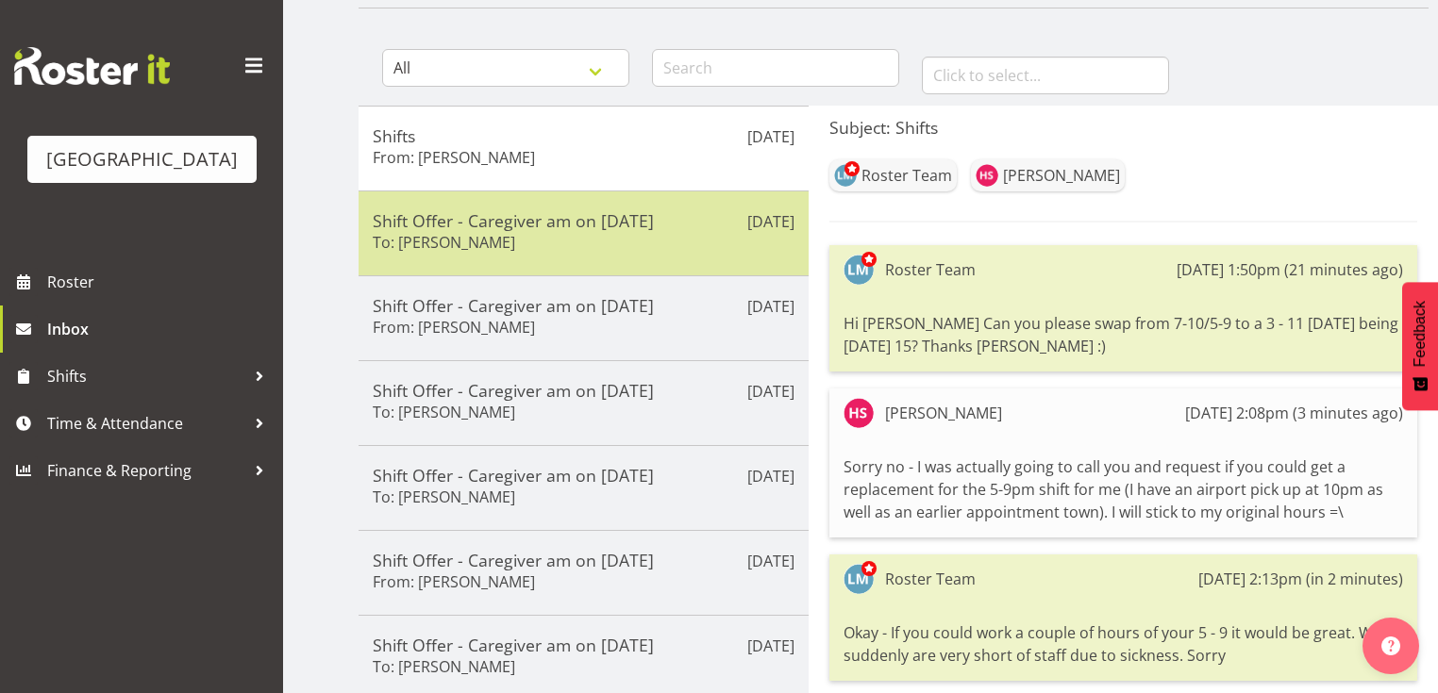
click at [626, 253] on div "Shift Offer - Caregiver am on [DATE] To: [PERSON_NAME]" at bounding box center [584, 233] width 422 height 46
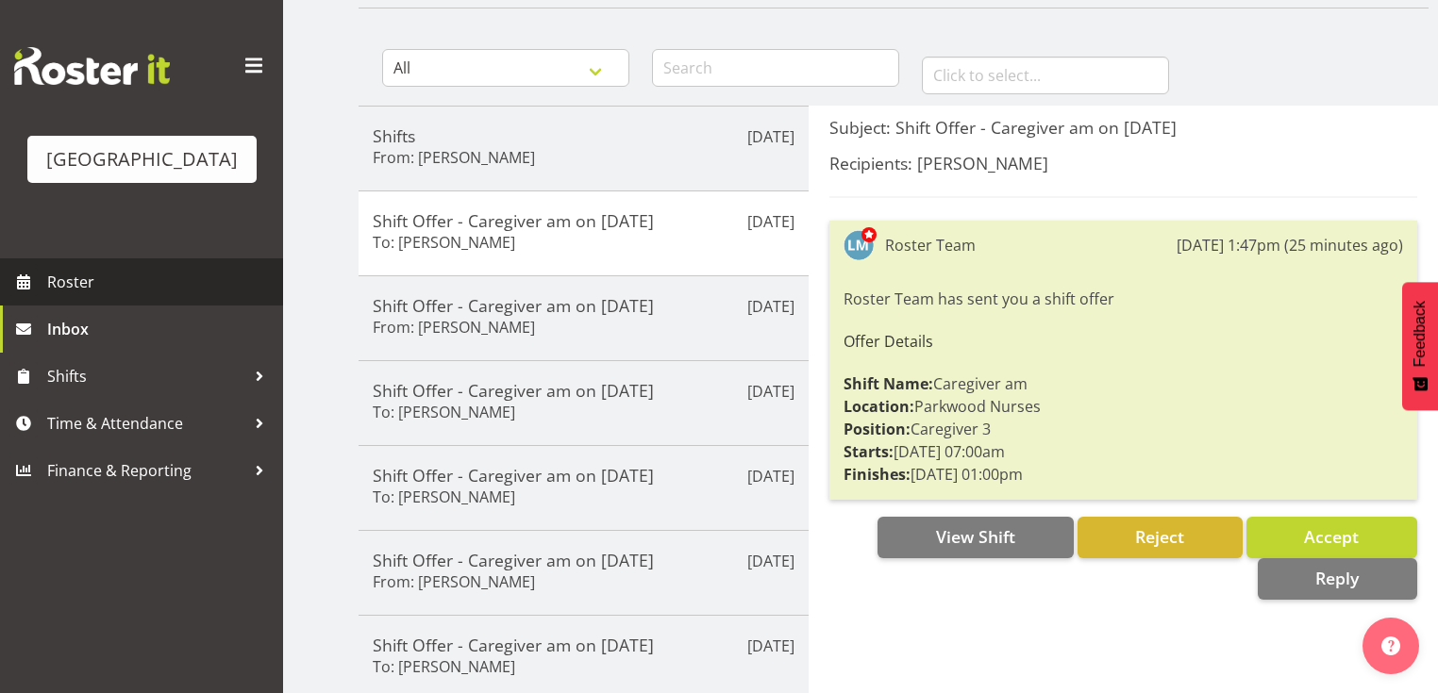
click at [72, 296] on span "Roster" at bounding box center [160, 282] width 226 height 28
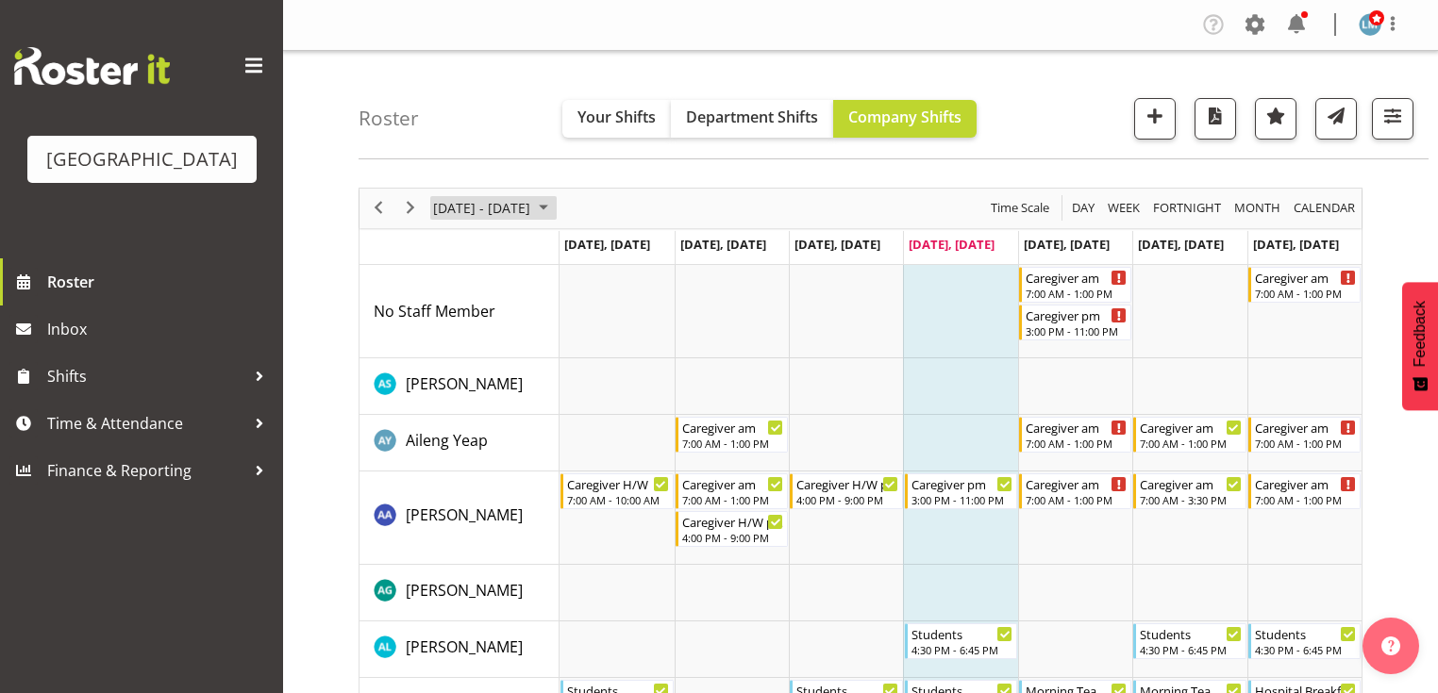
click at [555, 203] on span "August 2025" at bounding box center [543, 208] width 23 height 24
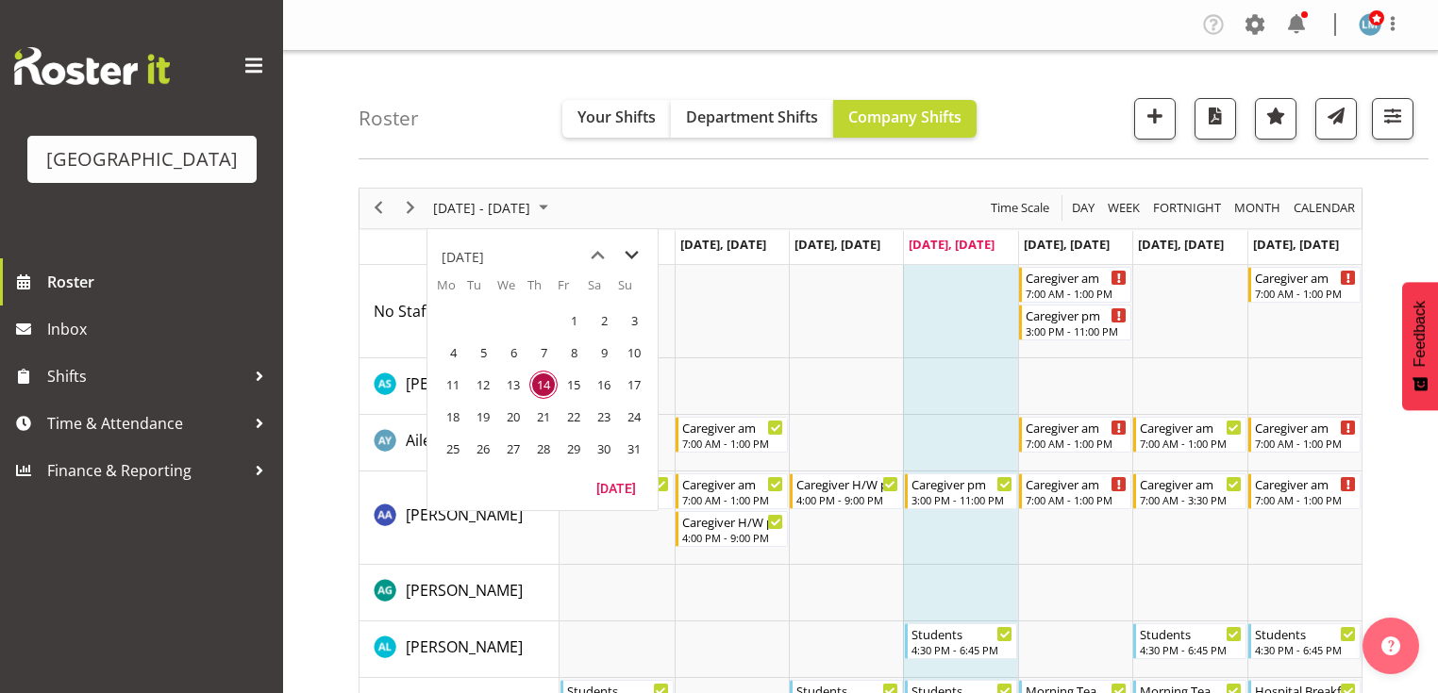
click at [634, 248] on span "next month" at bounding box center [631, 256] width 33 height 34
click at [458, 314] on span "1" at bounding box center [453, 321] width 28 height 28
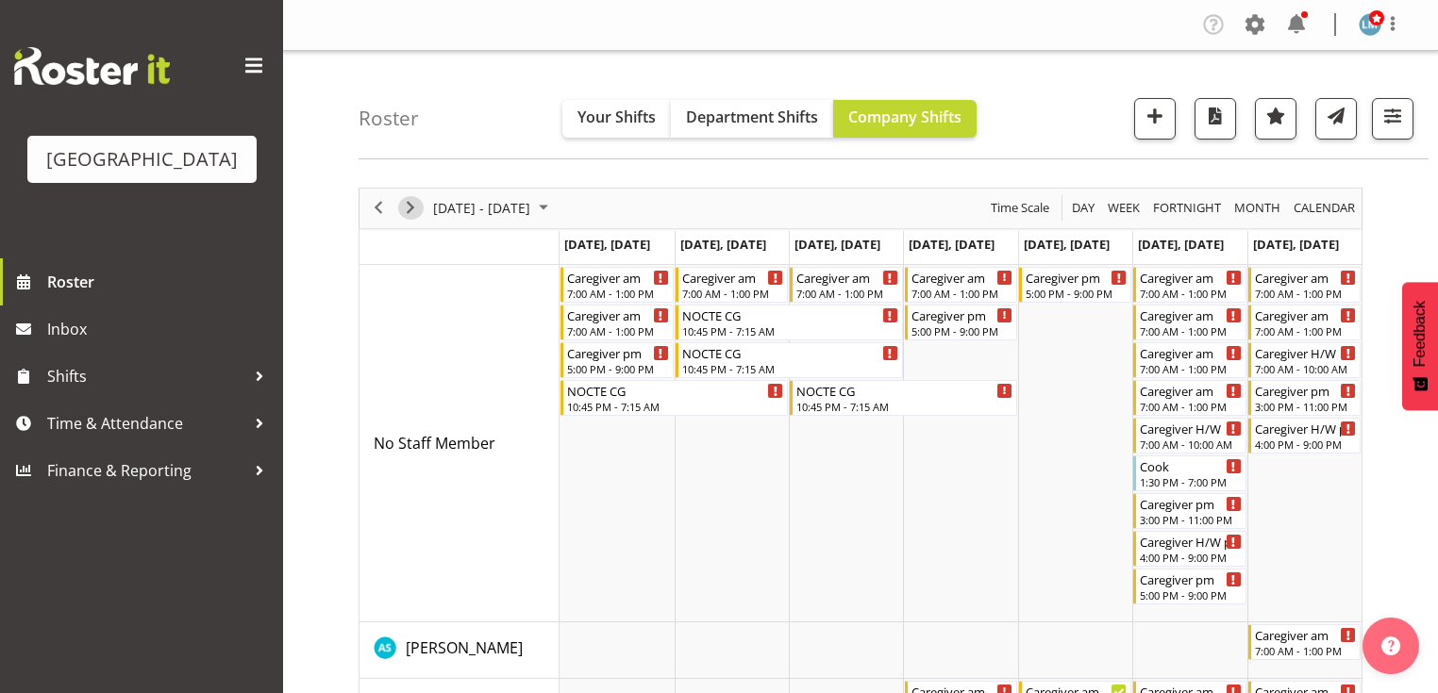
click at [409, 204] on span "Next" at bounding box center [410, 208] width 23 height 24
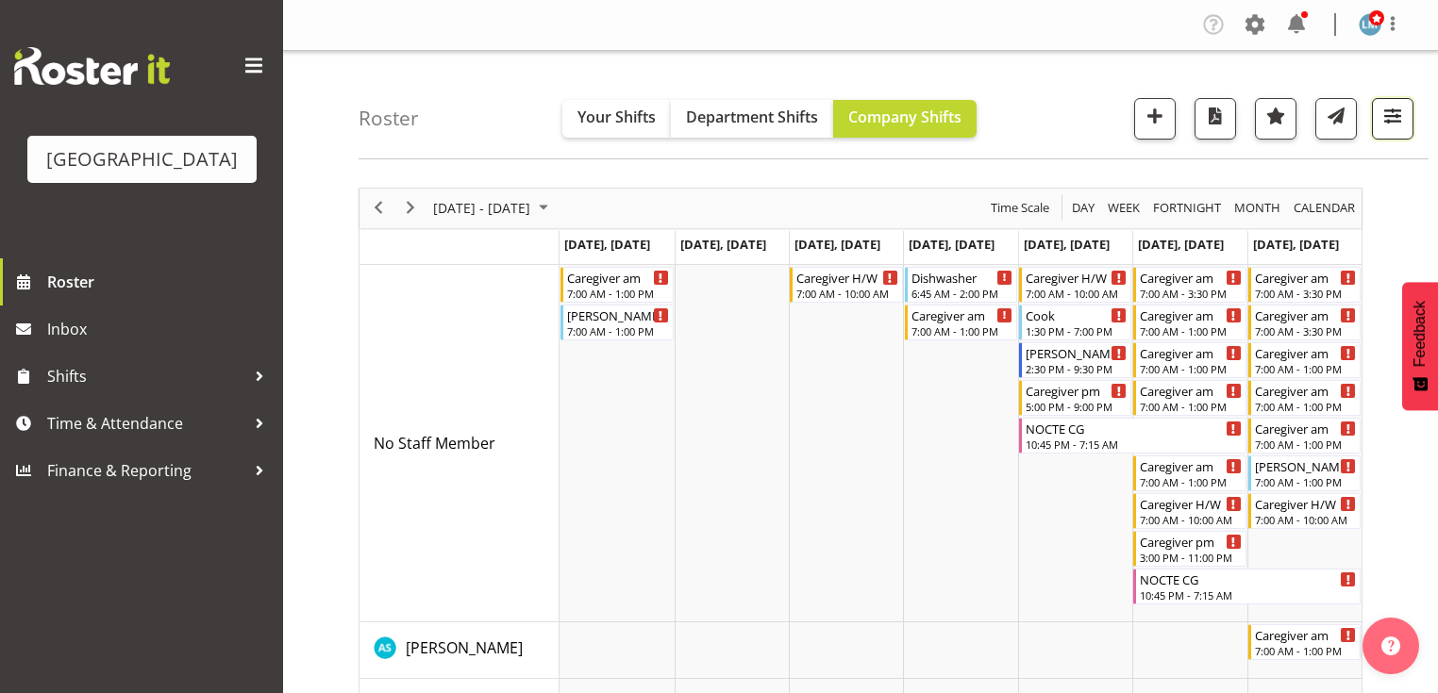
click at [1396, 121] on span "button" at bounding box center [1392, 116] width 25 height 25
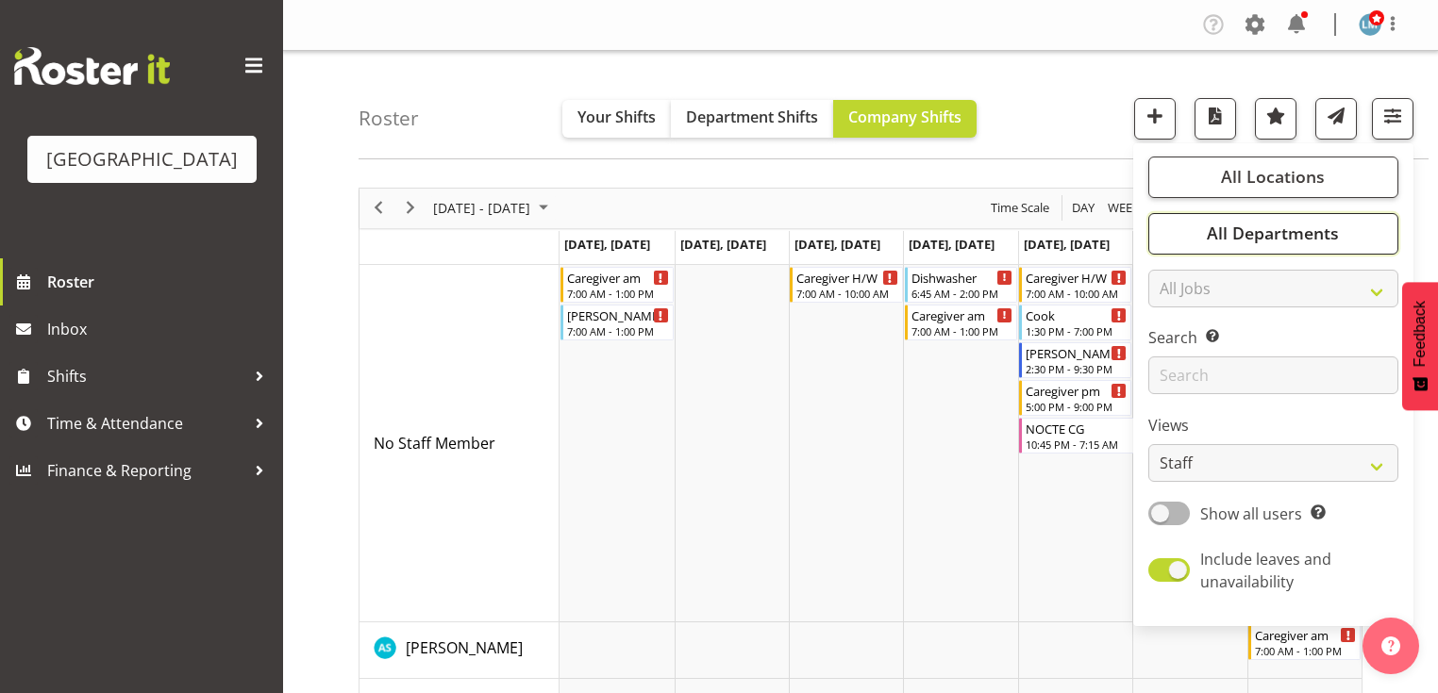
click at [1267, 232] on span "All Departments" at bounding box center [1273, 233] width 132 height 23
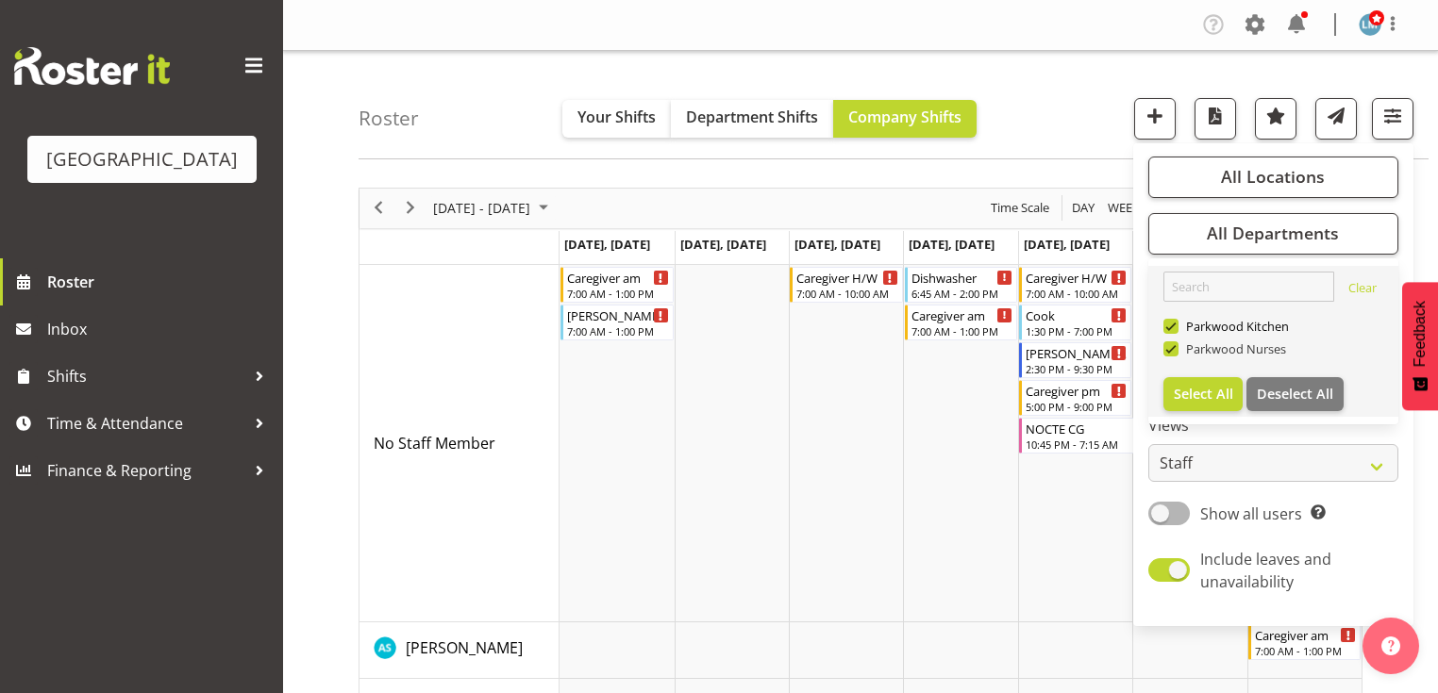
click at [1173, 344] on span at bounding box center [1170, 348] width 15 height 15
click at [1173, 344] on input "Parkwood Nurses" at bounding box center [1169, 348] width 12 height 12
checkbox input "false"
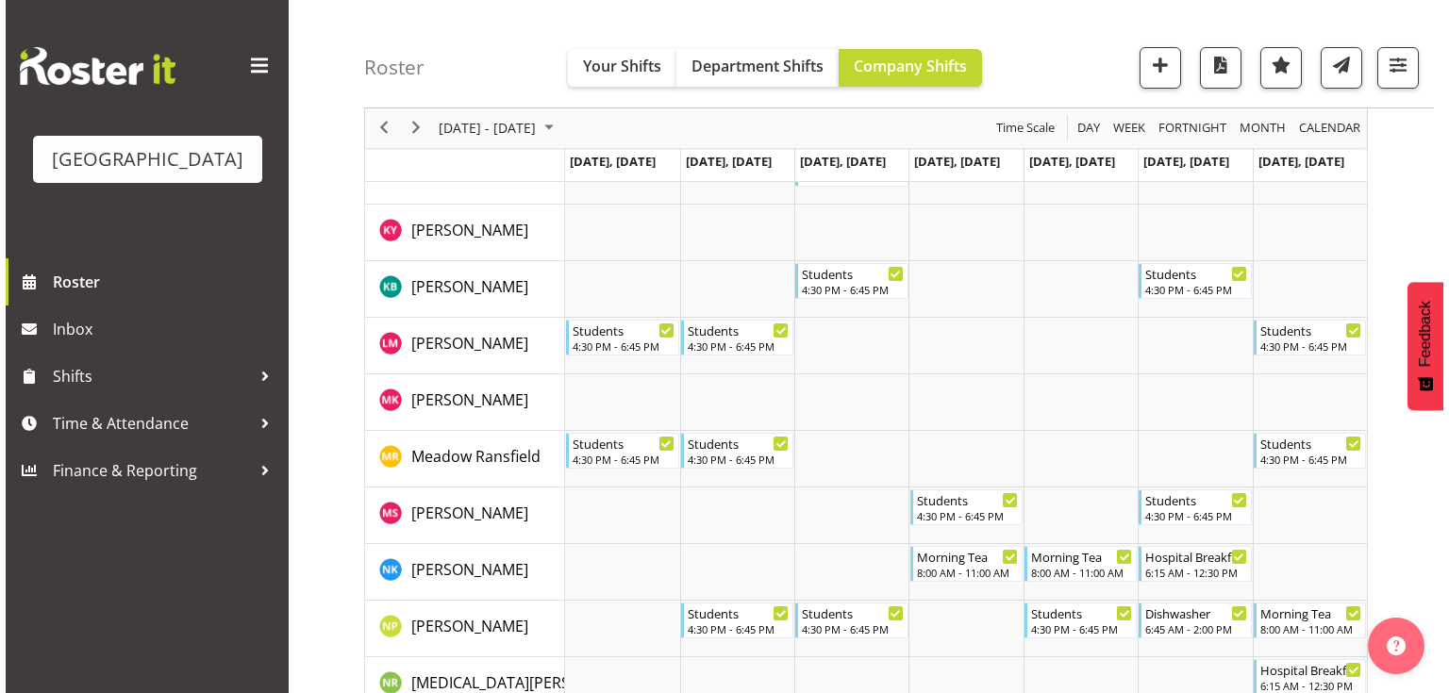
scroll to position [1358, 0]
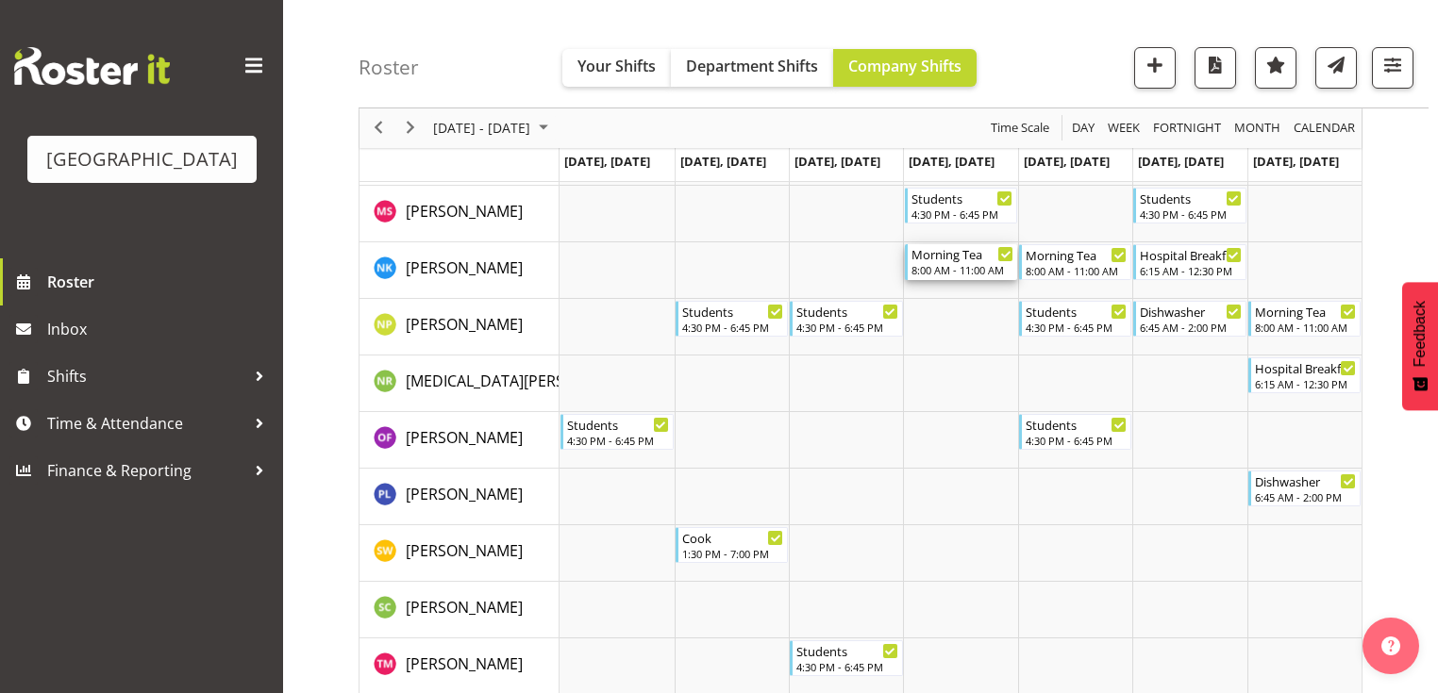
click at [938, 264] on div "8:00 AM - 11:00 AM" at bounding box center [962, 269] width 102 height 15
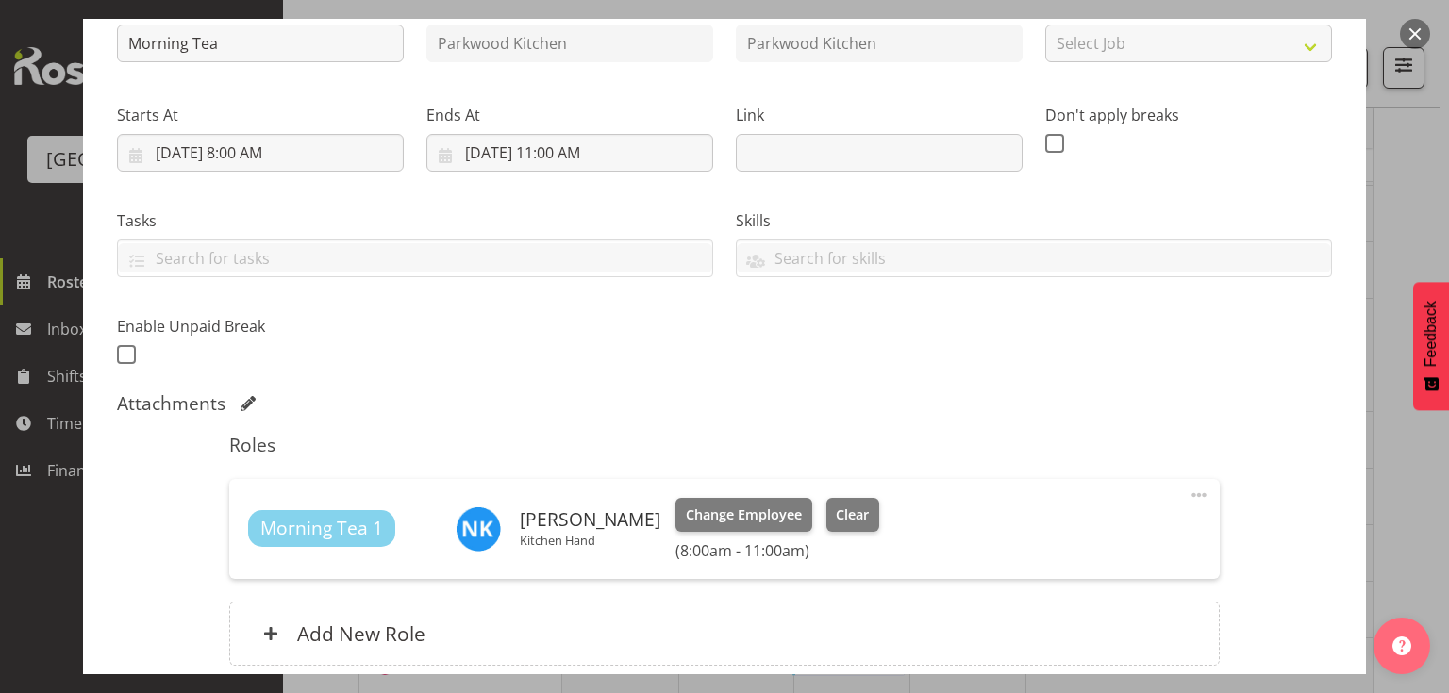
scroll to position [385, 0]
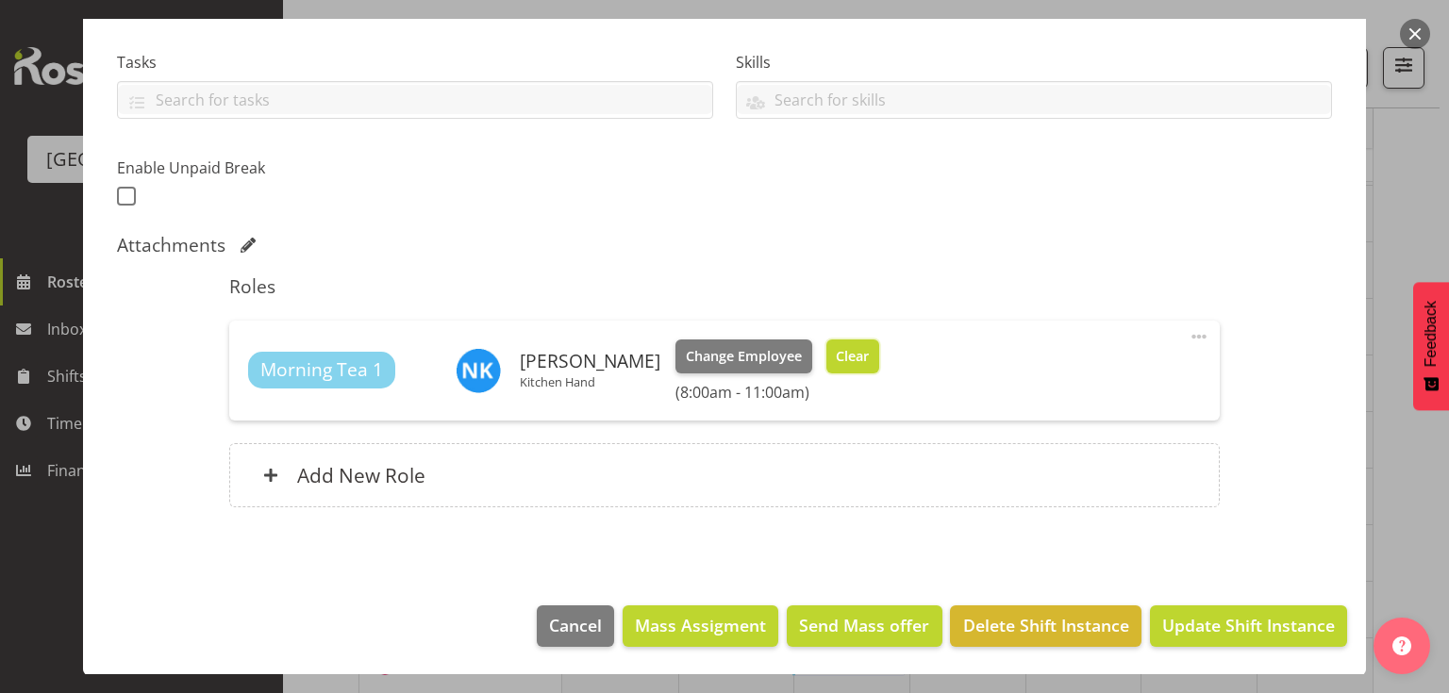
click at [836, 352] on span "Clear" at bounding box center [852, 356] width 33 height 21
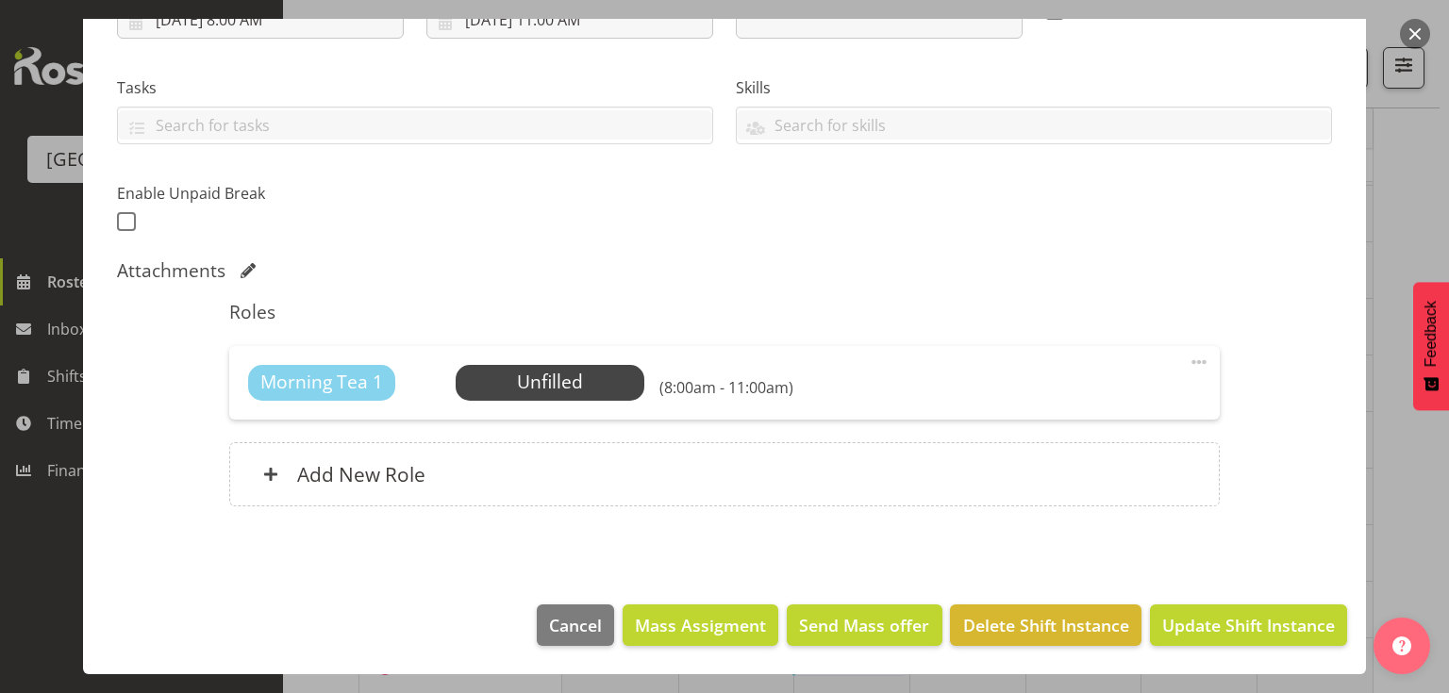
scroll to position [358, 0]
click at [535, 377] on span "Select Employee" at bounding box center [549, 383] width 141 height 27
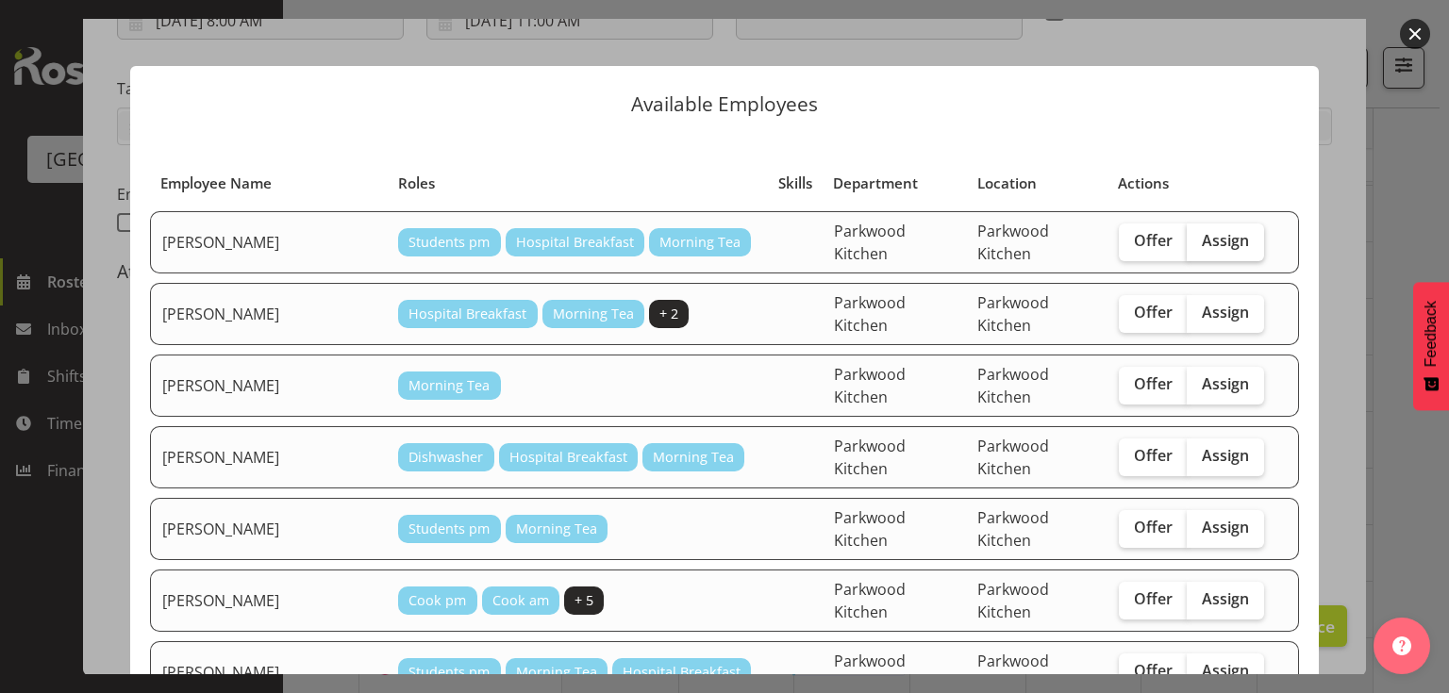
click at [1209, 231] on span "Assign" at bounding box center [1225, 240] width 47 height 19
click at [1199, 235] on input "Assign" at bounding box center [1193, 241] width 12 height 12
checkbox input "true"
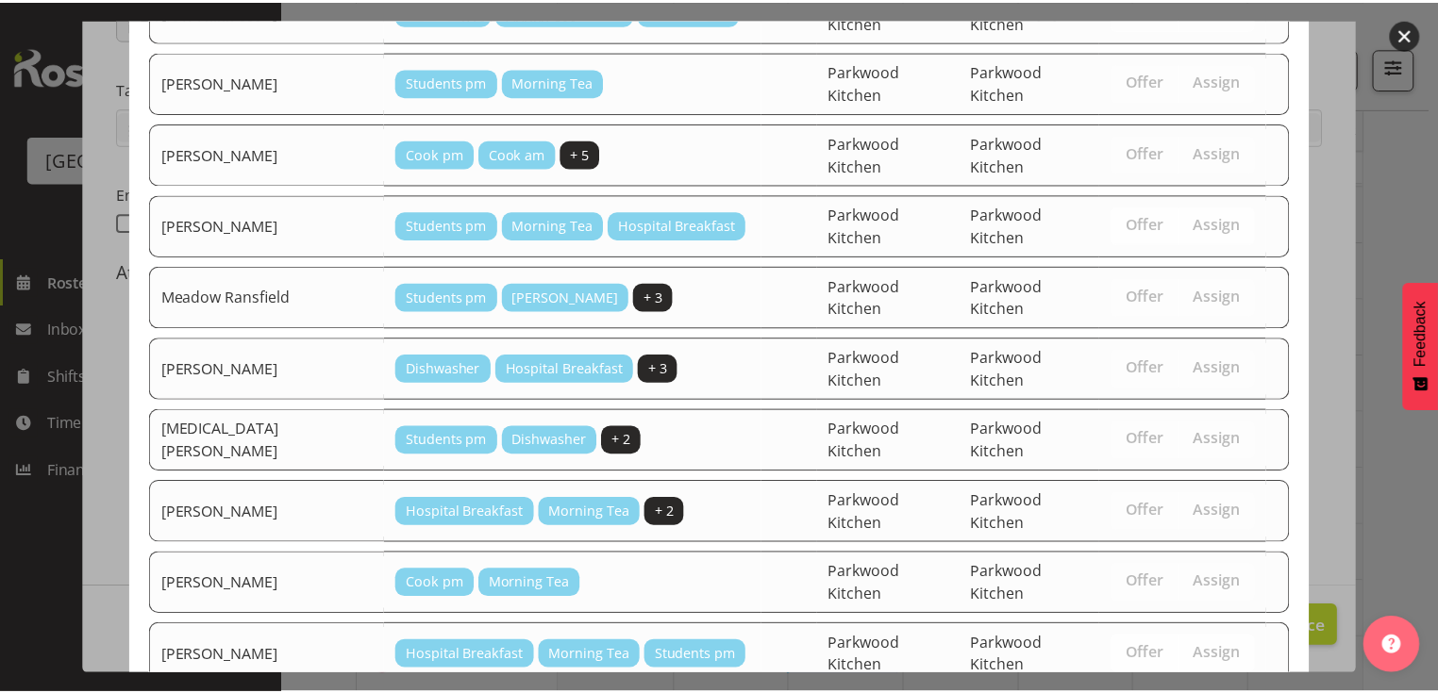
scroll to position [531, 0]
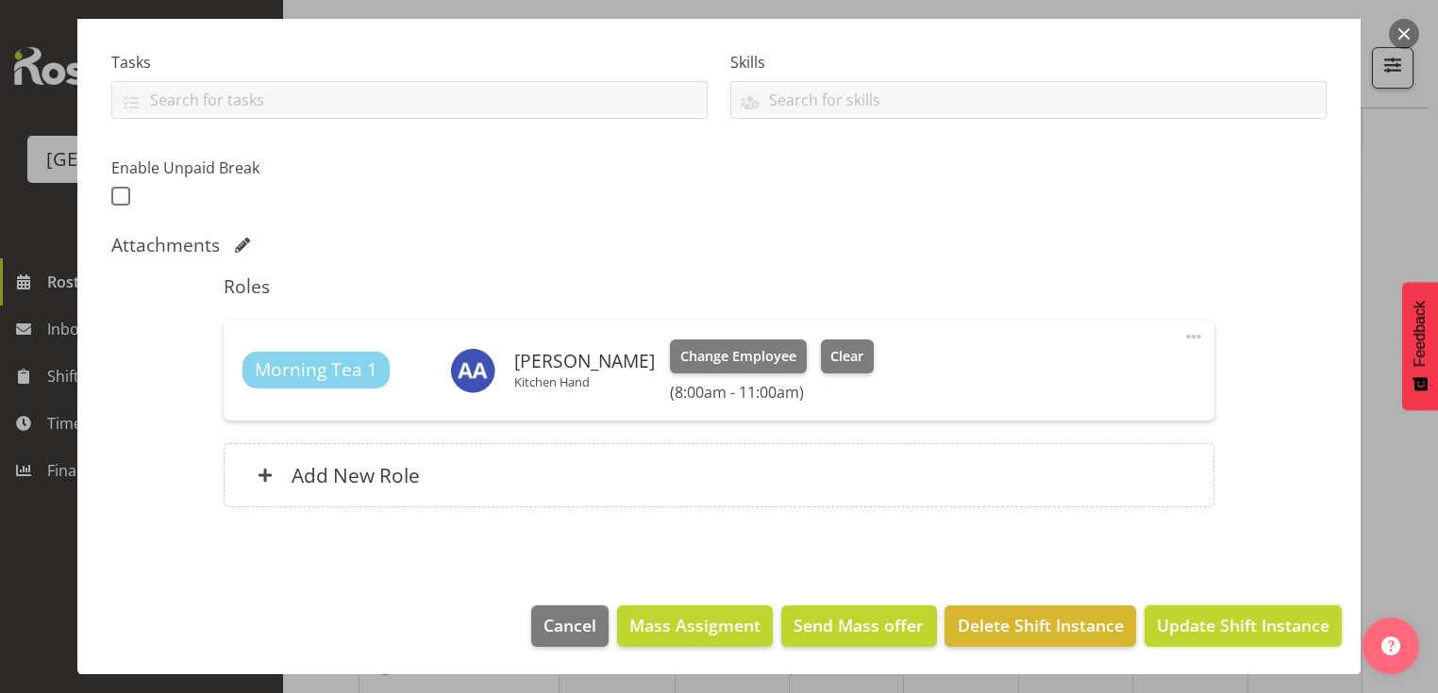
drag, startPoint x: 1212, startPoint y: 622, endPoint x: 1193, endPoint y: 611, distance: 21.5
click at [1212, 621] on span "Update Shift Instance" at bounding box center [1243, 625] width 173 height 25
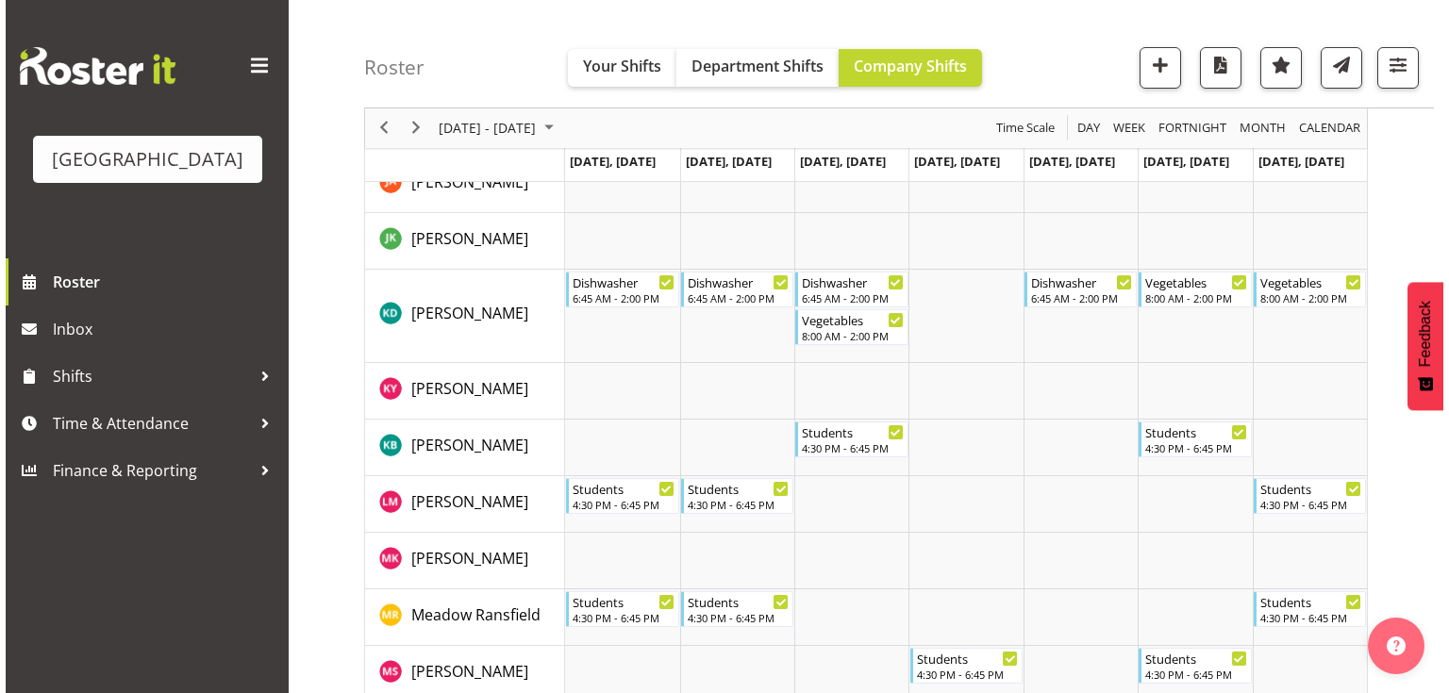
scroll to position [755, 0]
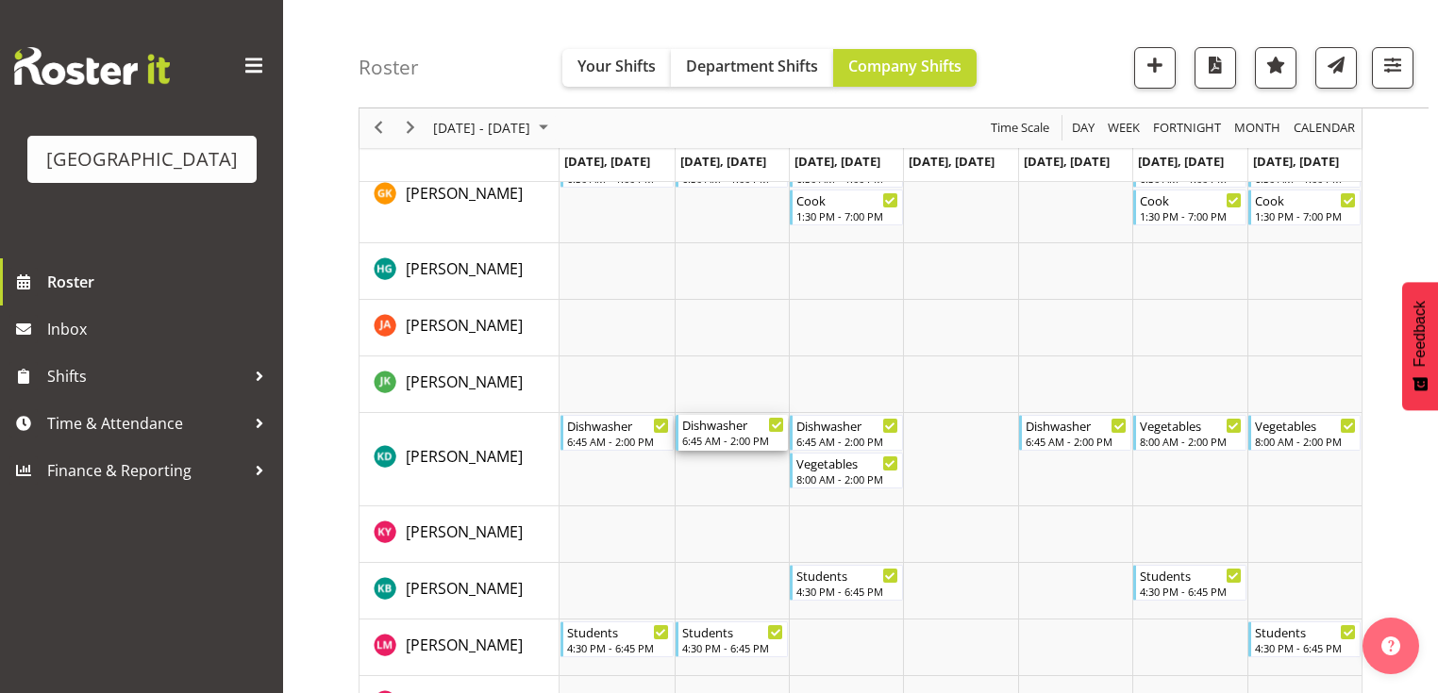
click at [739, 438] on div "6:45 AM - 2:00 PM" at bounding box center [733, 440] width 102 height 15
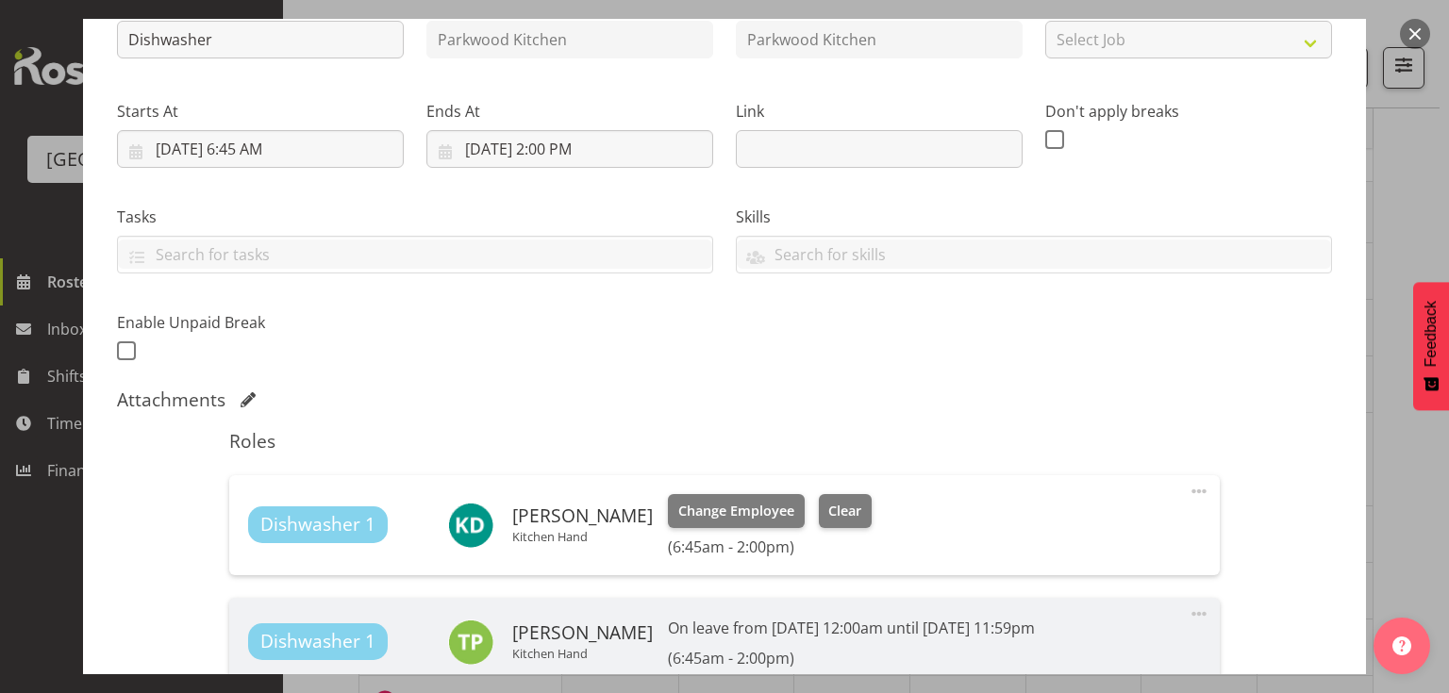
scroll to position [302, 0]
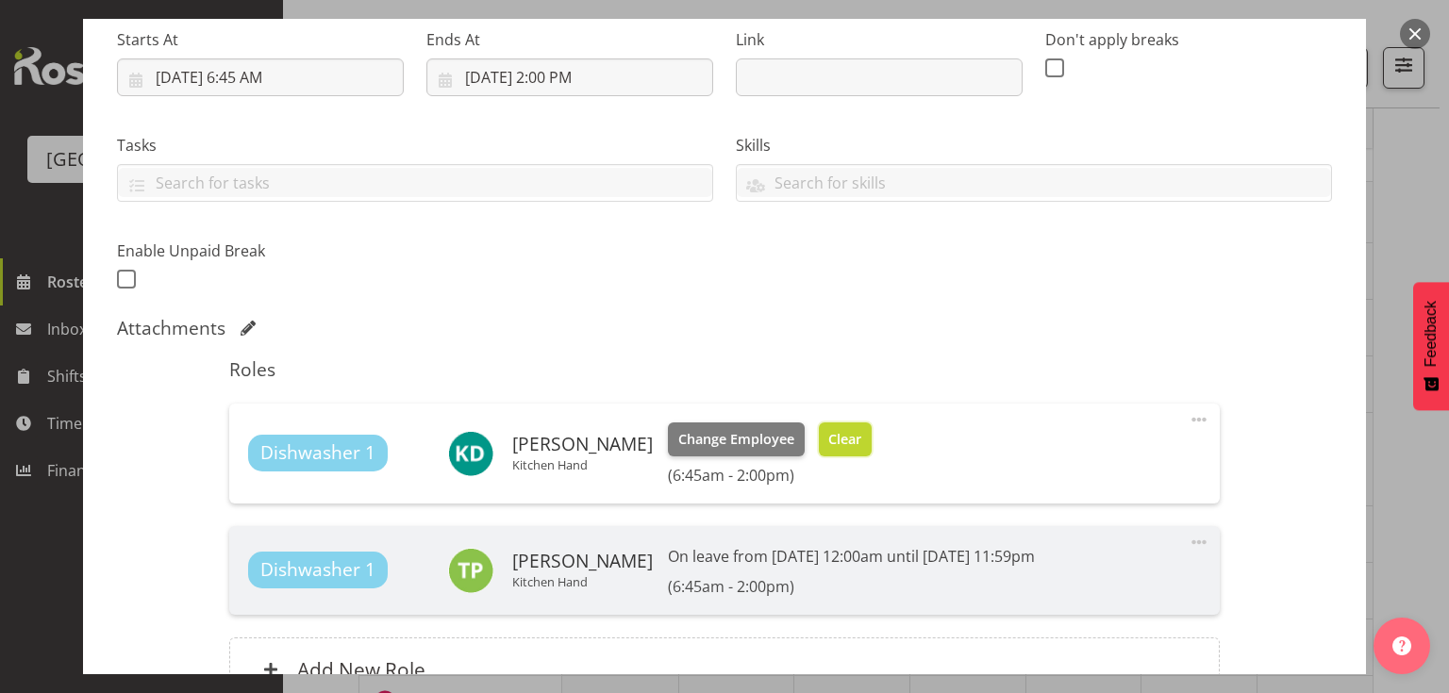
click at [828, 435] on span "Clear" at bounding box center [844, 439] width 33 height 21
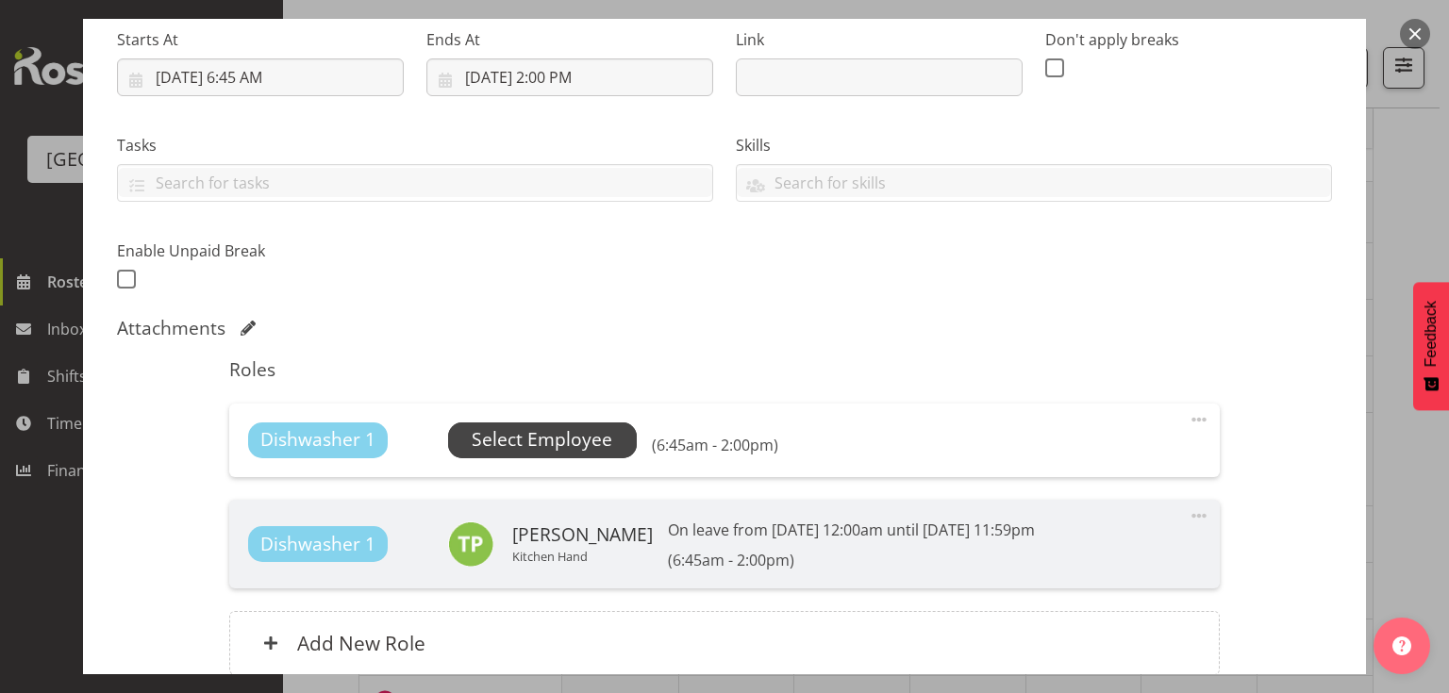
click at [538, 433] on span "Select Employee" at bounding box center [542, 439] width 141 height 27
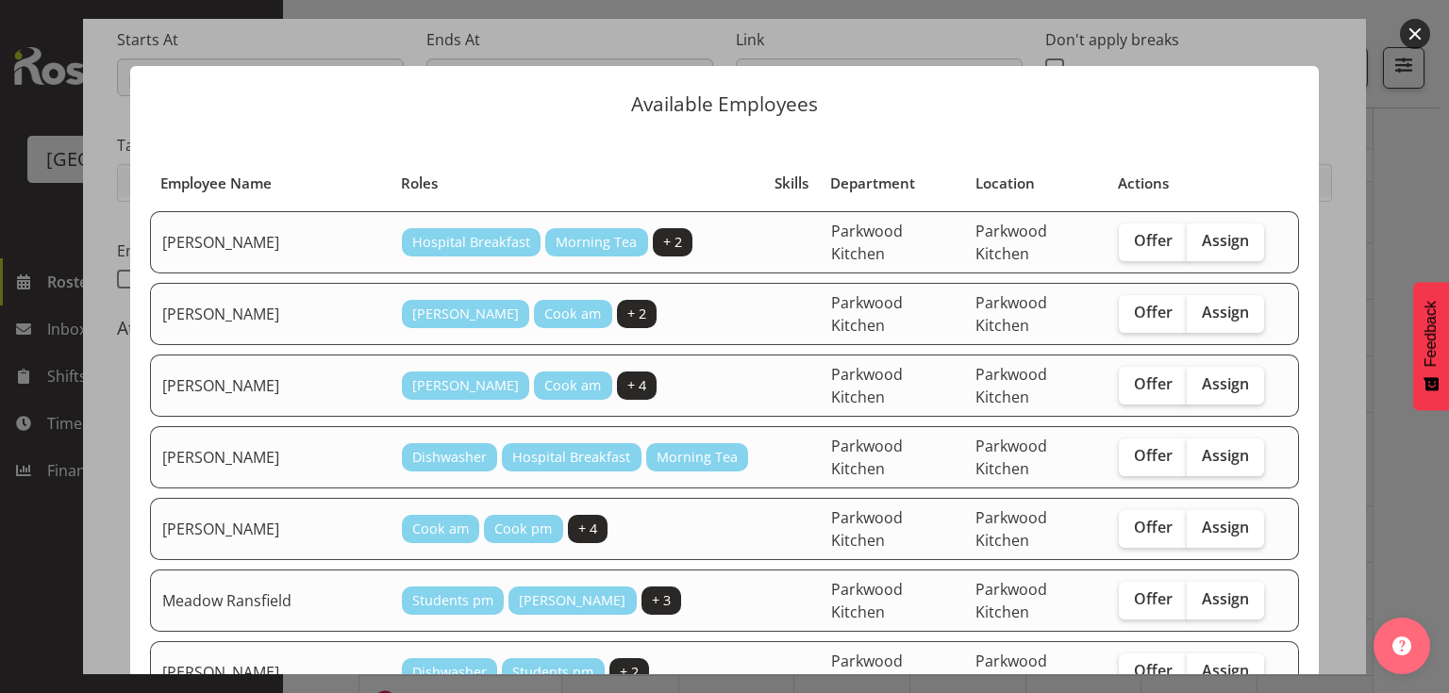
scroll to position [226, 0]
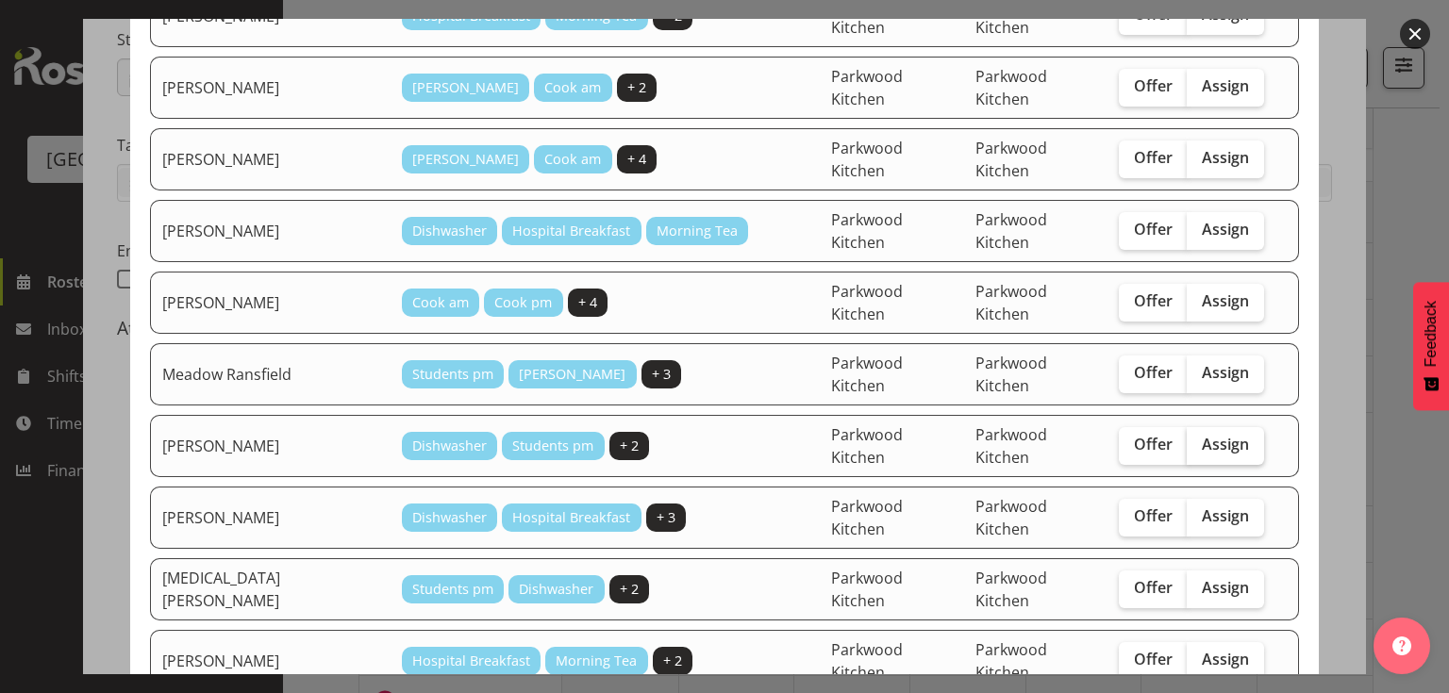
click at [1202, 435] on span "Assign" at bounding box center [1225, 444] width 47 height 19
click at [1187, 439] on input "Assign" at bounding box center [1193, 445] width 12 height 12
checkbox input "true"
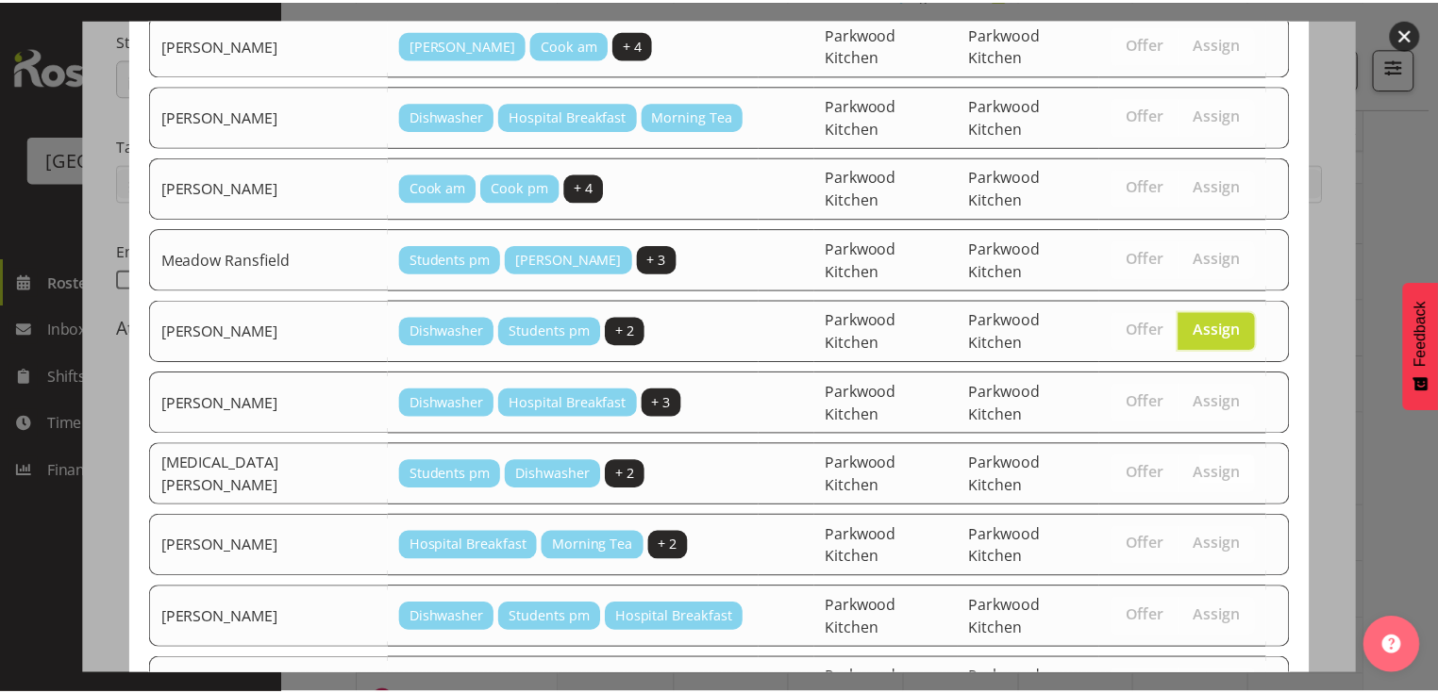
scroll to position [404, 0]
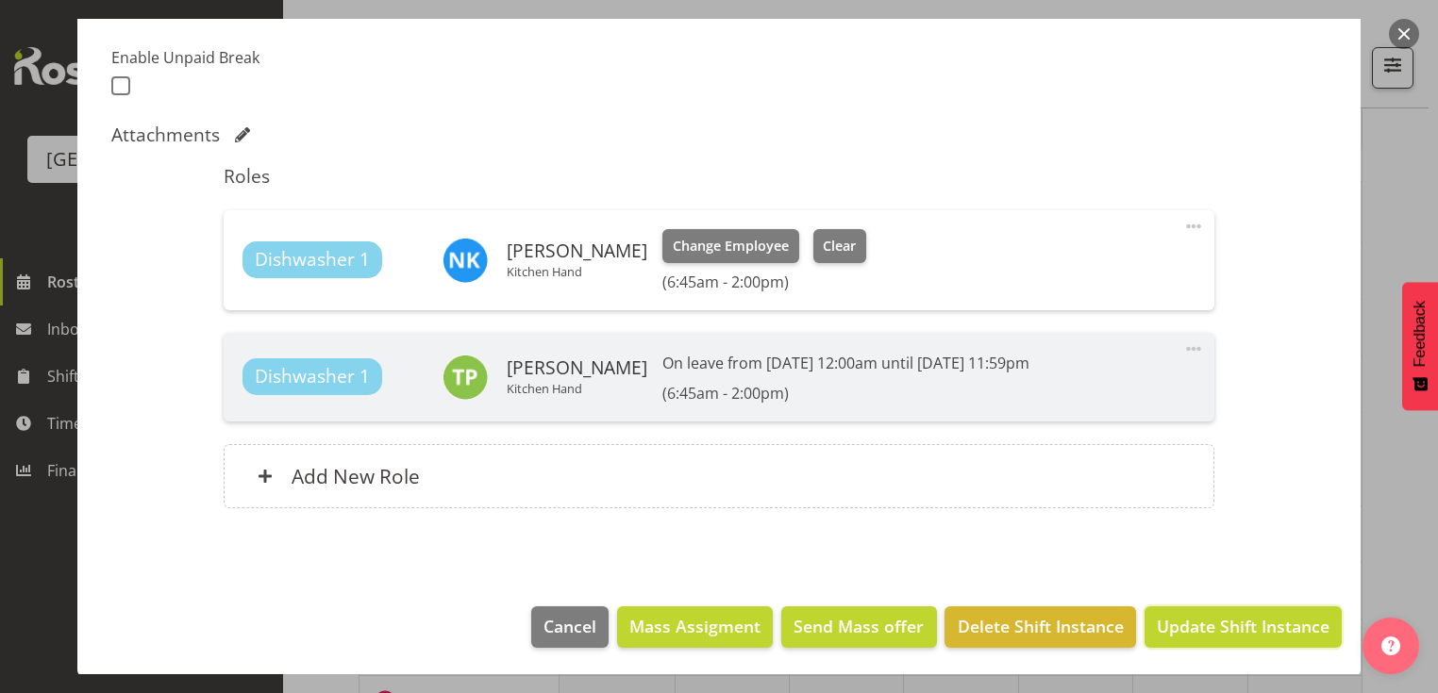
click at [1188, 614] on span "Update Shift Instance" at bounding box center [1243, 626] width 173 height 25
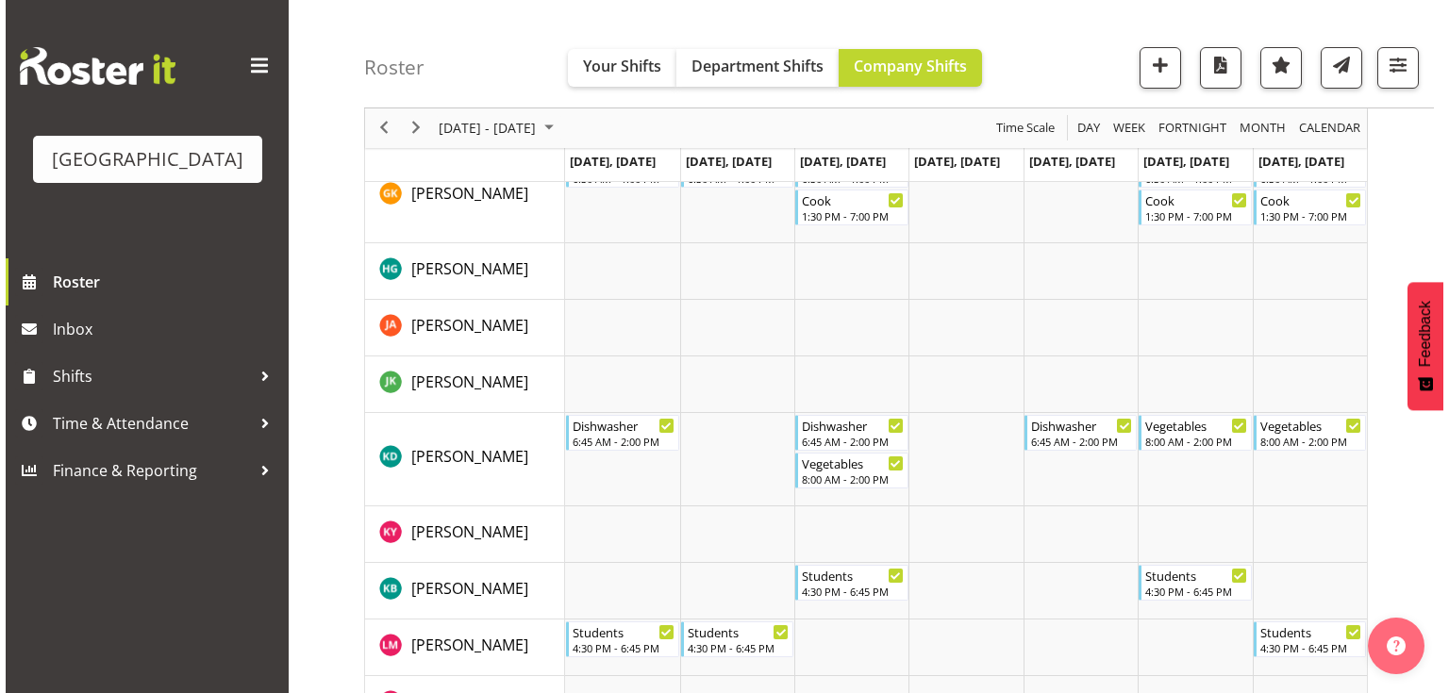
scroll to position [827, 0]
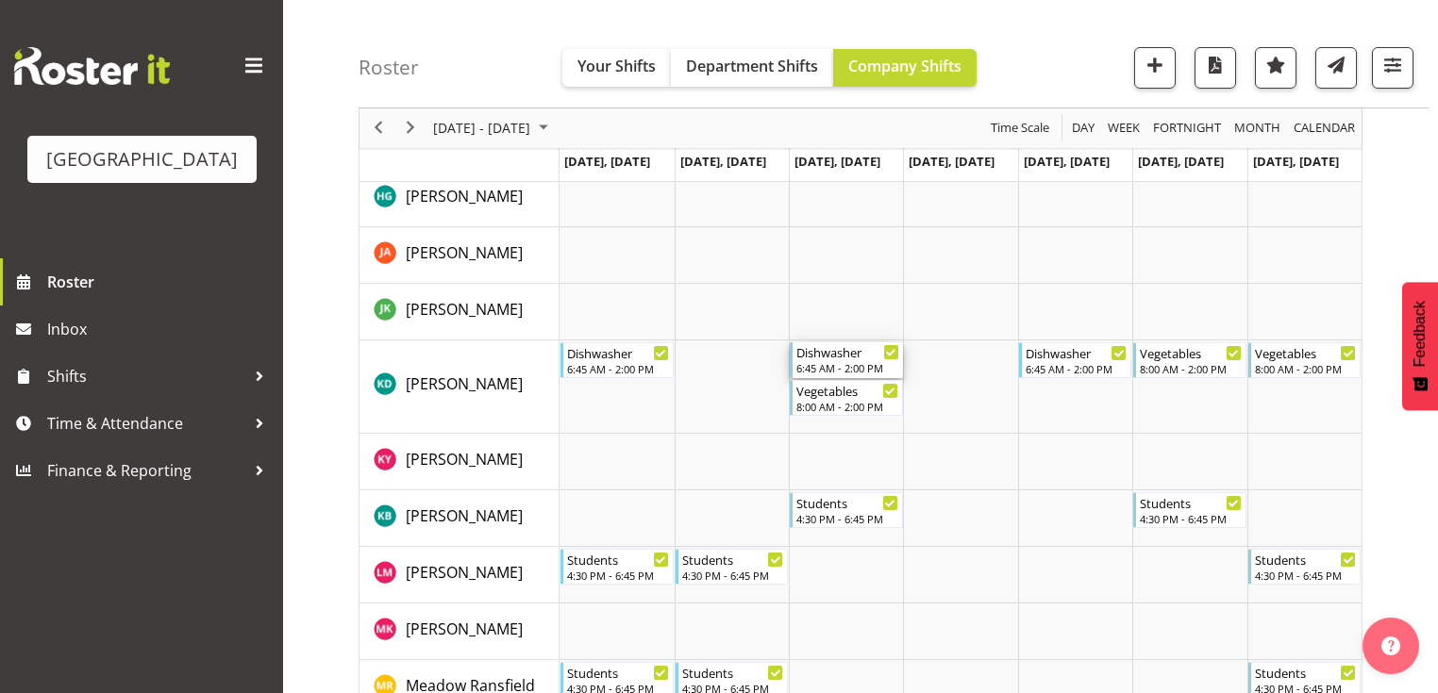
click at [838, 359] on div "Dishwasher 6:45 AM - 2:00 PM" at bounding box center [847, 360] width 102 height 36
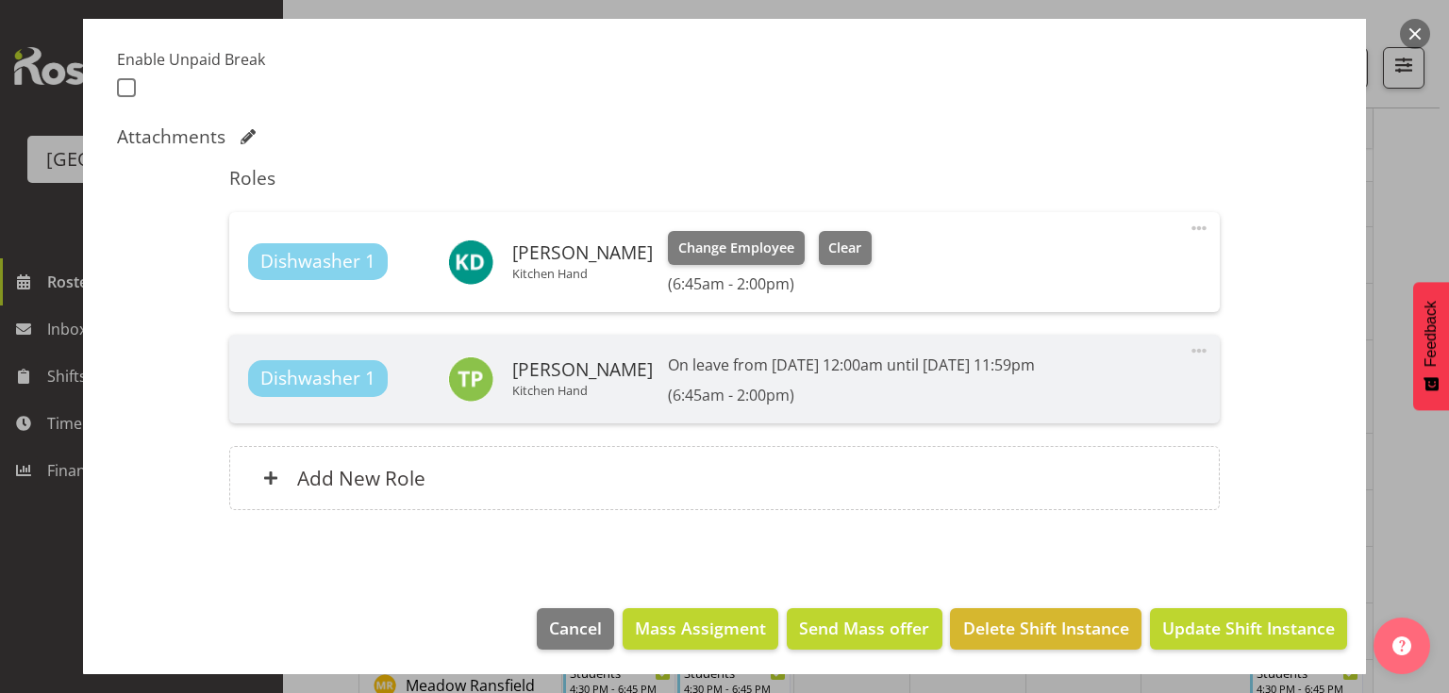
scroll to position [495, 0]
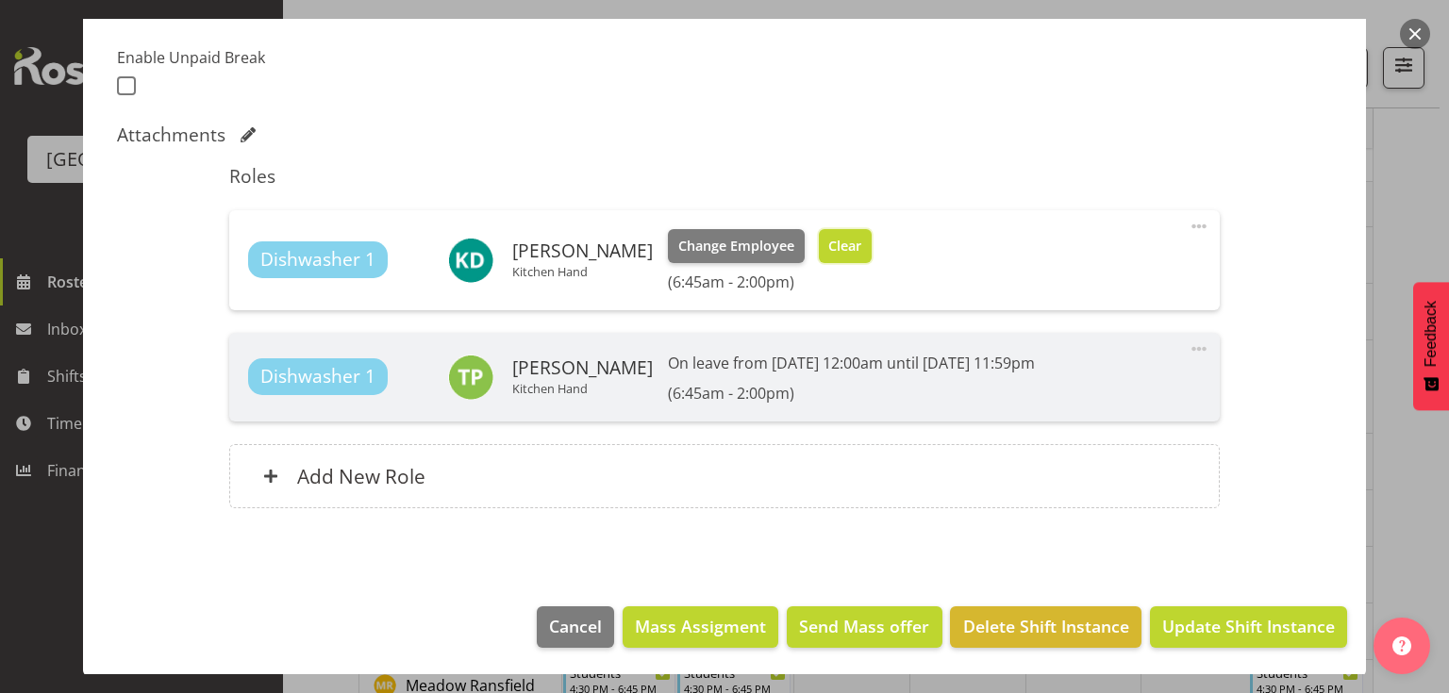
click at [828, 240] on span "Clear" at bounding box center [844, 246] width 33 height 21
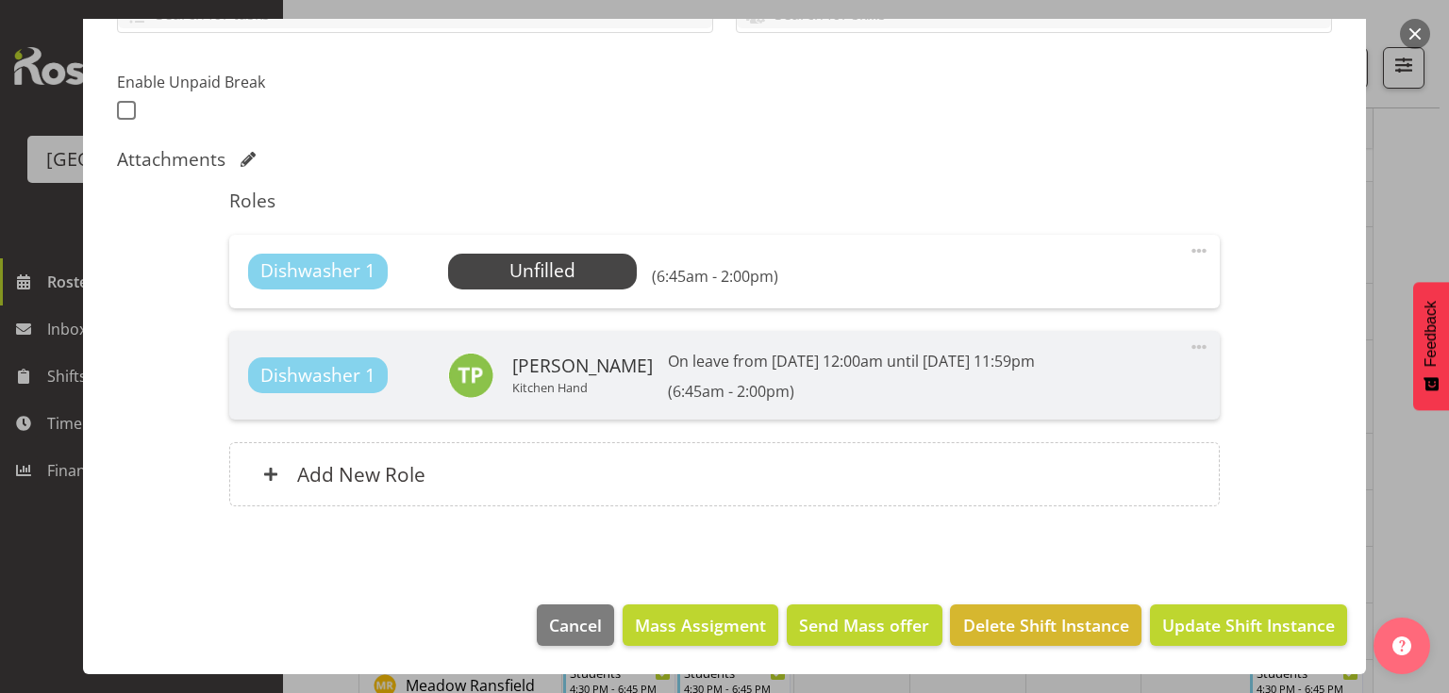
scroll to position [470, 0]
click at [551, 268] on span "Select Employee" at bounding box center [542, 271] width 141 height 27
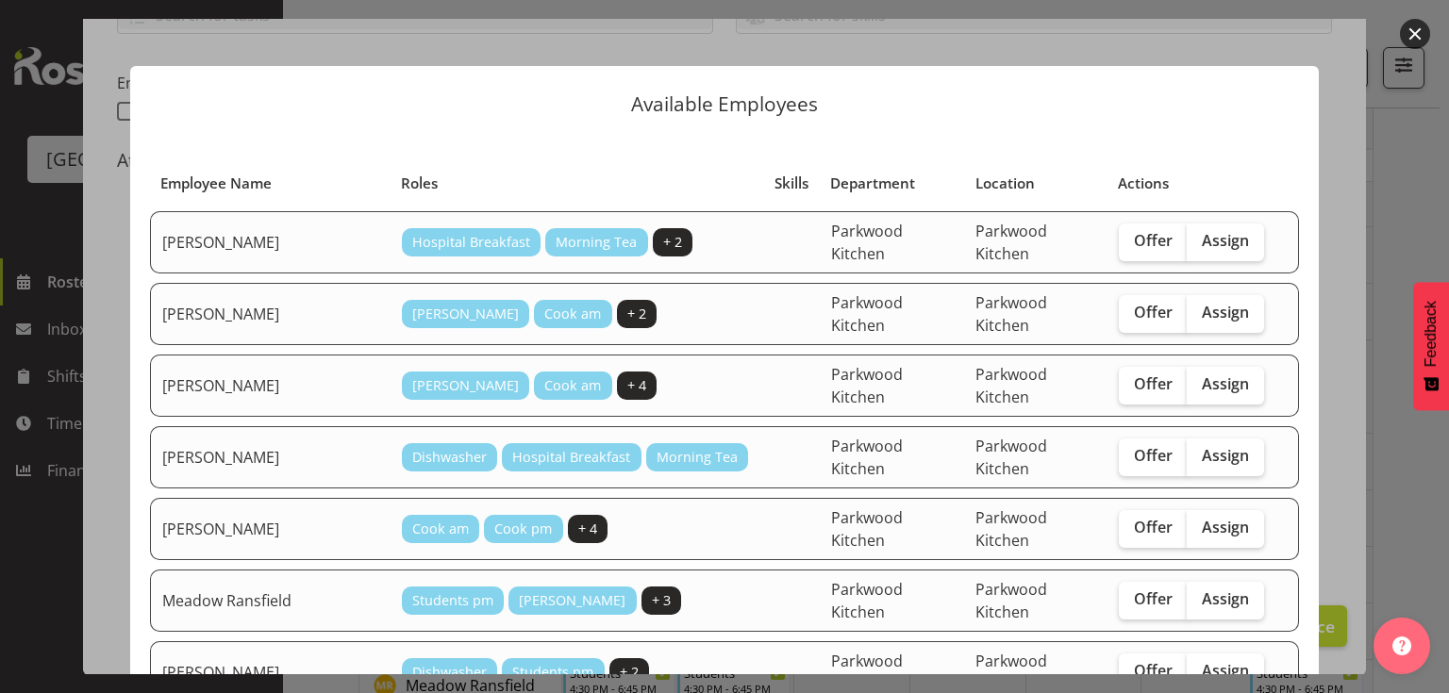
scroll to position [226, 0]
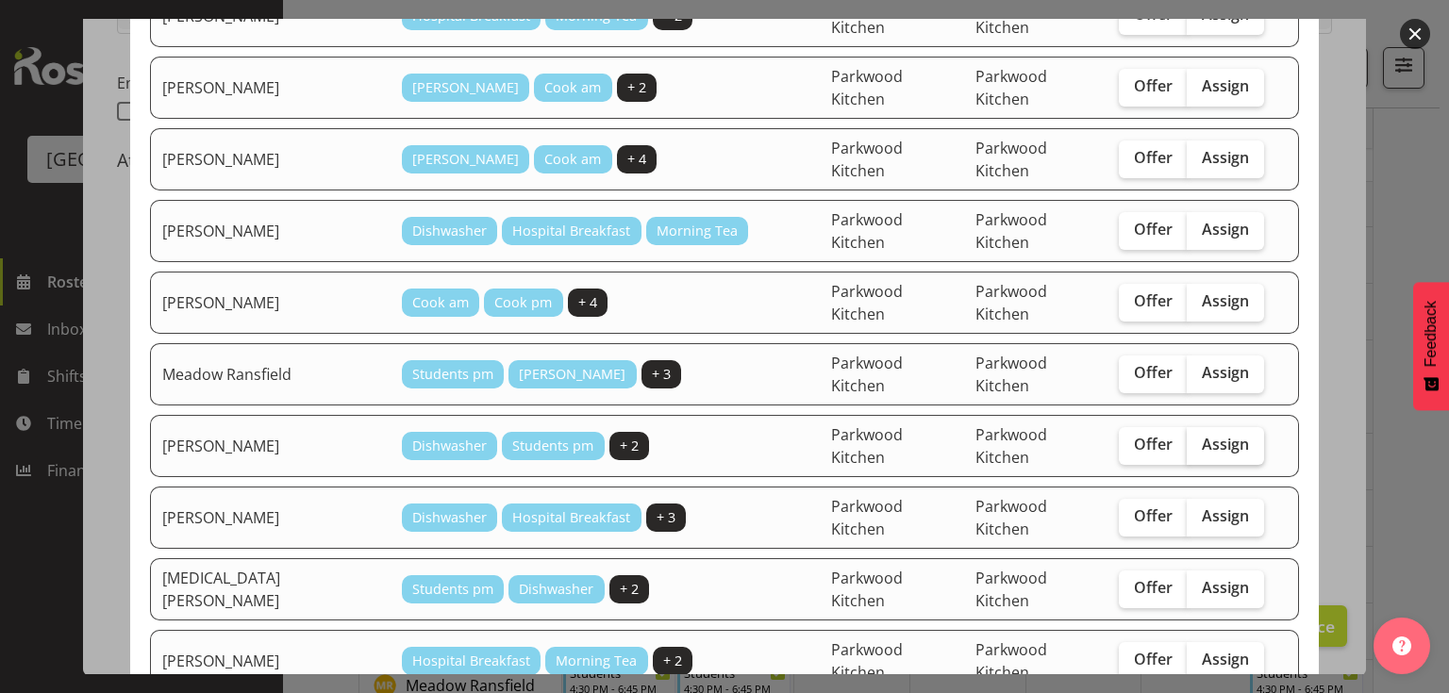
click at [1207, 435] on span "Assign" at bounding box center [1225, 444] width 47 height 19
click at [1199, 439] on input "Assign" at bounding box center [1193, 445] width 12 height 12
checkbox input "true"
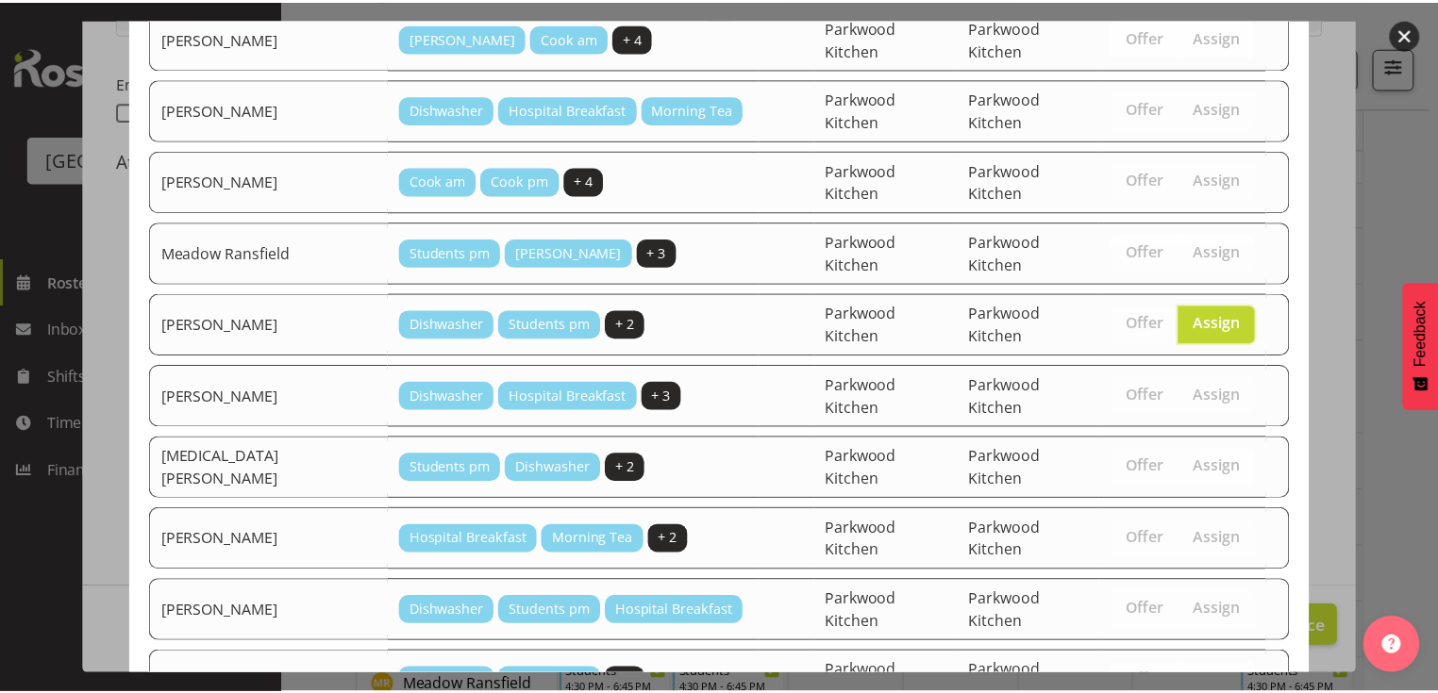
scroll to position [404, 0]
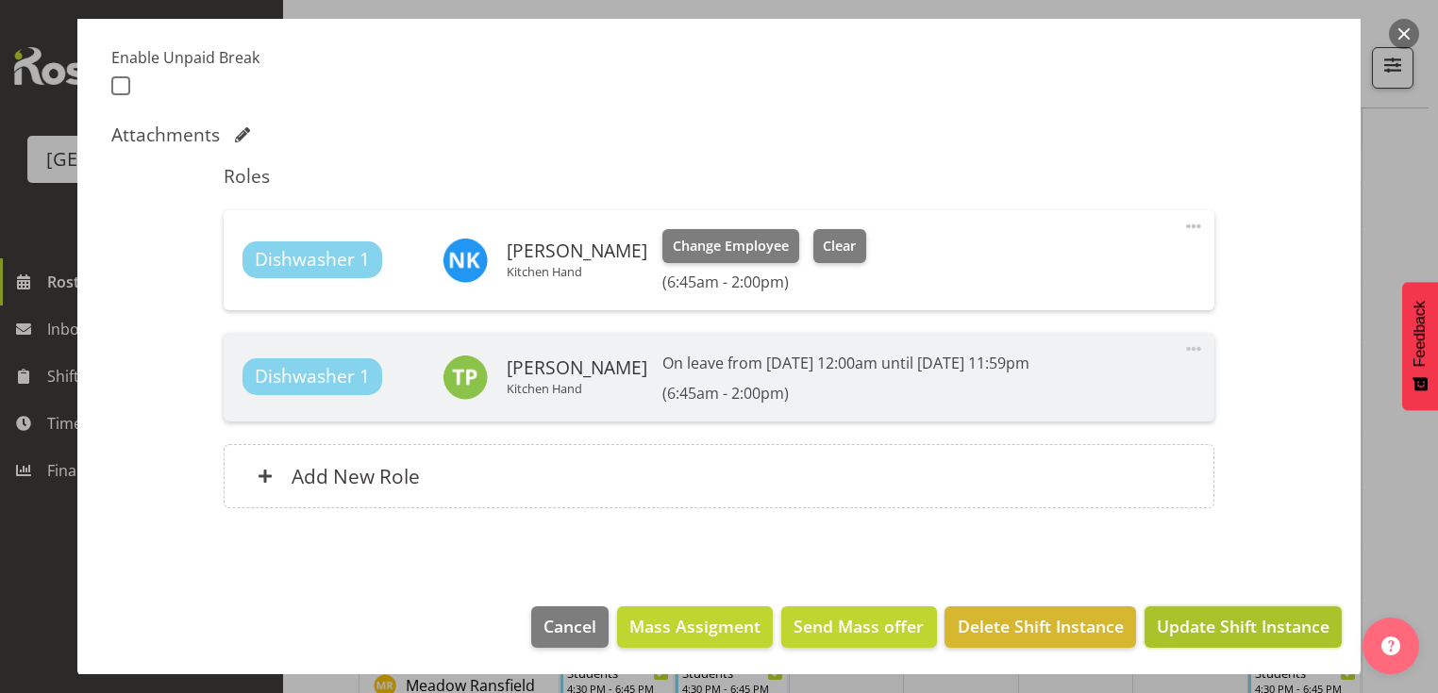
click at [1192, 622] on span "Update Shift Instance" at bounding box center [1243, 626] width 173 height 25
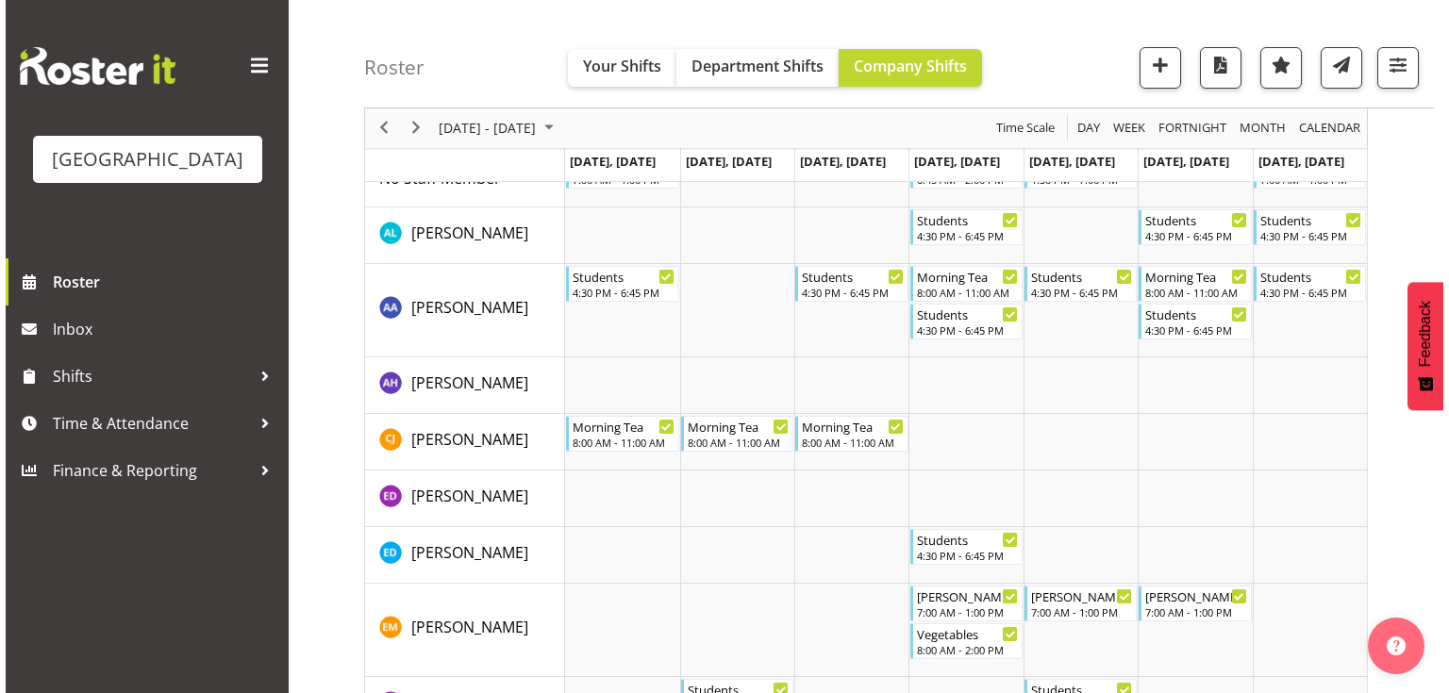
scroll to position [0, 0]
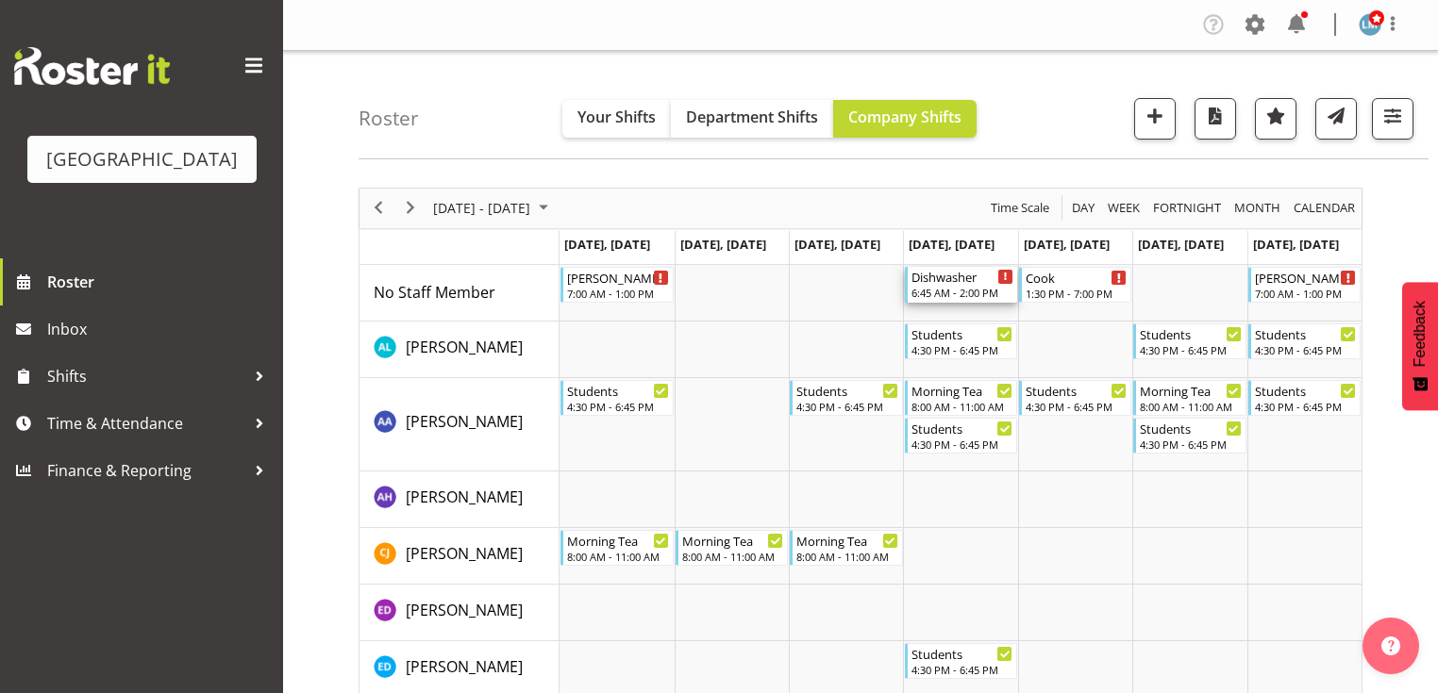
click at [948, 287] on div "6:45 AM - 2:00 PM" at bounding box center [962, 292] width 102 height 15
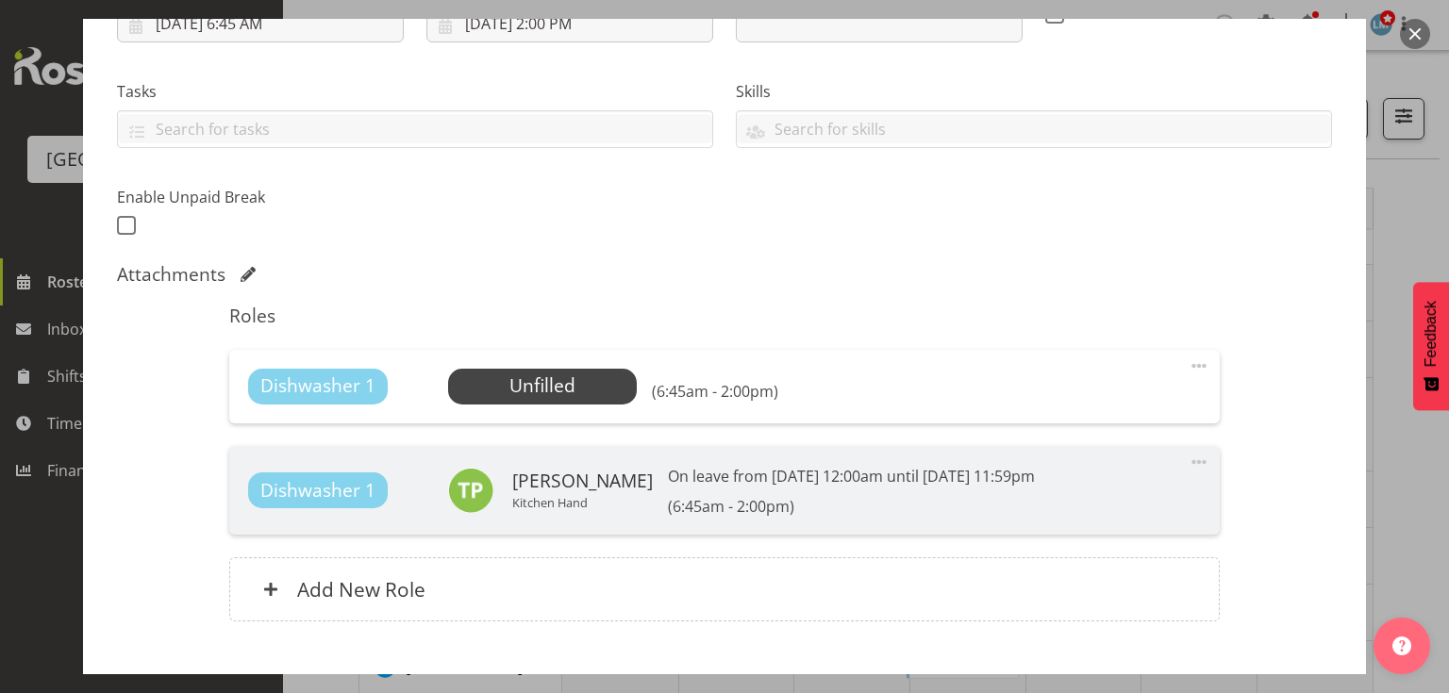
scroll to position [377, 0]
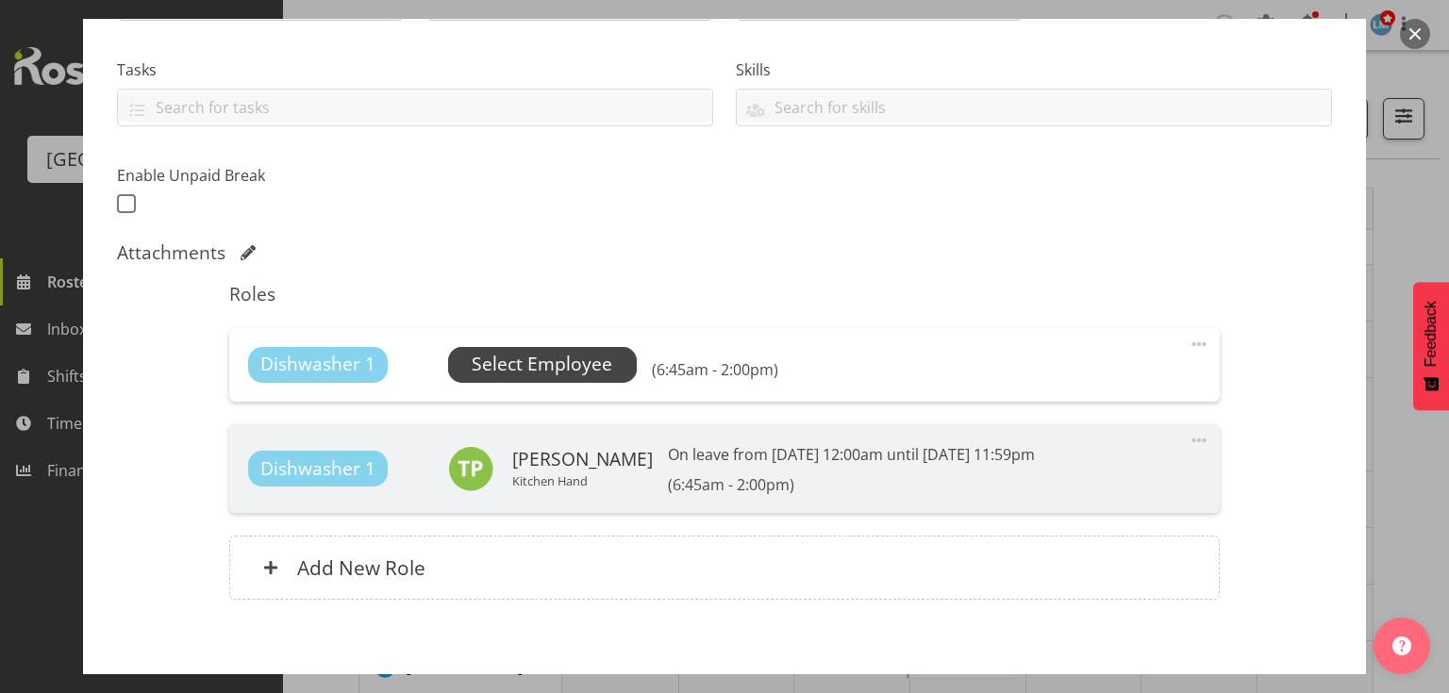
click at [500, 366] on span "Select Employee" at bounding box center [542, 364] width 141 height 27
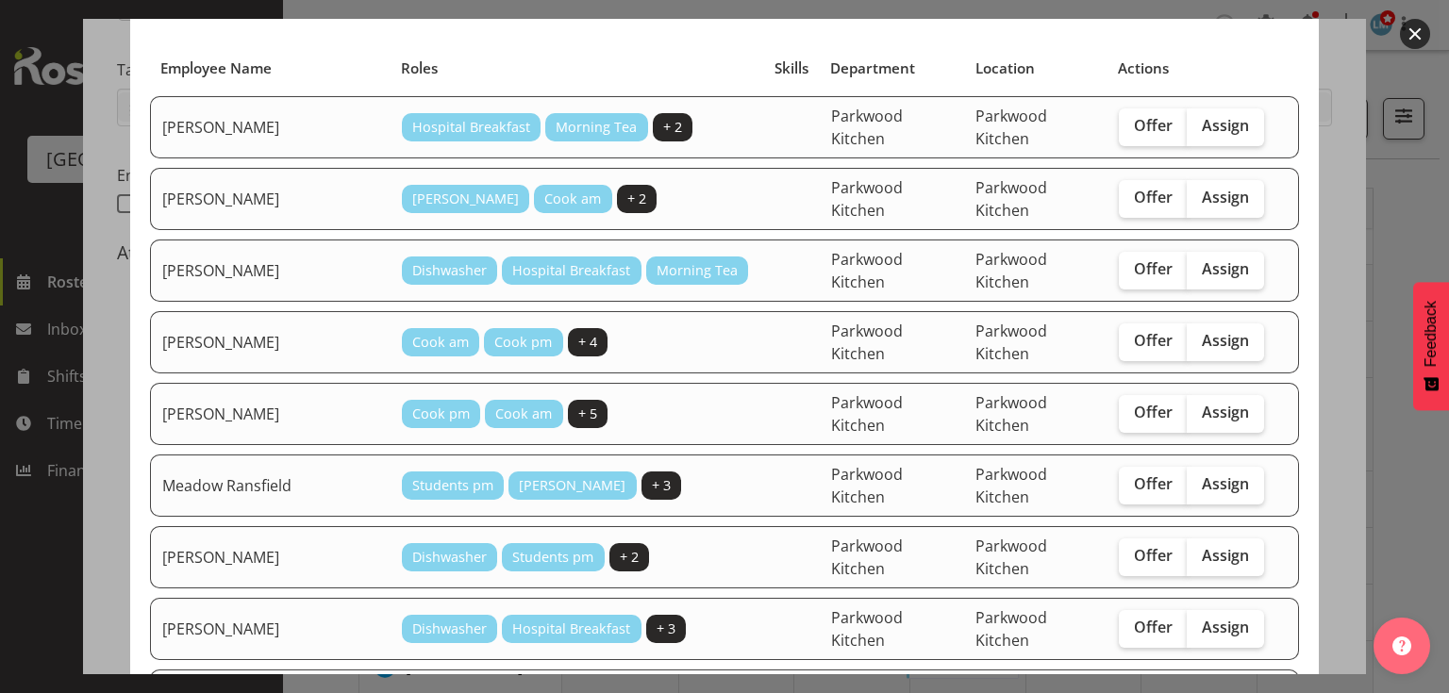
scroll to position [226, 0]
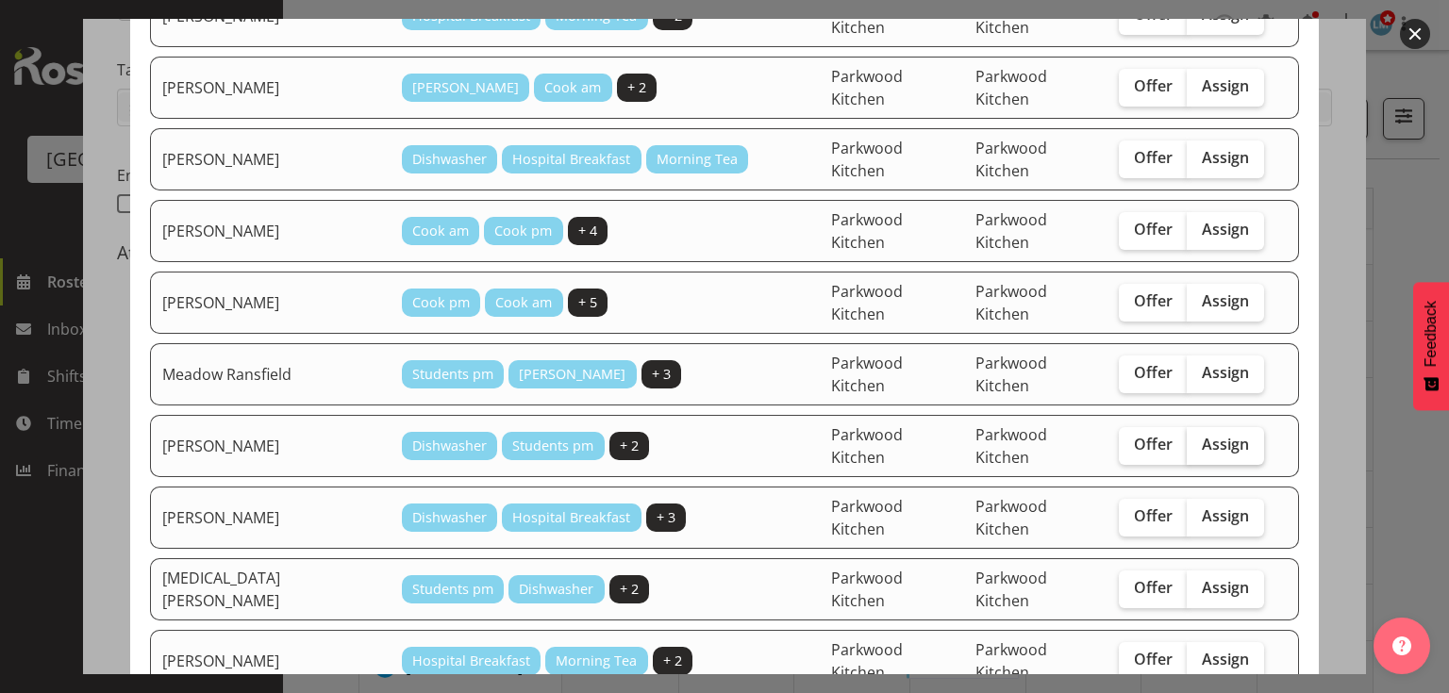
click at [1222, 435] on span "Assign" at bounding box center [1225, 444] width 47 height 19
click at [1199, 439] on input "Assign" at bounding box center [1193, 445] width 12 height 12
checkbox input "true"
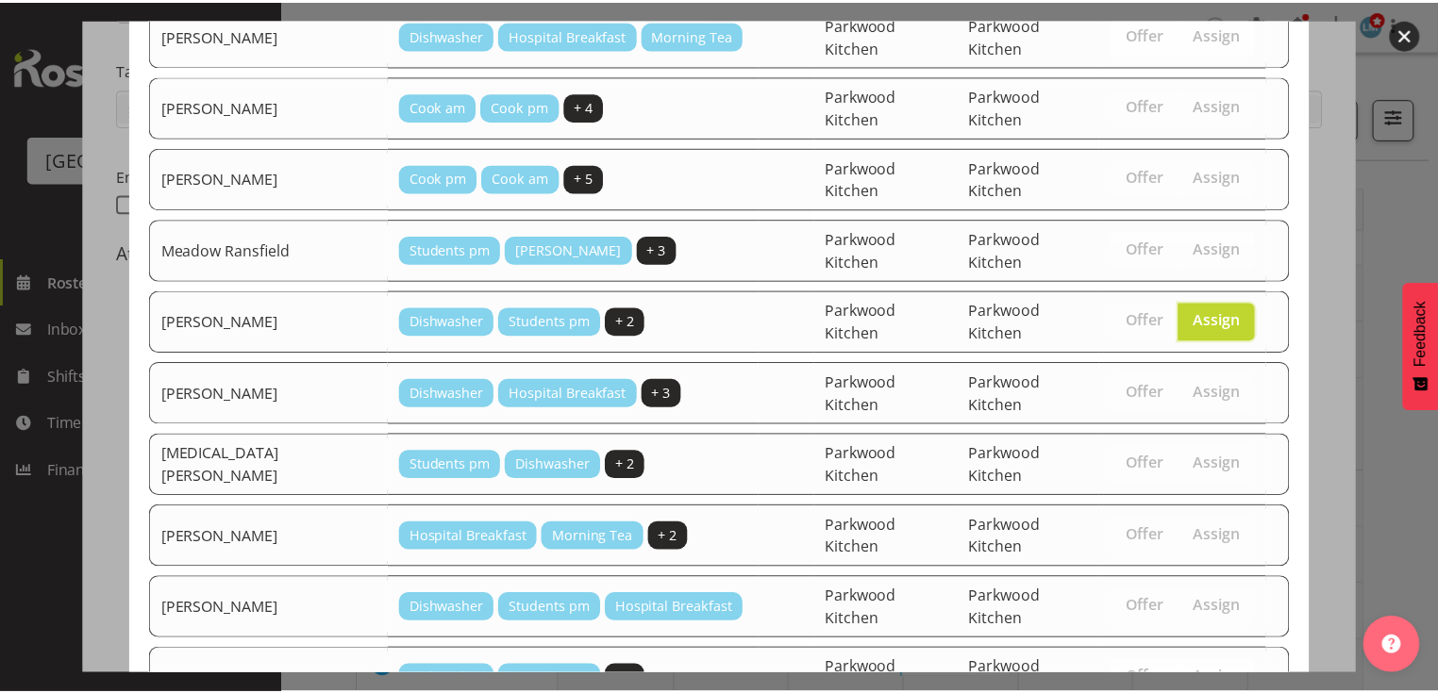
scroll to position [404, 0]
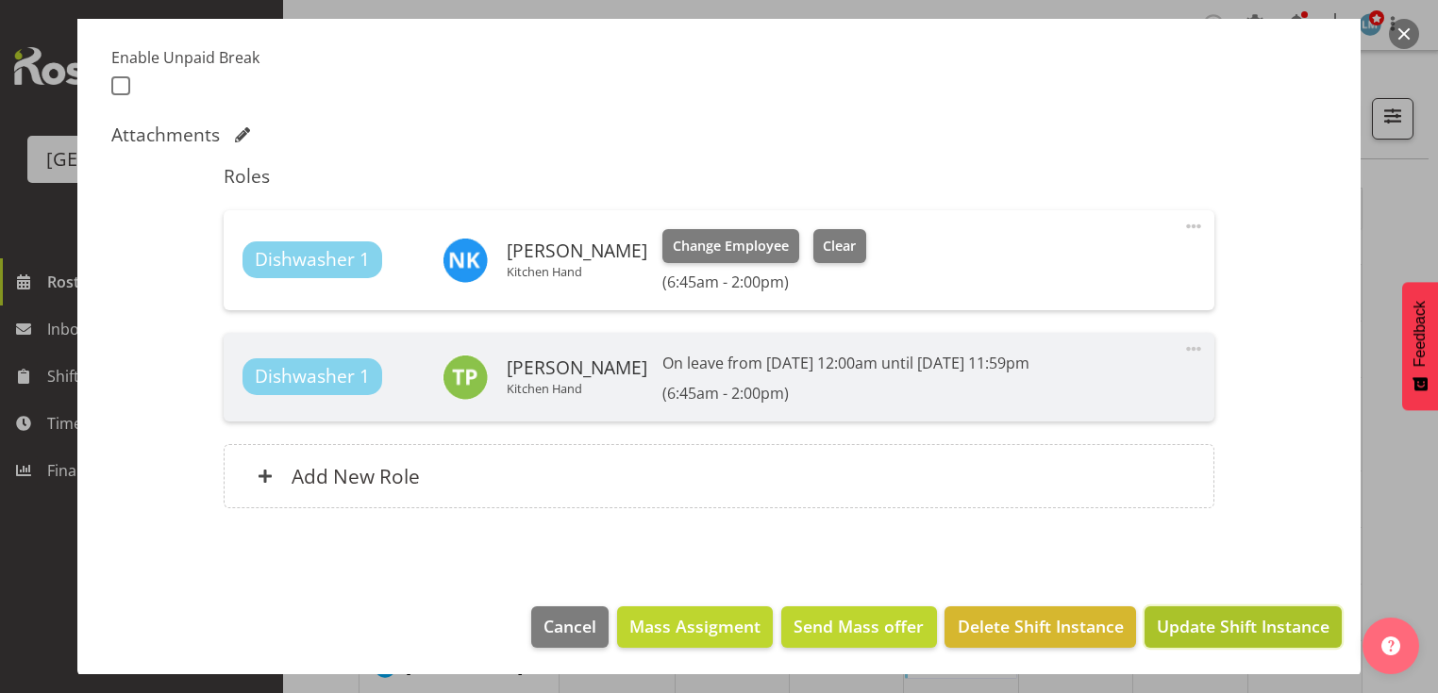
click at [1190, 624] on span "Update Shift Instance" at bounding box center [1243, 626] width 173 height 25
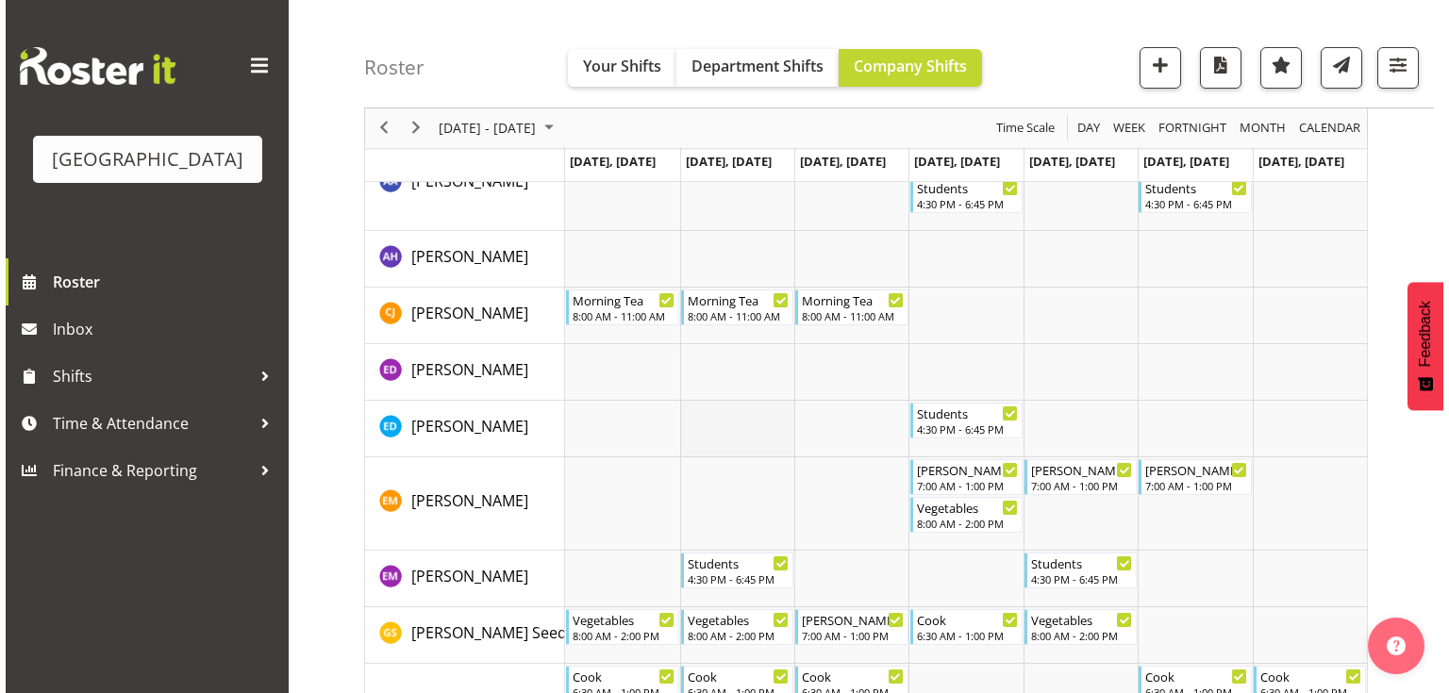
scroll to position [302, 0]
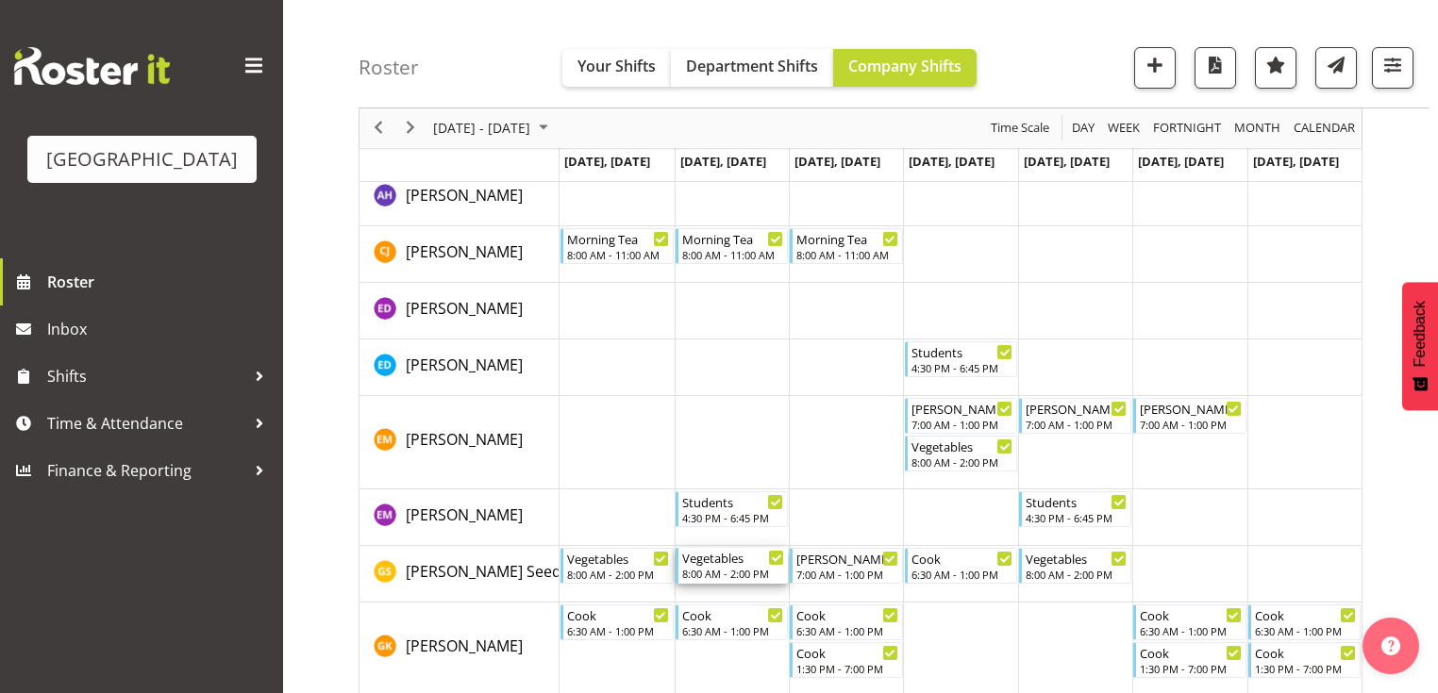
click at [713, 559] on div "Vegetables" at bounding box center [733, 557] width 102 height 19
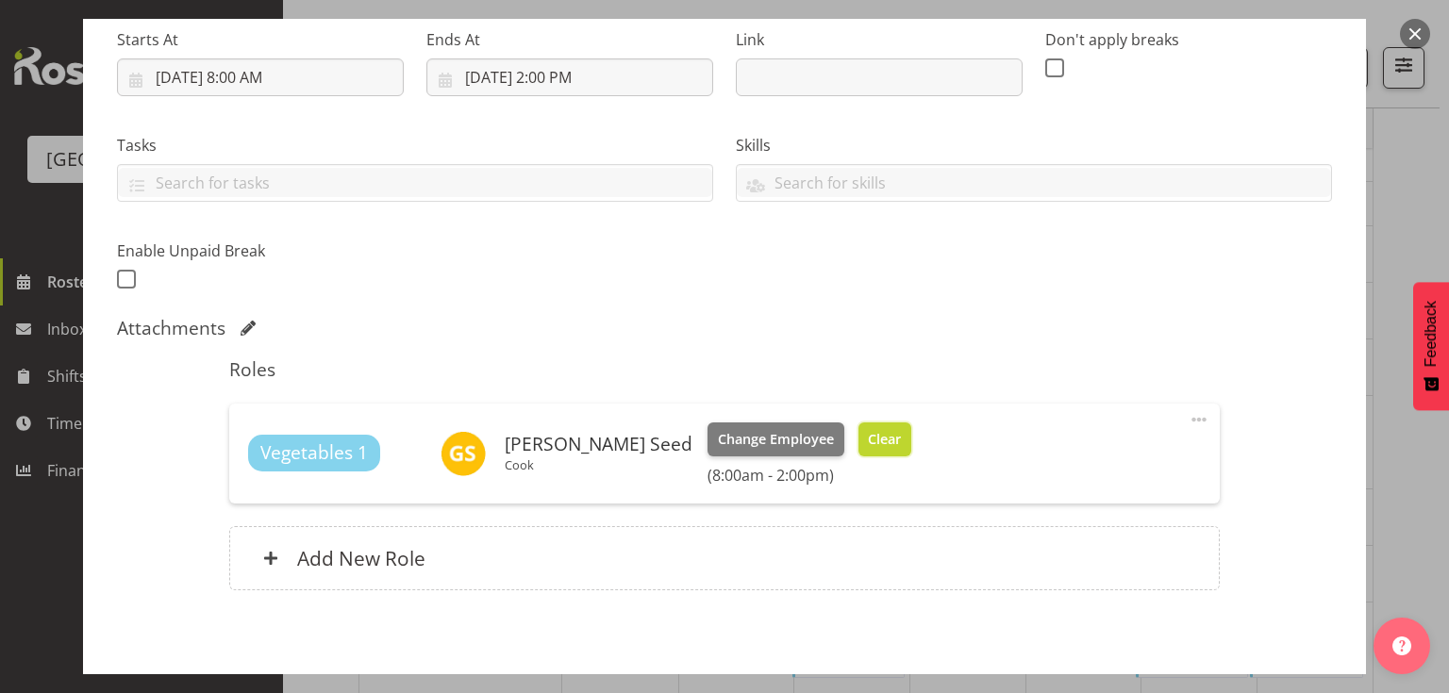
click at [868, 433] on span "Clear" at bounding box center [884, 439] width 33 height 21
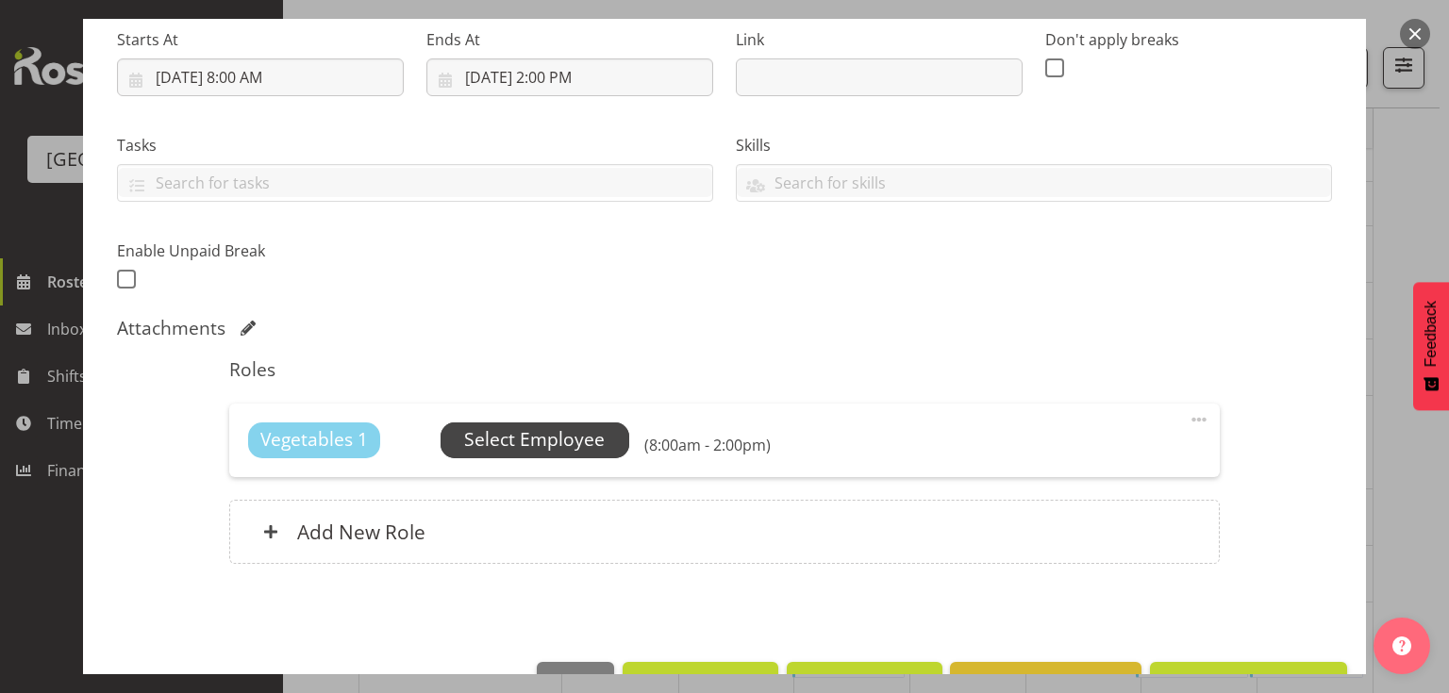
click at [505, 438] on span "Select Employee" at bounding box center [534, 439] width 141 height 27
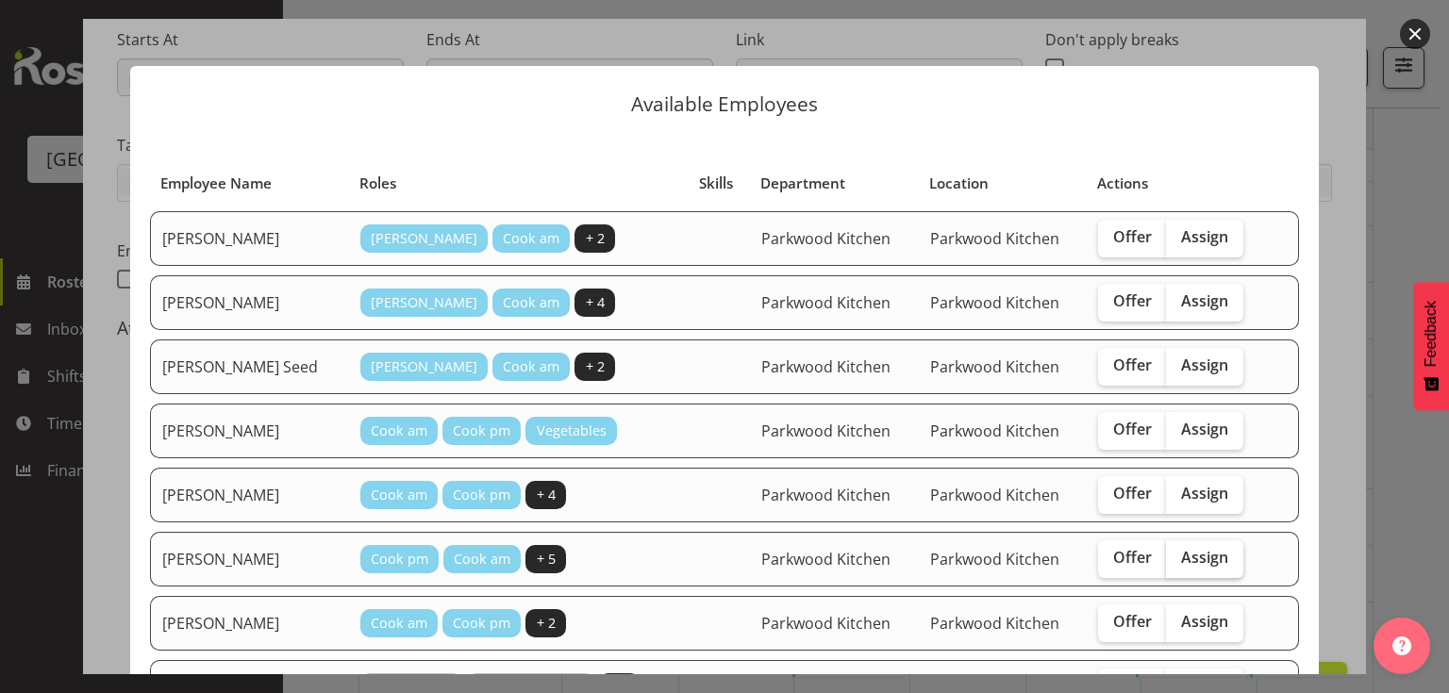
click at [1181, 554] on span "Assign" at bounding box center [1204, 557] width 47 height 19
click at [1178, 554] on input "Assign" at bounding box center [1172, 558] width 12 height 12
checkbox input "true"
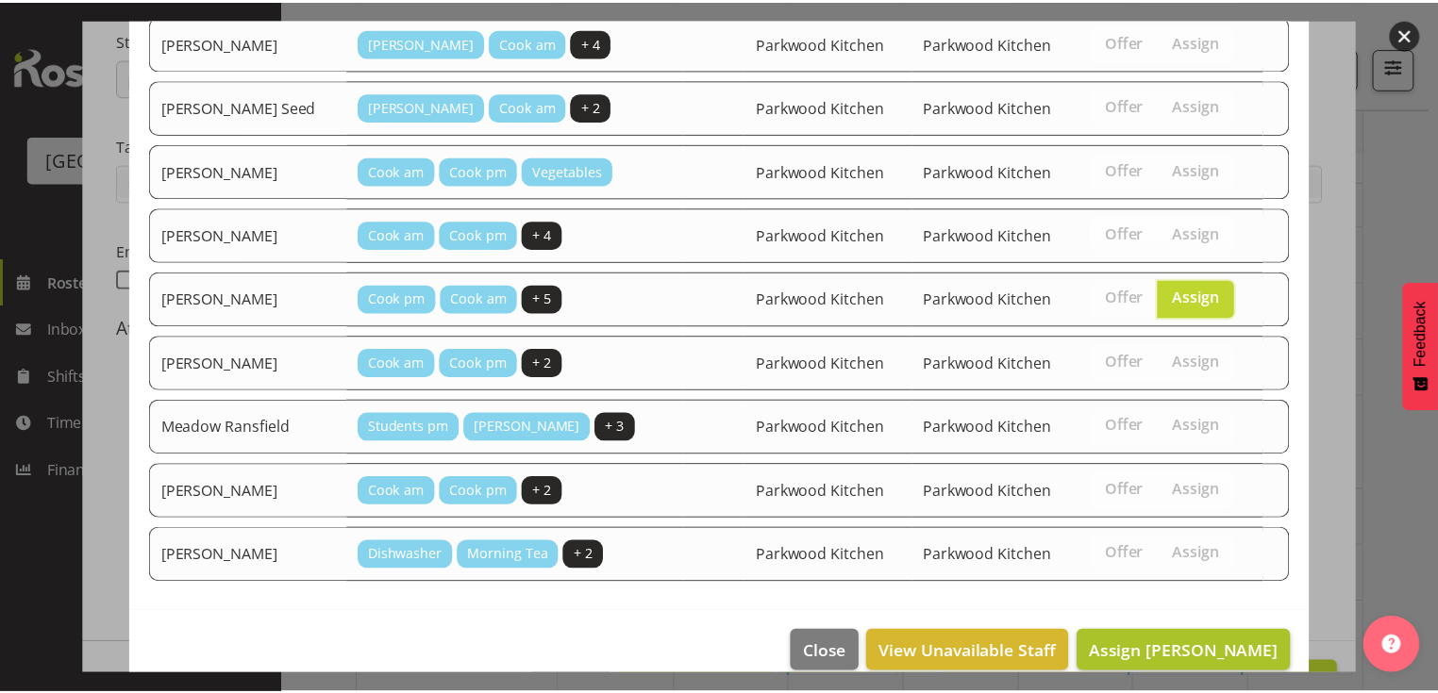
scroll to position [277, 0]
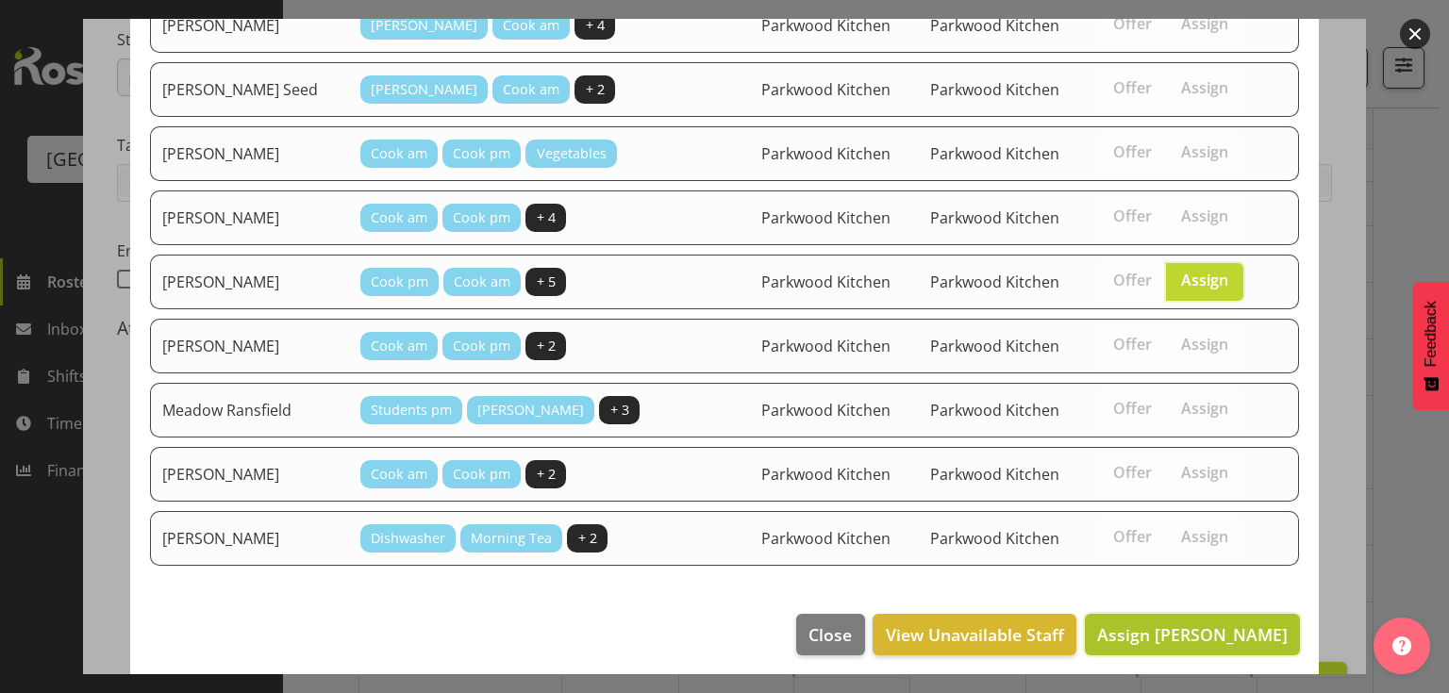
click at [1192, 627] on span "Assign Karen Dixon" at bounding box center [1192, 635] width 191 height 23
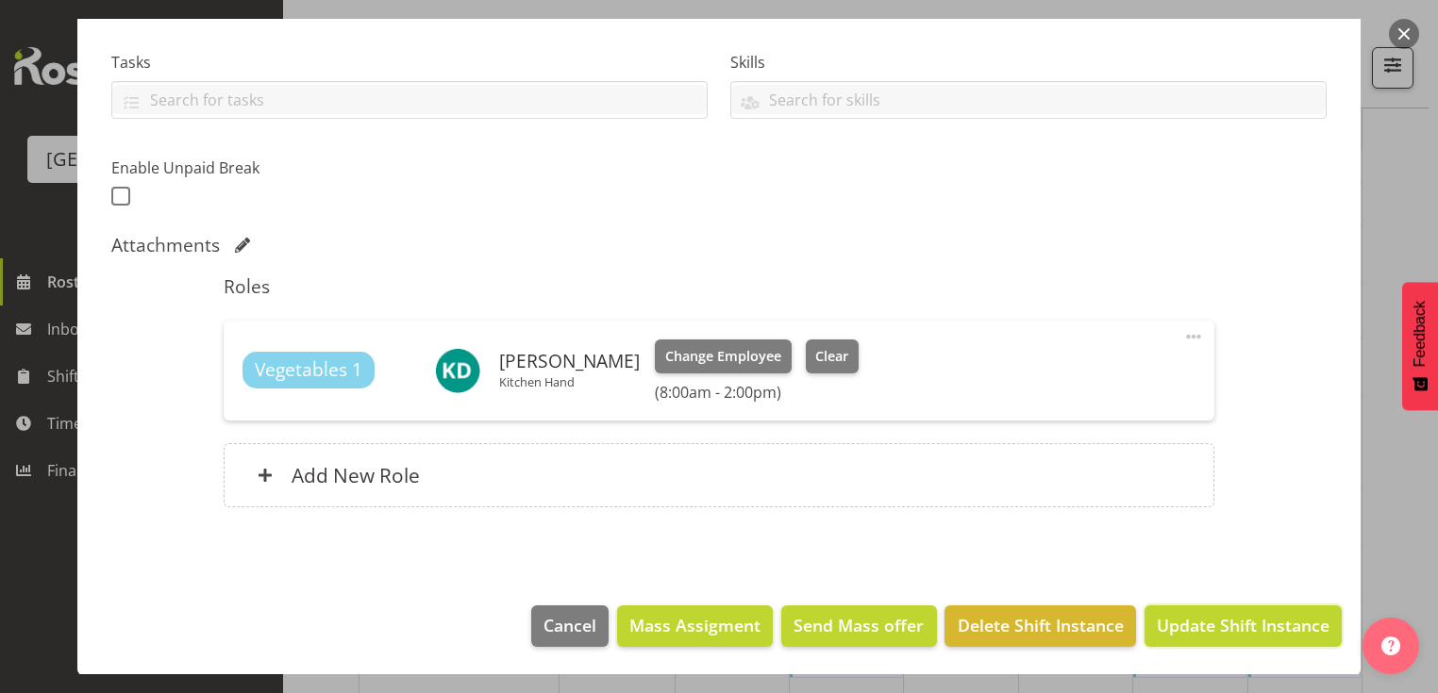
click at [1193, 626] on span "Update Shift Instance" at bounding box center [1243, 625] width 173 height 25
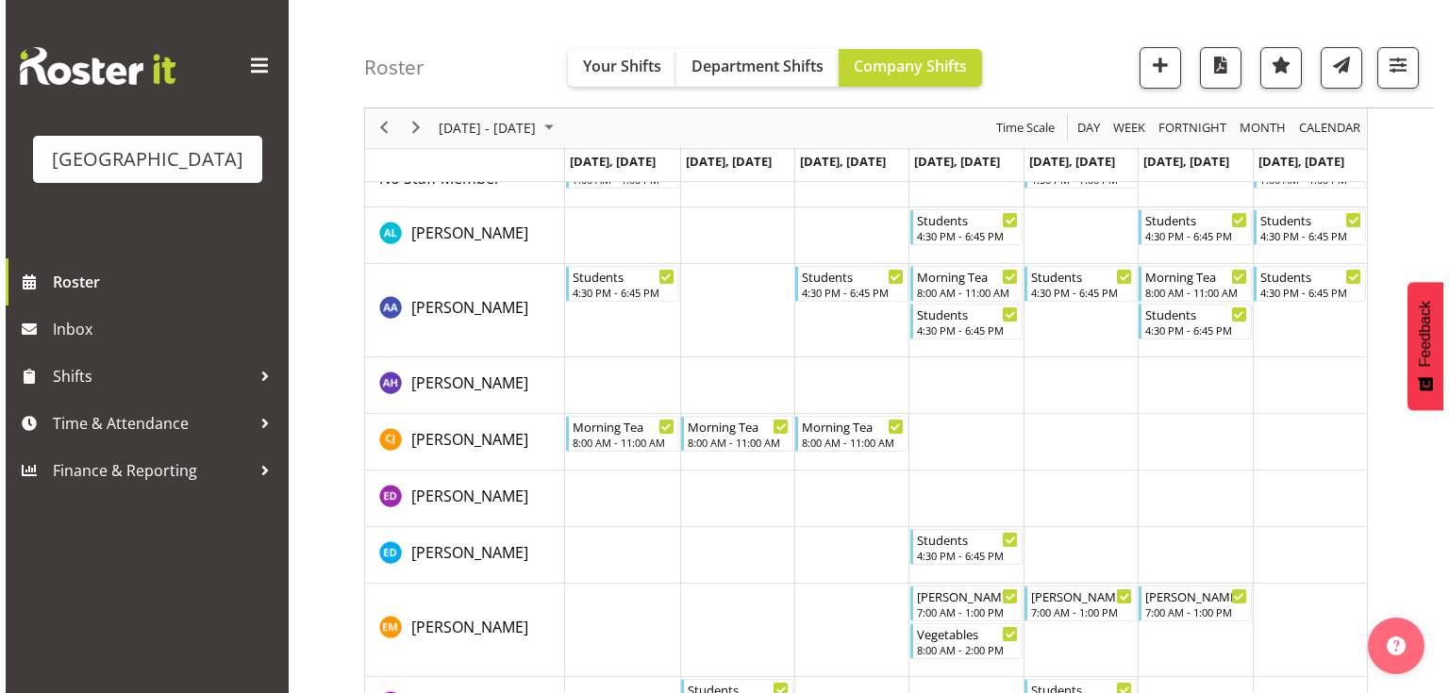
scroll to position [151, 0]
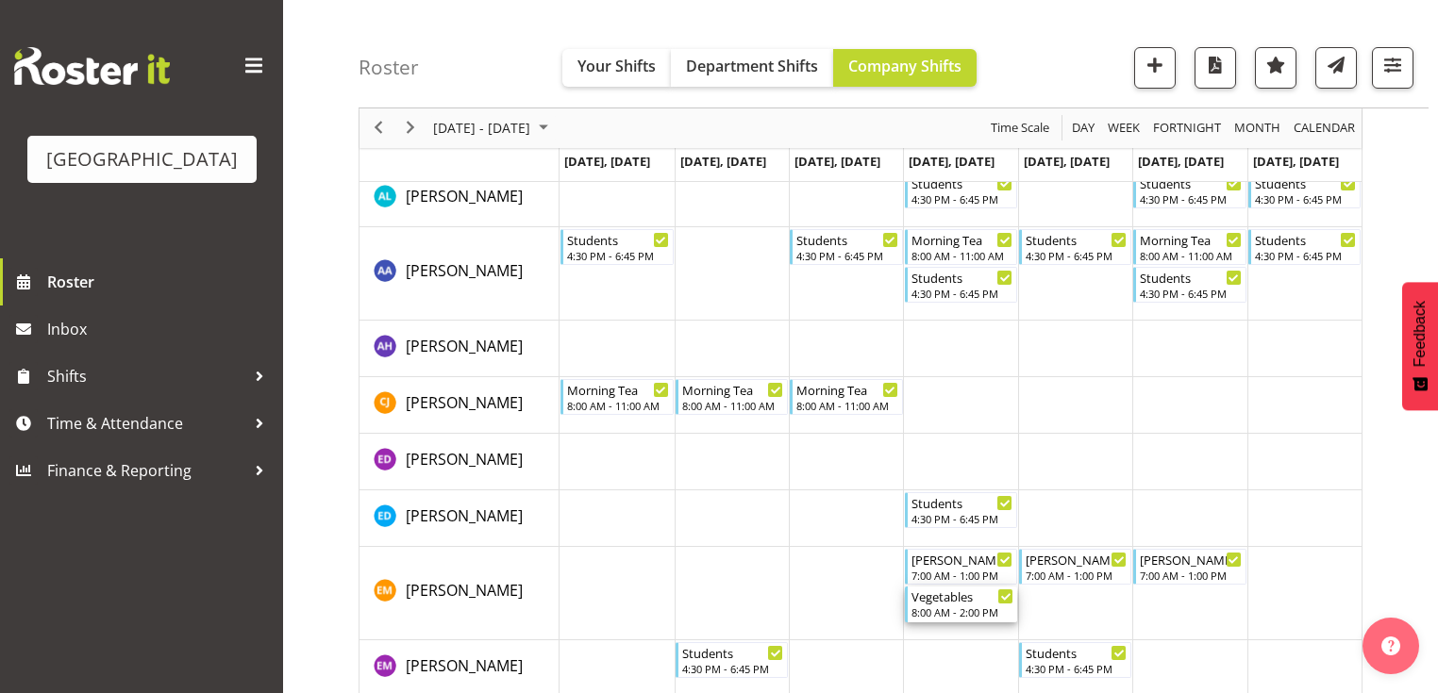
click at [939, 598] on div "Vegetables" at bounding box center [962, 596] width 102 height 19
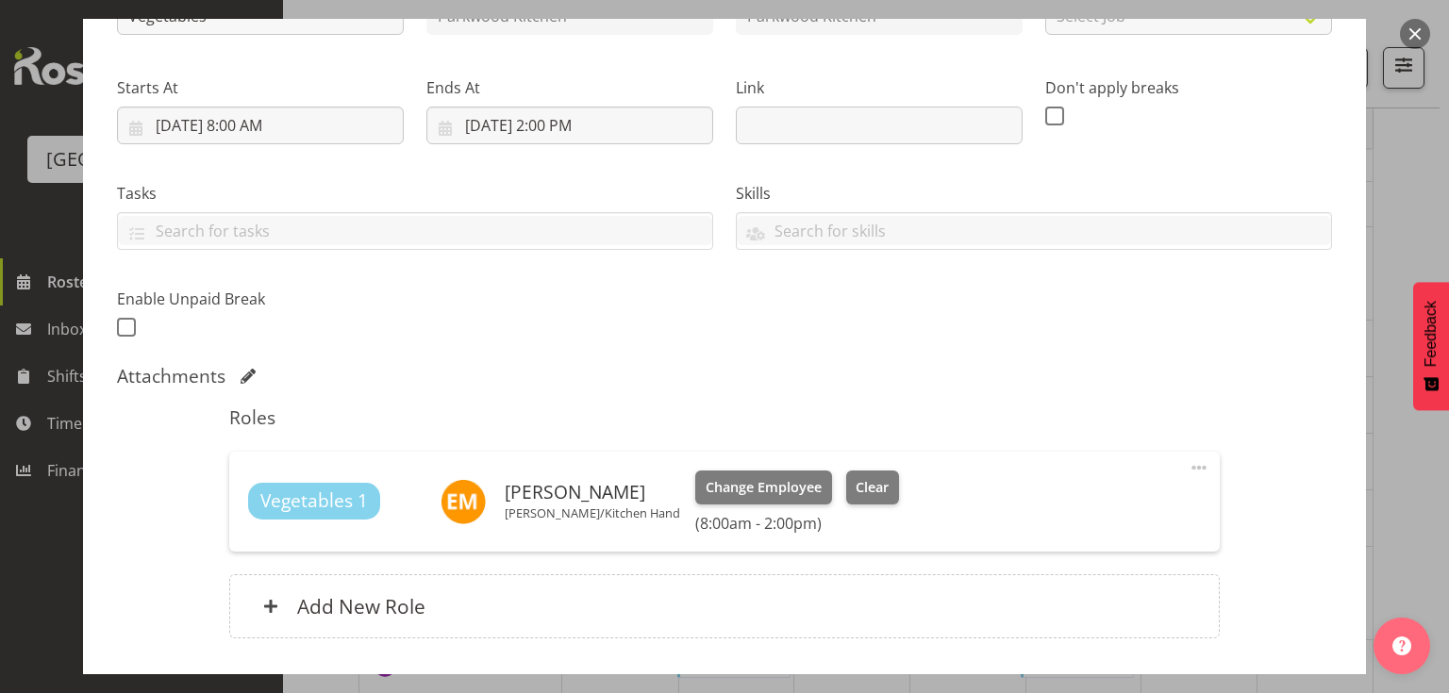
scroll to position [302, 0]
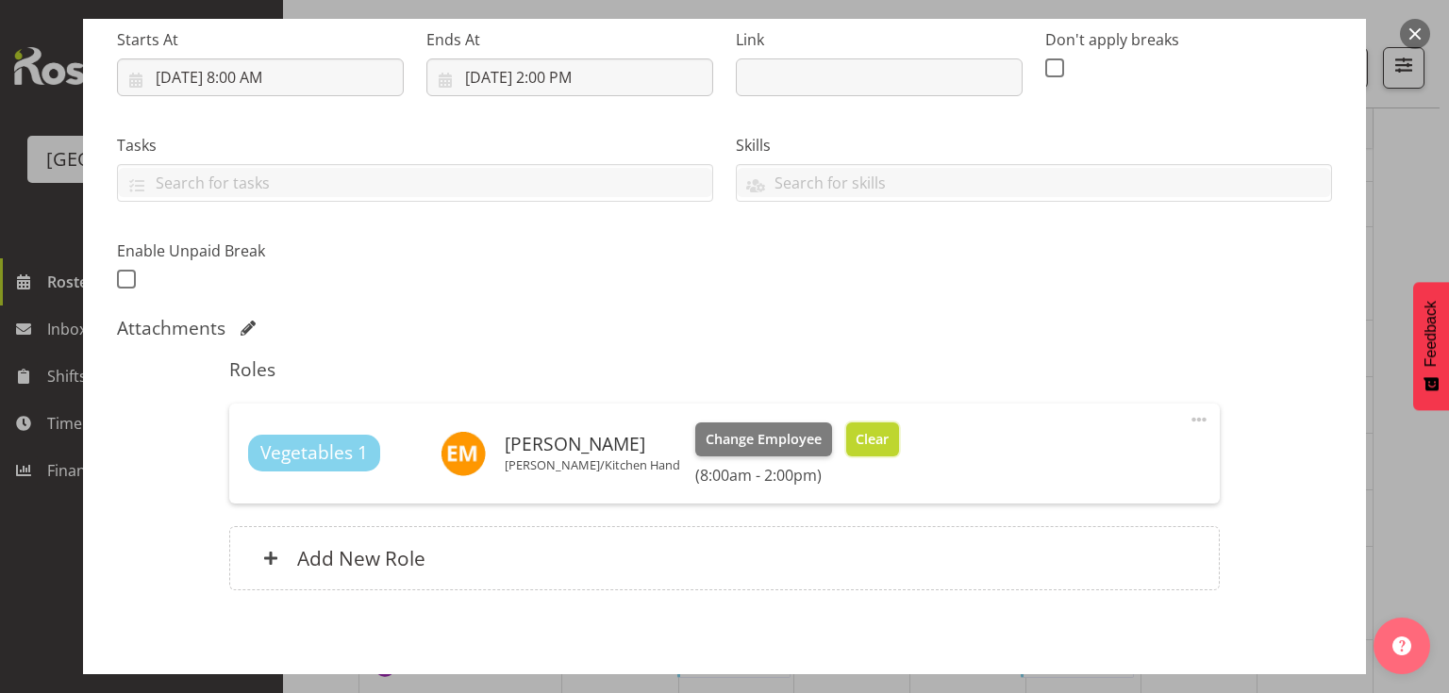
click at [846, 443] on button "Clear" at bounding box center [873, 440] width 54 height 34
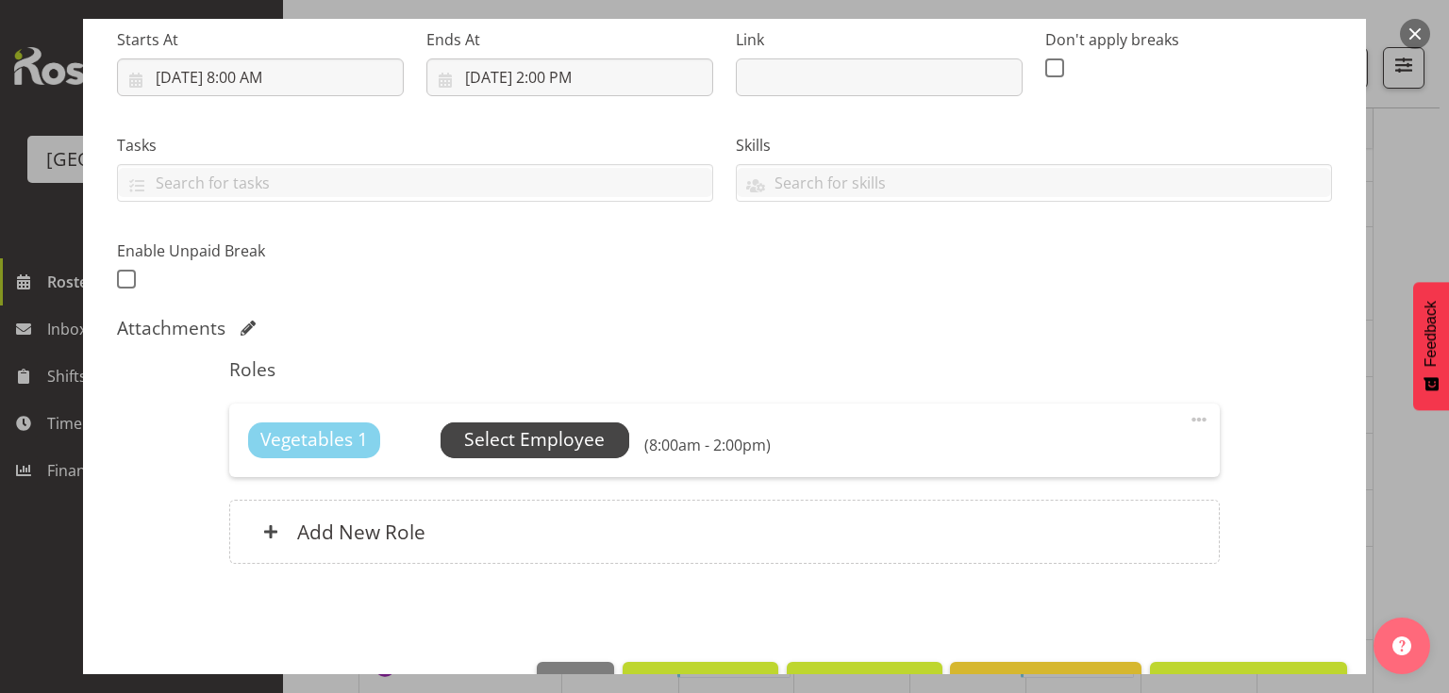
click at [474, 445] on span "Select Employee" at bounding box center [534, 439] width 141 height 27
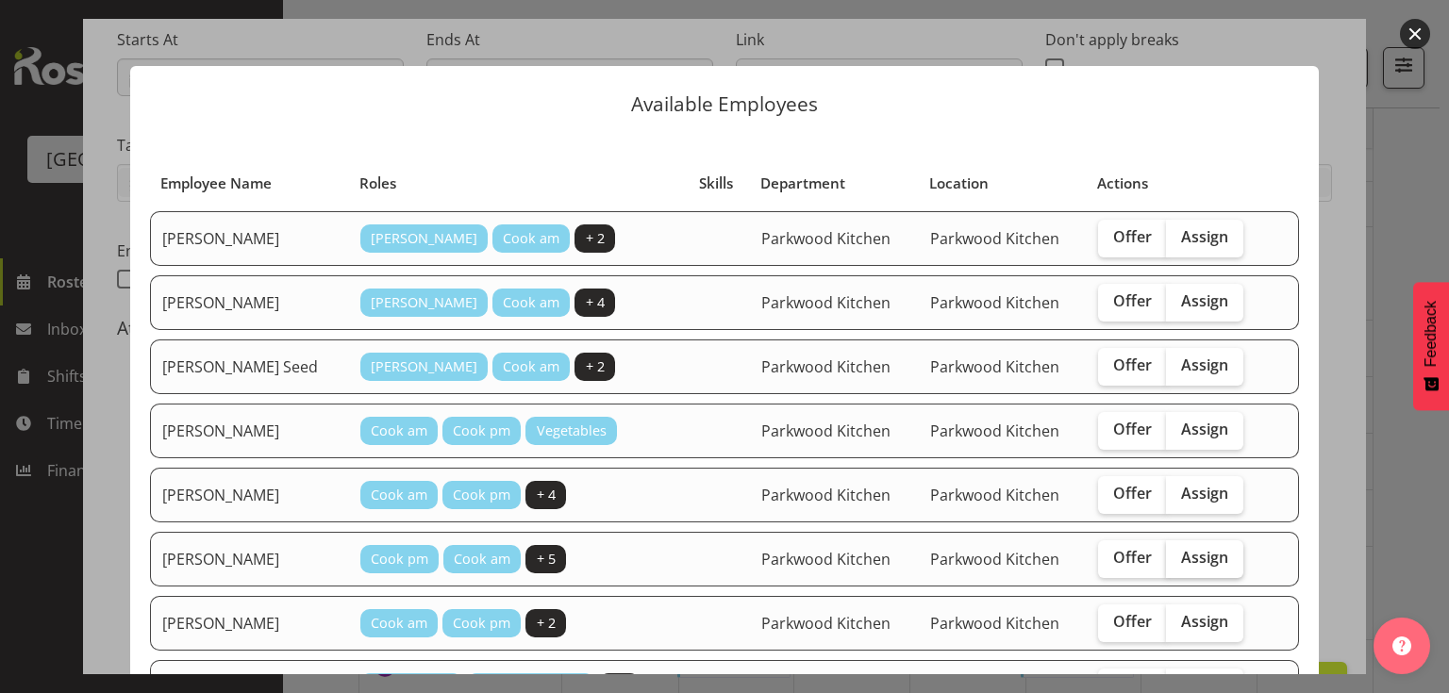
click at [1181, 548] on span "Assign" at bounding box center [1204, 557] width 47 height 19
click at [1177, 552] on input "Assign" at bounding box center [1172, 558] width 12 height 12
checkbox input "true"
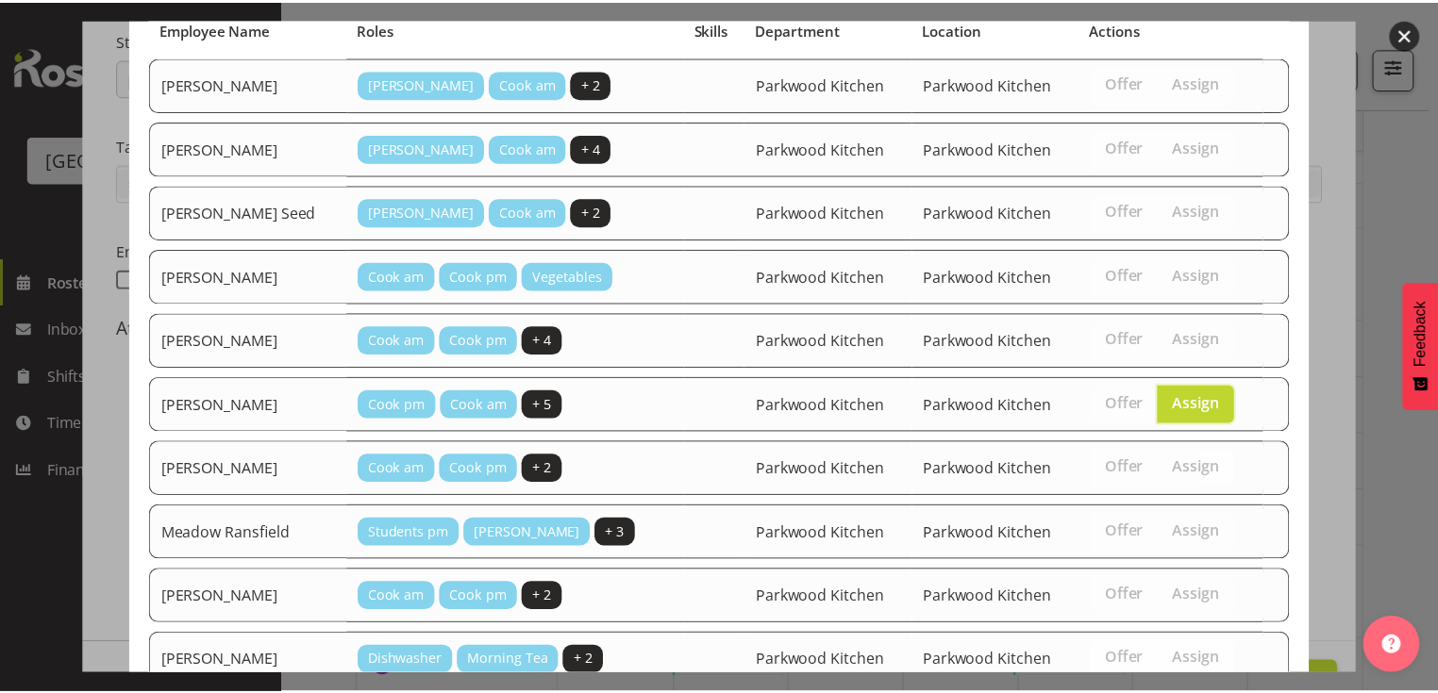
scroll to position [277, 0]
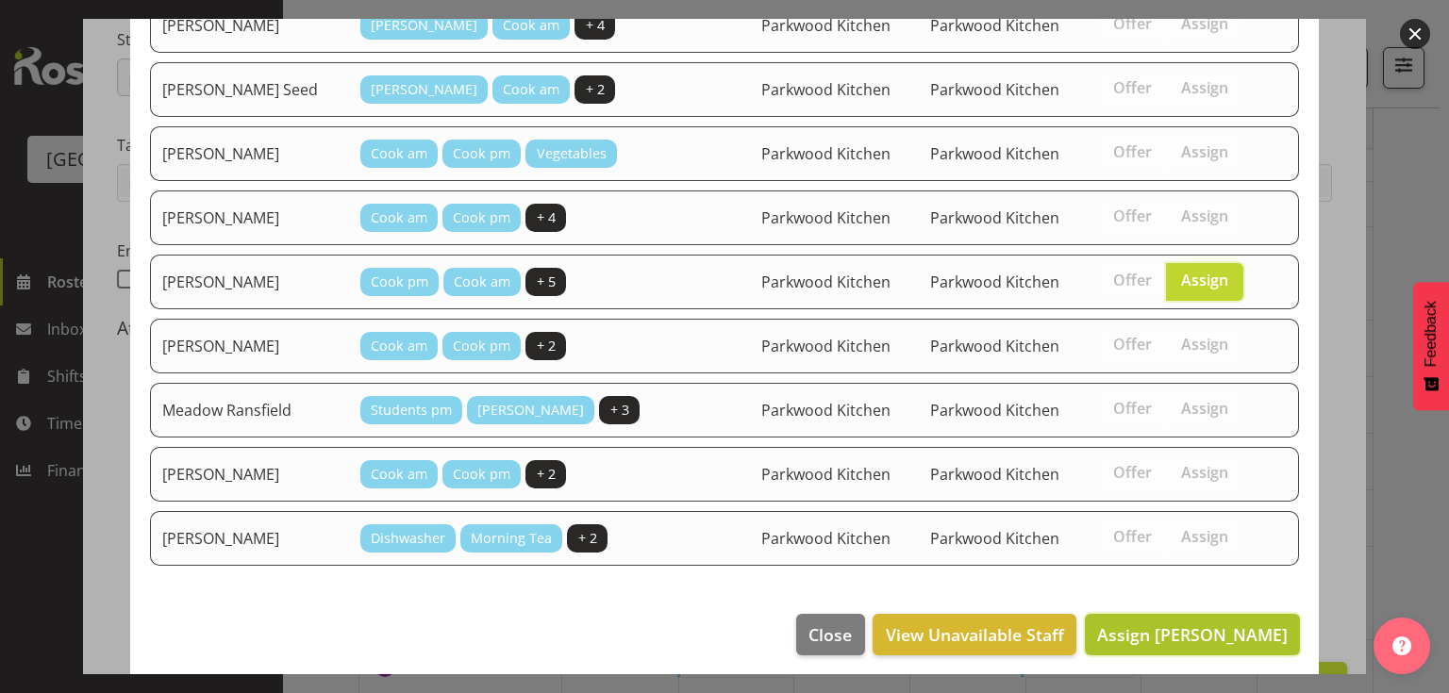
click at [1173, 624] on span "Assign Karen Dixon" at bounding box center [1192, 635] width 191 height 23
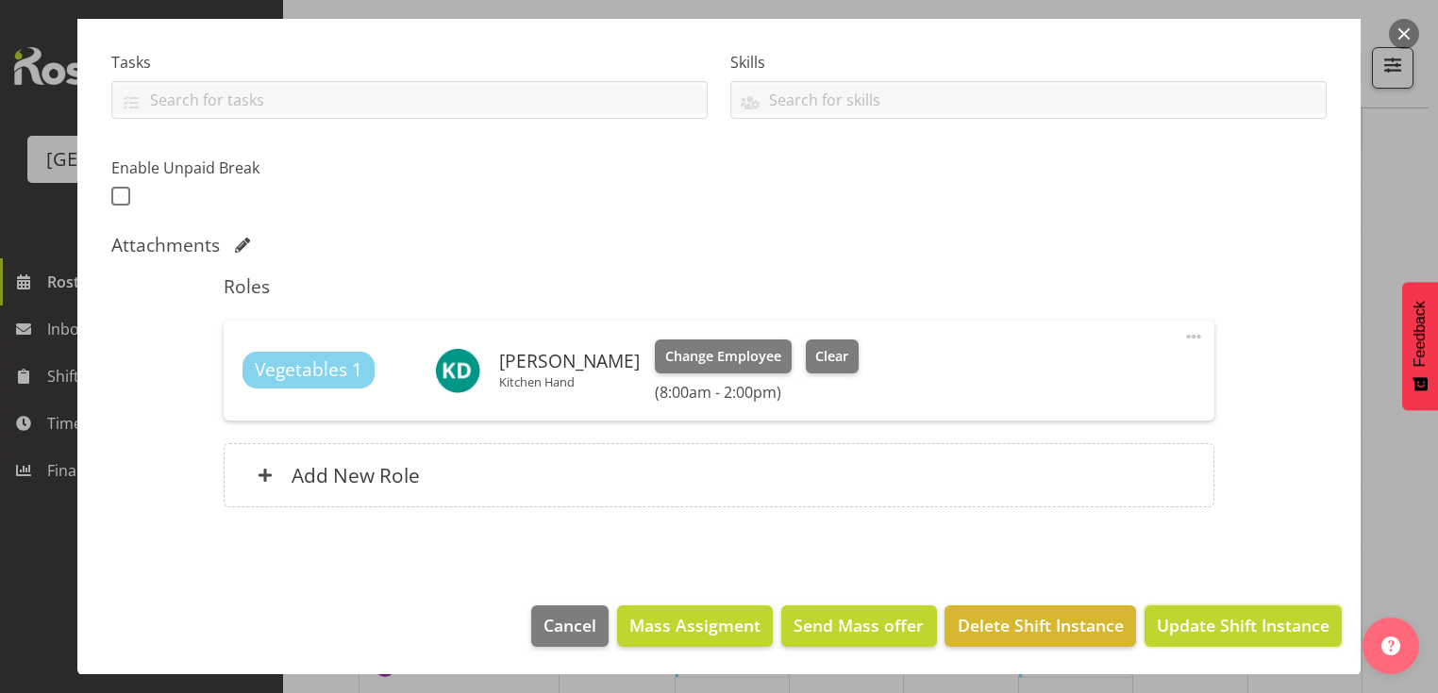
click at [1173, 624] on span "Update Shift Instance" at bounding box center [1243, 625] width 173 height 25
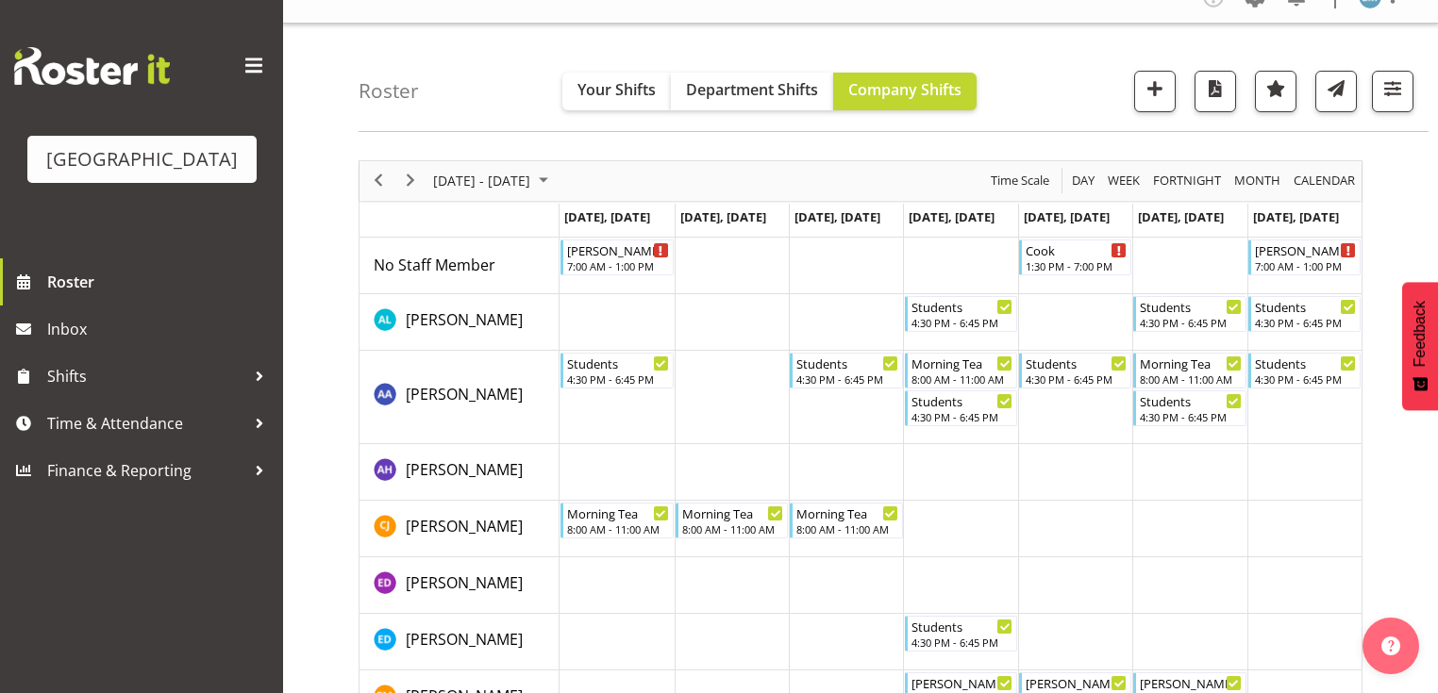
scroll to position [0, 0]
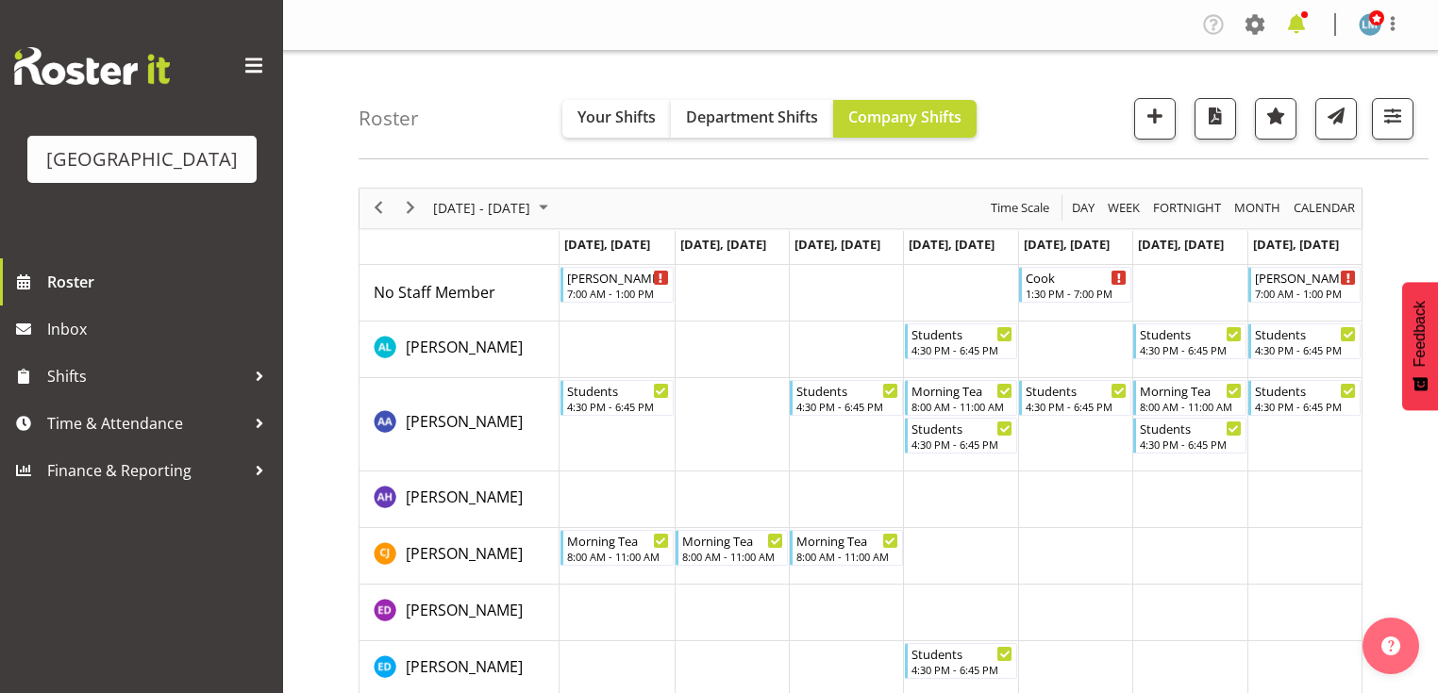
click at [1292, 22] on span at bounding box center [1296, 24] width 30 height 30
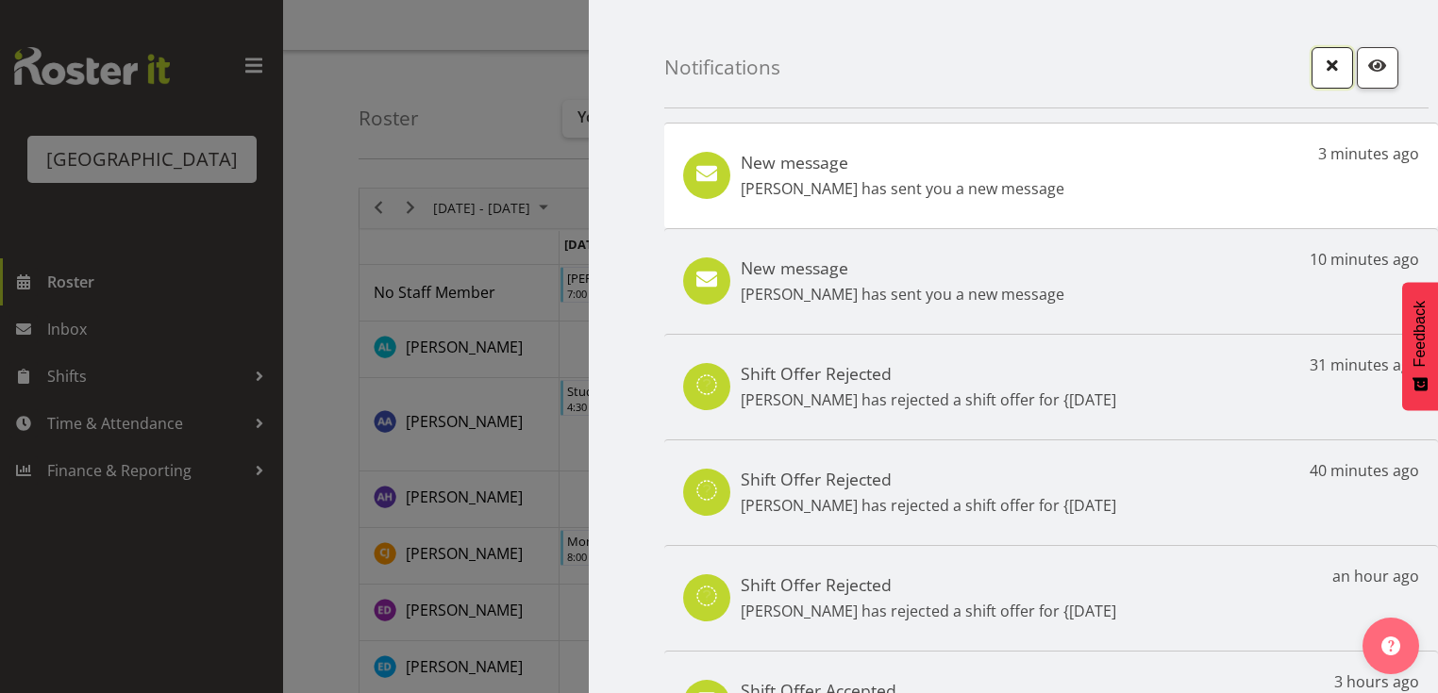
click at [1328, 61] on span "button" at bounding box center [1332, 65] width 25 height 25
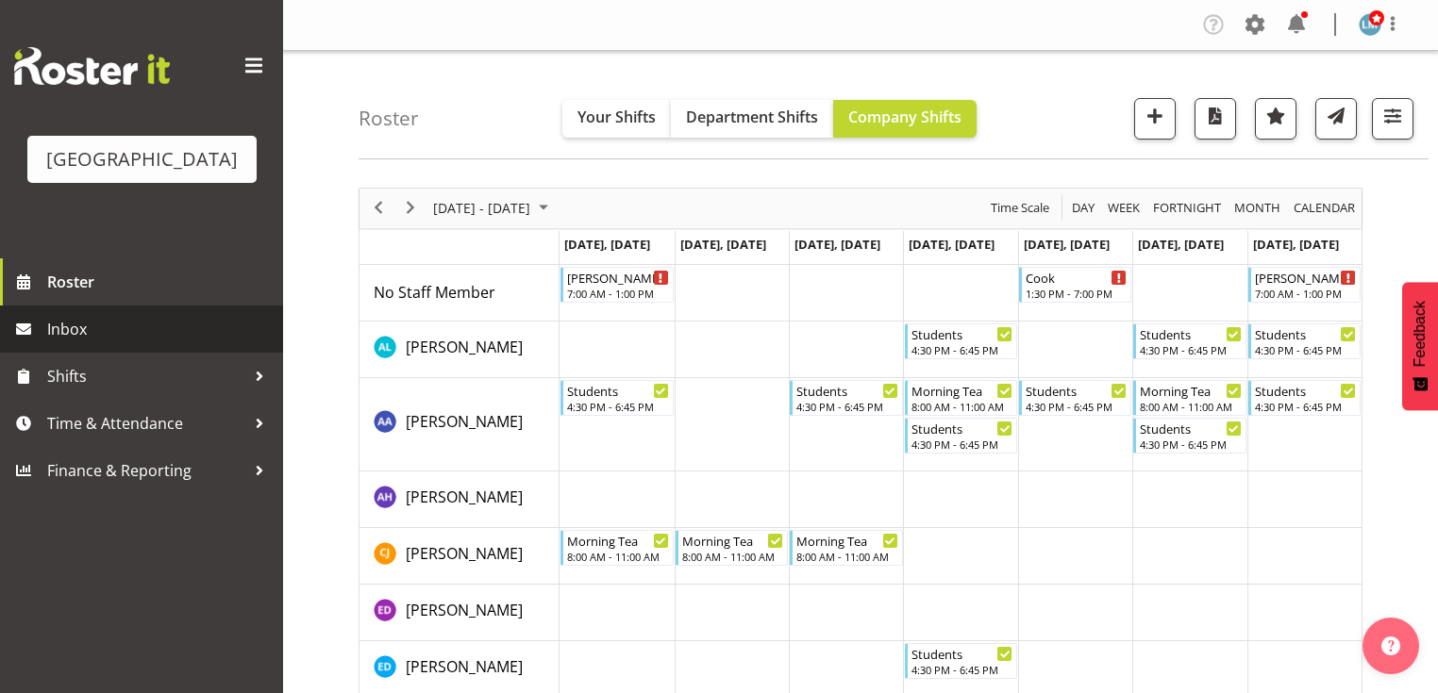
click at [83, 343] on span "Inbox" at bounding box center [160, 329] width 226 height 28
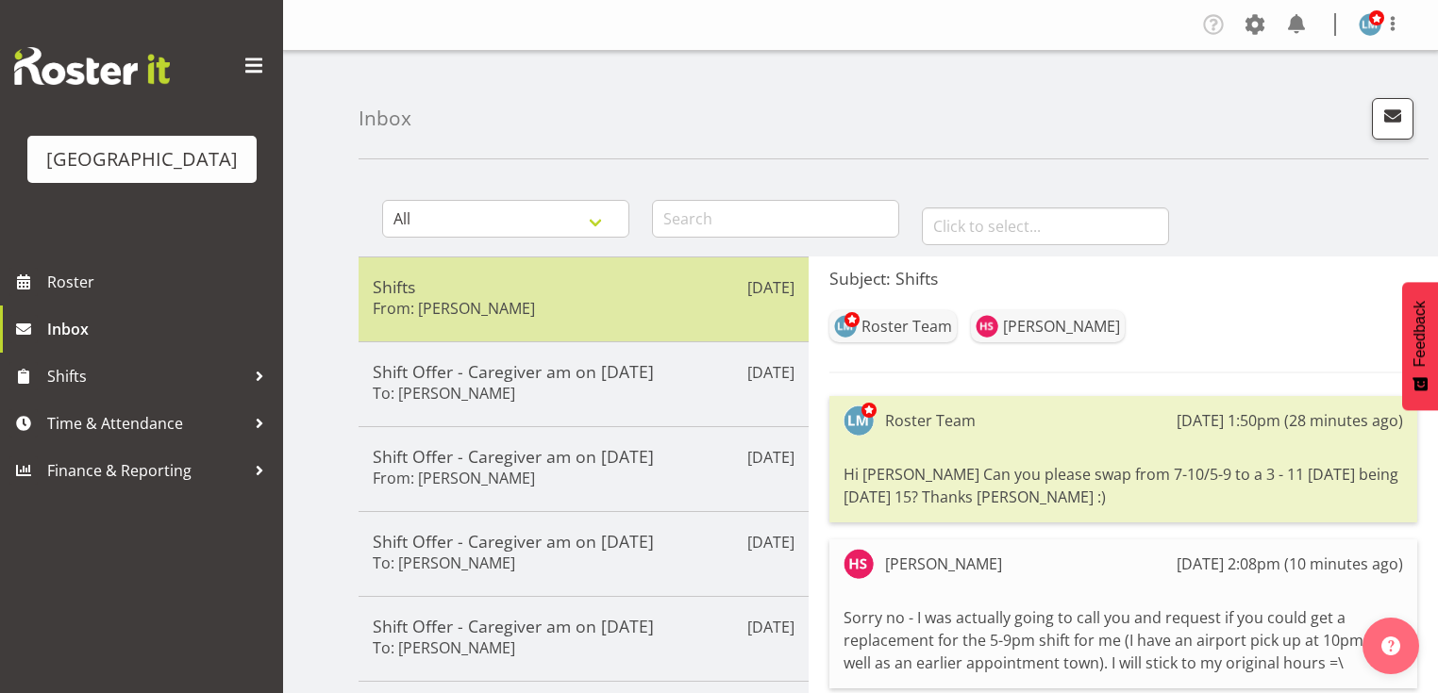
click at [559, 299] on div "Shifts From: Heidi Swierczynski" at bounding box center [584, 299] width 422 height 46
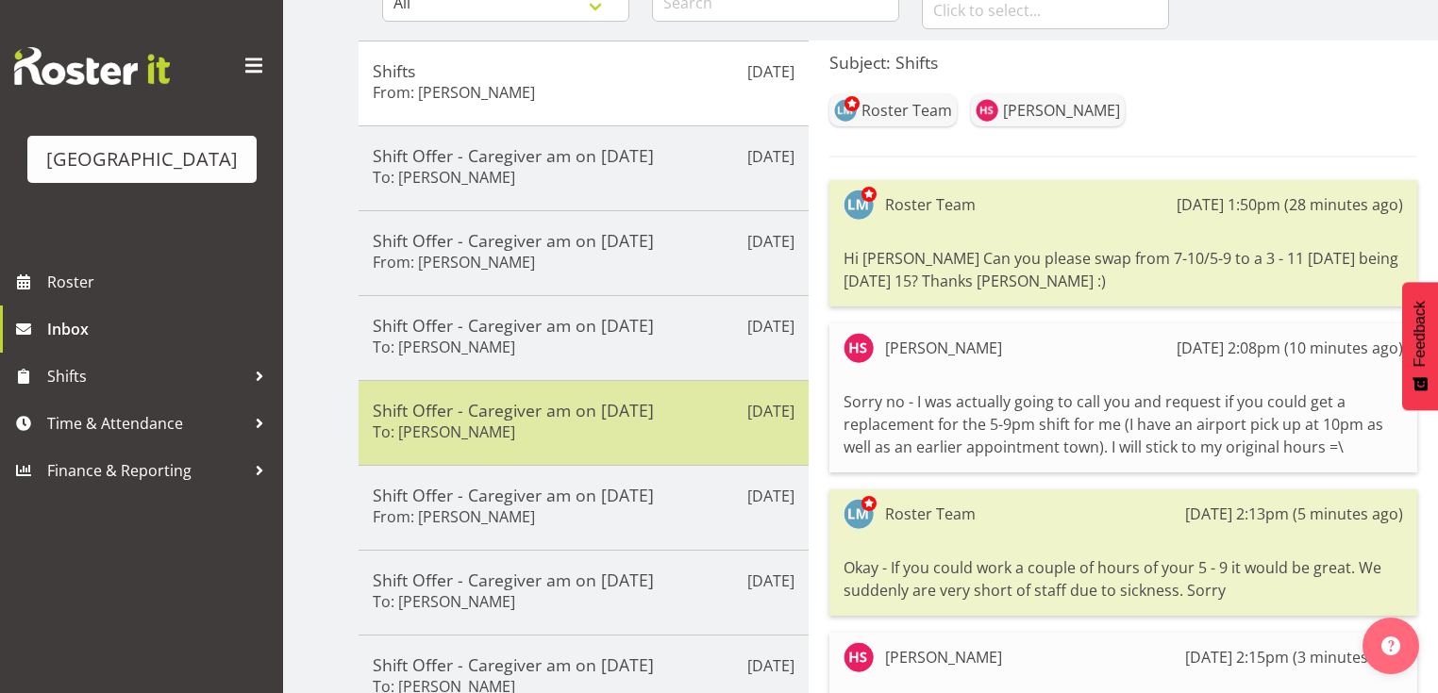
scroll to position [151, 0]
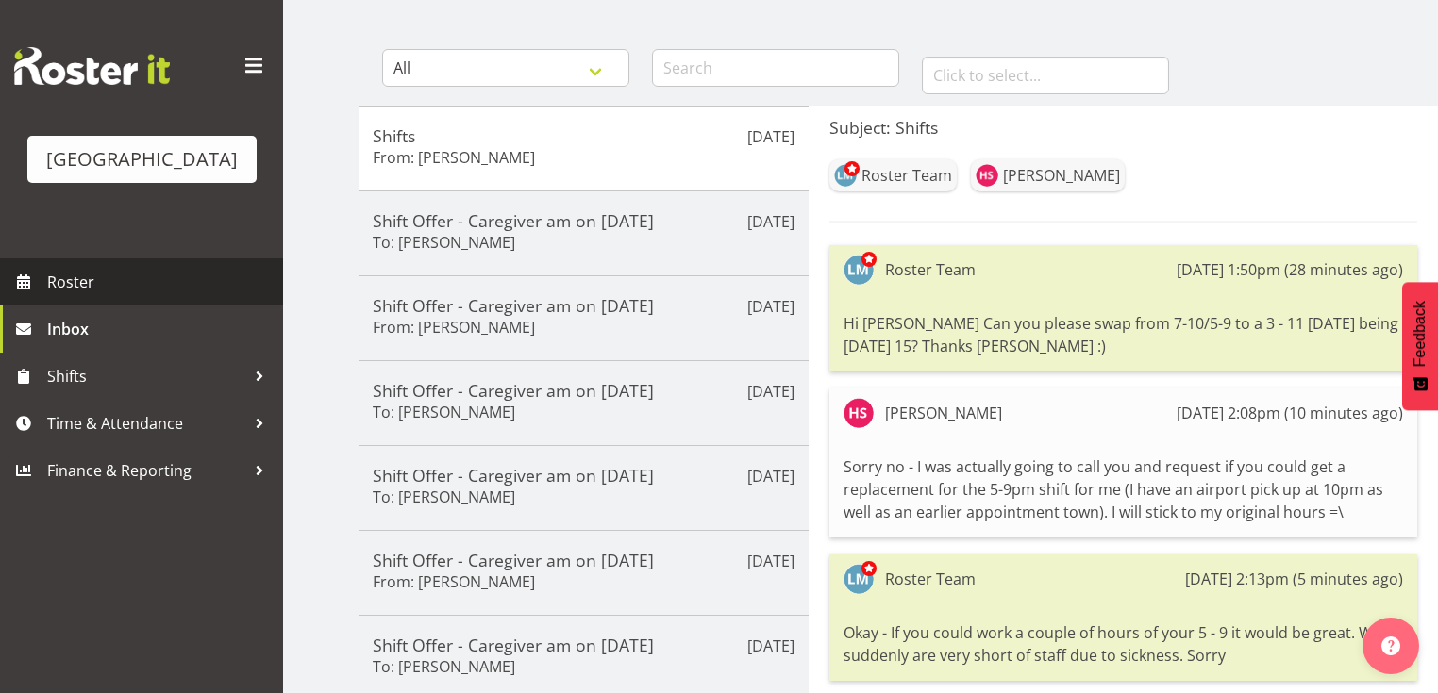
click at [91, 296] on span "Roster" at bounding box center [160, 282] width 226 height 28
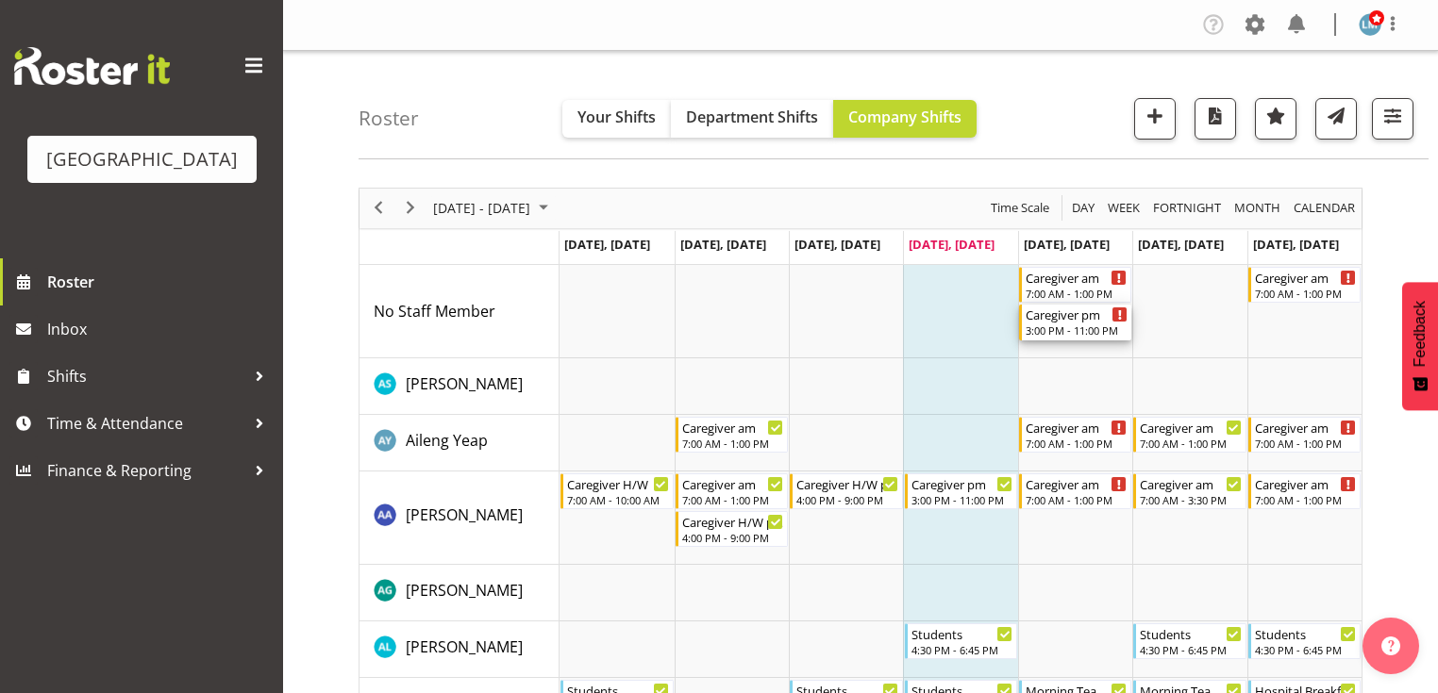
click at [1043, 321] on div "Caregiver pm" at bounding box center [1076, 314] width 102 height 19
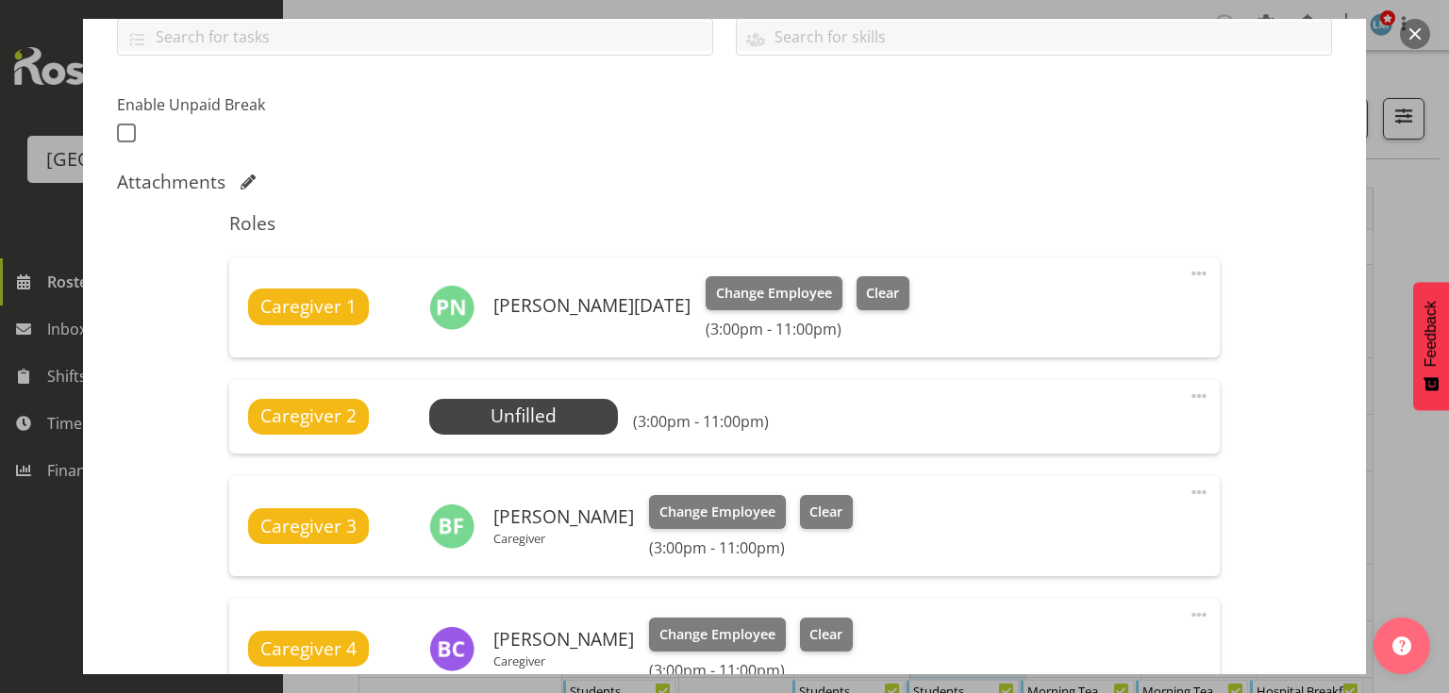
scroll to position [528, 0]
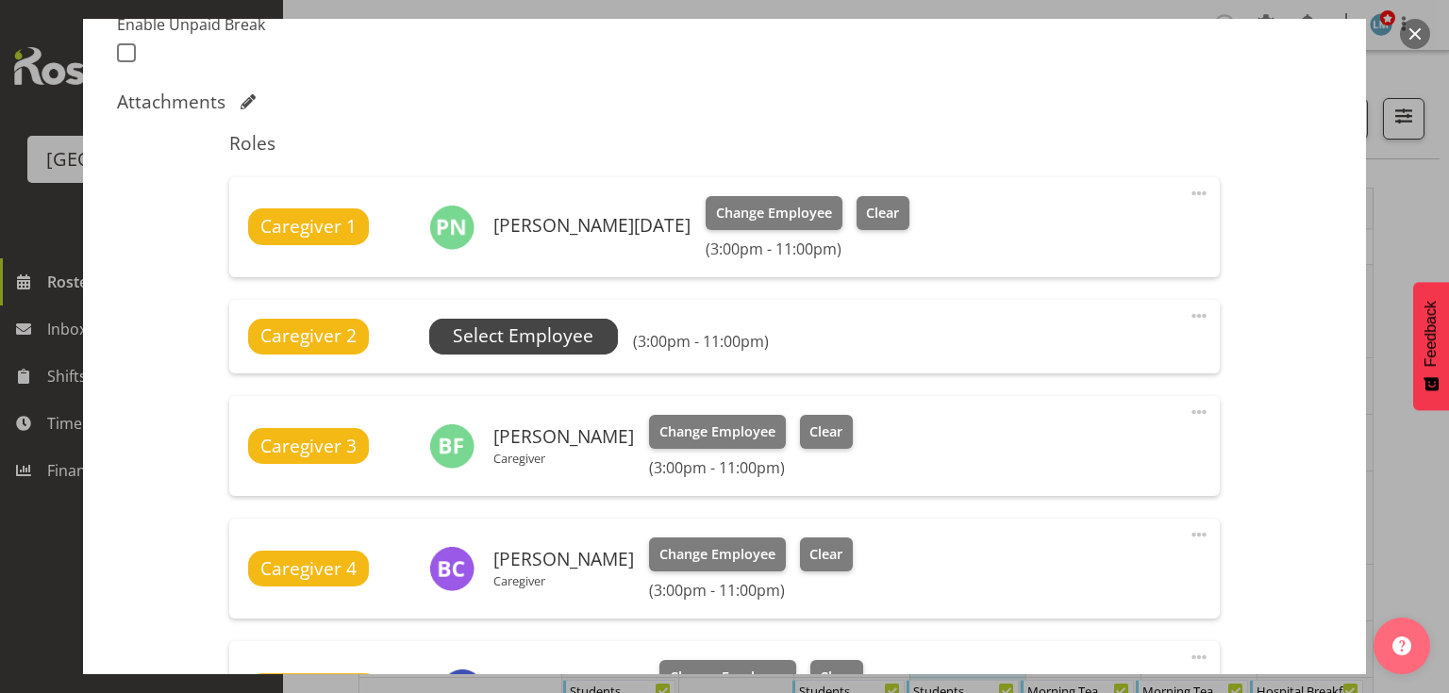
click at [512, 336] on span "Select Employee" at bounding box center [523, 336] width 141 height 27
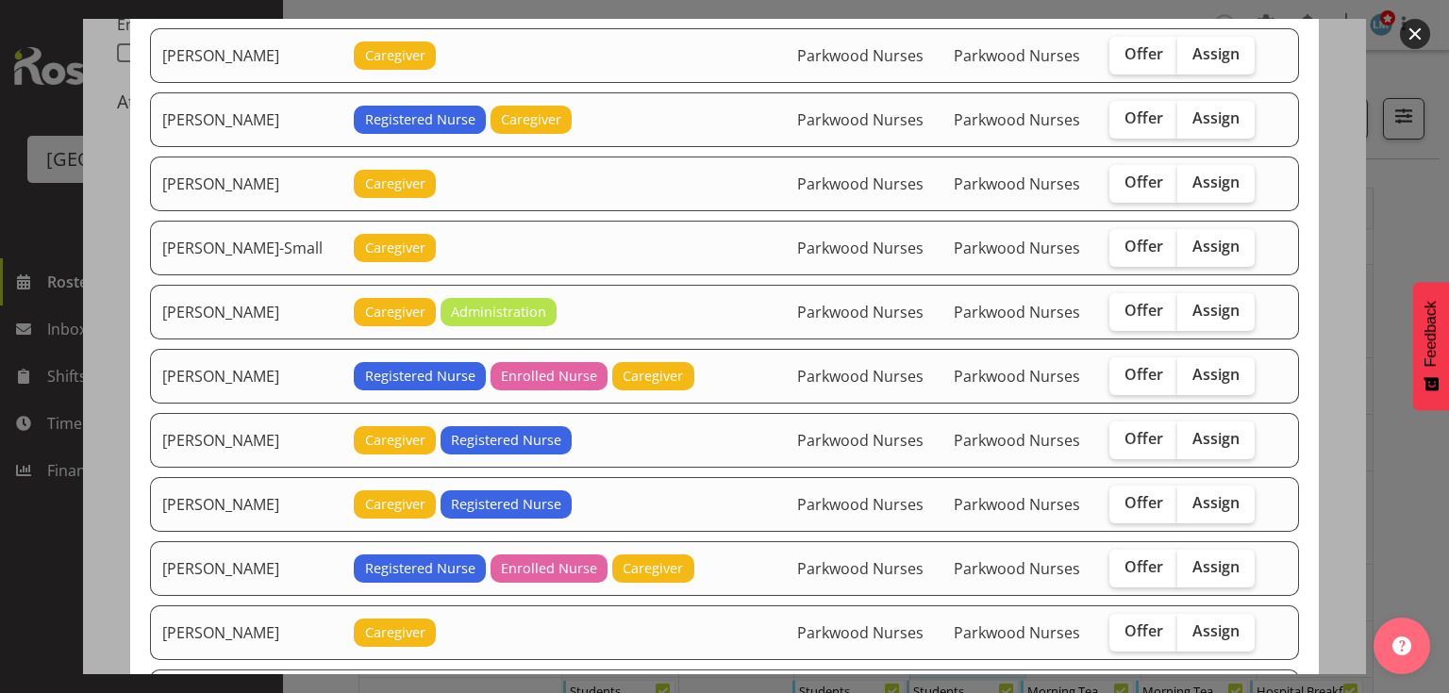
scroll to position [1358, 0]
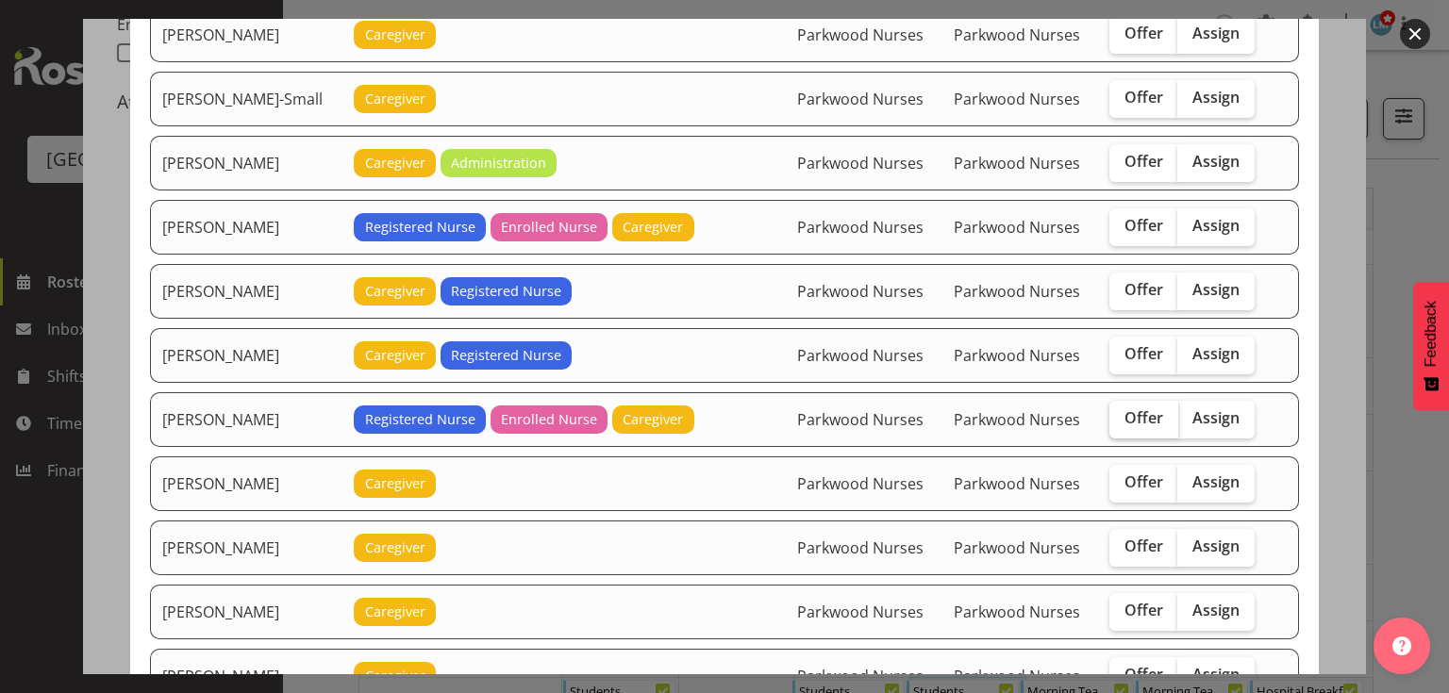
click at [1132, 408] on span "Offer" at bounding box center [1143, 417] width 39 height 19
click at [1122, 412] on input "Offer" at bounding box center [1115, 418] width 12 height 12
checkbox input "true"
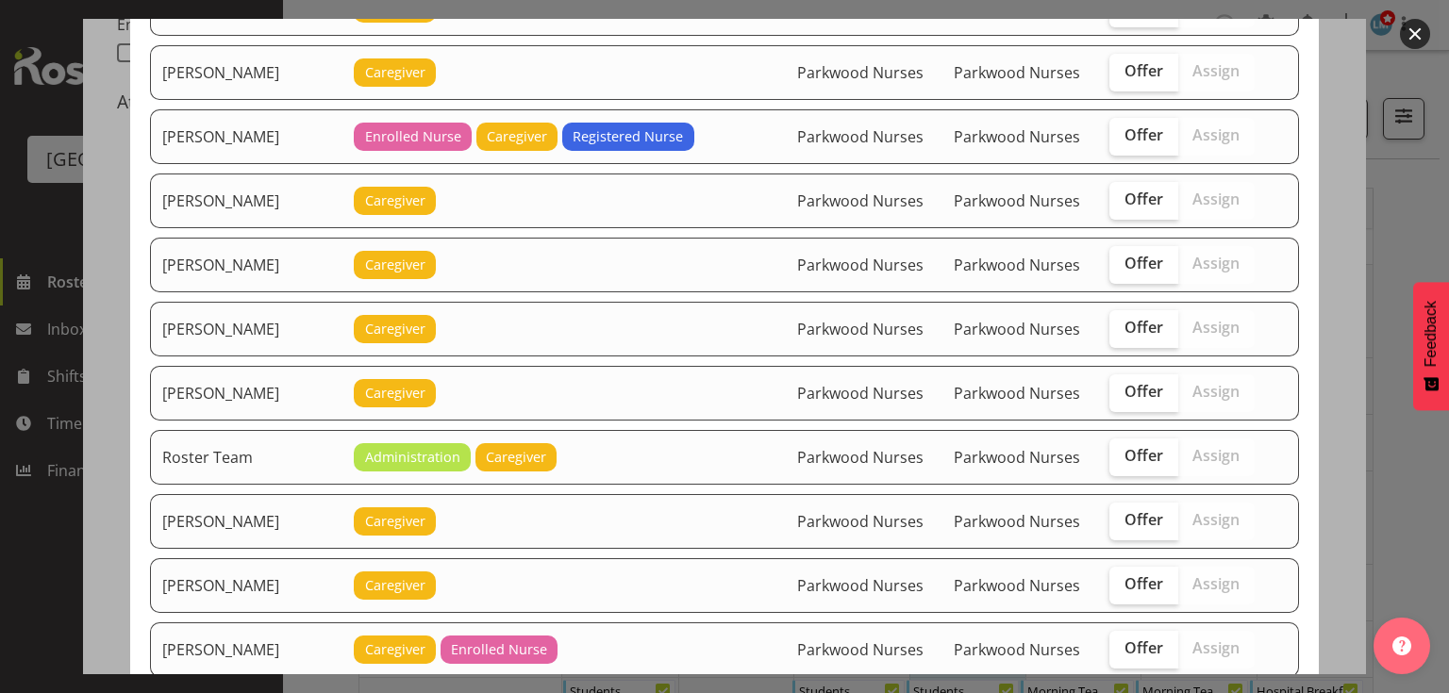
scroll to position [2242, 0]
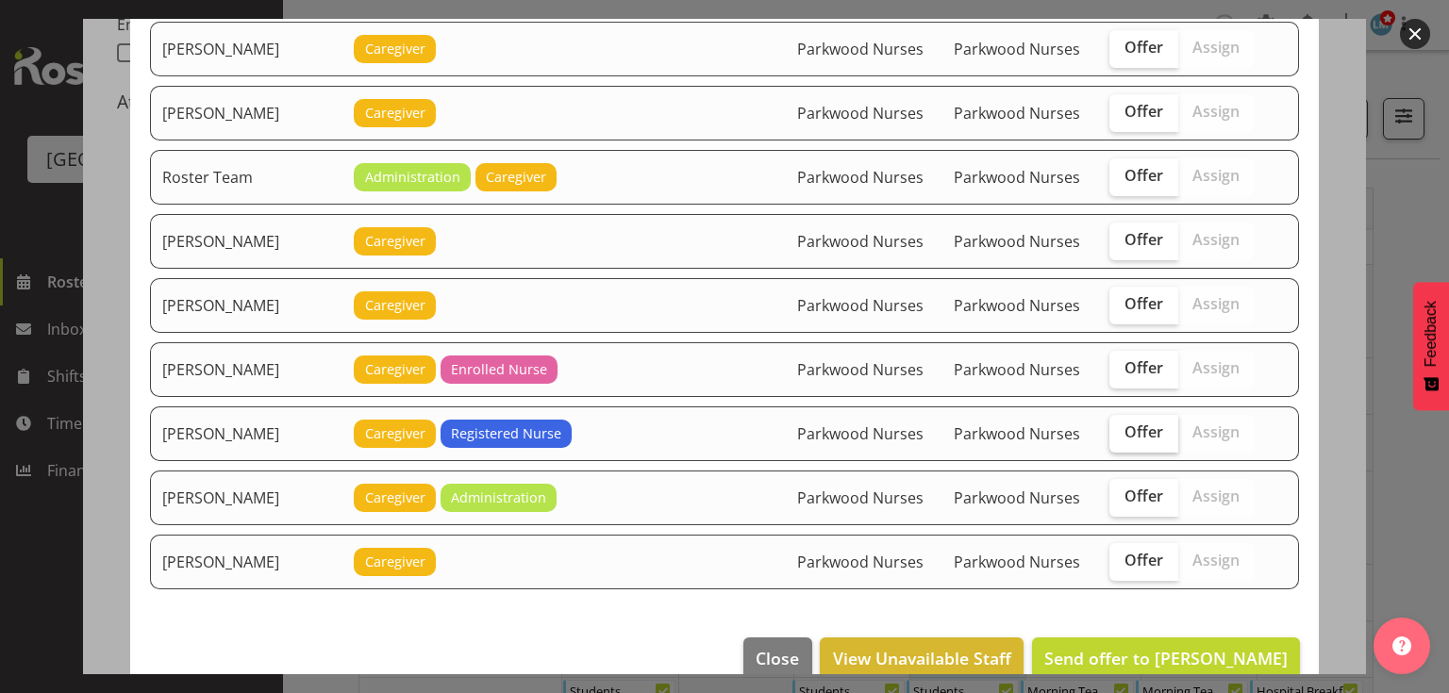
click at [1144, 423] on span "Offer" at bounding box center [1143, 432] width 39 height 19
click at [1122, 426] on input "Offer" at bounding box center [1115, 432] width 12 height 12
checkbox input "true"
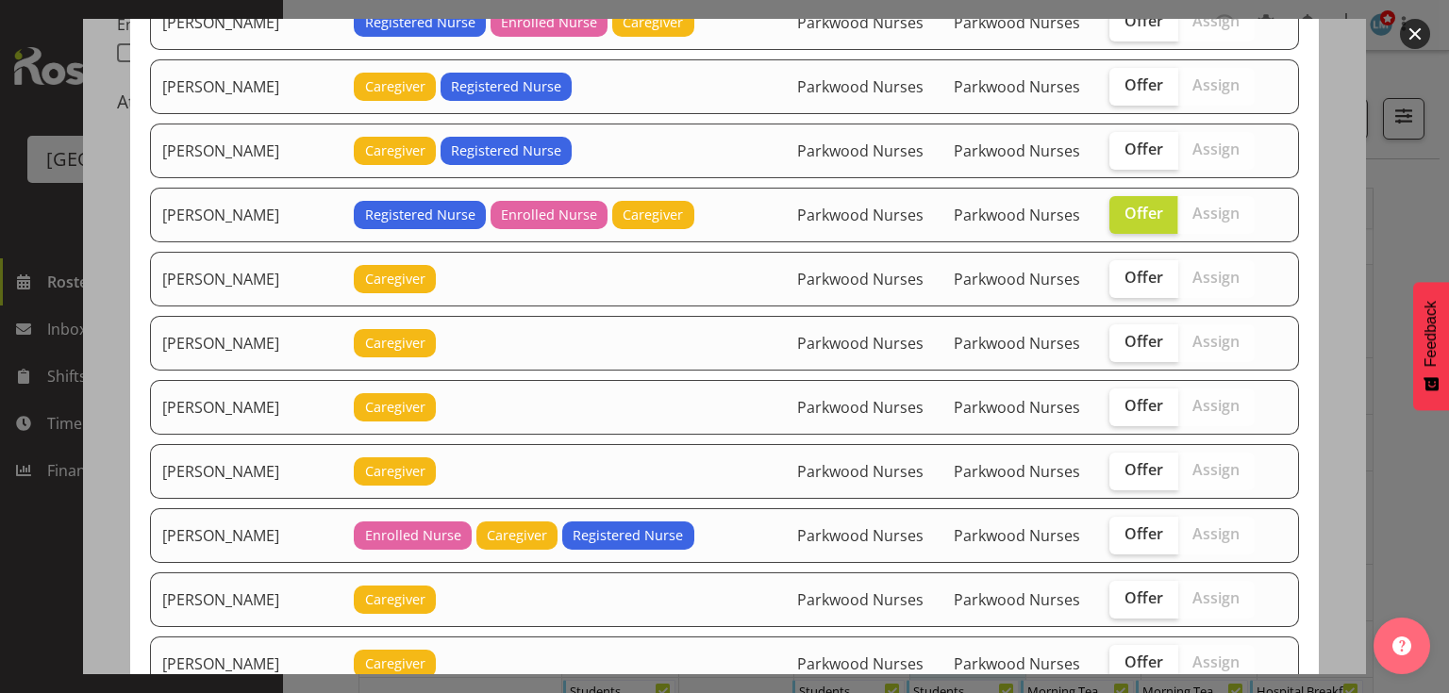
scroll to position [1940, 0]
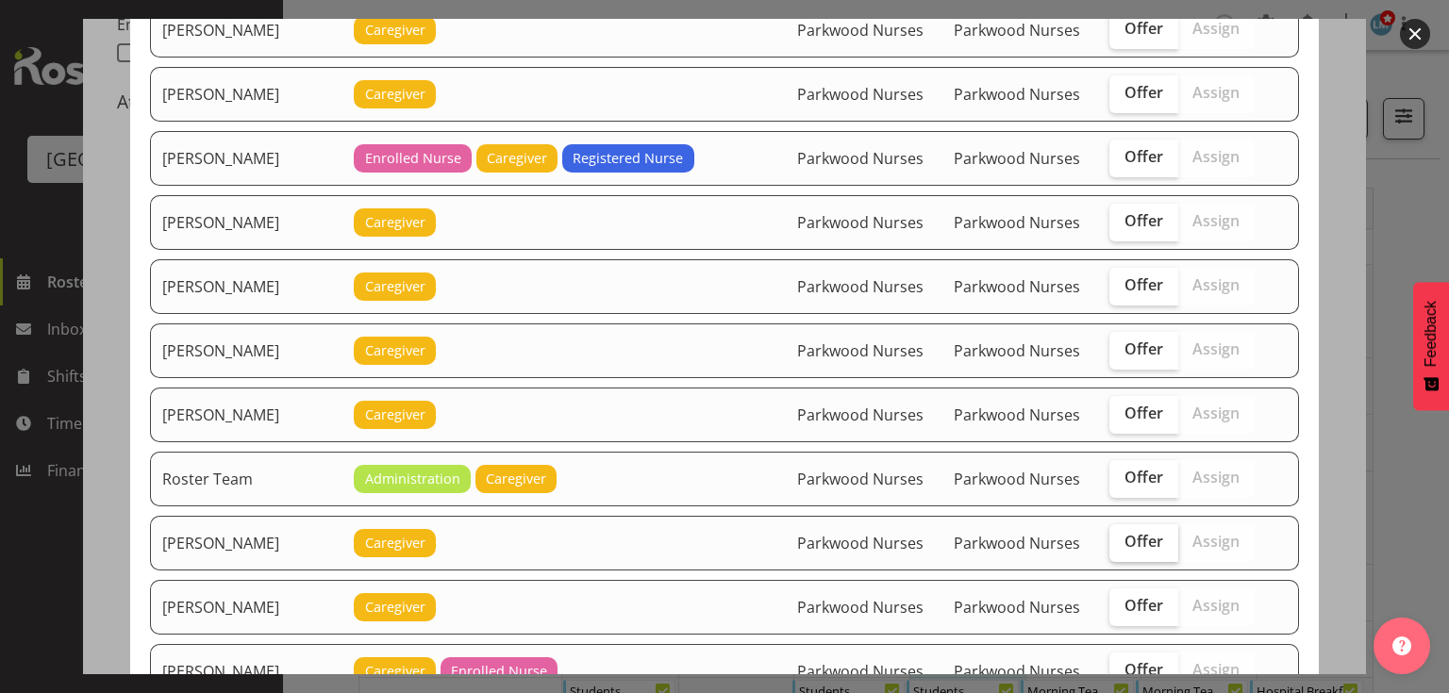
click at [1143, 532] on span "Offer" at bounding box center [1143, 541] width 39 height 19
click at [1122, 536] on input "Offer" at bounding box center [1115, 542] width 12 height 12
checkbox input "true"
click at [1125, 340] on span "Offer" at bounding box center [1143, 349] width 39 height 19
click at [1122, 343] on input "Offer" at bounding box center [1115, 349] width 12 height 12
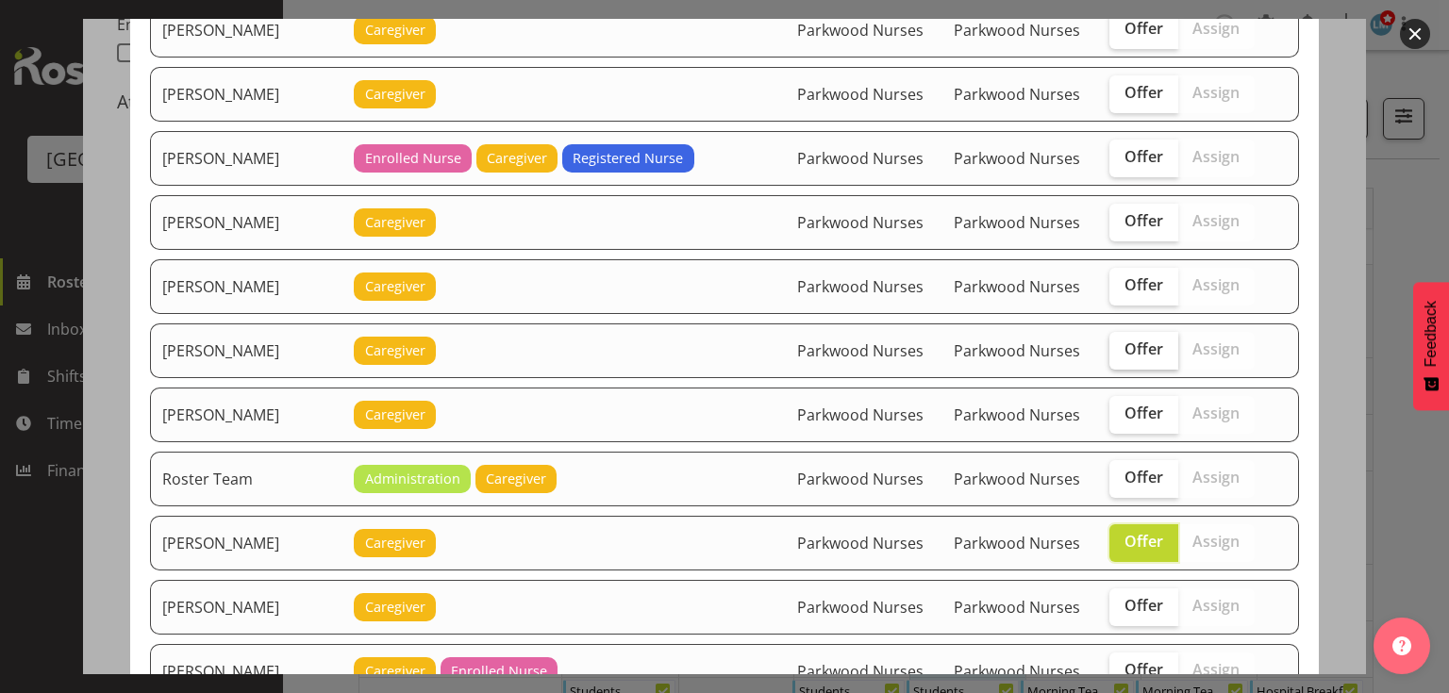
checkbox input "true"
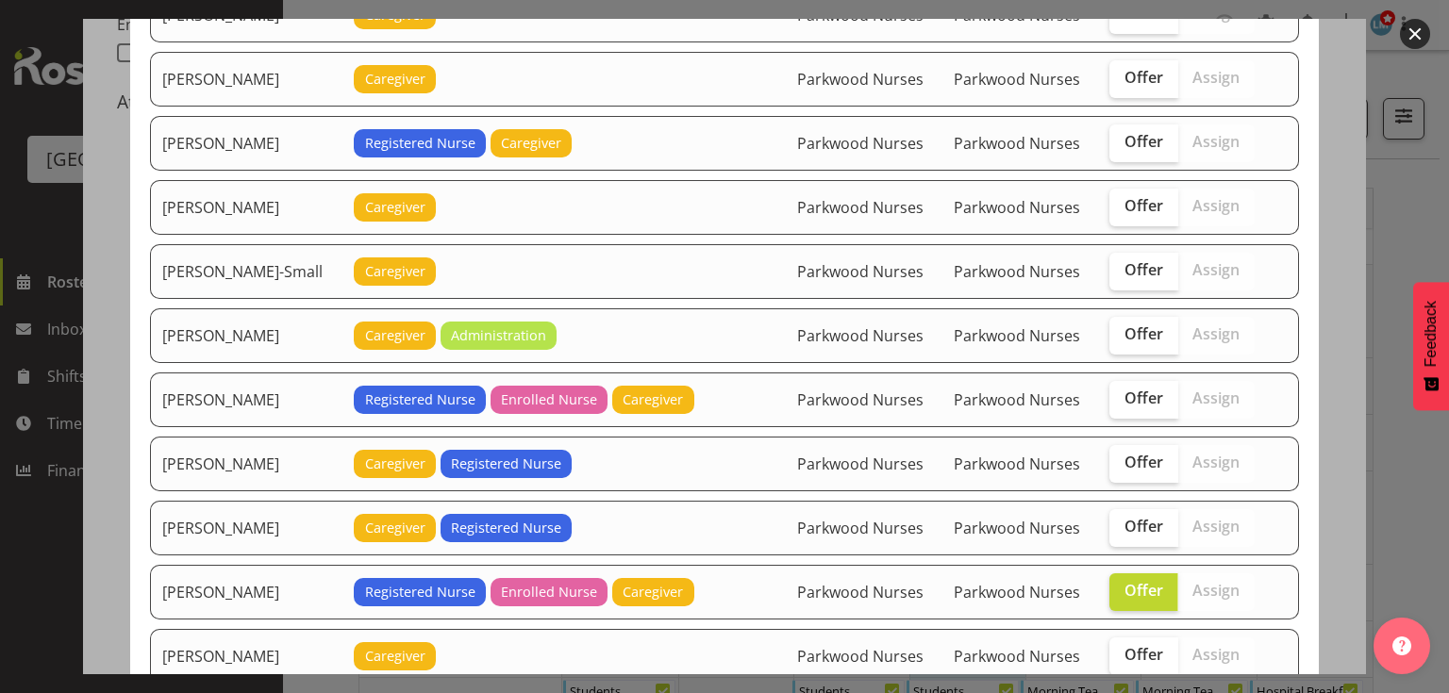
scroll to position [884, 0]
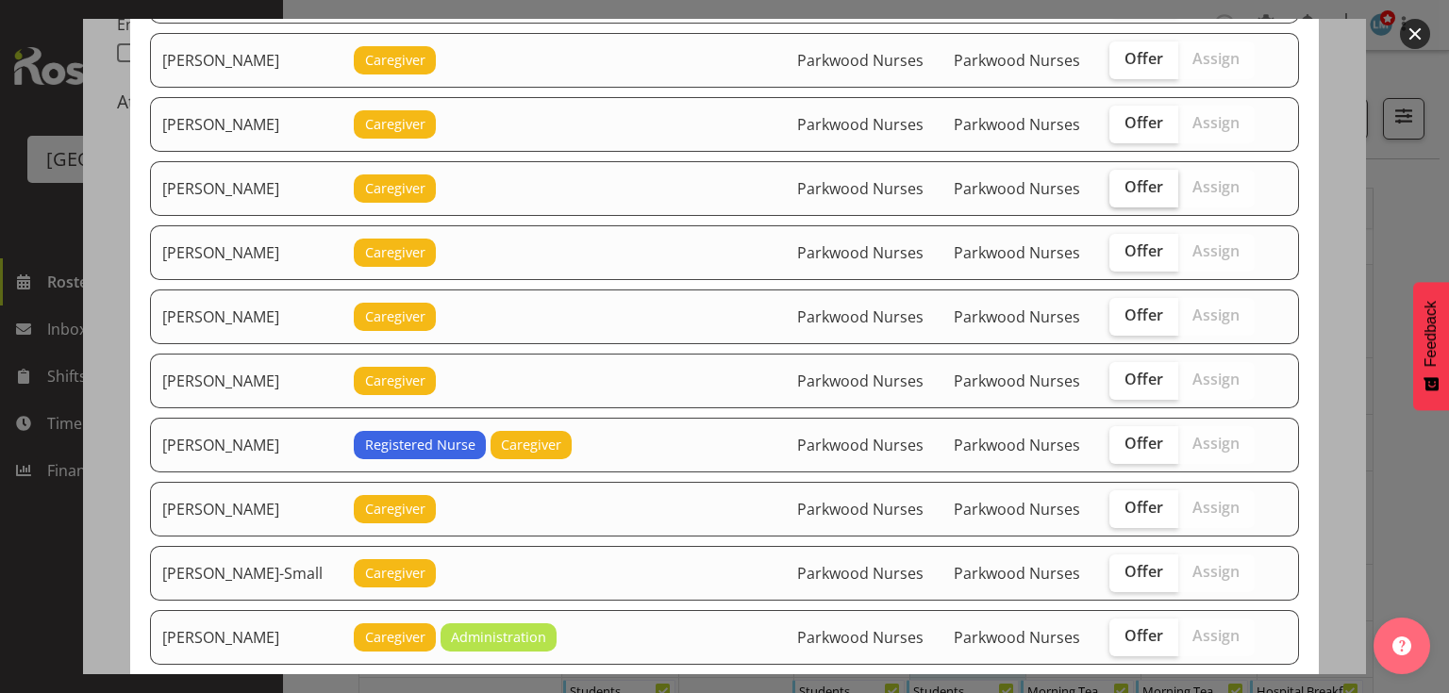
click at [1135, 177] on span "Offer" at bounding box center [1143, 186] width 39 height 19
click at [1122, 181] on input "Offer" at bounding box center [1115, 187] width 12 height 12
checkbox input "true"
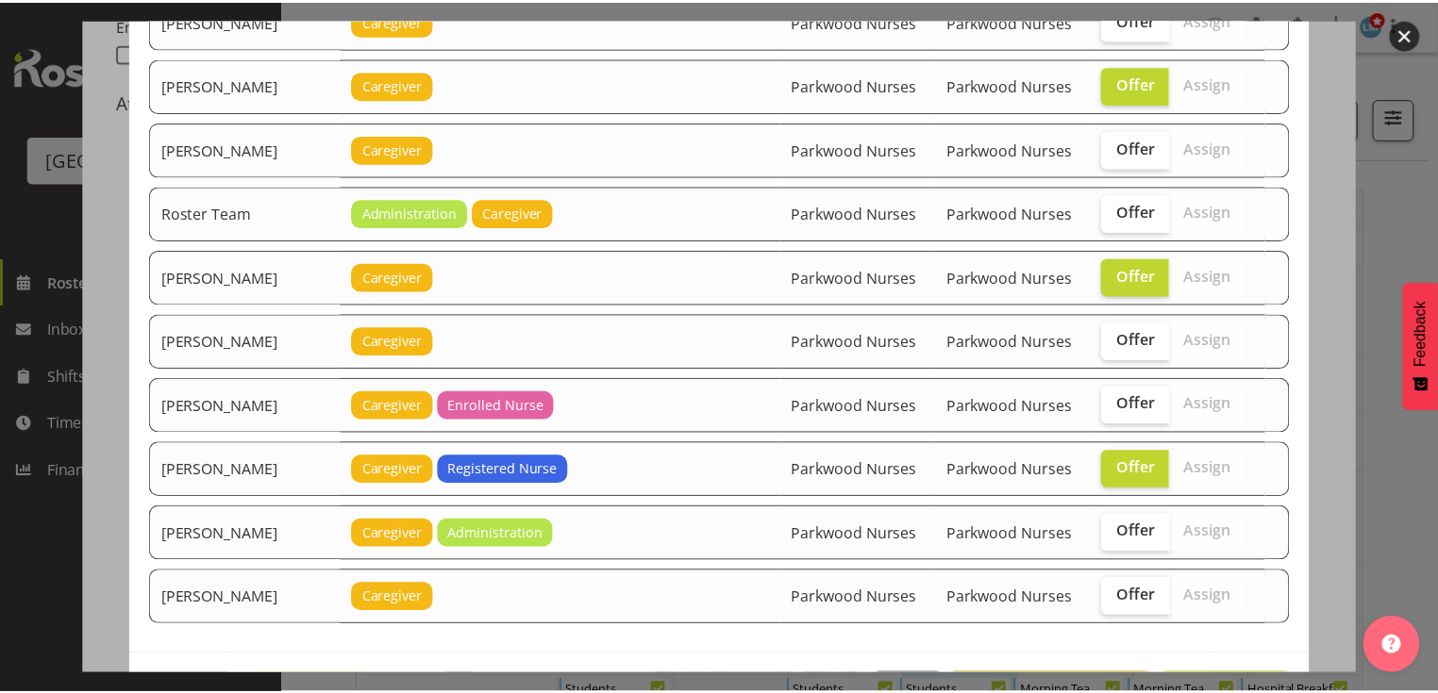
scroll to position [2242, 0]
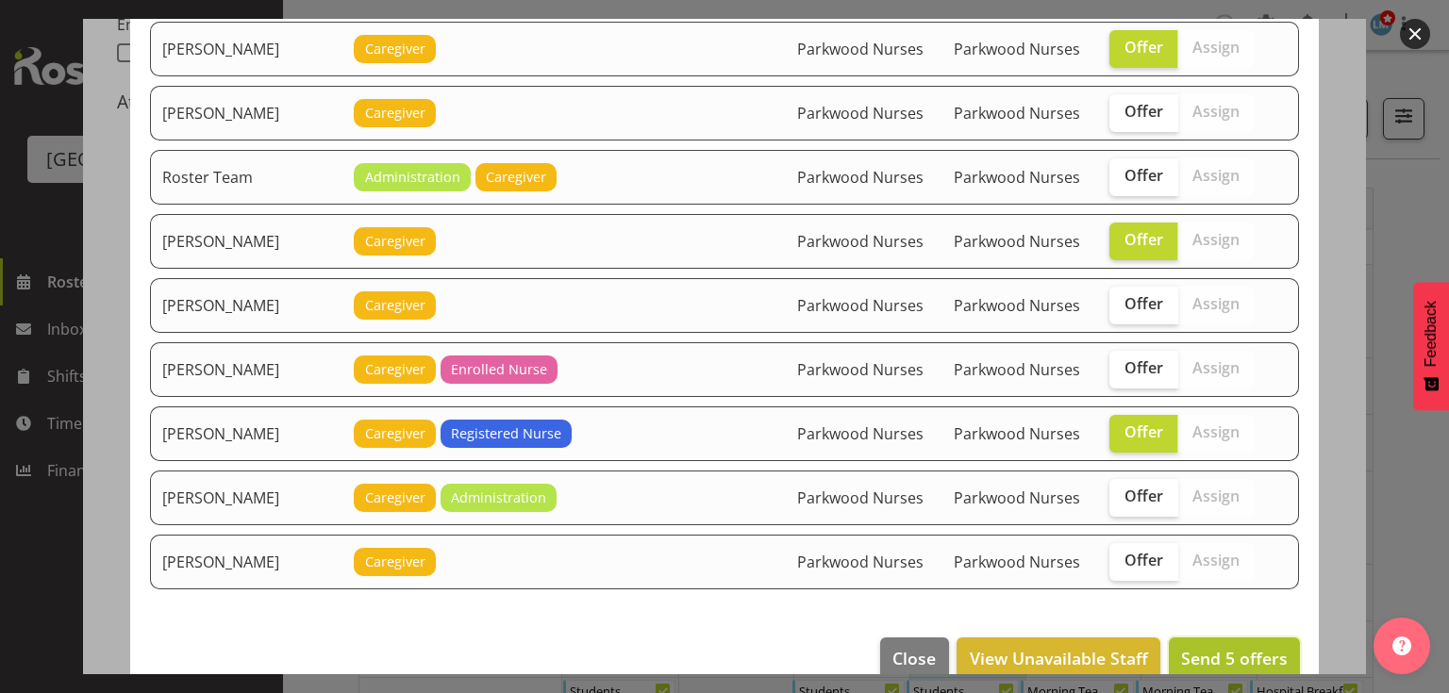
click at [1214, 647] on span "Send 5 offers" at bounding box center [1234, 658] width 107 height 23
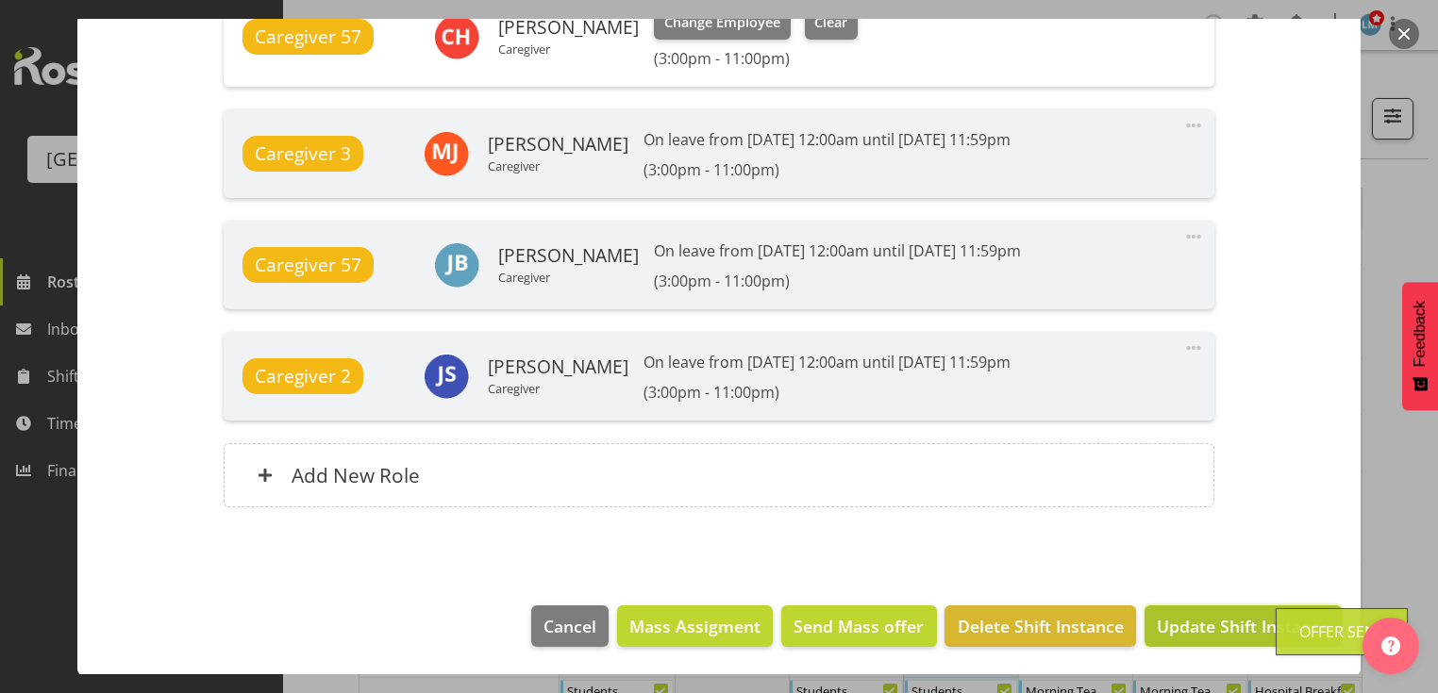
click at [1214, 621] on span "Update Shift Instance" at bounding box center [1243, 626] width 173 height 25
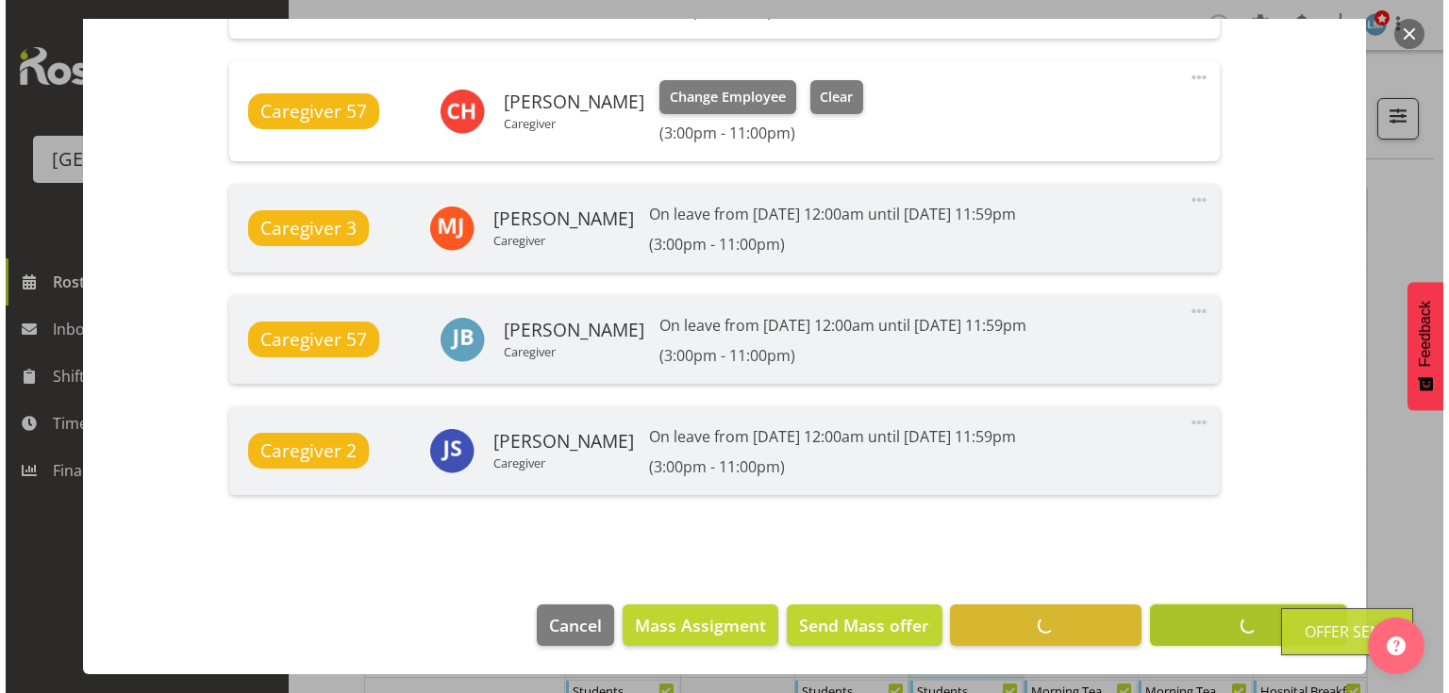
scroll to position [1230, 0]
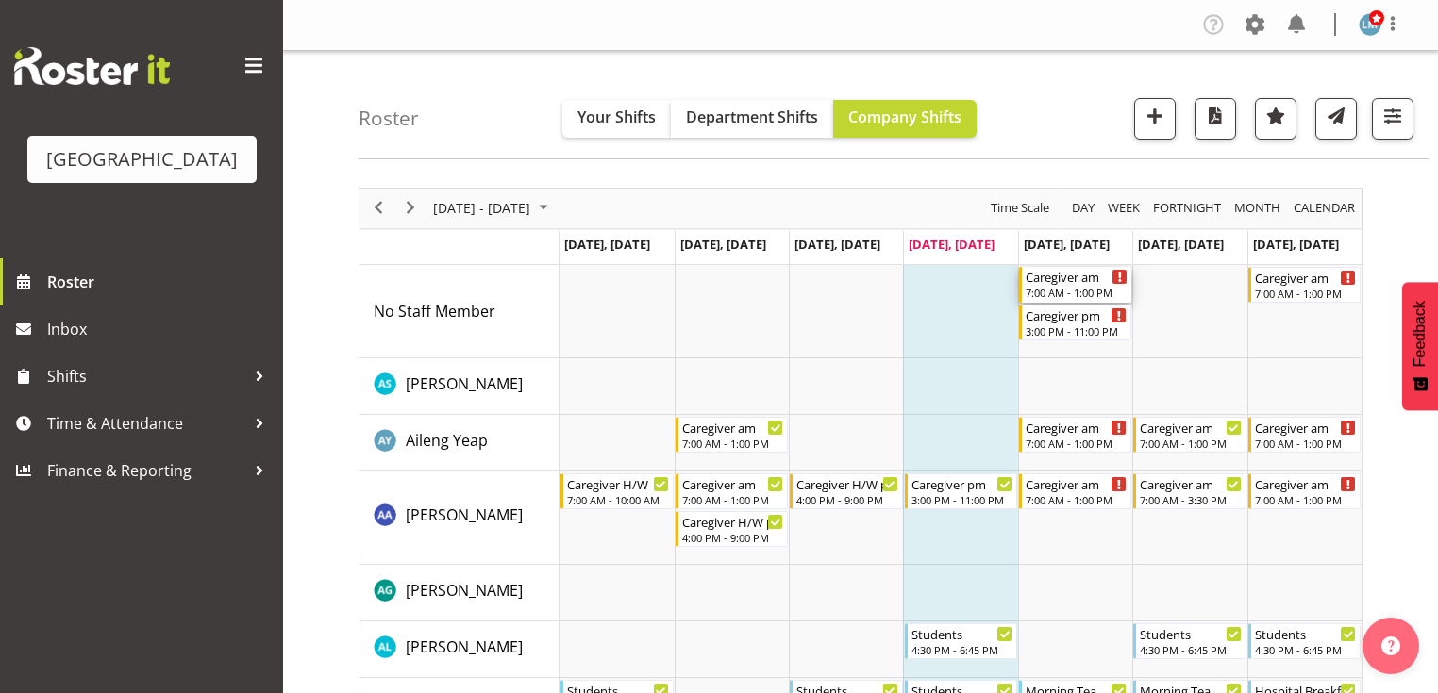
click at [1041, 282] on div "Caregiver am" at bounding box center [1076, 276] width 102 height 19
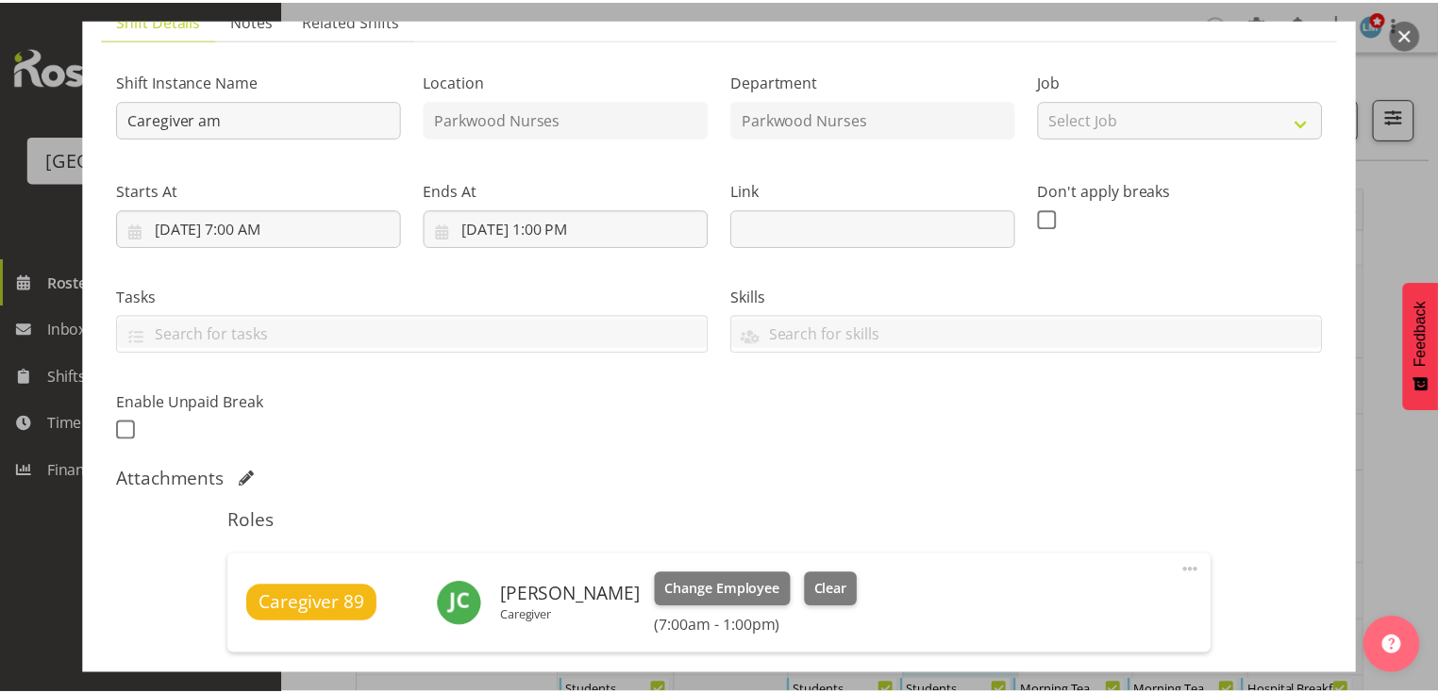
scroll to position [453, 0]
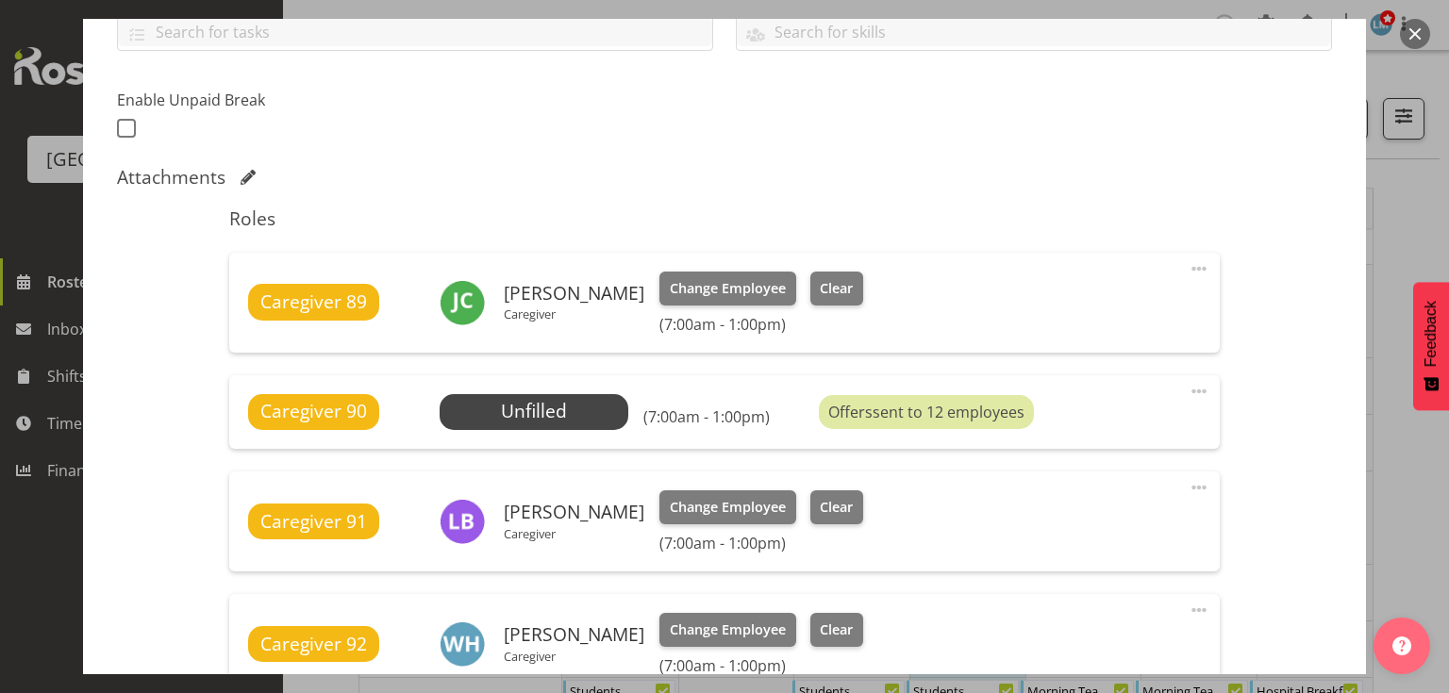
click at [1415, 34] on button "button" at bounding box center [1415, 34] width 30 height 30
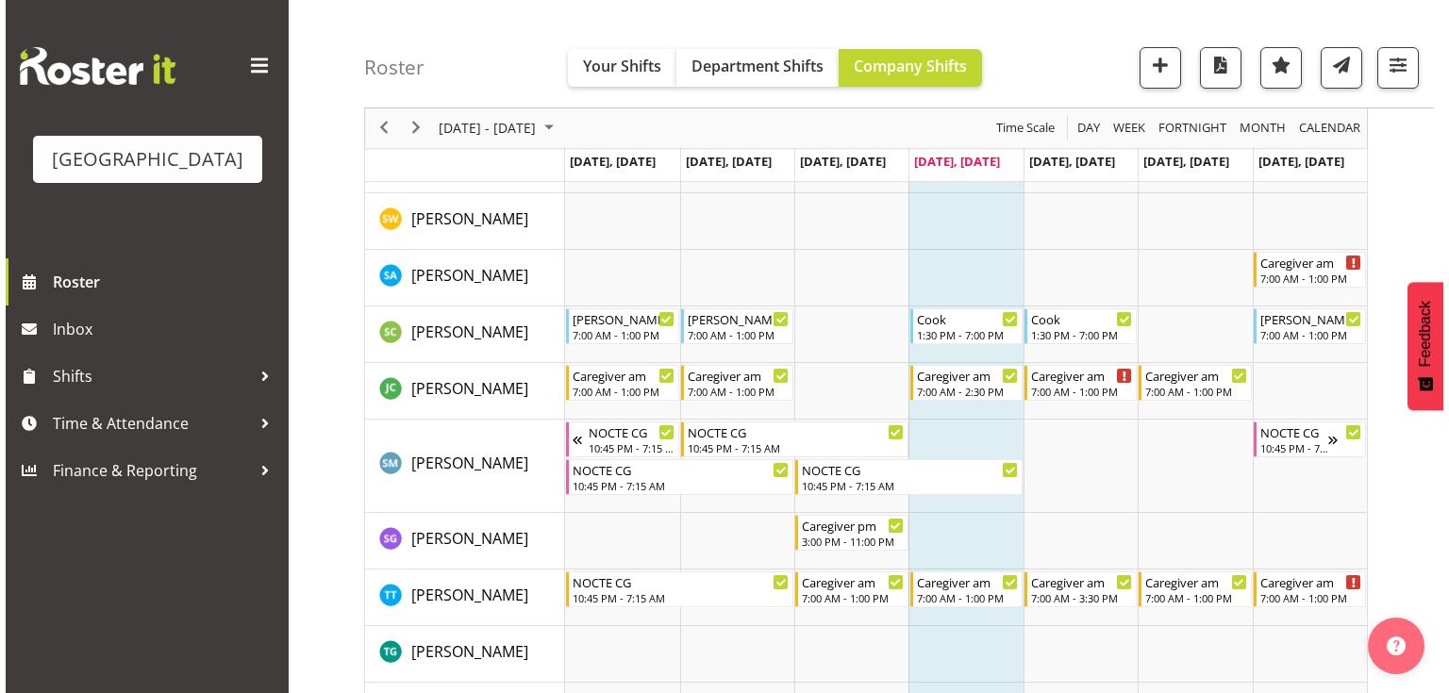
scroll to position [6037, 0]
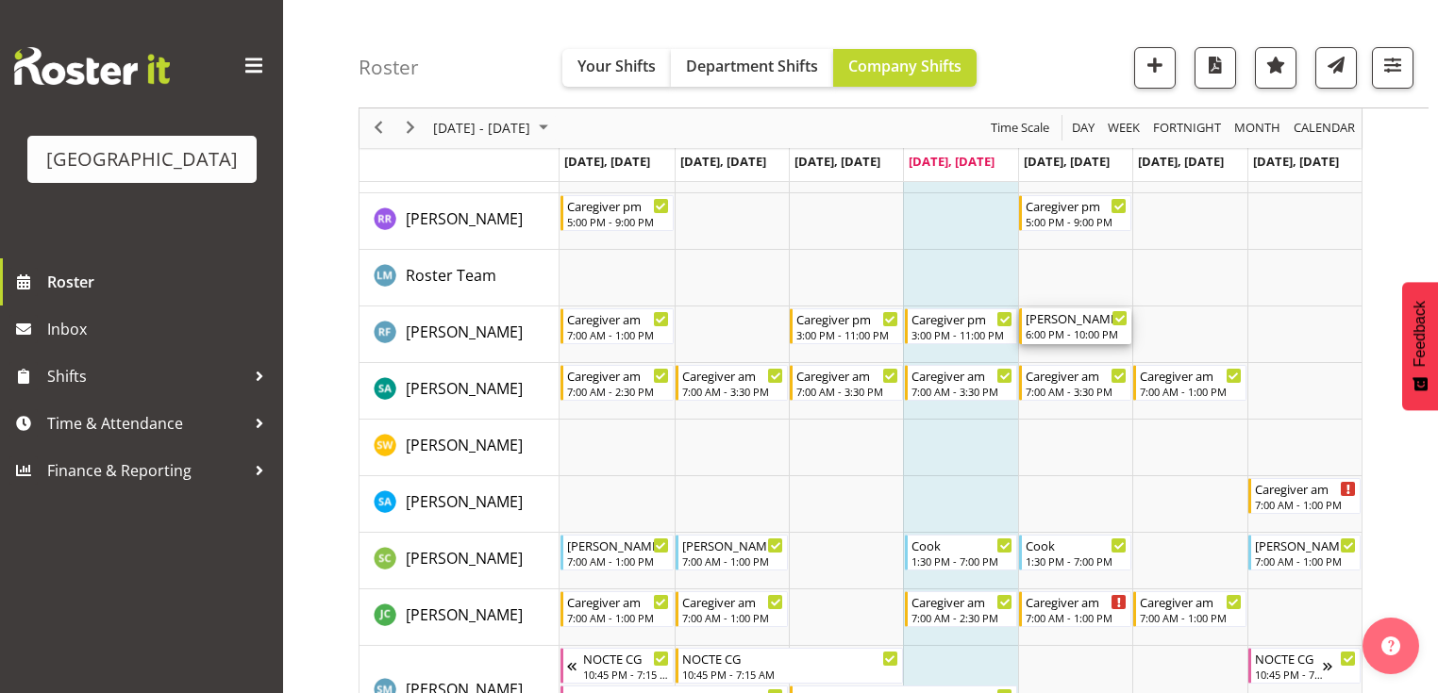
click at [1071, 326] on div "Ressie 2 Help 6:00 PM - 10:00 PM" at bounding box center [1076, 326] width 102 height 36
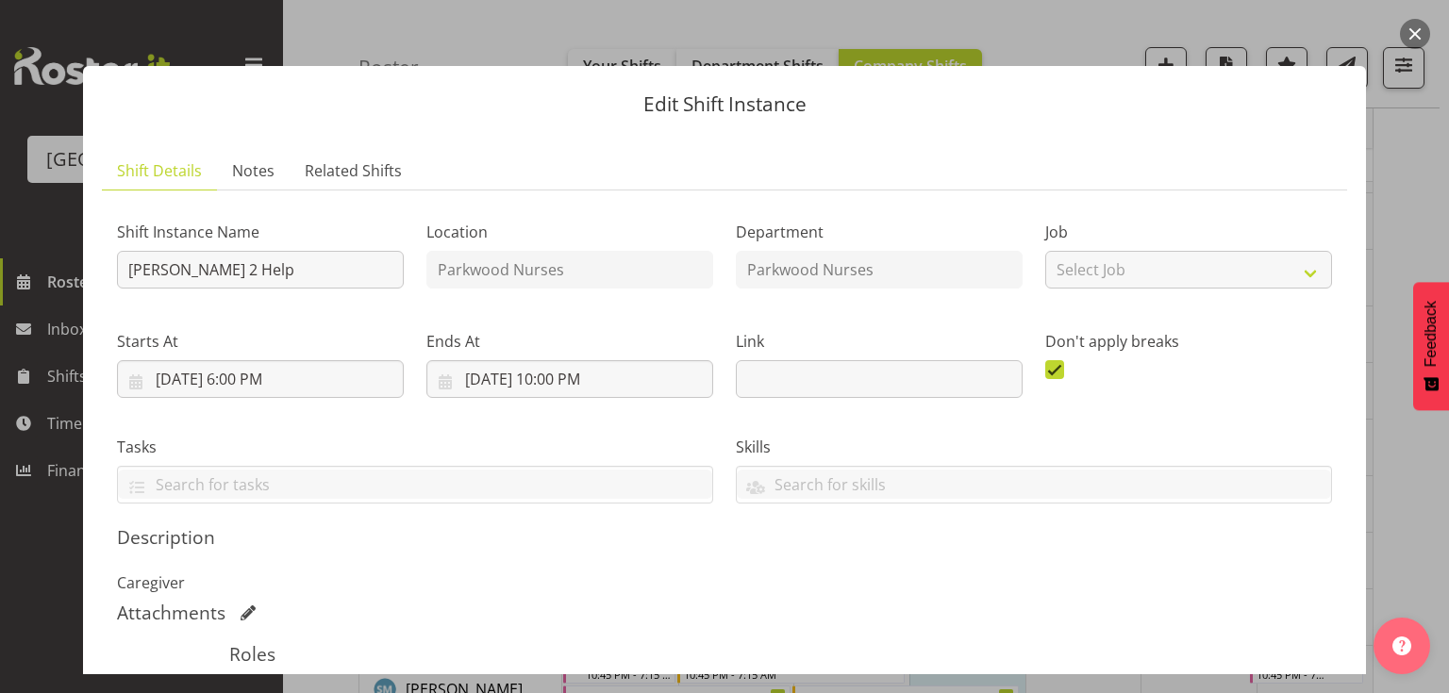
scroll to position [302, 0]
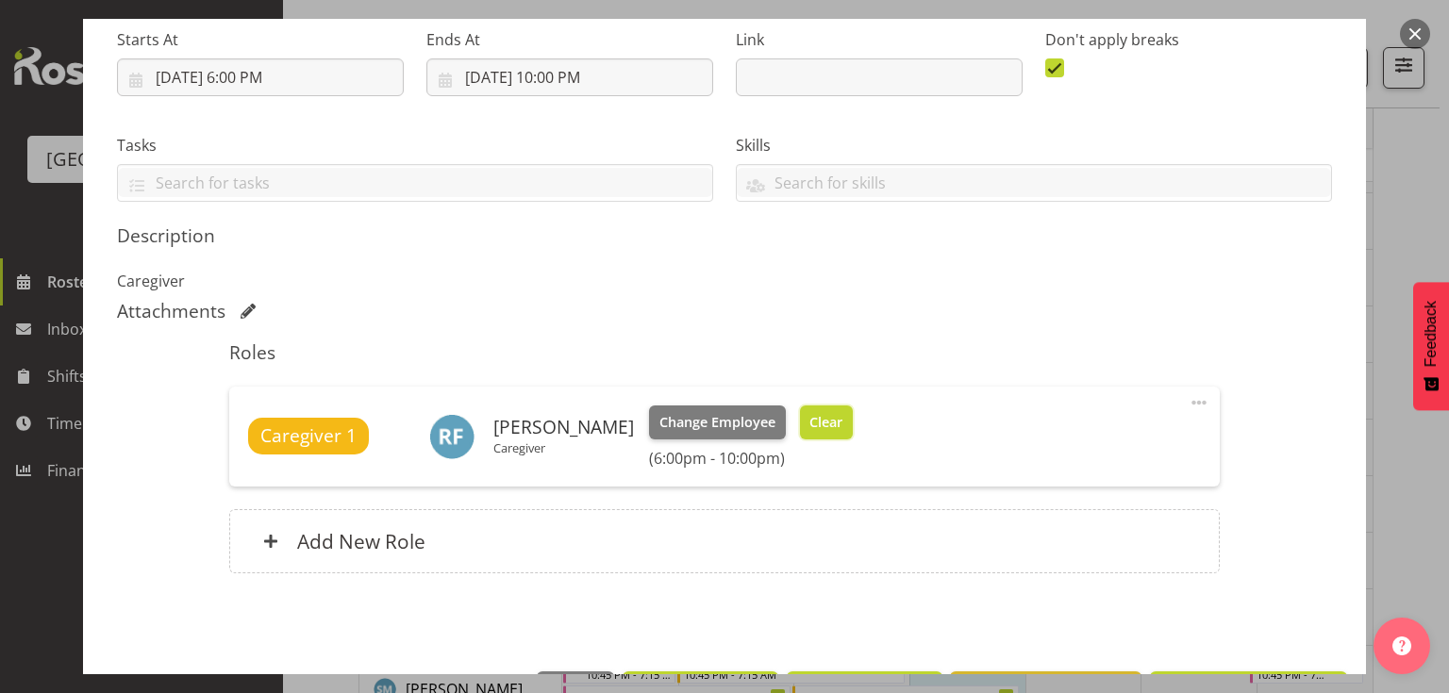
click at [809, 414] on span "Clear" at bounding box center [825, 422] width 33 height 21
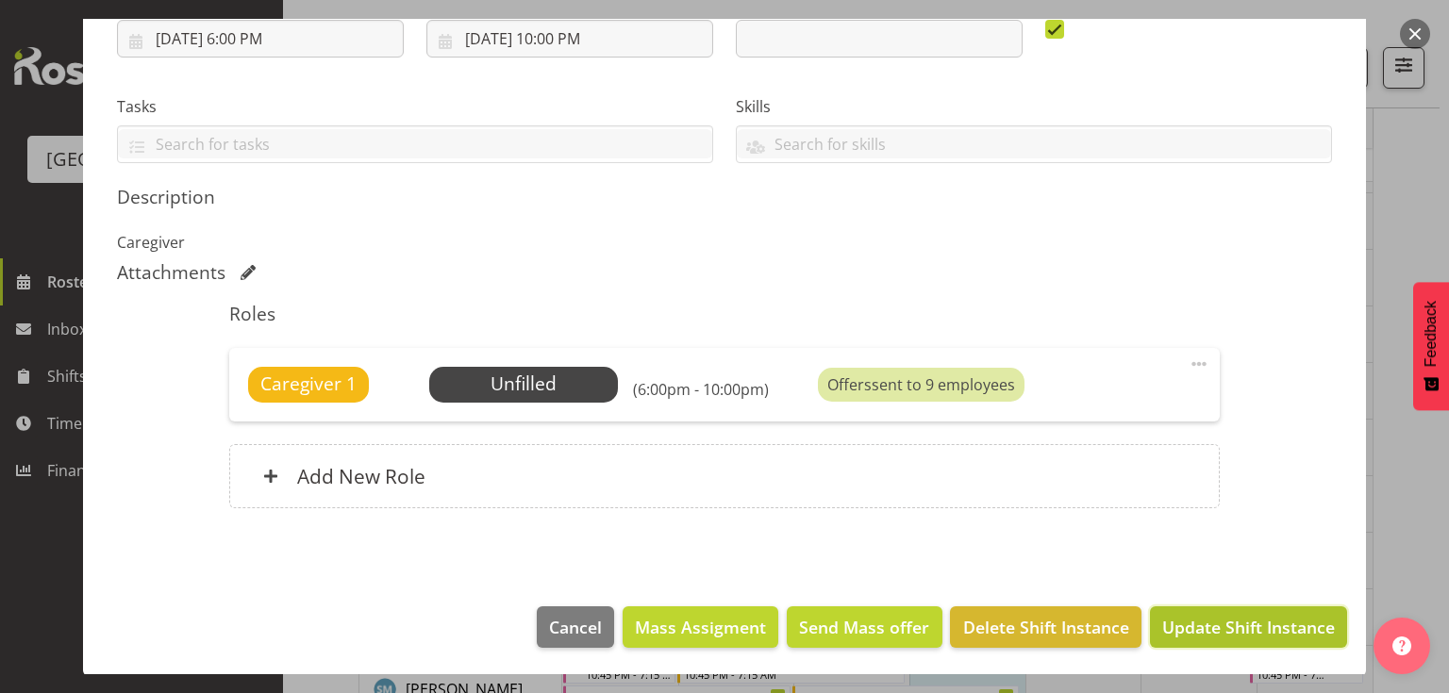
click at [1224, 621] on span "Update Shift Instance" at bounding box center [1248, 627] width 173 height 25
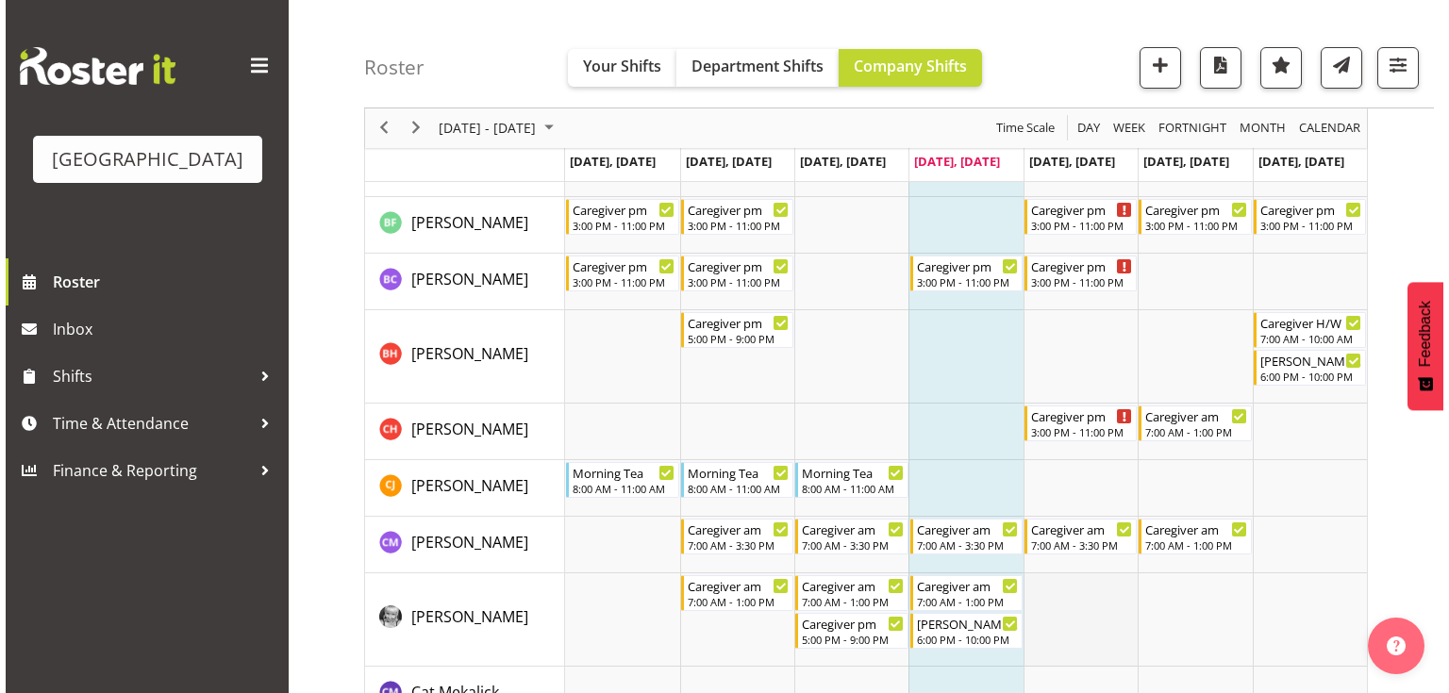
scroll to position [868, 0]
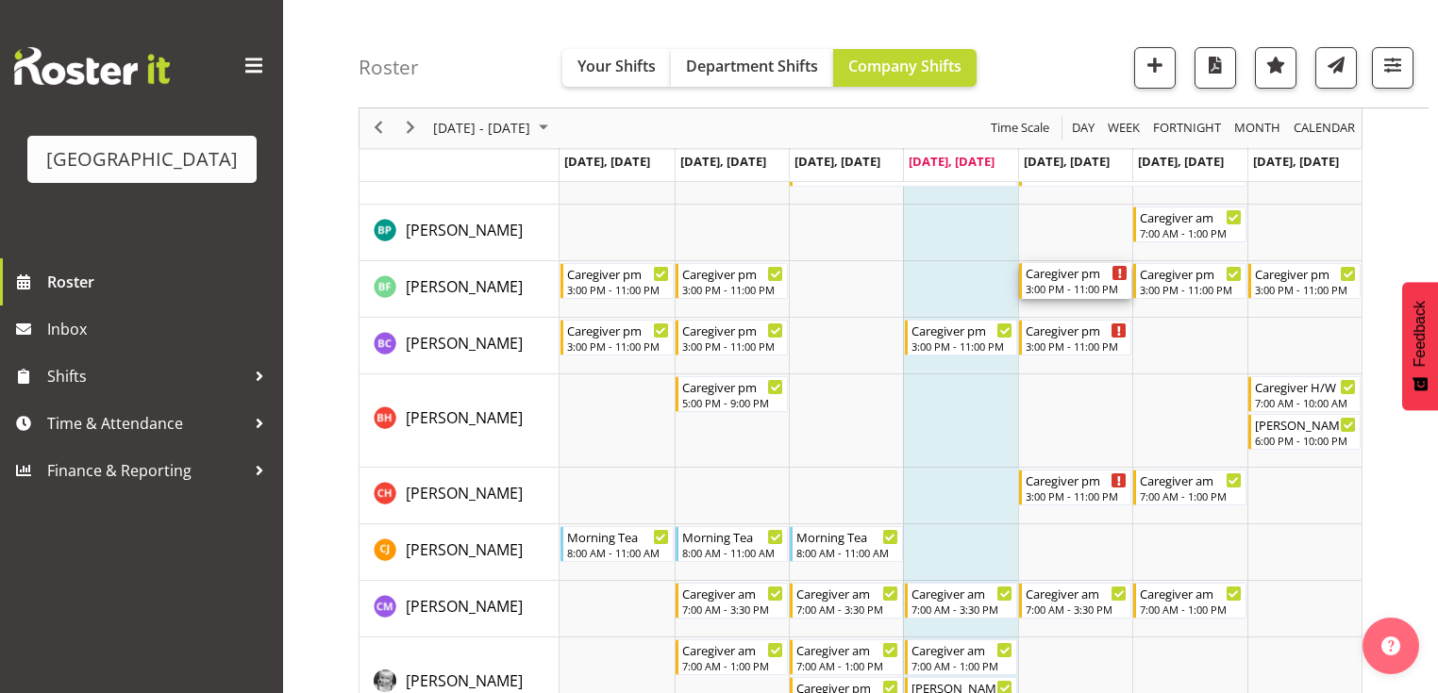
click at [1061, 287] on div "3:00 PM - 11:00 PM" at bounding box center [1076, 288] width 102 height 15
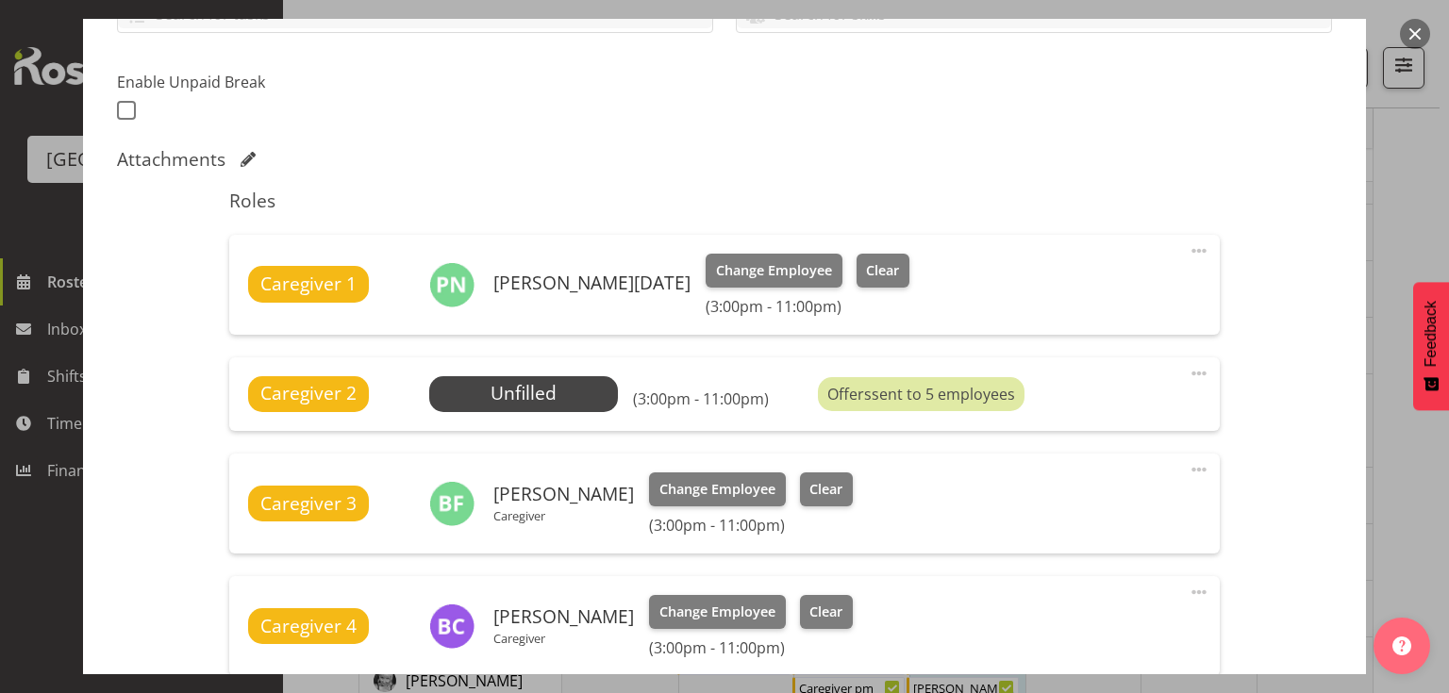
scroll to position [604, 0]
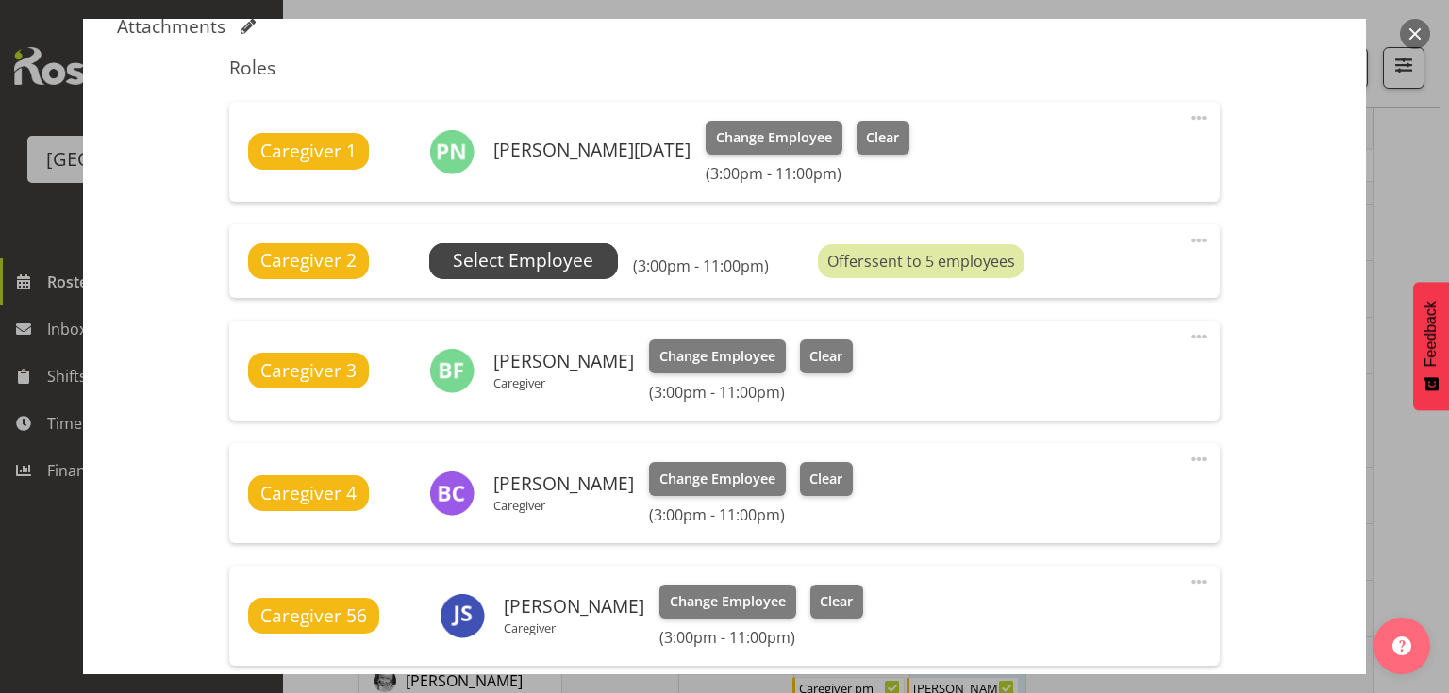
click at [565, 254] on span "Select Employee" at bounding box center [523, 260] width 141 height 27
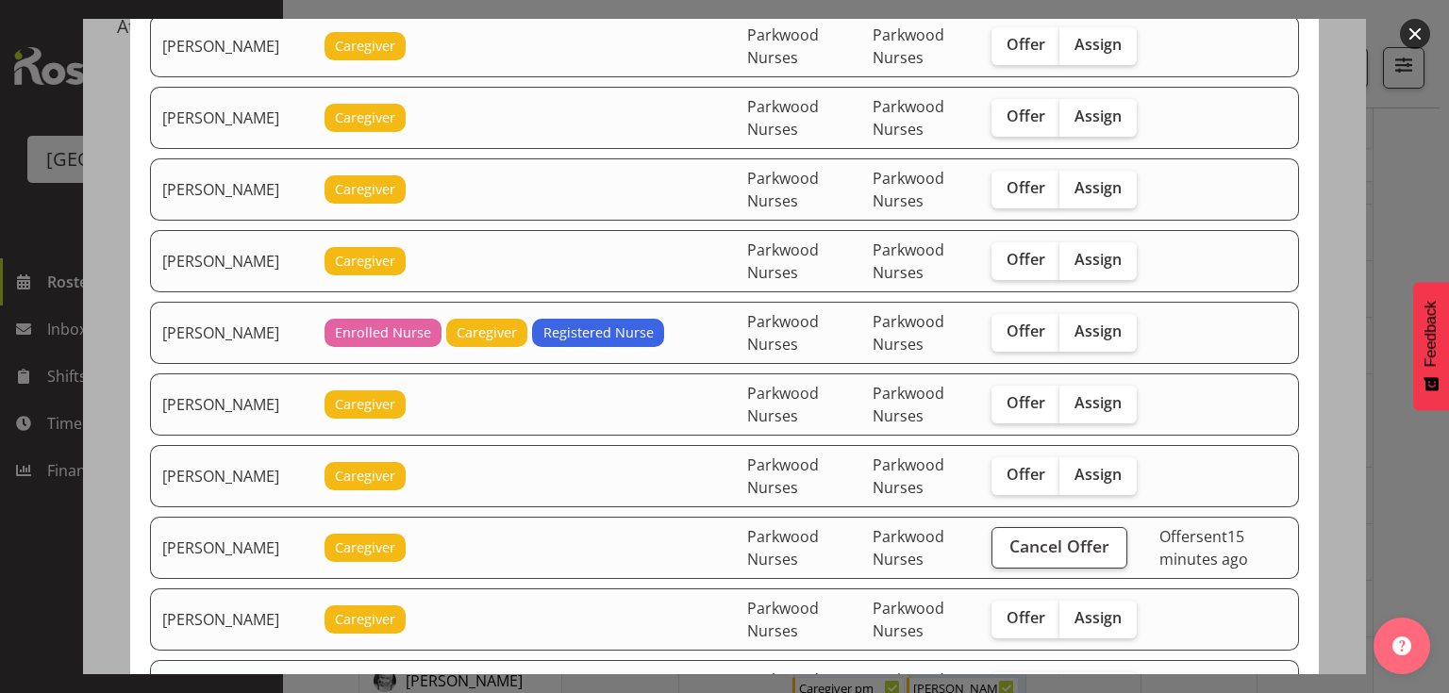
scroll to position [2113, 0]
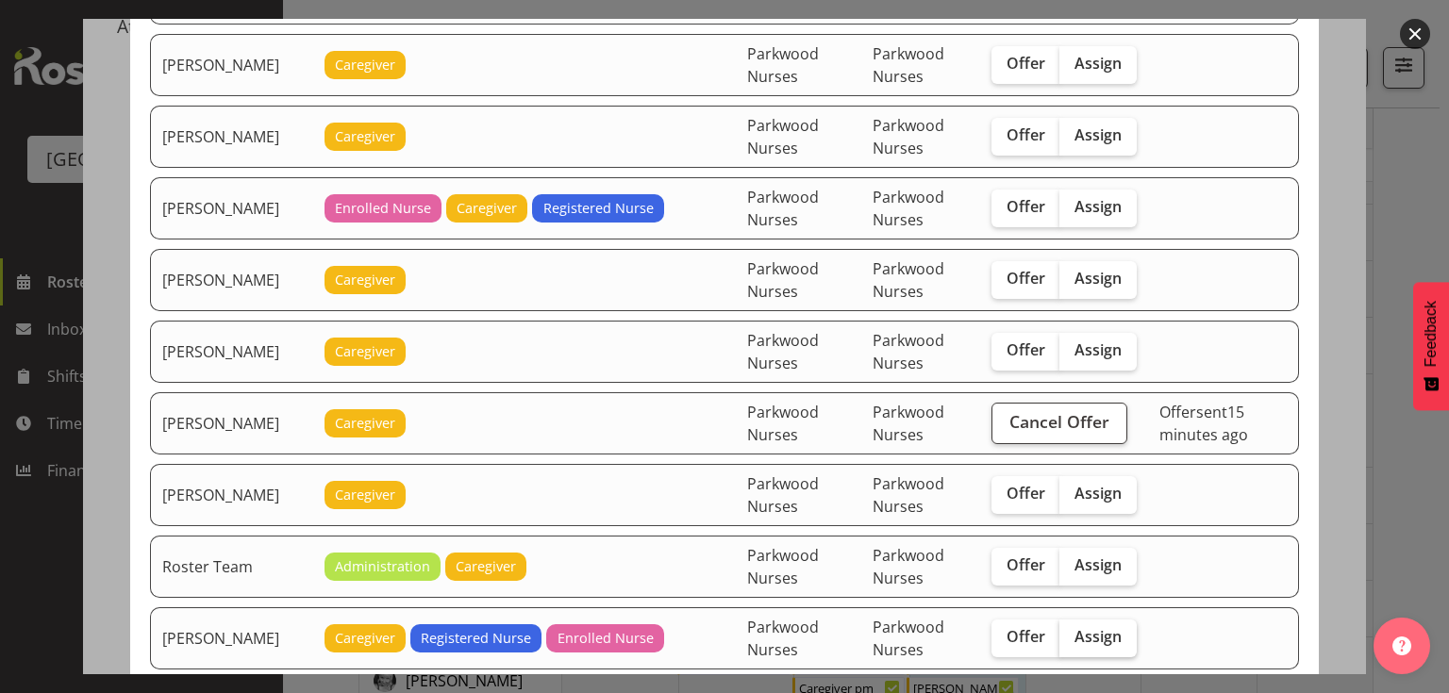
click at [1083, 627] on span "Assign" at bounding box center [1097, 636] width 47 height 19
click at [1072, 631] on input "Assign" at bounding box center [1065, 637] width 12 height 12
checkbox input "true"
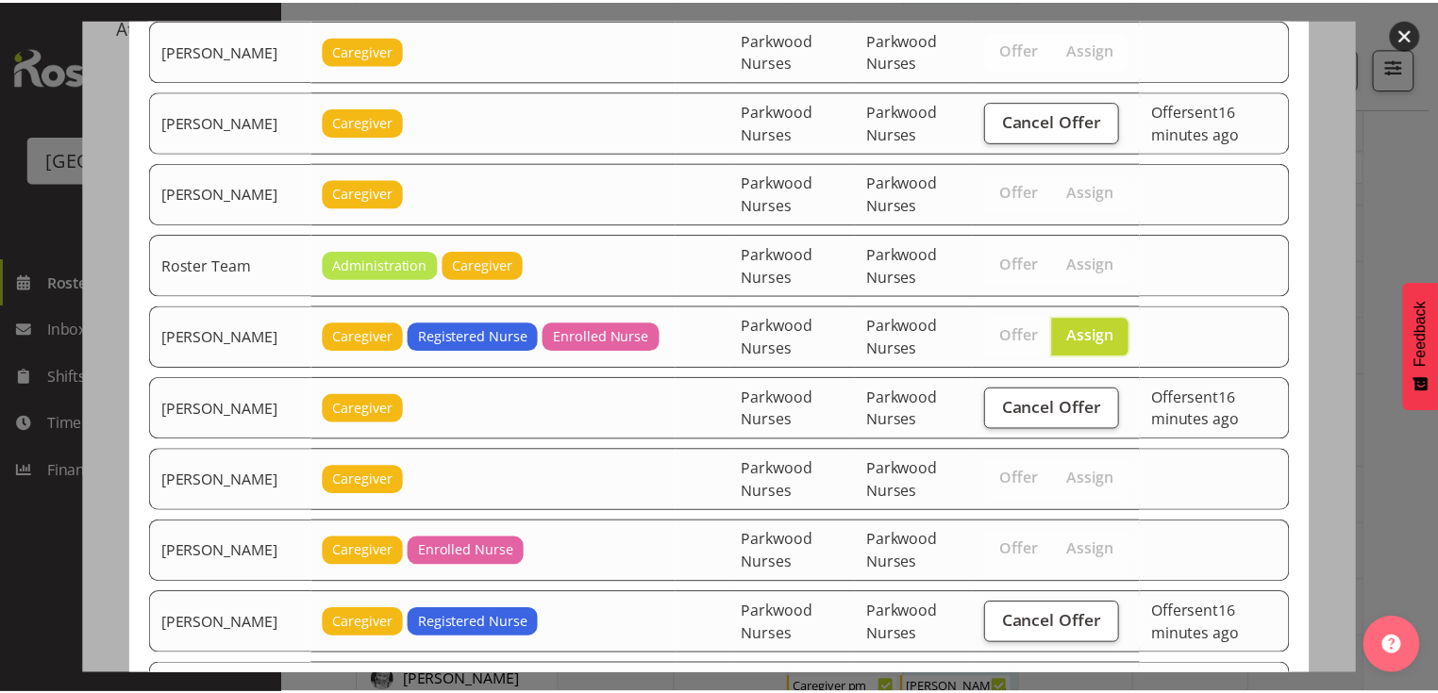
scroll to position [2622, 0]
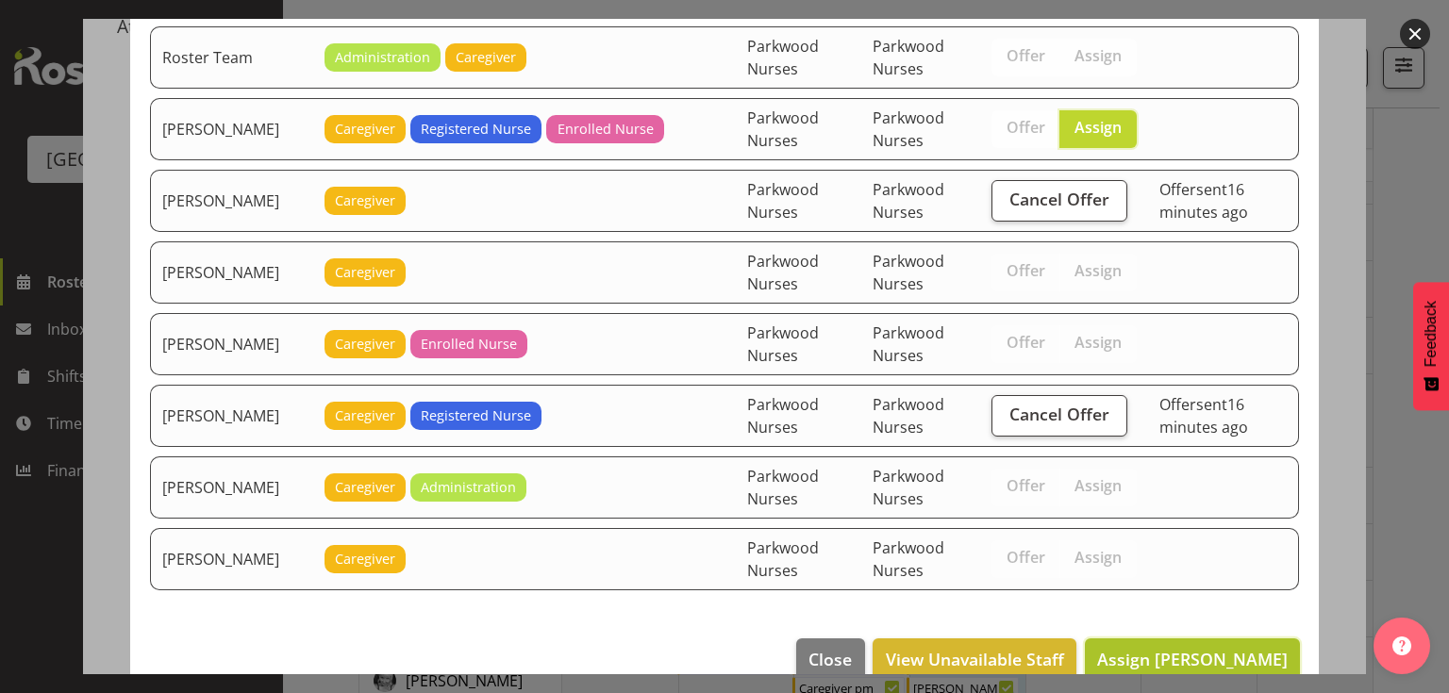
click at [1234, 648] on span "Assign Ruth Flavell" at bounding box center [1192, 659] width 191 height 23
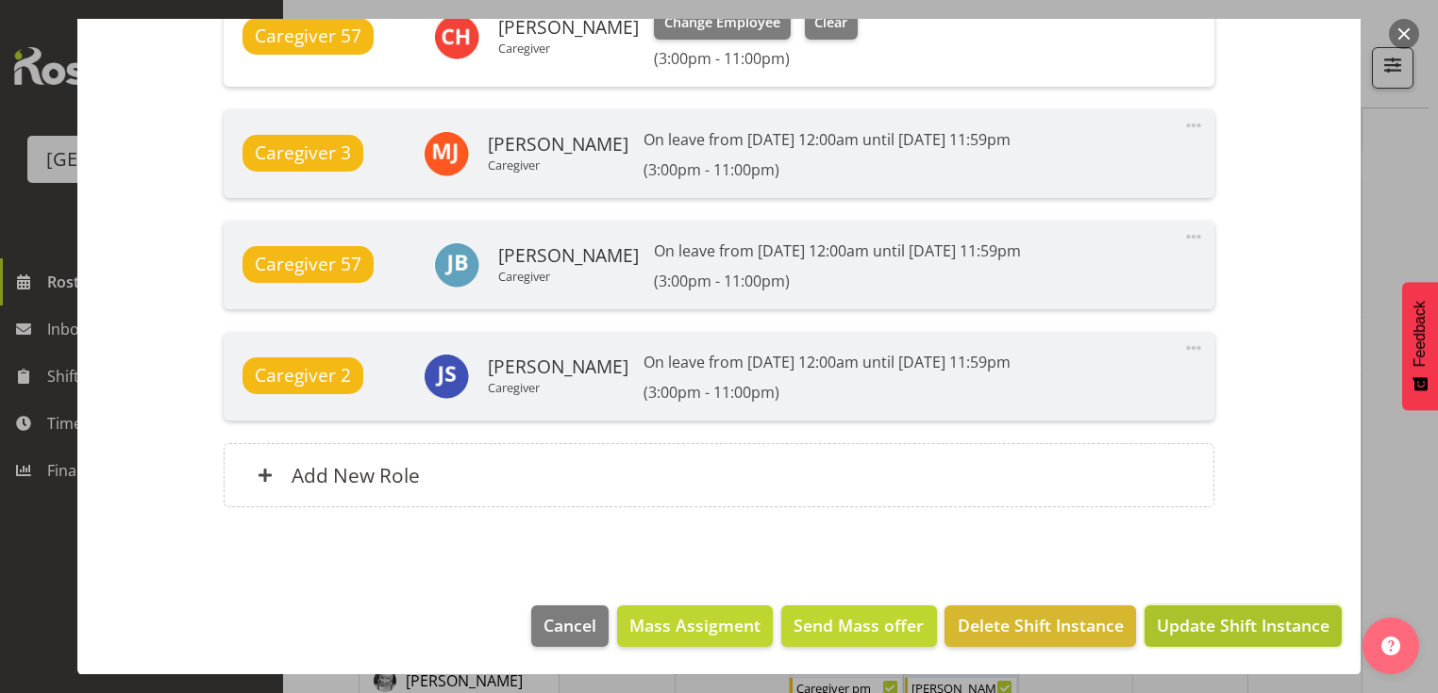
click at [1229, 624] on span "Update Shift Instance" at bounding box center [1243, 625] width 173 height 25
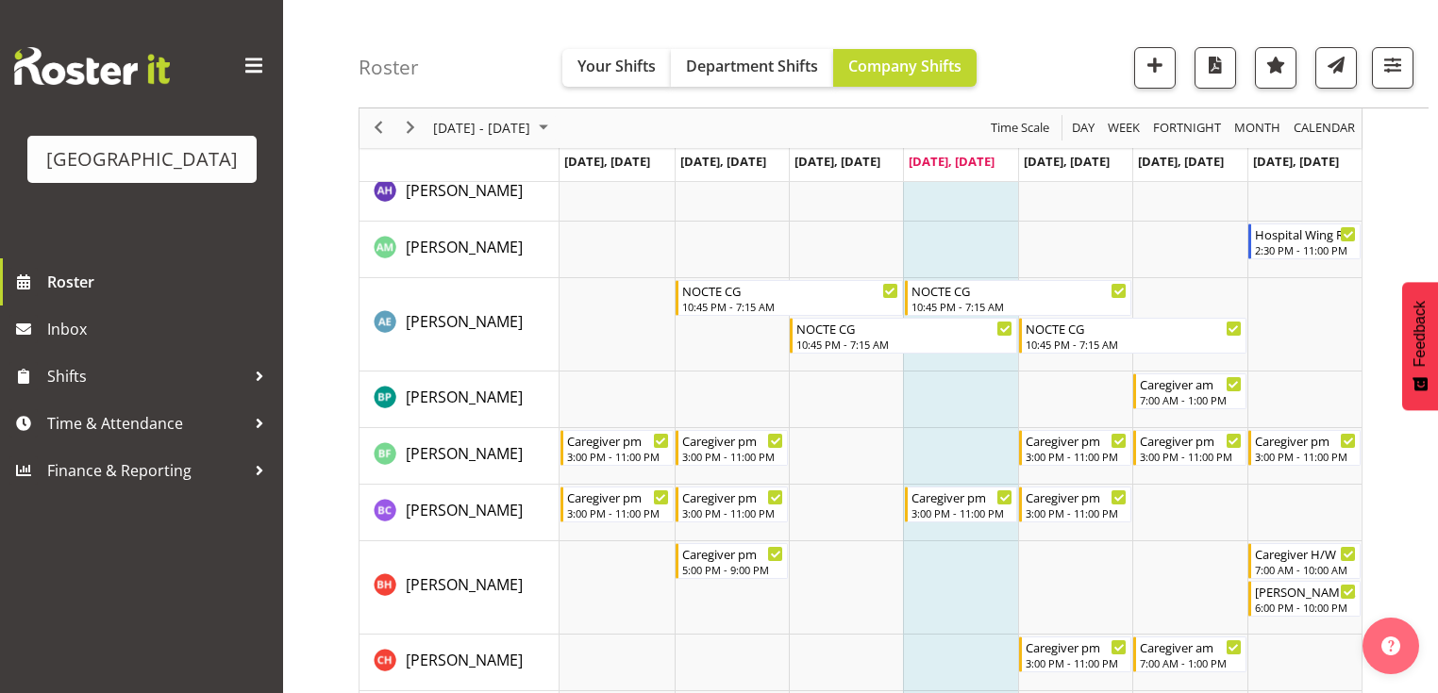
scroll to position [604, 0]
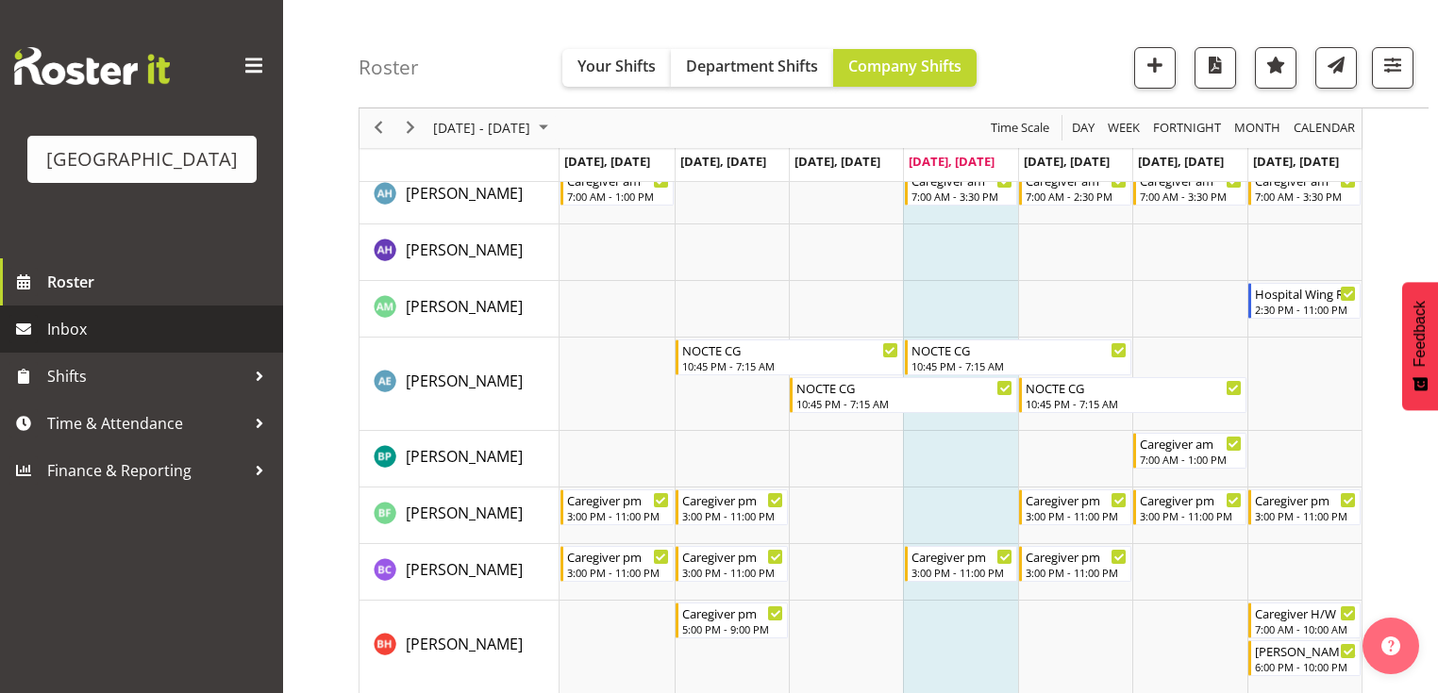
click at [53, 343] on span "Inbox" at bounding box center [160, 329] width 226 height 28
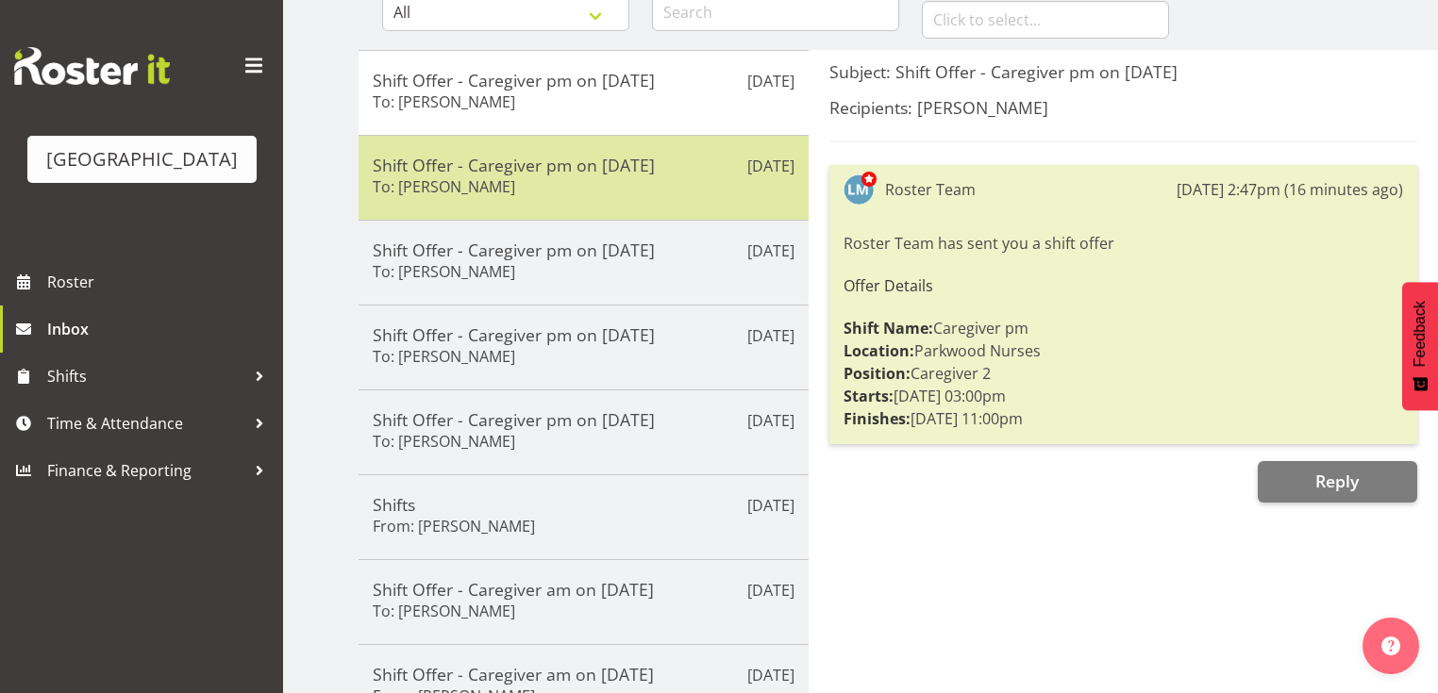
scroll to position [226, 0]
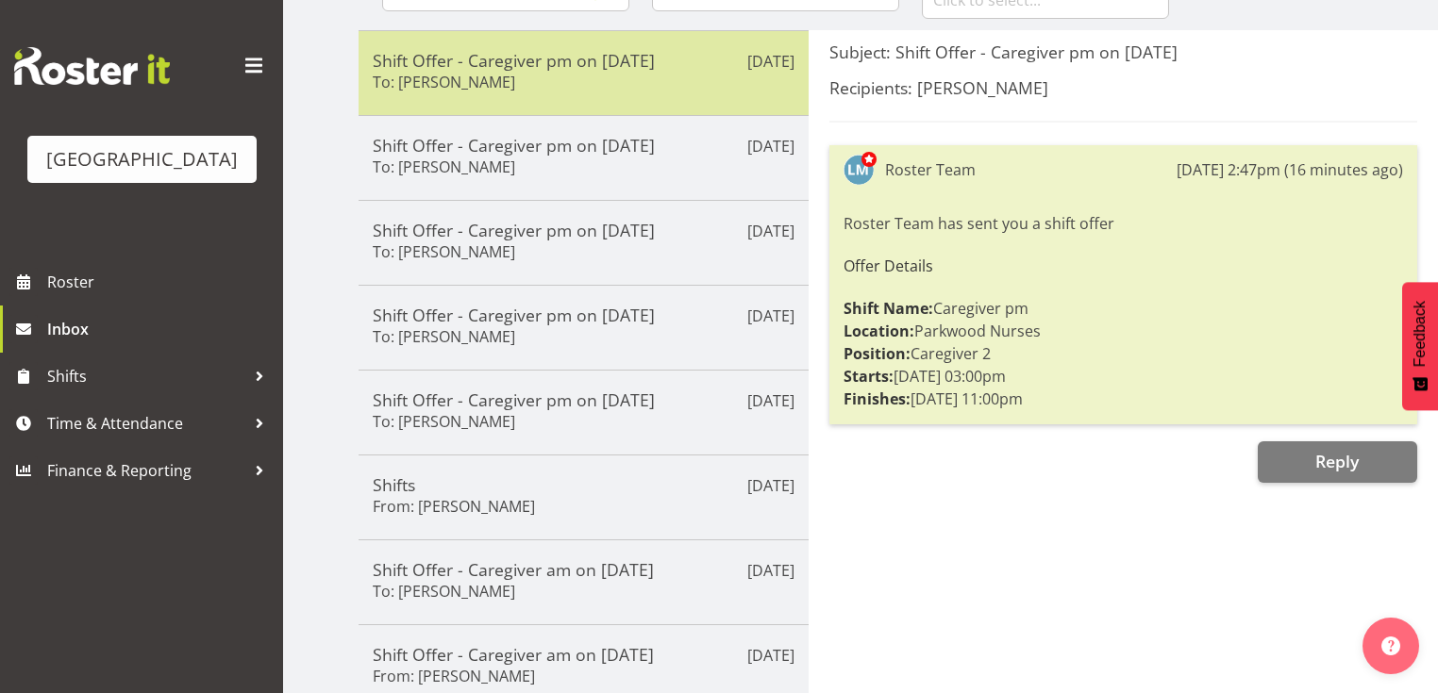
click at [708, 80] on div "Shift Offer - Caregiver pm on [DATE] To: [PERSON_NAME]" at bounding box center [584, 73] width 422 height 46
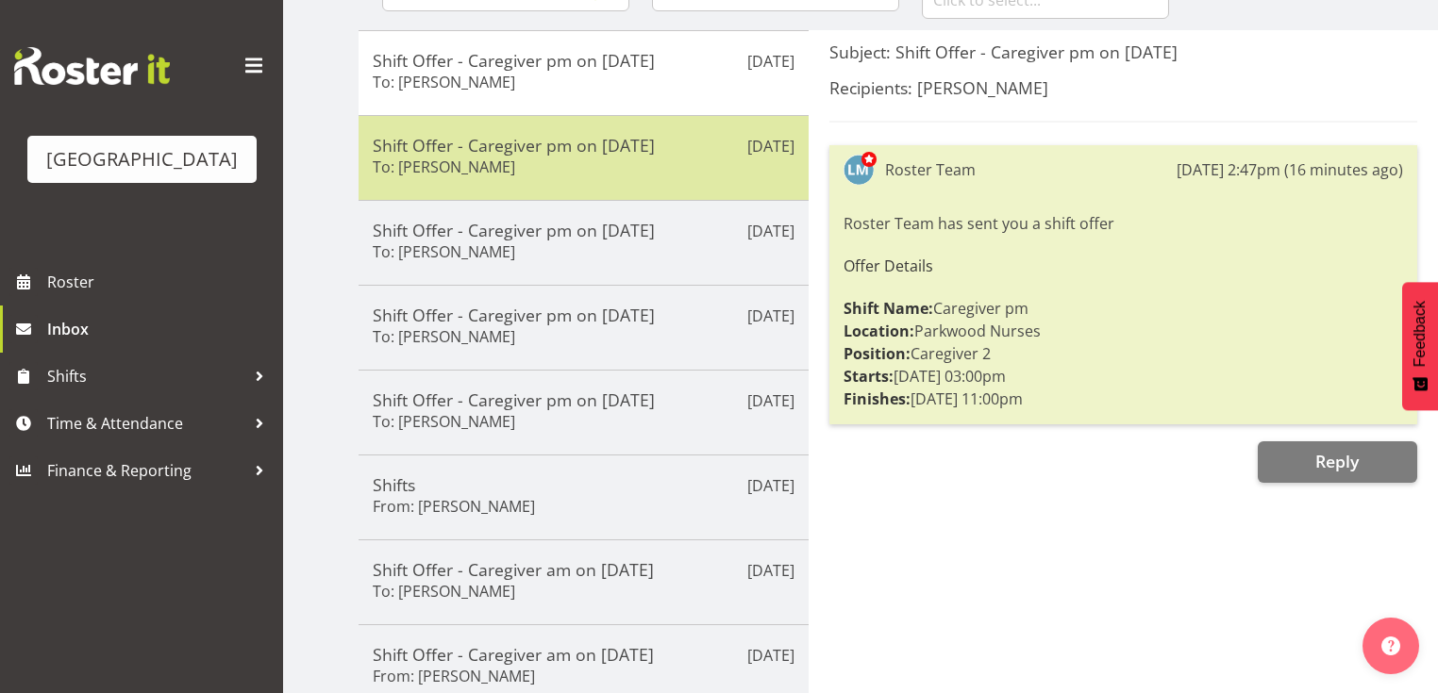
click at [688, 173] on div "Shift Offer - Caregiver pm on [DATE] To: [PERSON_NAME]" at bounding box center [584, 158] width 422 height 46
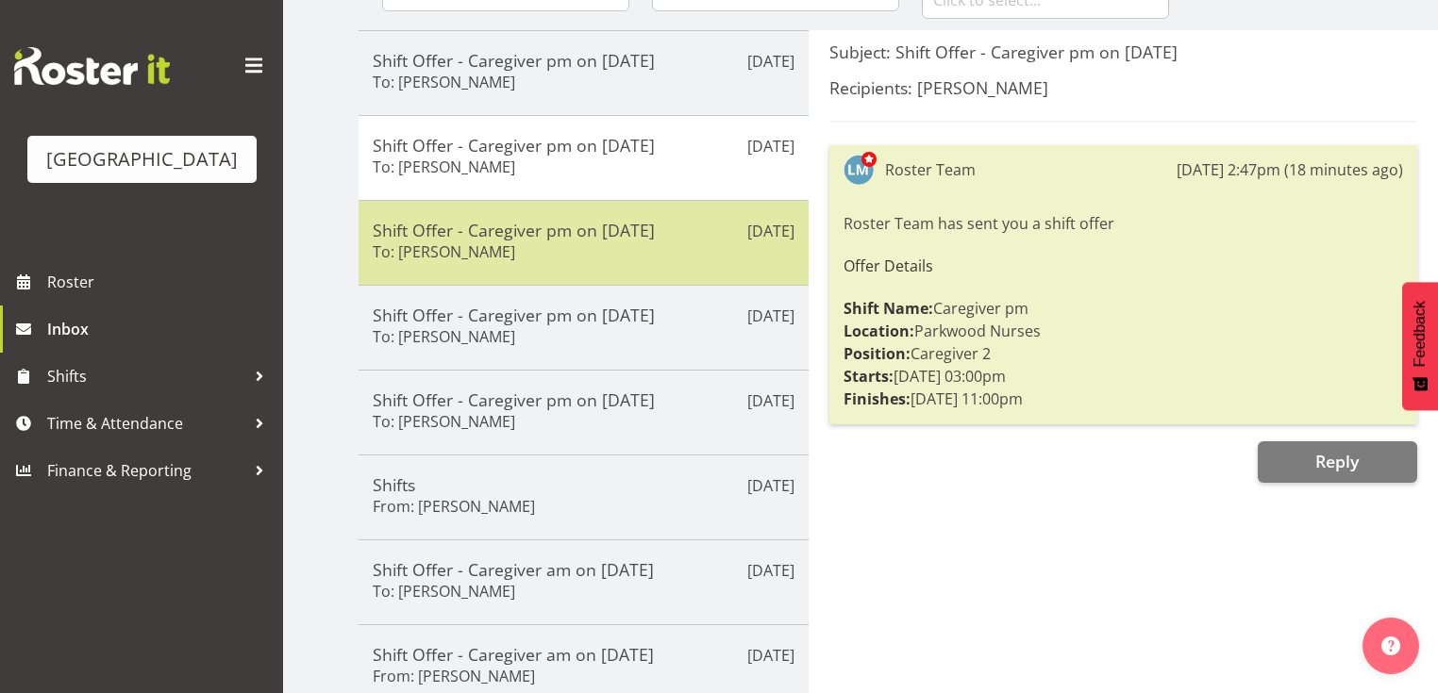
click at [660, 253] on div "Shift Offer - Caregiver pm on [DATE] To: [PERSON_NAME]" at bounding box center [584, 243] width 422 height 46
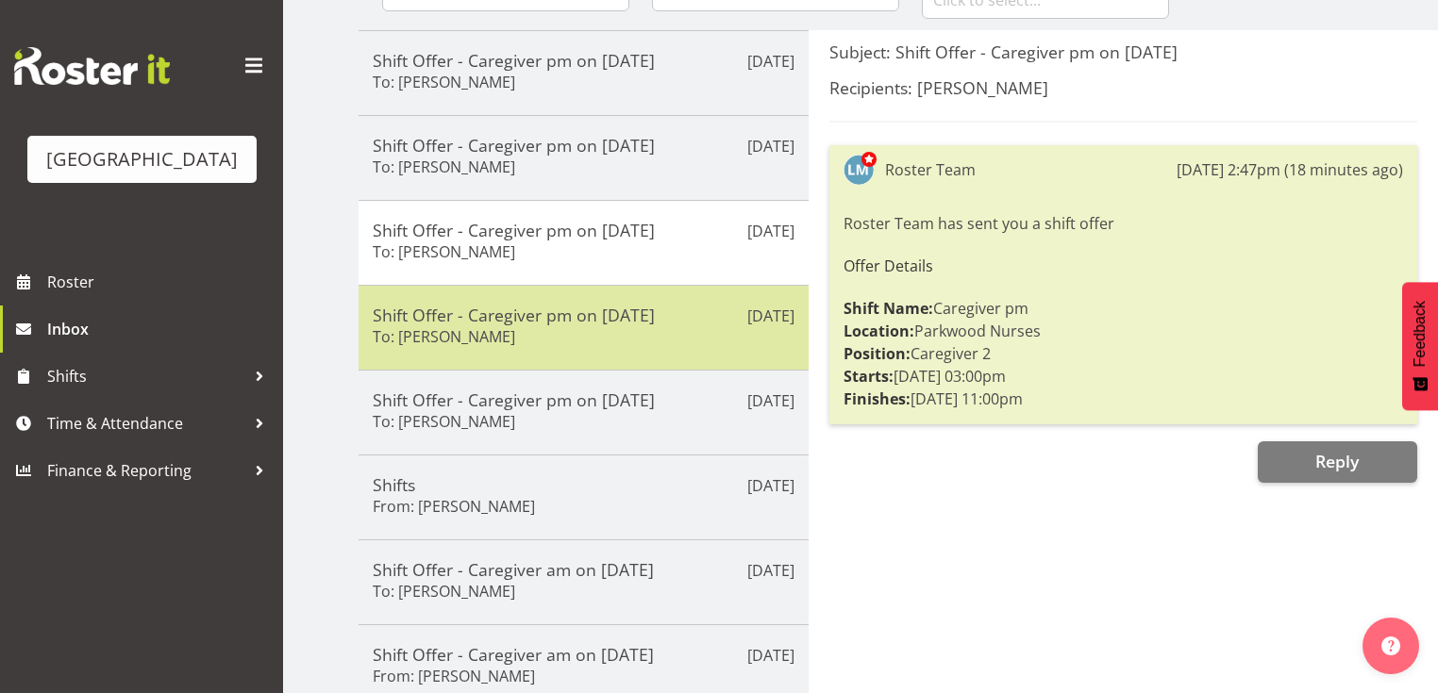
click at [636, 340] on div "Shift Offer - Caregiver pm on [DATE] To: [PERSON_NAME]" at bounding box center [584, 328] width 422 height 46
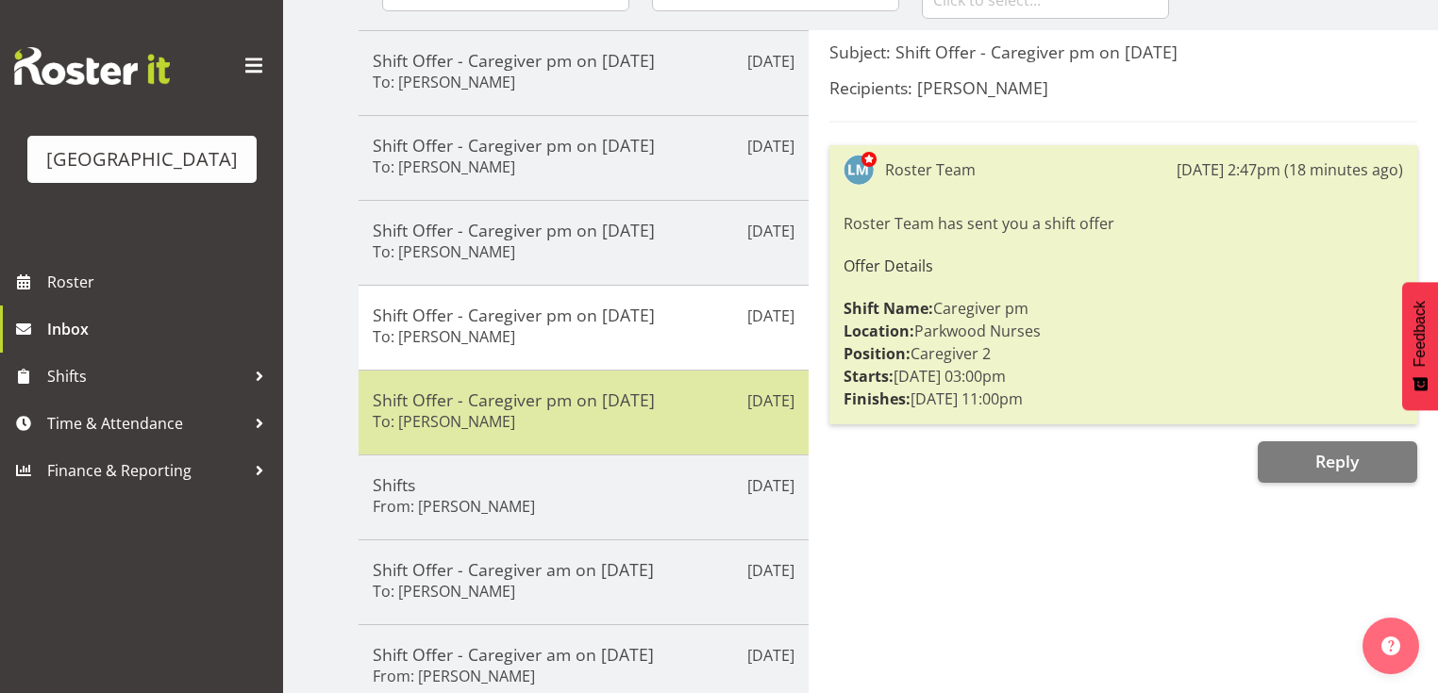
click at [628, 393] on h5 "Shift Offer - Caregiver pm on [DATE]" at bounding box center [584, 400] width 422 height 21
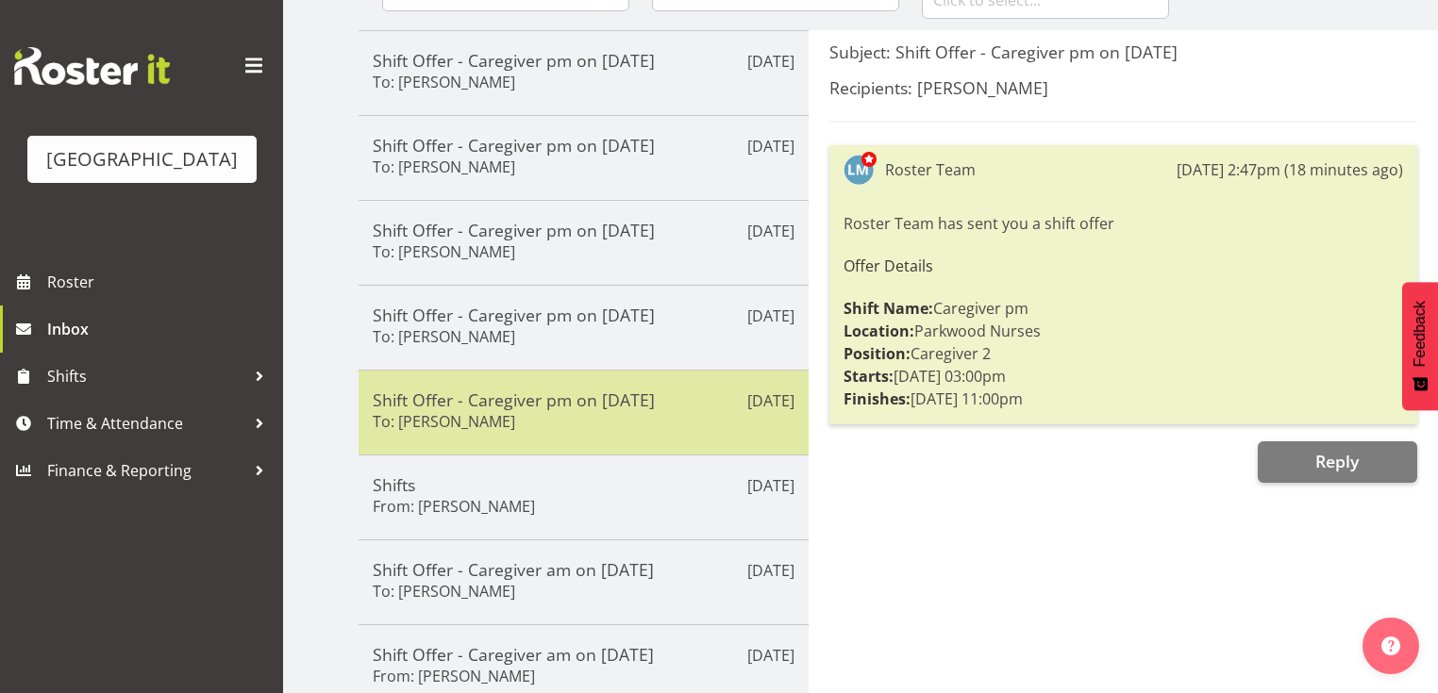
scroll to position [478, 0]
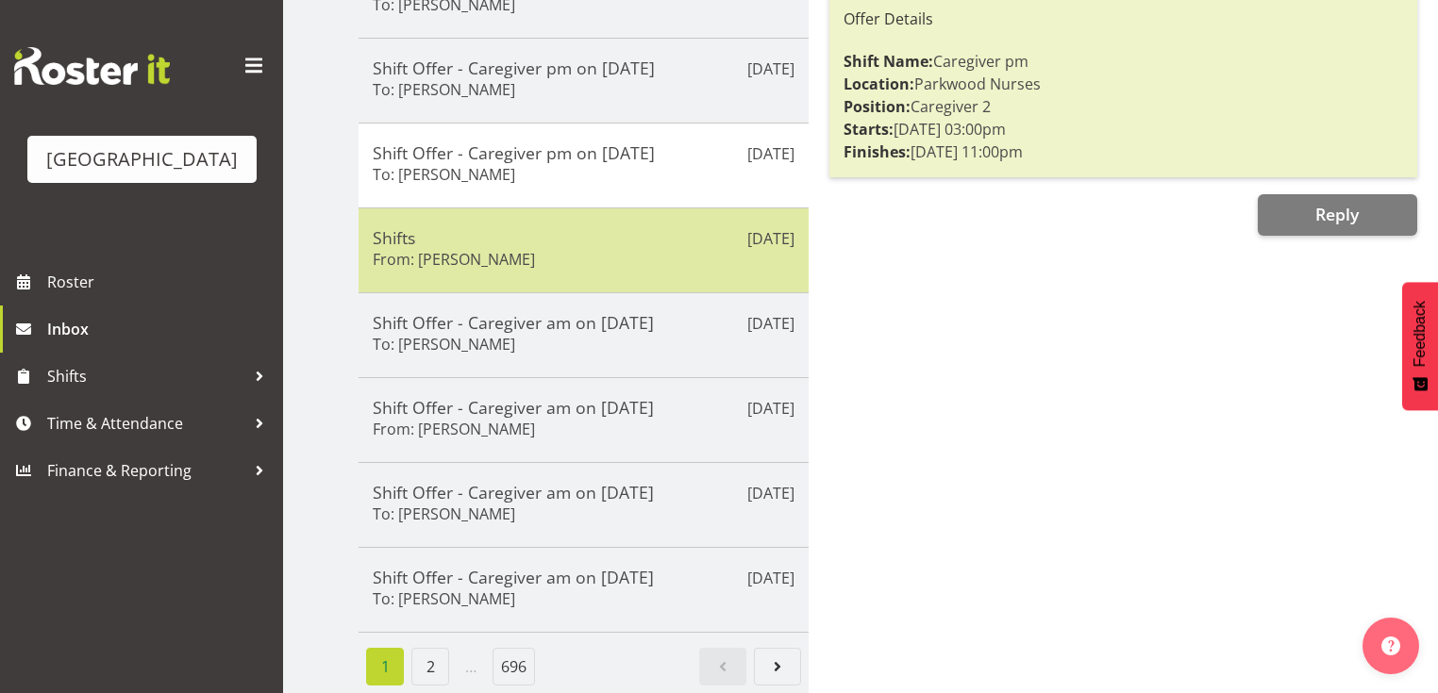
click at [624, 218] on div "[DATE] Shifts From: [PERSON_NAME]" at bounding box center [583, 250] width 450 height 85
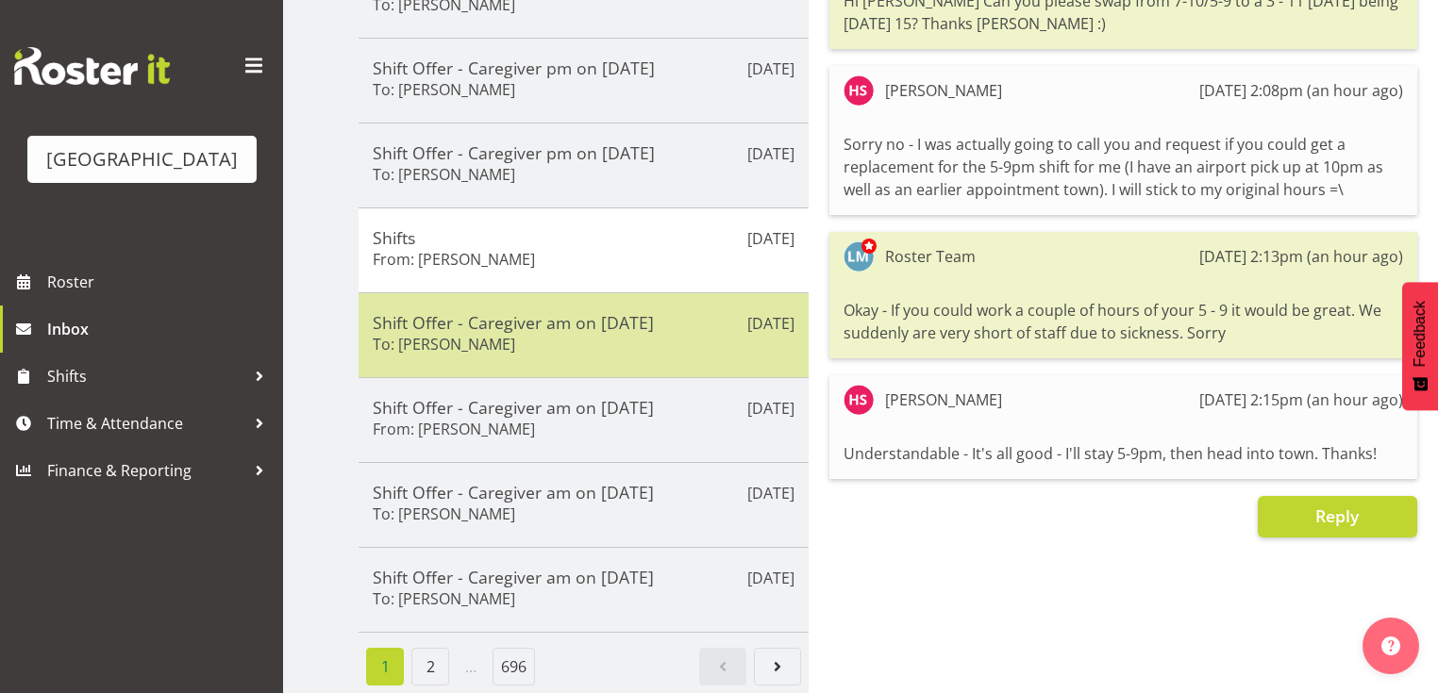
click at [650, 342] on div "Shift Offer - Caregiver am on [DATE] To: [PERSON_NAME]" at bounding box center [584, 335] width 422 height 46
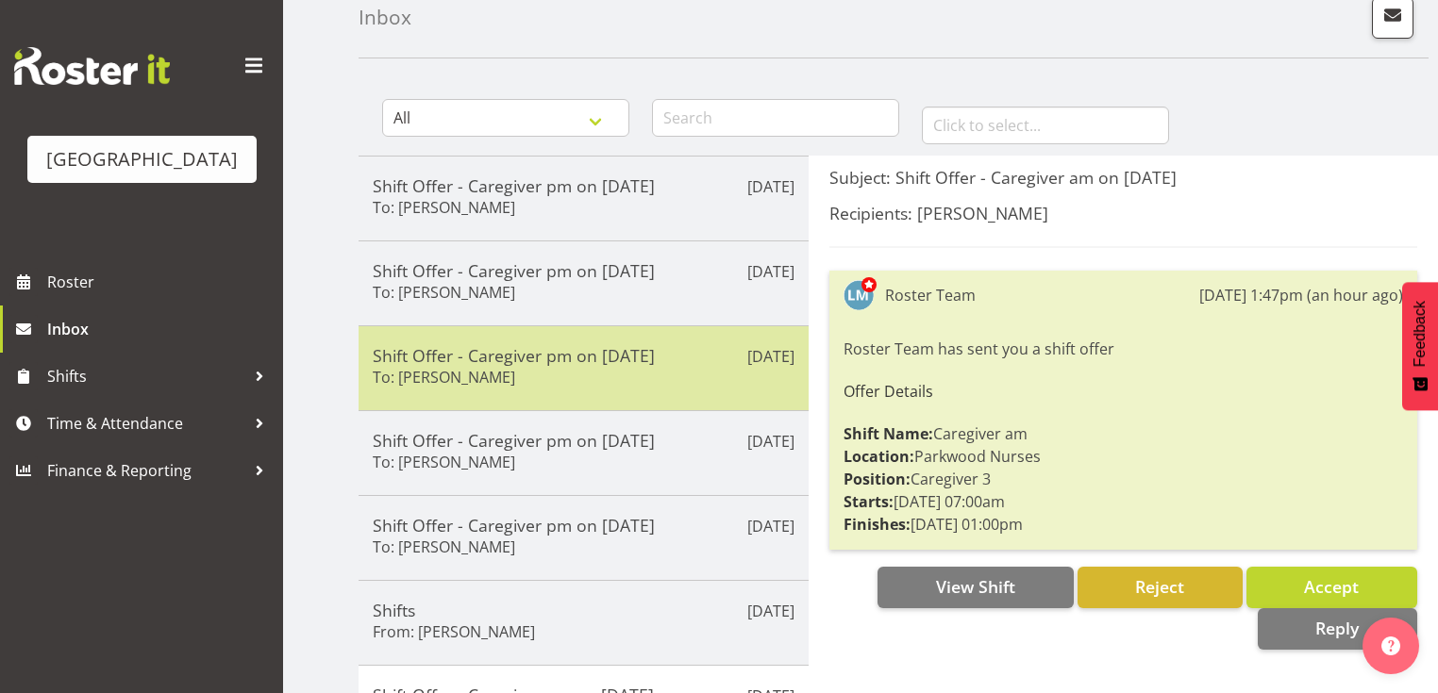
scroll to position [0, 0]
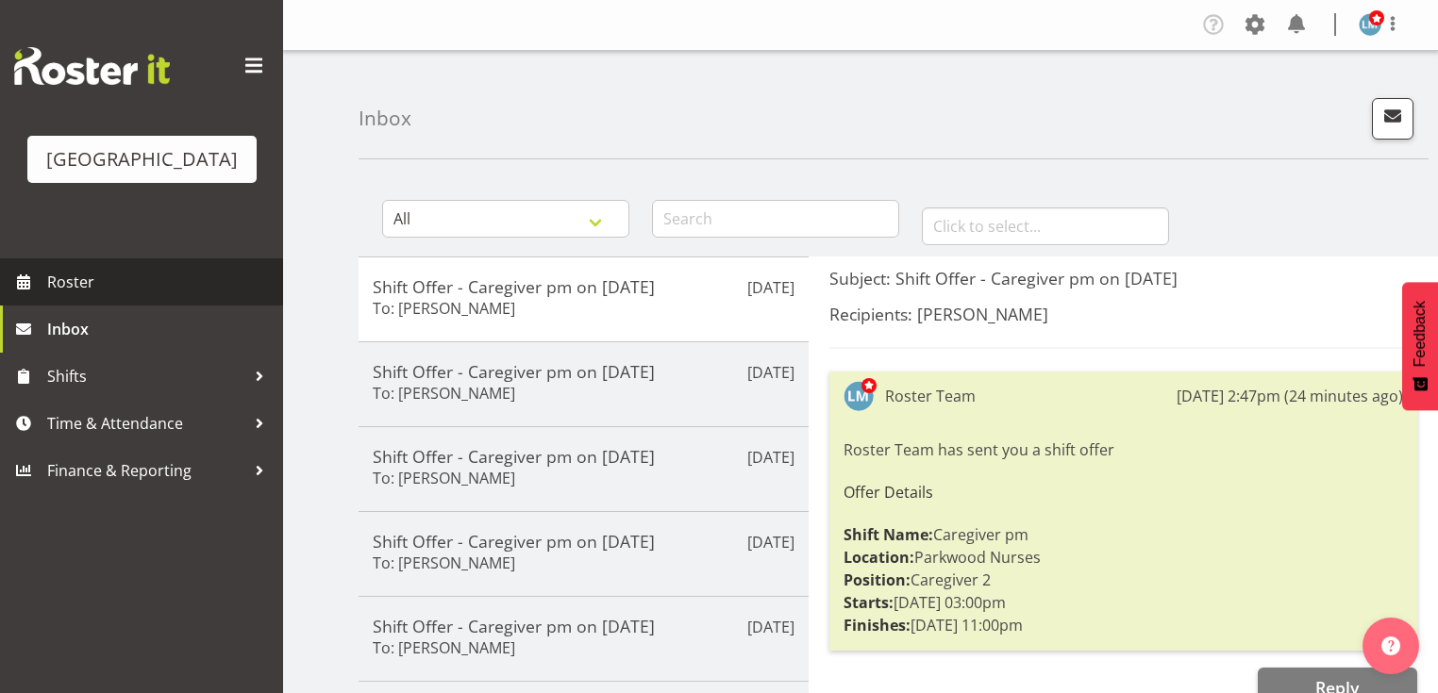
click at [72, 296] on span "Roster" at bounding box center [160, 282] width 226 height 28
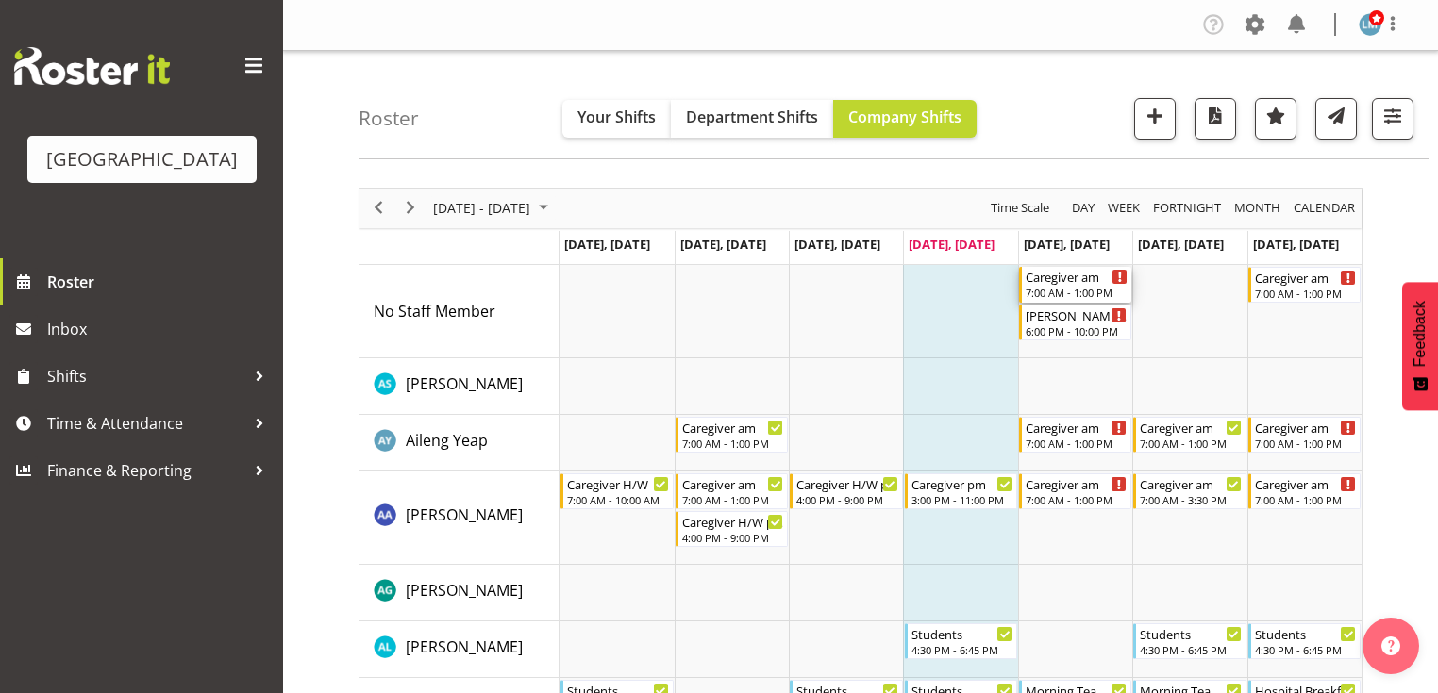
click at [1061, 283] on div "Caregiver am" at bounding box center [1076, 276] width 102 height 19
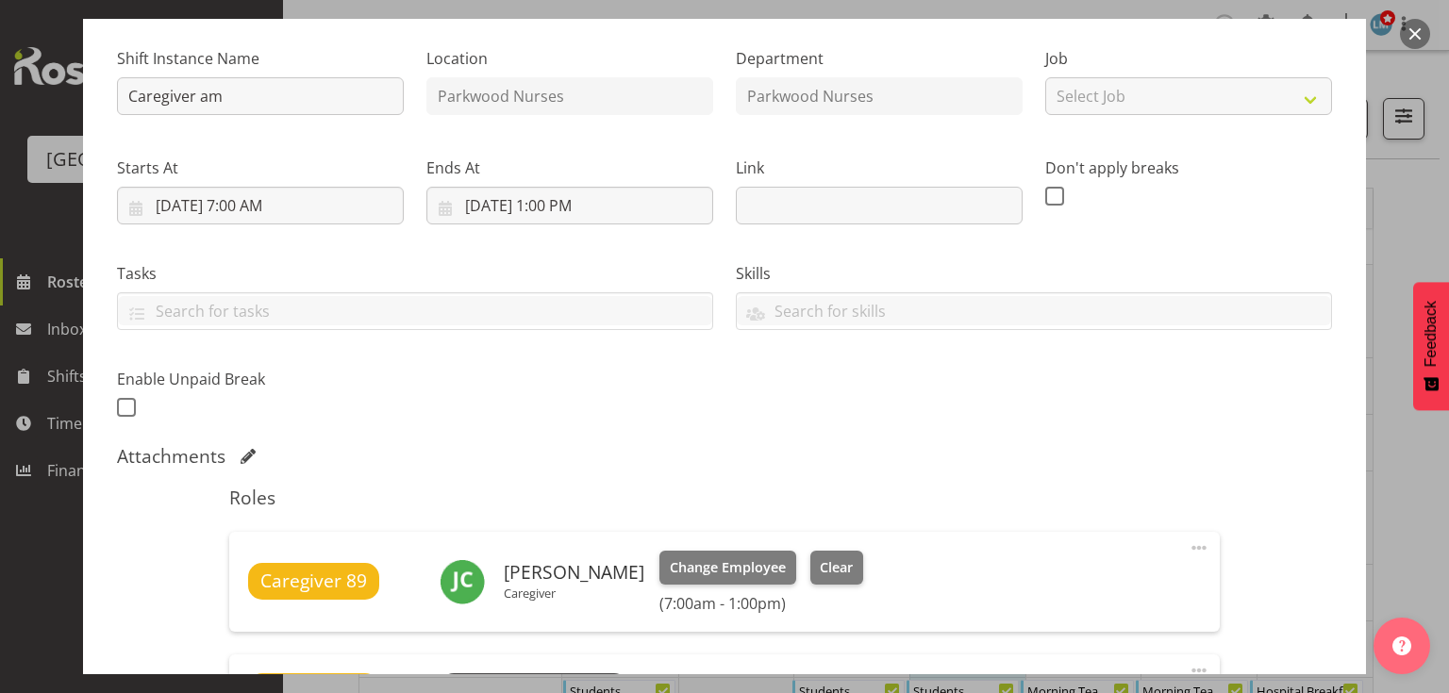
scroll to position [302, 0]
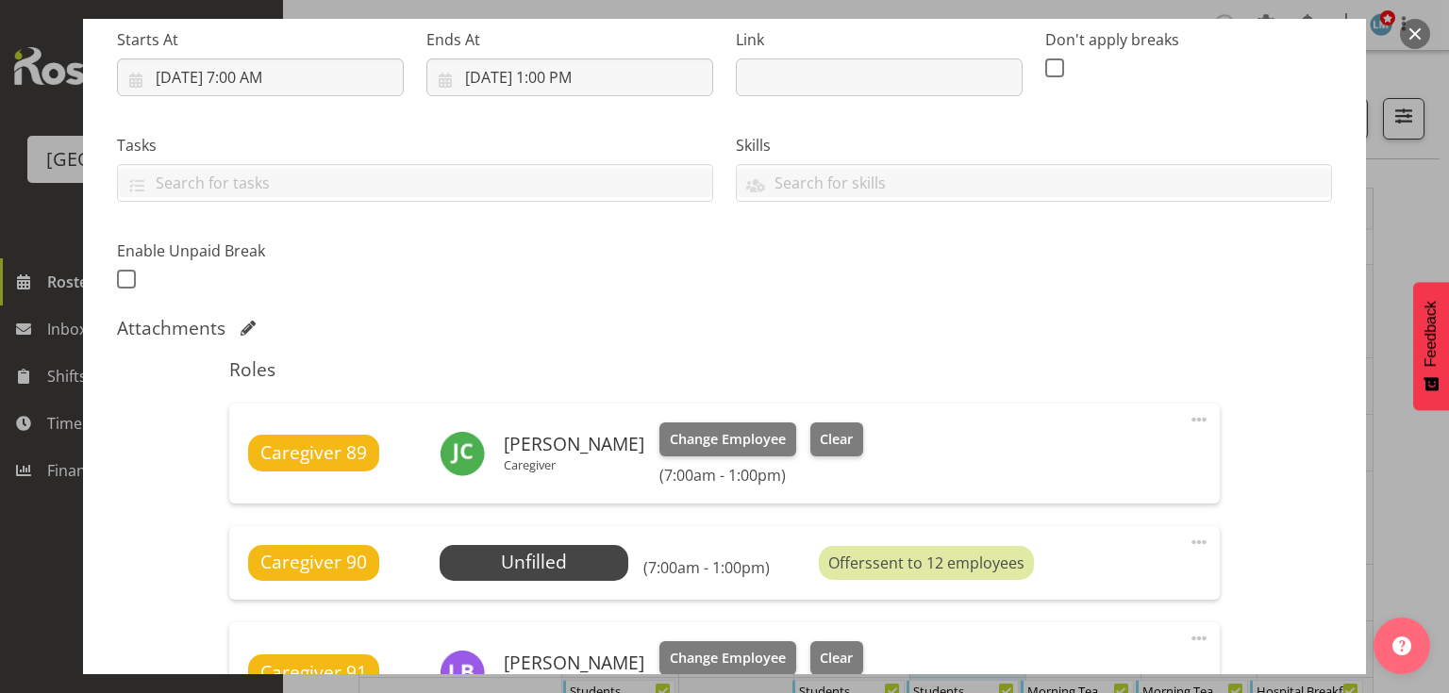
click at [1188, 539] on span at bounding box center [1199, 542] width 23 height 23
click at [1061, 639] on link "Delete" at bounding box center [1119, 652] width 181 height 34
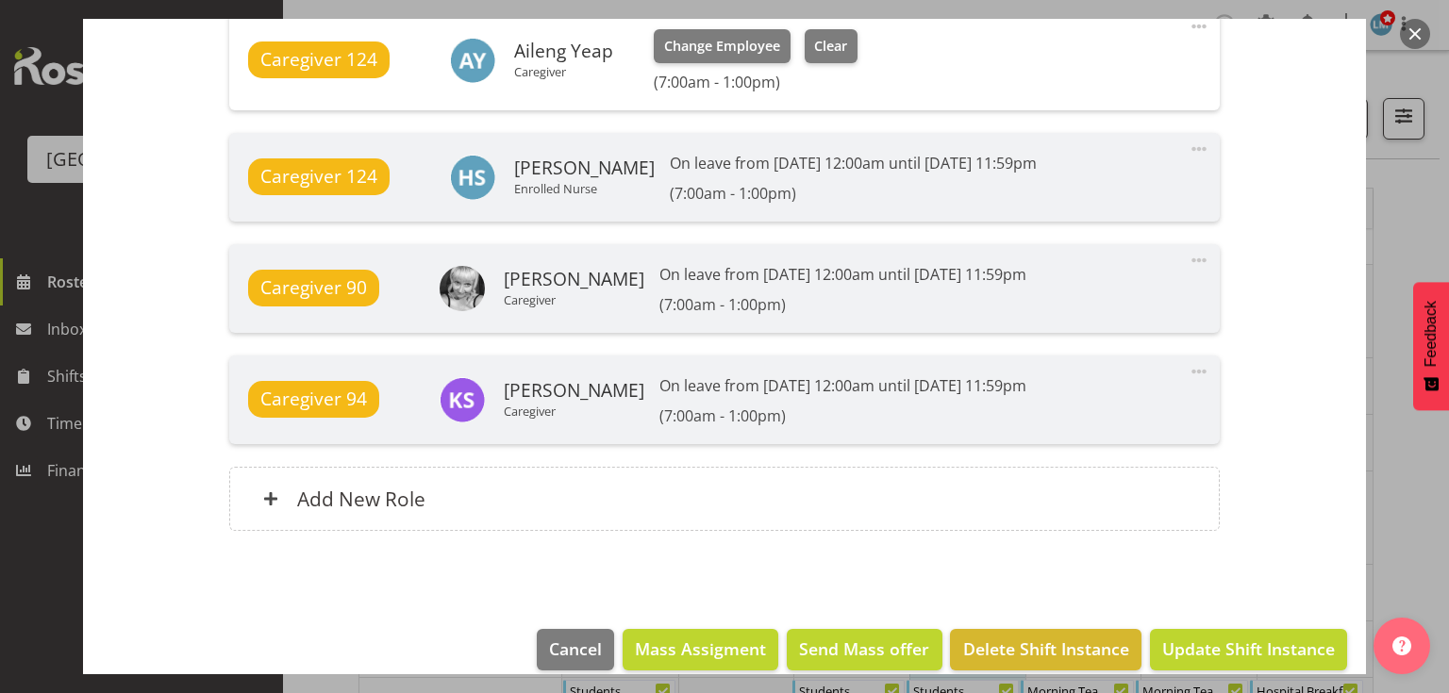
scroll to position [1577, 0]
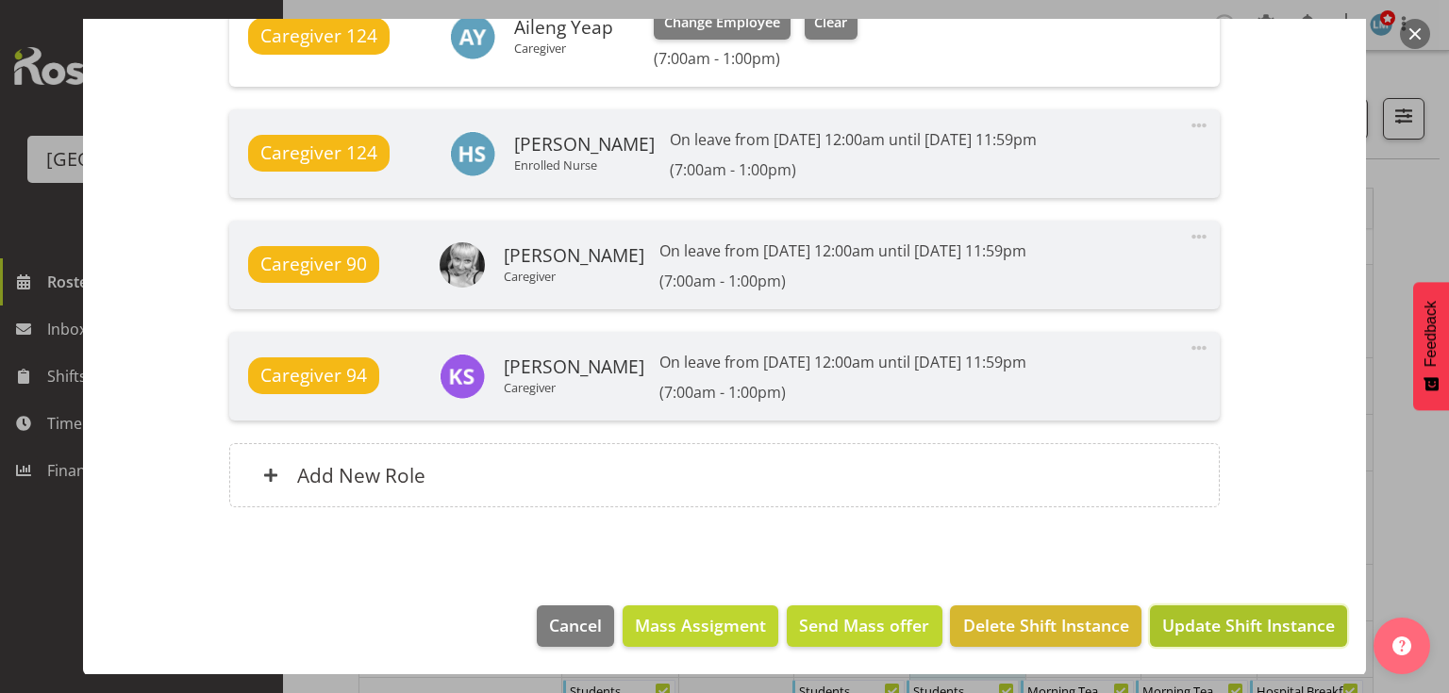
click at [1235, 624] on span "Update Shift Instance" at bounding box center [1248, 625] width 173 height 25
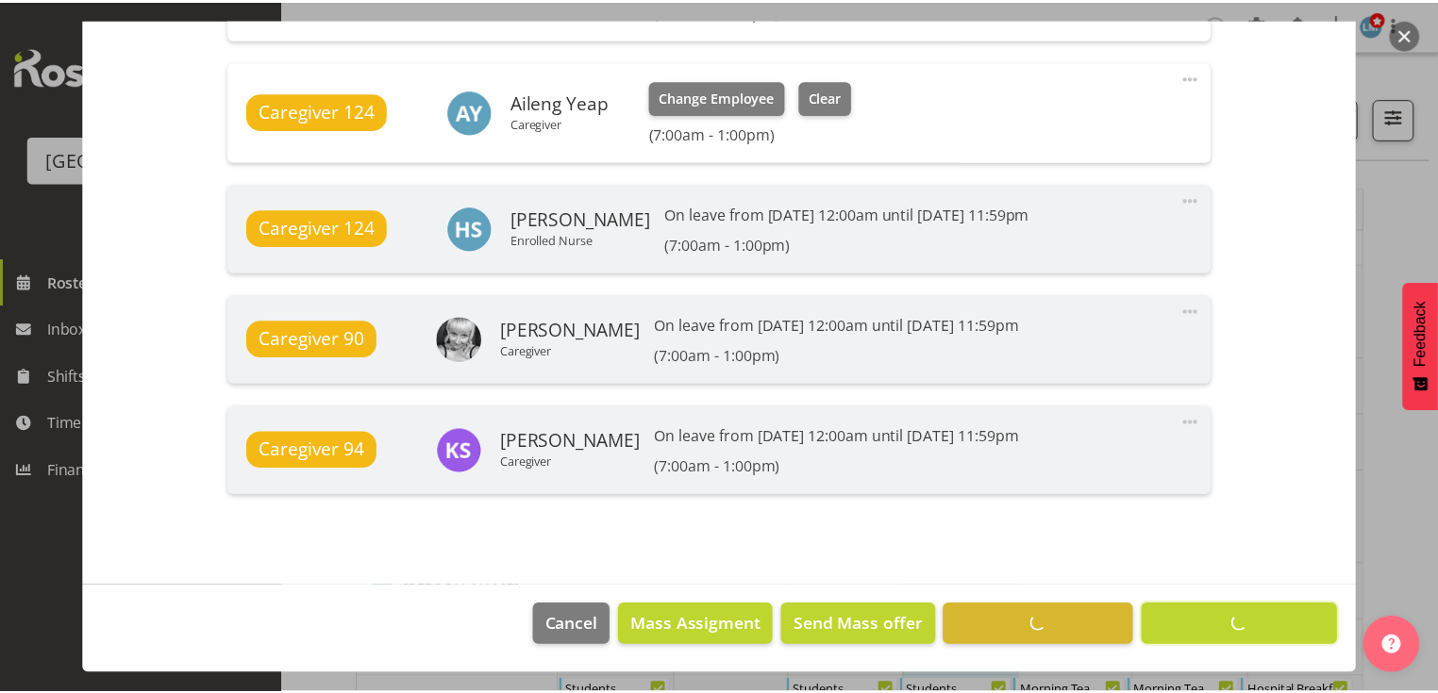
scroll to position [1502, 0]
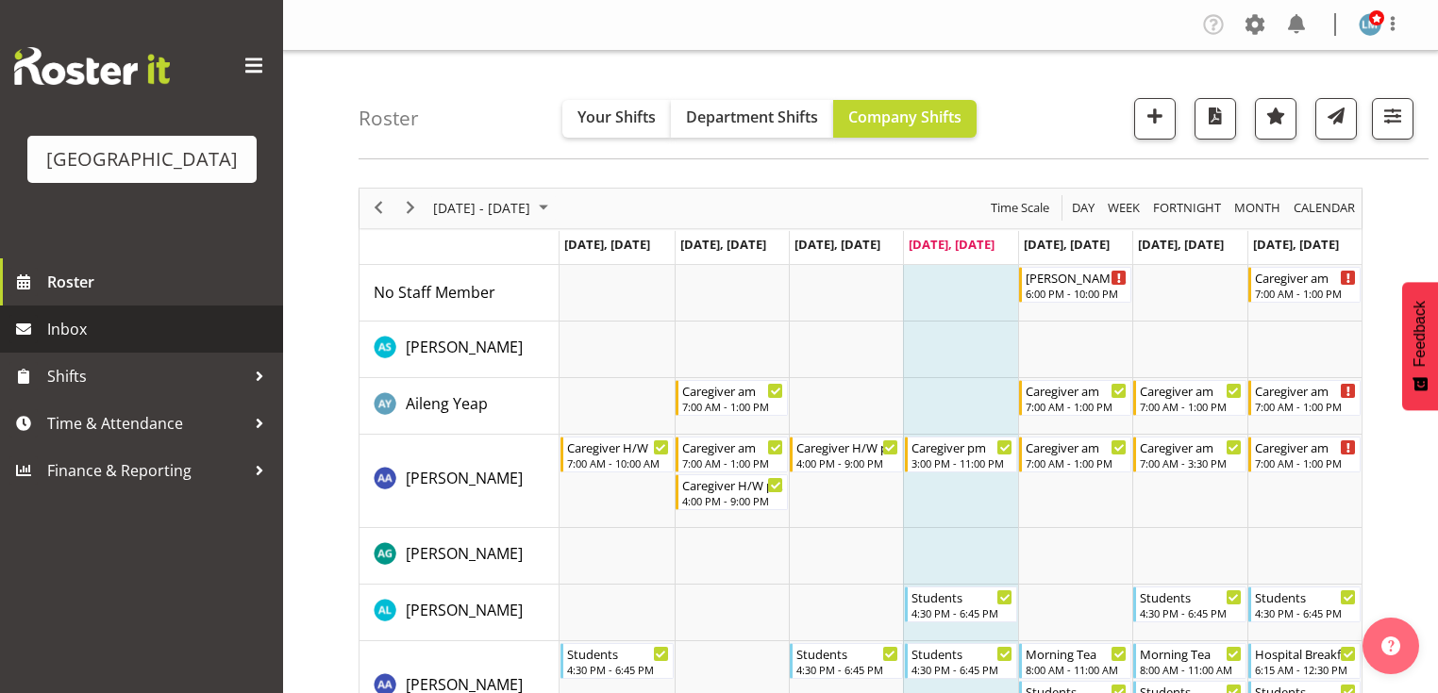
click at [79, 343] on span "Inbox" at bounding box center [160, 329] width 226 height 28
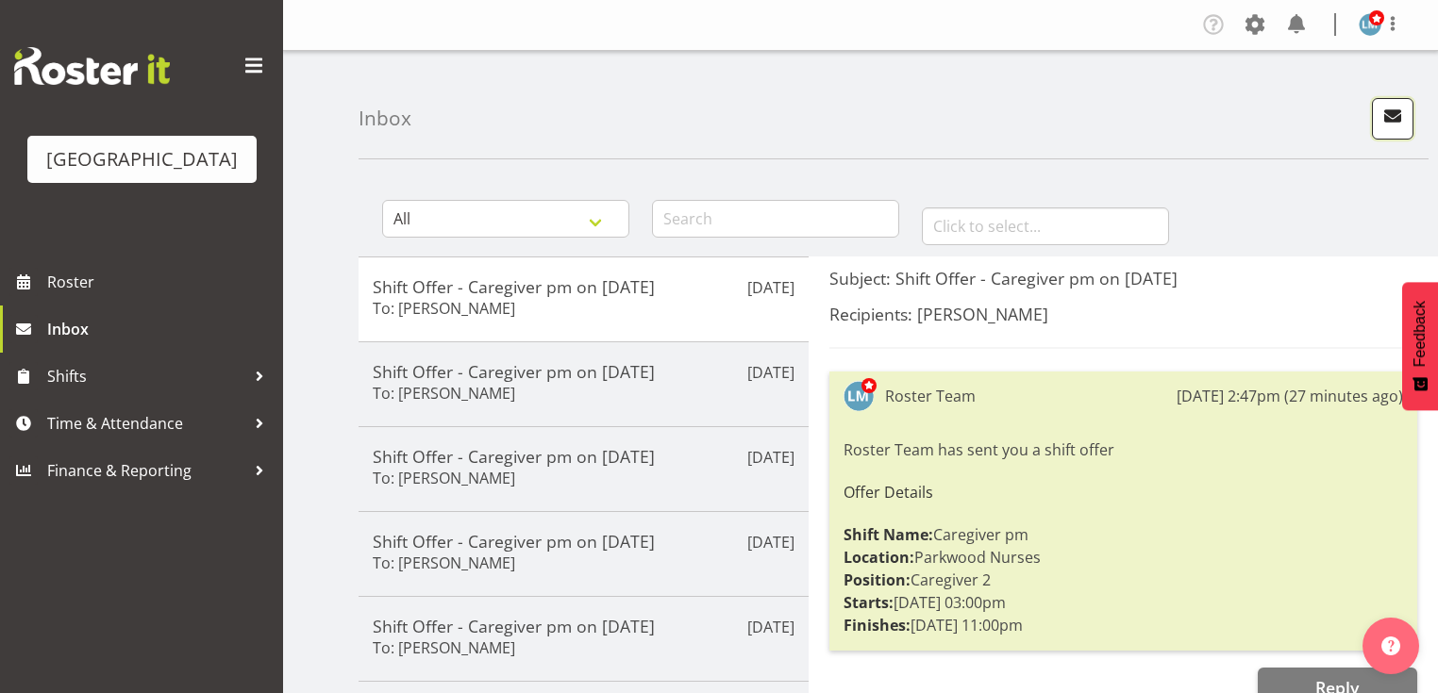
click at [1390, 109] on span "button" at bounding box center [1392, 116] width 25 height 25
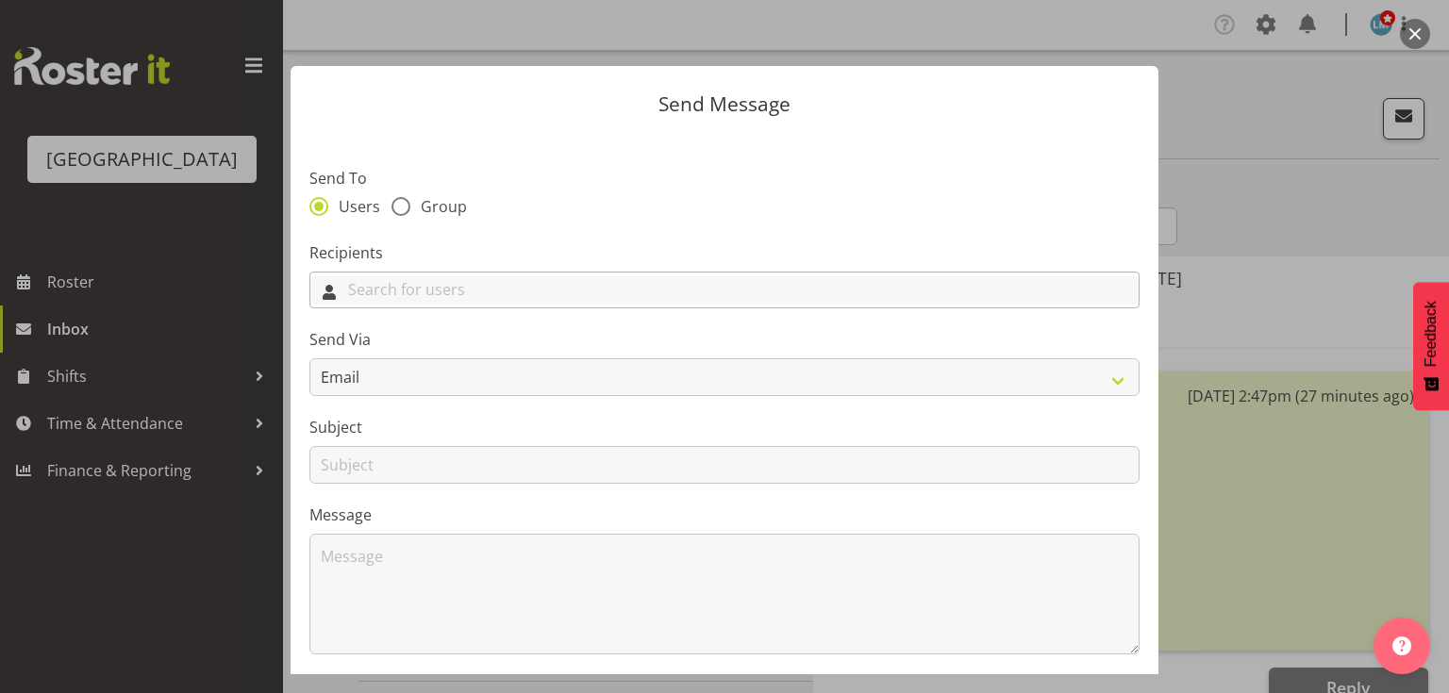
click at [683, 291] on input "text" at bounding box center [724, 289] width 828 height 29
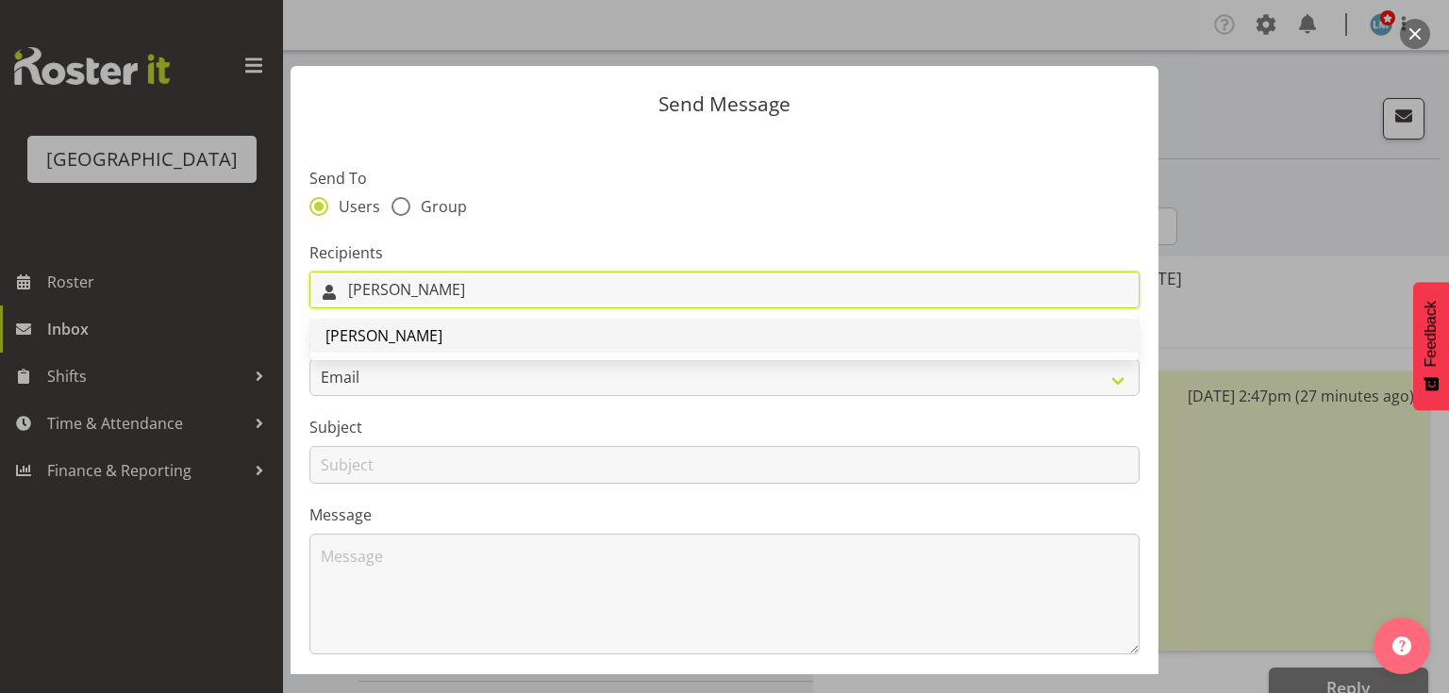
type input "[PERSON_NAME]"
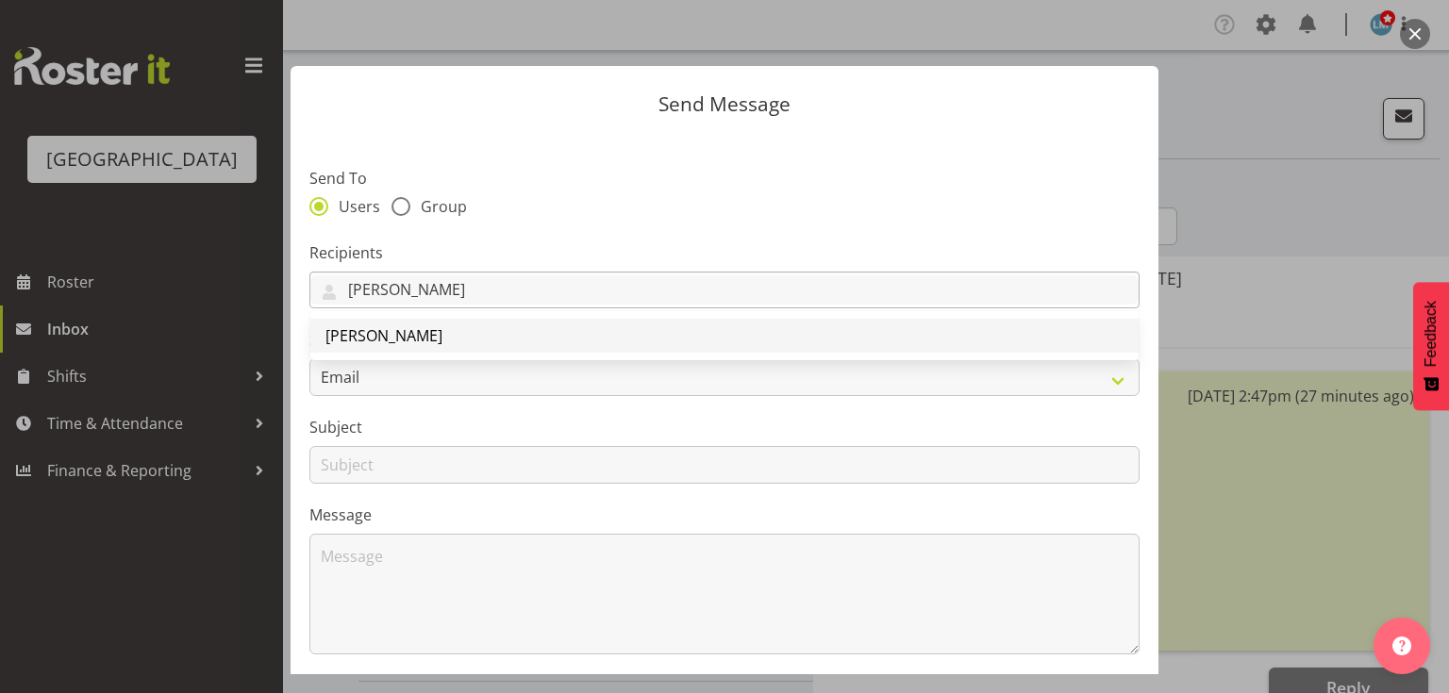
click at [374, 328] on span "[PERSON_NAME]" at bounding box center [383, 335] width 117 height 21
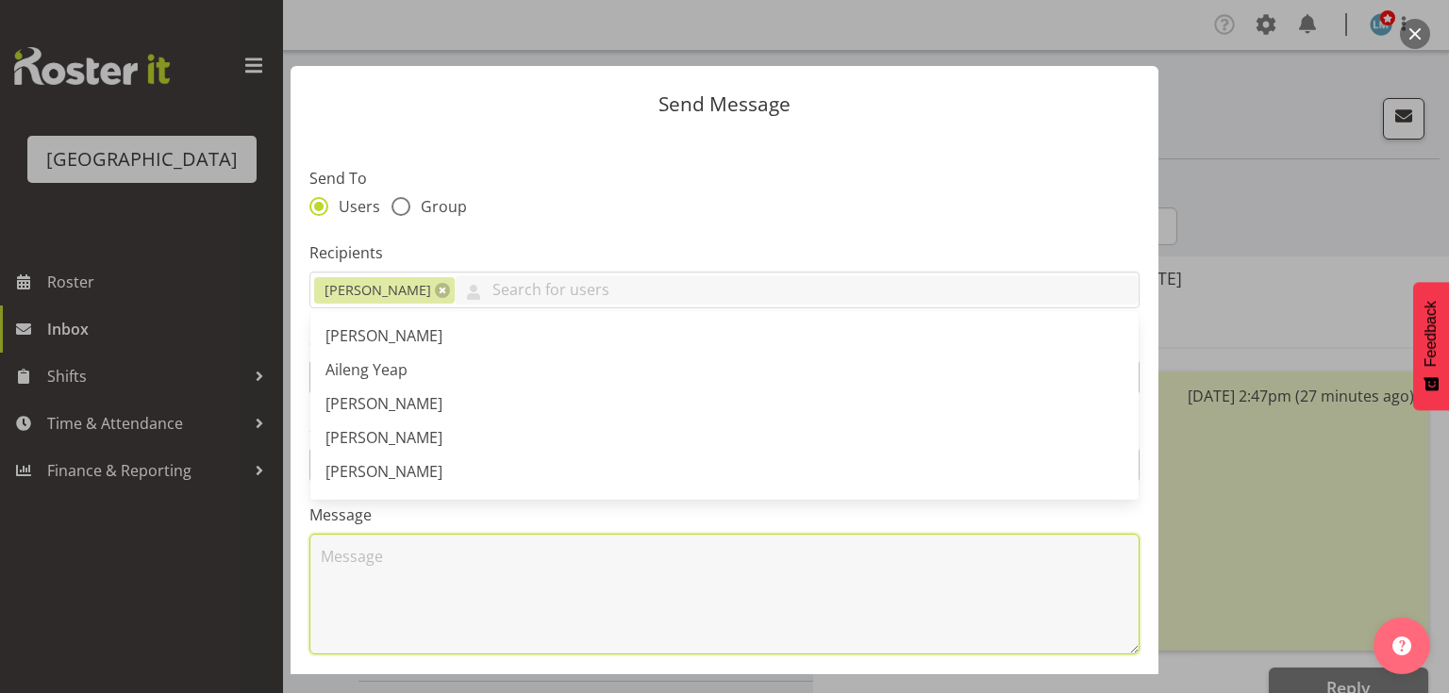
click at [503, 567] on textarea at bounding box center [724, 594] width 830 height 121
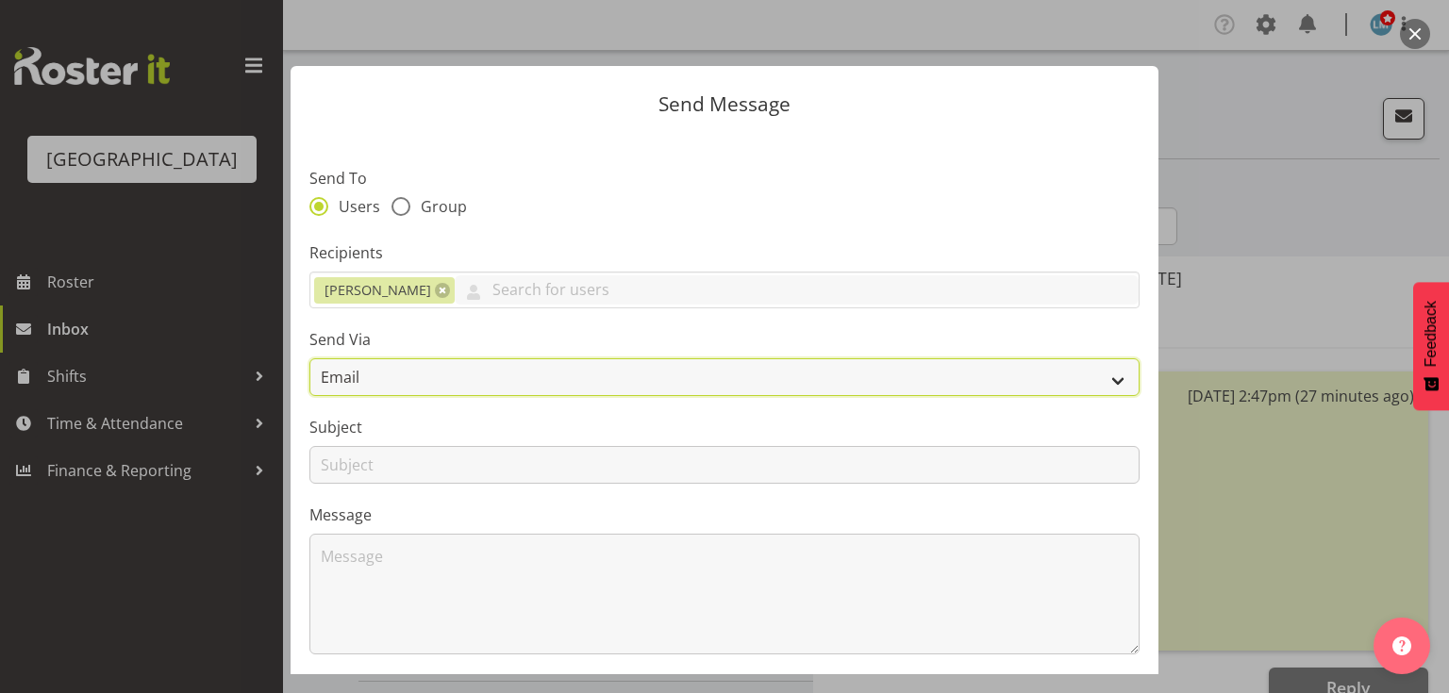
click at [1109, 381] on select "Email SMS" at bounding box center [724, 377] width 830 height 38
select select "sms"
click at [309, 358] on select "Email SMS" at bounding box center [724, 377] width 830 height 38
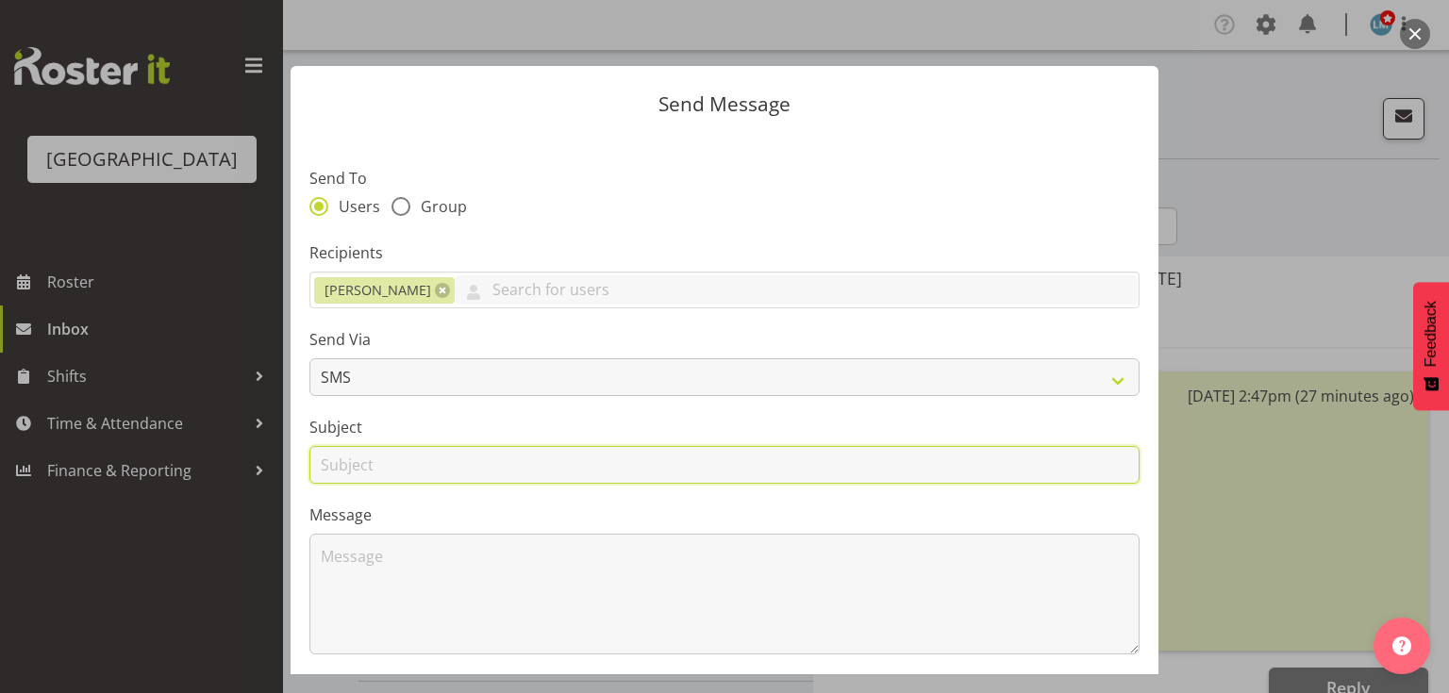
click at [336, 474] on input "text" at bounding box center [724, 465] width 830 height 38
type input "Shifts"
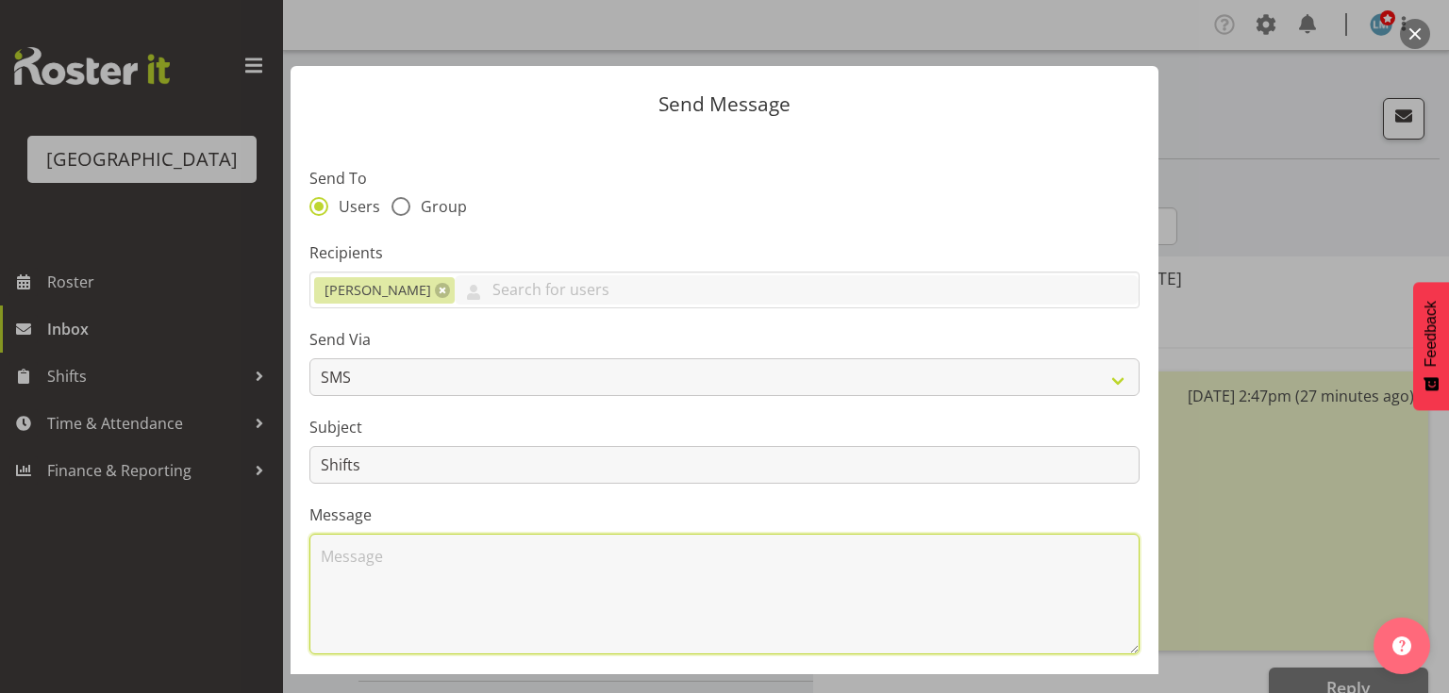
click at [427, 562] on textarea at bounding box center [724, 594] width 830 height 121
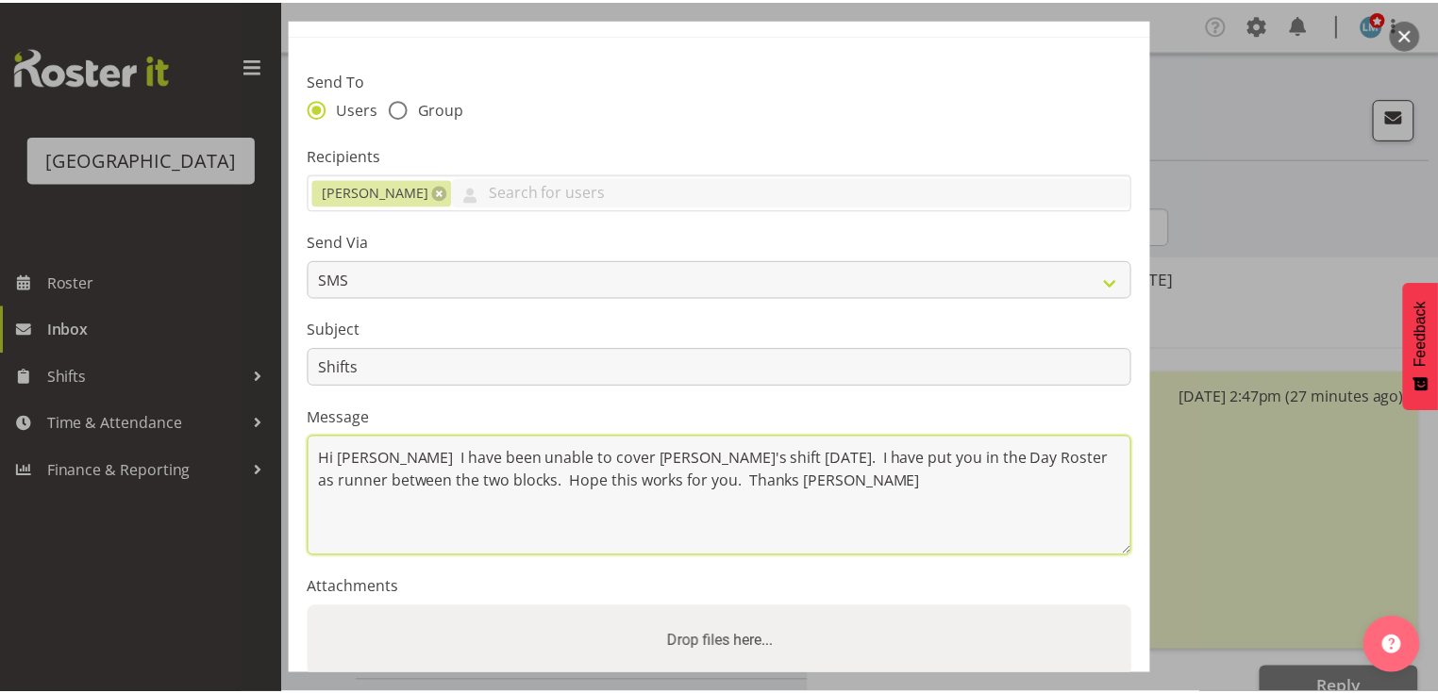
scroll to position [253, 0]
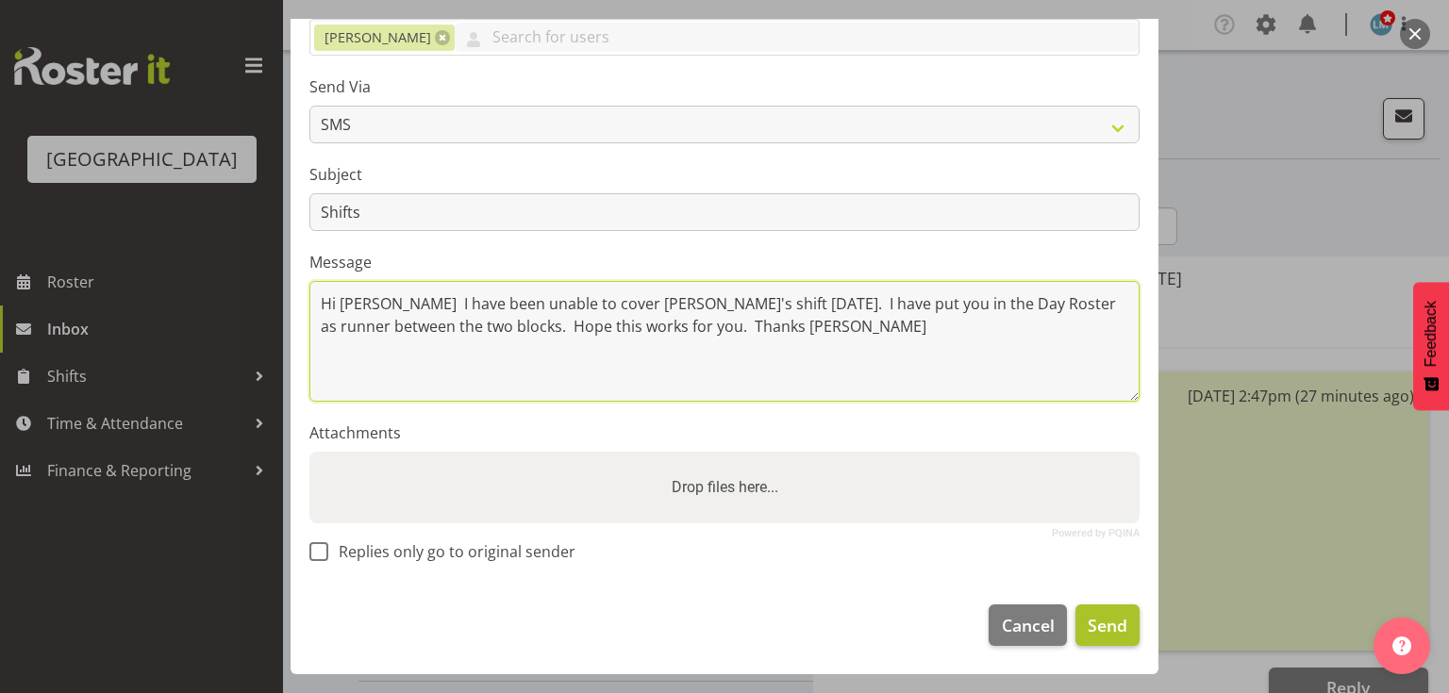
type textarea "Hi [PERSON_NAME] I have been unable to cover [PERSON_NAME]'s shift [DATE]. I ha…"
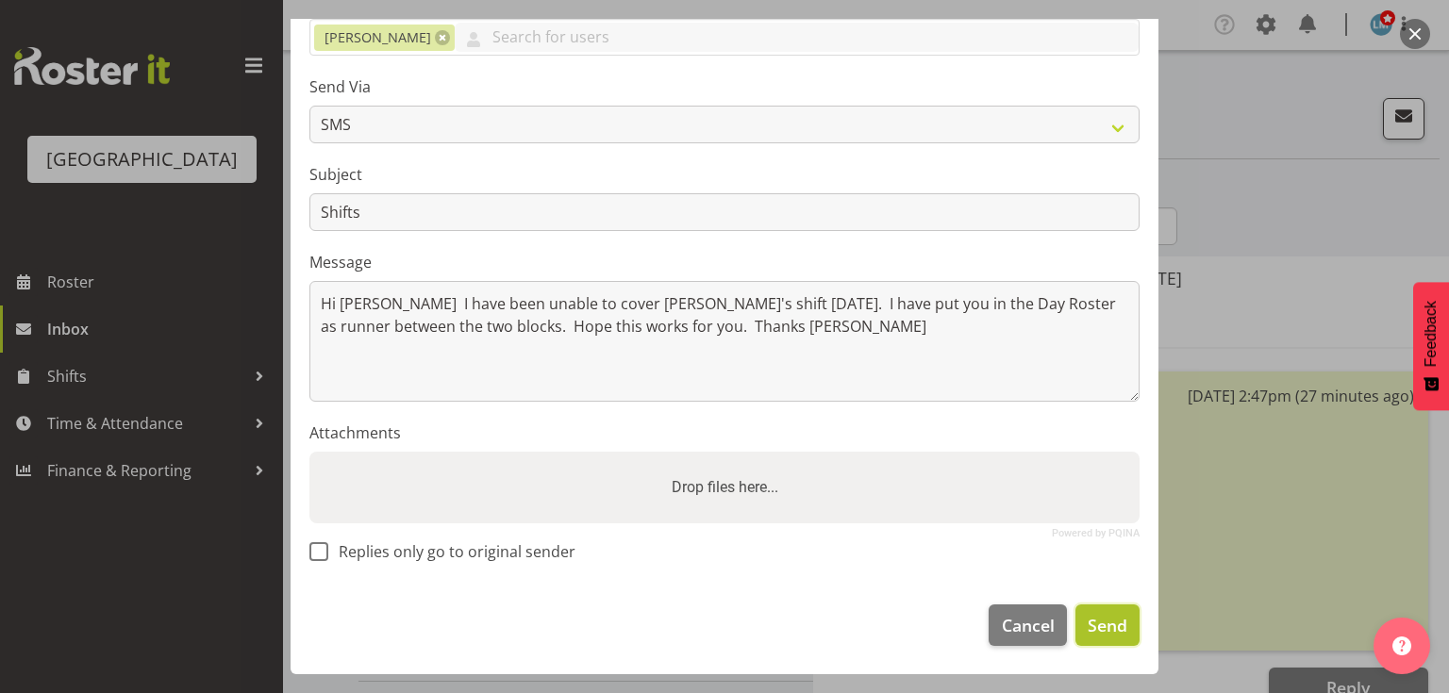
click at [1101, 618] on span "Send" at bounding box center [1108, 625] width 40 height 25
